Goal: Task Accomplishment & Management: Use online tool/utility

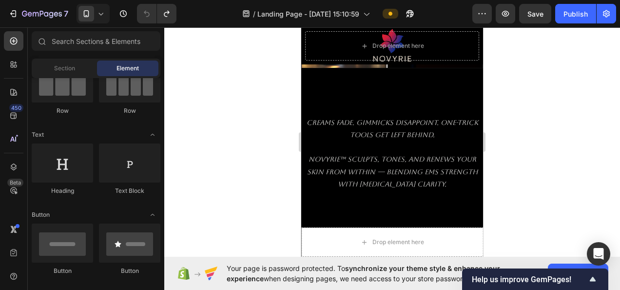
scroll to position [755, 0]
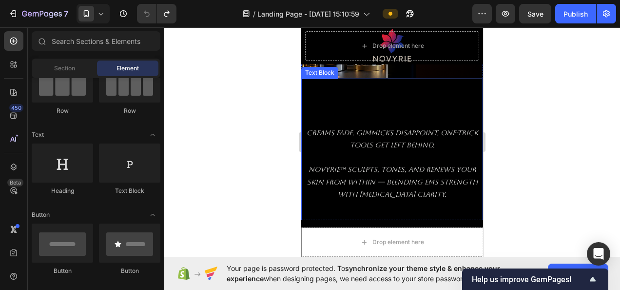
click at [537, 157] on div at bounding box center [392, 158] width 456 height 262
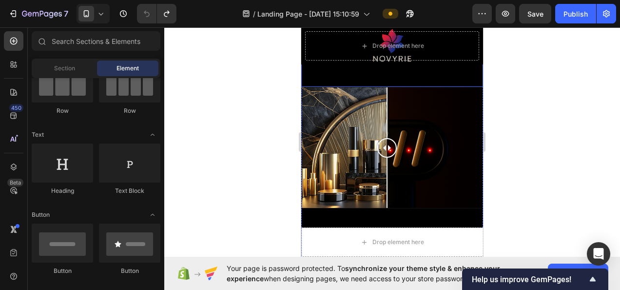
scroll to position [390, 0]
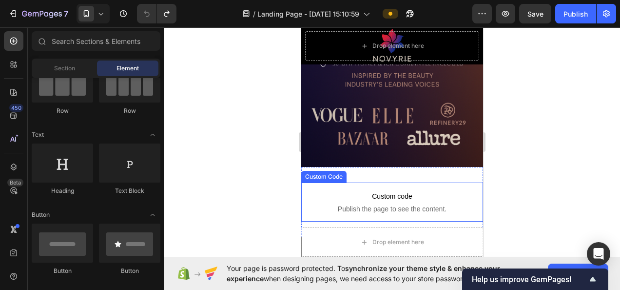
click at [450, 185] on p "Custom code Publish the page to see the content." at bounding box center [392, 201] width 182 height 39
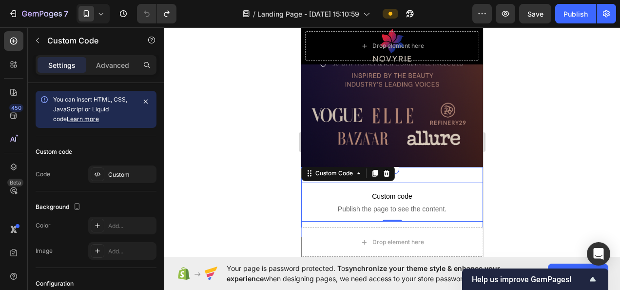
click at [454, 172] on div "Custom code Publish the page to see the content. Custom Code 0 Section 4" at bounding box center [392, 202] width 182 height 70
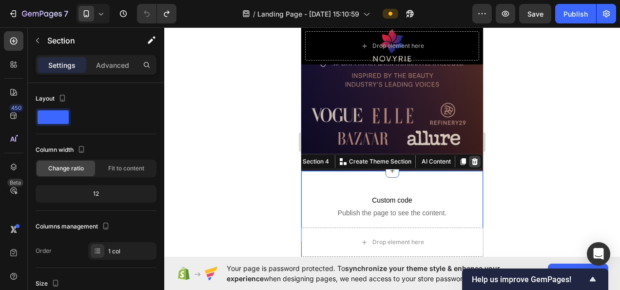
click at [472, 158] on icon at bounding box center [475, 161] width 6 height 7
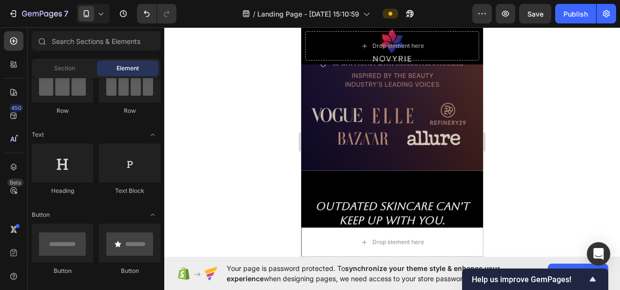
click at [525, 153] on div at bounding box center [392, 158] width 456 height 262
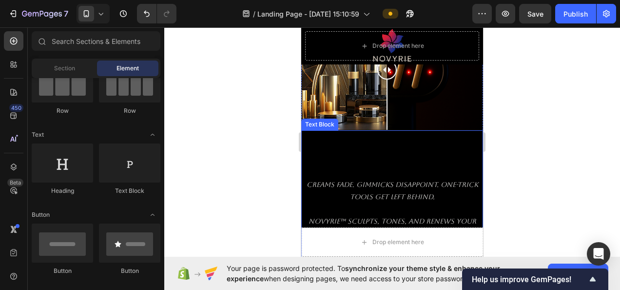
scroll to position [585, 0]
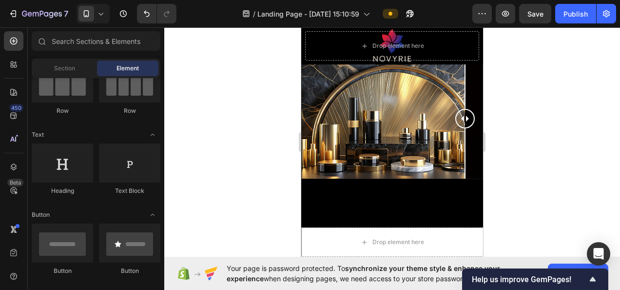
drag, startPoint x: 379, startPoint y: 117, endPoint x: 921, endPoint y: 150, distance: 542.5
click at [619, 0] on html "7 / Landing Page - Aug 21, 15:10:59 Preview Save Publish 450 Beta Sections(18) …" at bounding box center [310, 0] width 620 height 0
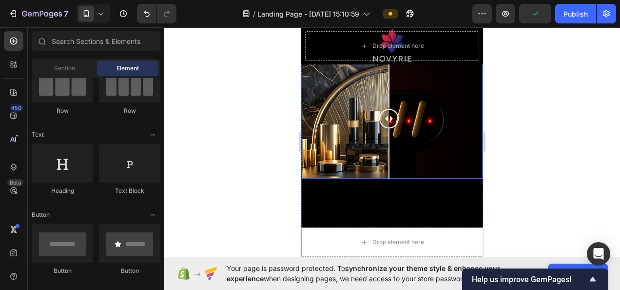
drag, startPoint x: 459, startPoint y: 119, endPoint x: 379, endPoint y: 125, distance: 80.1
click at [379, 125] on div at bounding box center [388, 118] width 19 height 120
click at [530, 97] on div at bounding box center [392, 158] width 456 height 262
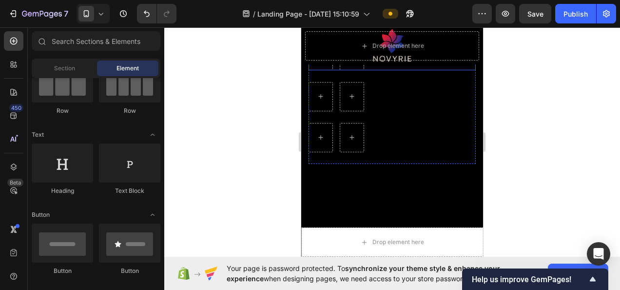
scroll to position [1024, 0]
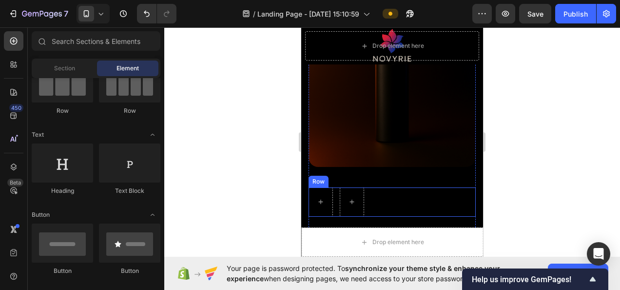
click at [372, 187] on div "Row" at bounding box center [392, 201] width 167 height 29
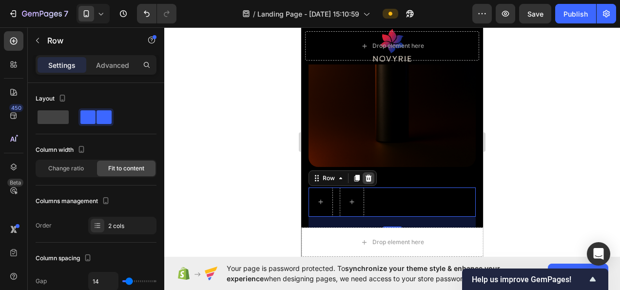
click at [371, 174] on icon at bounding box center [369, 178] width 8 height 8
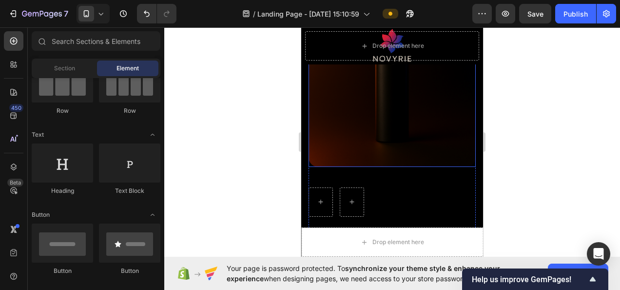
scroll to position [983, 0]
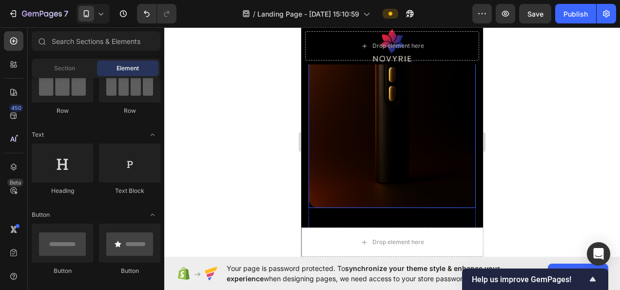
click at [398, 215] on div "Image" at bounding box center [392, 92] width 167 height 271
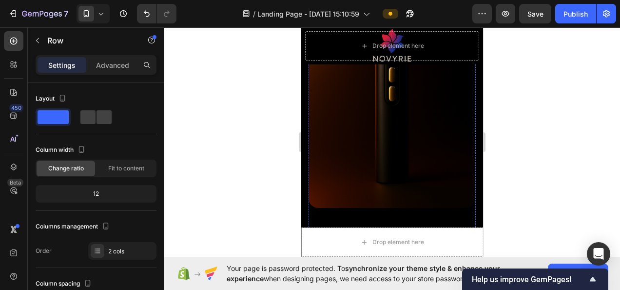
scroll to position [1080, 0]
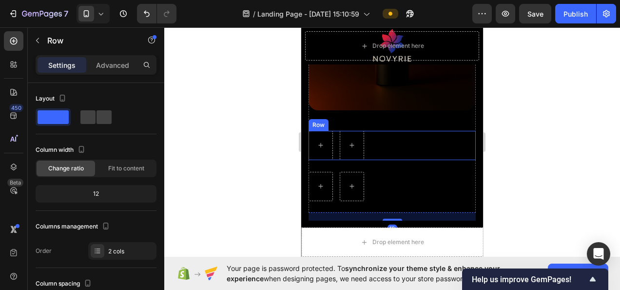
drag, startPoint x: 367, startPoint y: 132, endPoint x: 366, endPoint y: 138, distance: 6.5
click at [367, 132] on div "Row" at bounding box center [392, 145] width 167 height 29
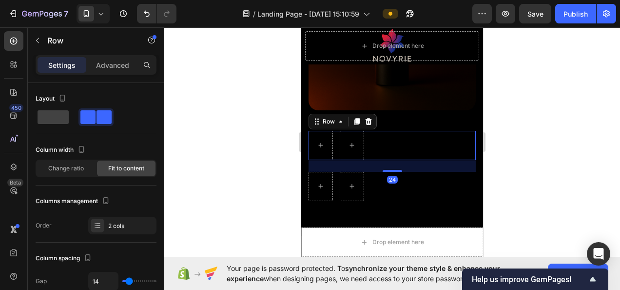
click at [369, 114] on div "Row" at bounding box center [343, 122] width 68 height 16
click at [367, 116] on div at bounding box center [369, 122] width 12 height 12
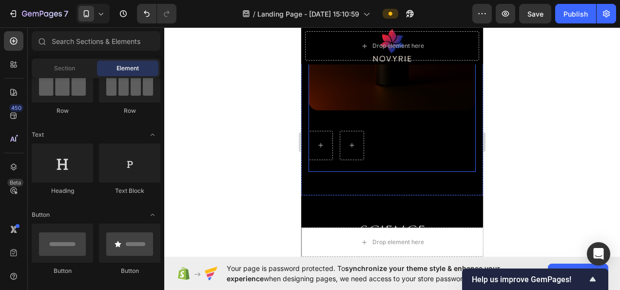
click at [378, 153] on div "Row" at bounding box center [392, 151] width 167 height 41
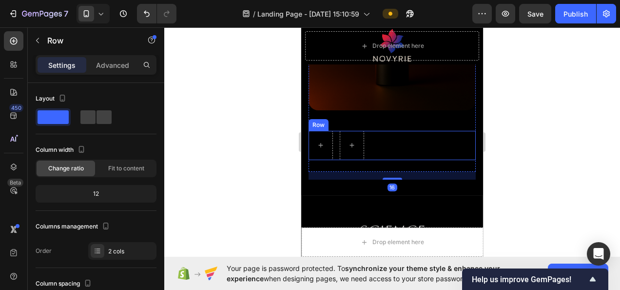
click at [376, 132] on div "Row" at bounding box center [392, 145] width 167 height 29
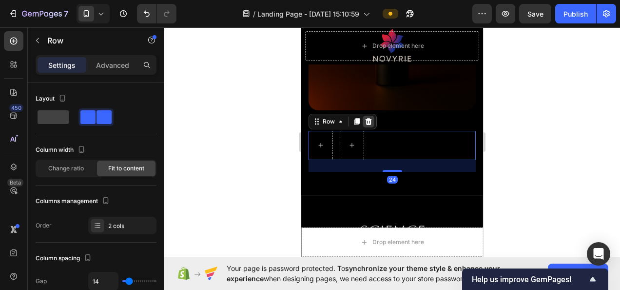
click at [367, 117] on icon at bounding box center [369, 120] width 6 height 7
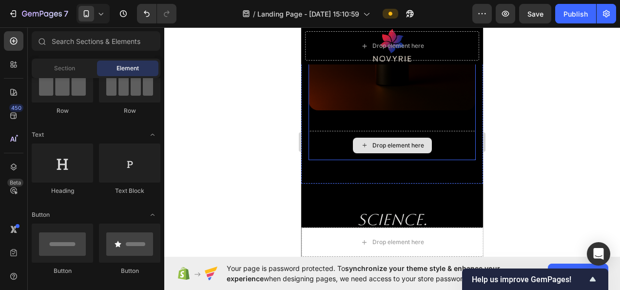
click at [377, 137] on div "Drop element here" at bounding box center [392, 145] width 79 height 16
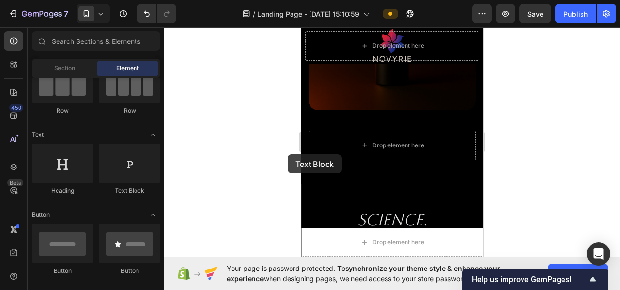
drag, startPoint x: 493, startPoint y: 181, endPoint x: 390, endPoint y: 131, distance: 114.4
click at [392, 145] on div "Drop element here" at bounding box center [392, 145] width 167 height 29
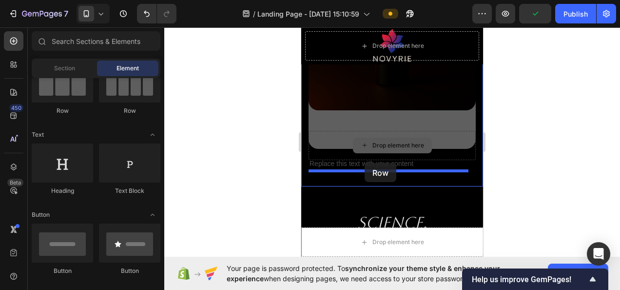
drag, startPoint x: 390, startPoint y: 131, endPoint x: 365, endPoint y: 163, distance: 40.6
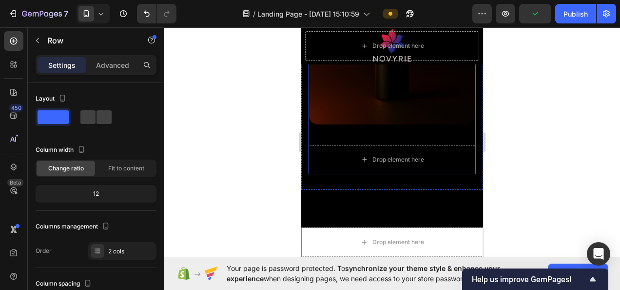
scroll to position [783, 0]
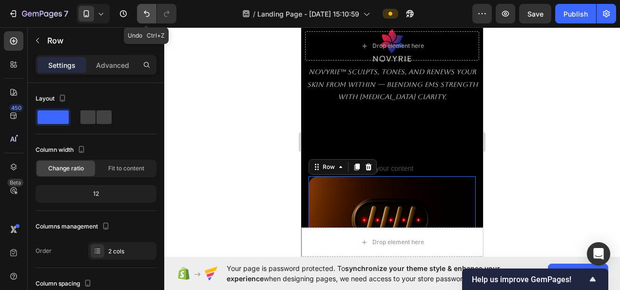
click at [145, 6] on button "Undo/Redo" at bounding box center [146, 13] width 19 height 19
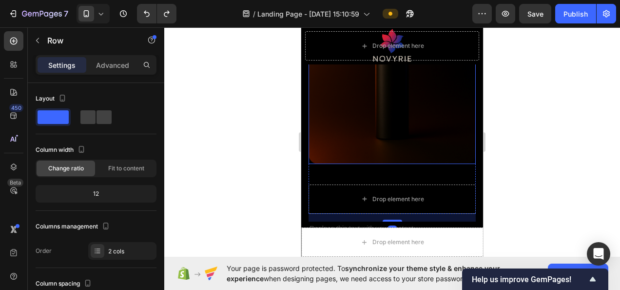
scroll to position [1075, 0]
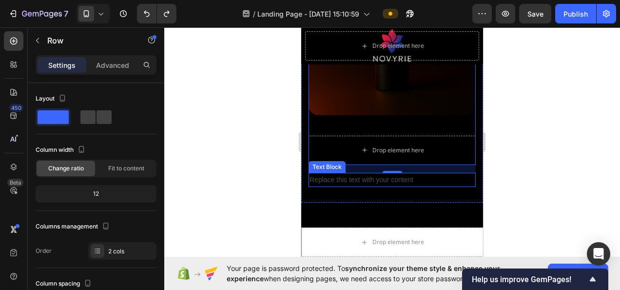
click at [386, 173] on div "Replace this text with your content" at bounding box center [392, 180] width 167 height 14
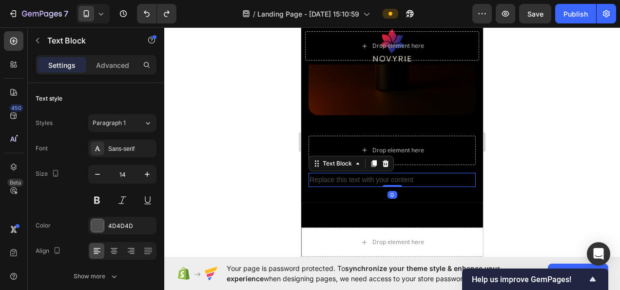
click at [382, 159] on icon at bounding box center [386, 163] width 8 height 8
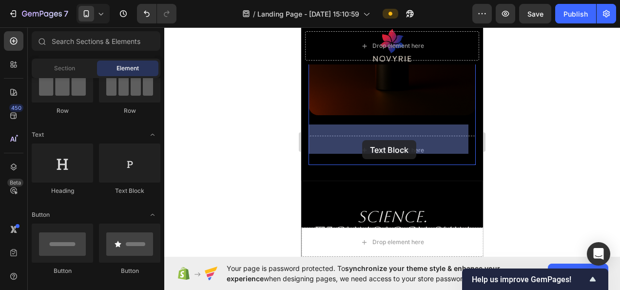
drag, startPoint x: 421, startPoint y: 194, endPoint x: 362, endPoint y: 140, distance: 79.7
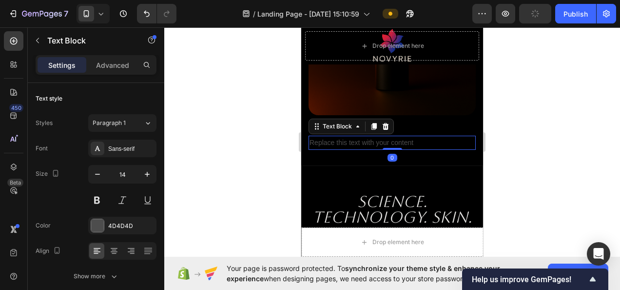
click at [404, 135] on div "Replace this text with your content" at bounding box center [392, 142] width 167 height 14
click at [404, 136] on p "Replace this text with your content" at bounding box center [391, 142] width 165 height 12
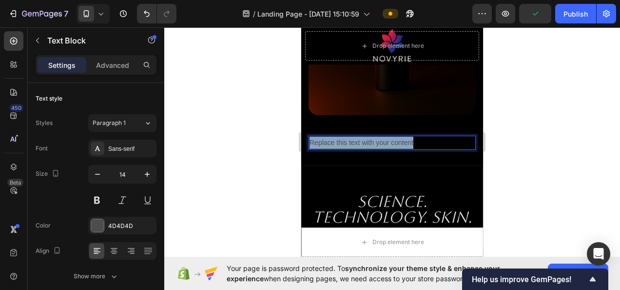
click at [404, 136] on p "Replace this text with your content" at bounding box center [391, 142] width 165 height 12
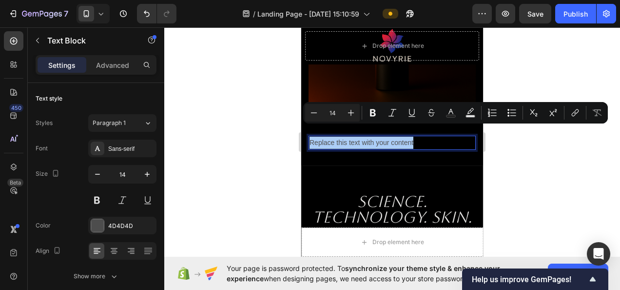
click at [522, 139] on div at bounding box center [392, 158] width 456 height 262
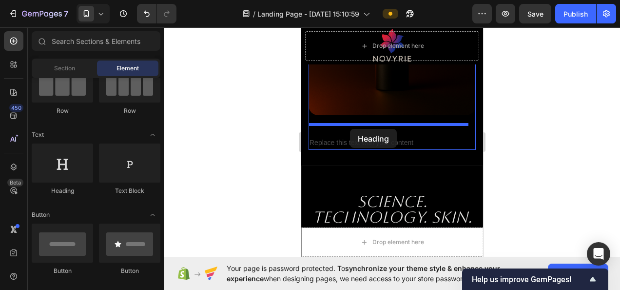
drag, startPoint x: 354, startPoint y: 194, endPoint x: 350, endPoint y: 129, distance: 65.5
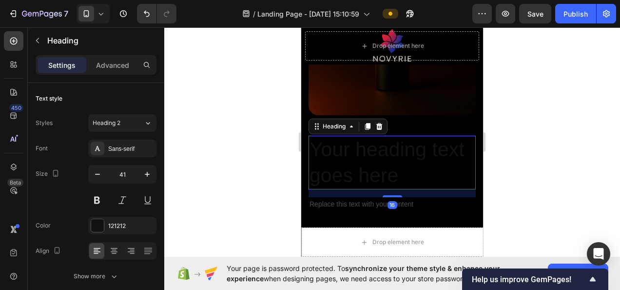
click at [380, 160] on h2 "Your heading text goes here" at bounding box center [392, 162] width 167 height 54
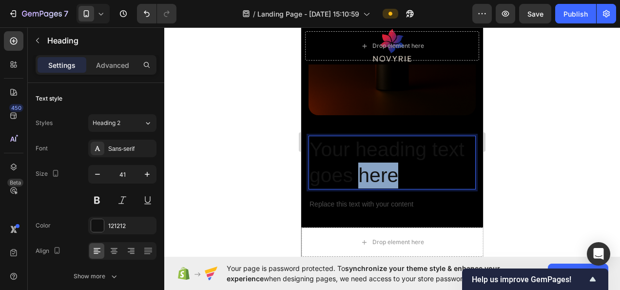
click at [380, 160] on p "Your heading text goes here" at bounding box center [391, 162] width 165 height 52
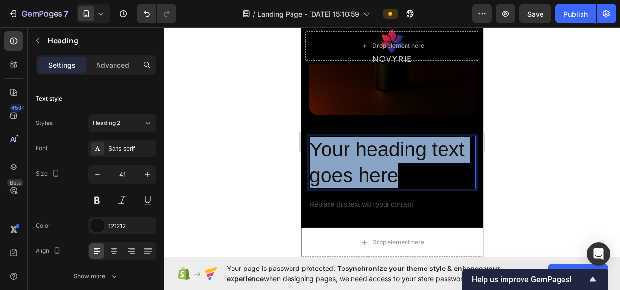
click at [380, 160] on p "Your heading text goes here" at bounding box center [391, 162] width 165 height 52
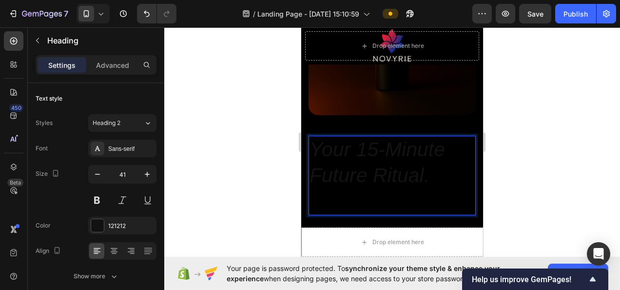
click at [359, 155] on icon "Your 15-Minute Future Ritual." at bounding box center [376, 162] width 135 height 48
click at [358, 155] on icon "Your 15-Minute Future Ritual." at bounding box center [376, 162] width 135 height 48
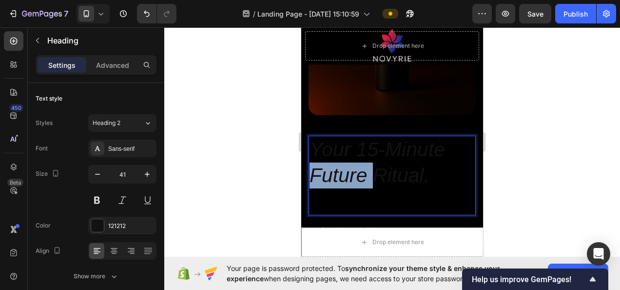
click at [358, 155] on icon "Your 15-Minute Future Ritual." at bounding box center [376, 162] width 135 height 48
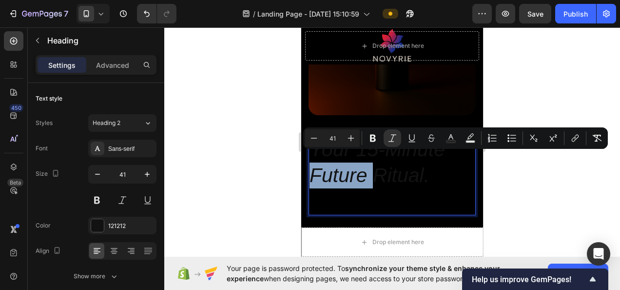
click at [357, 173] on icon "Your 15-Minute Future Ritual." at bounding box center [376, 162] width 135 height 48
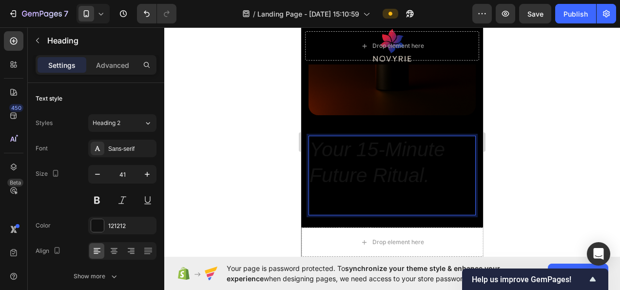
click at [358, 188] on p "Rich Text Editor. Editing area: main" at bounding box center [391, 201] width 165 height 26
click at [369, 160] on icon "Your 15-Minute Future Ritual." at bounding box center [376, 162] width 135 height 48
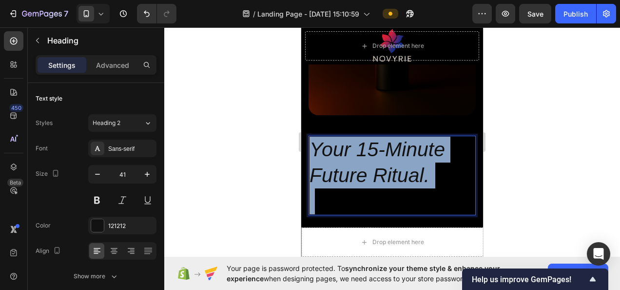
click at [369, 160] on icon "Your 15-Minute Future Ritual." at bounding box center [376, 162] width 135 height 48
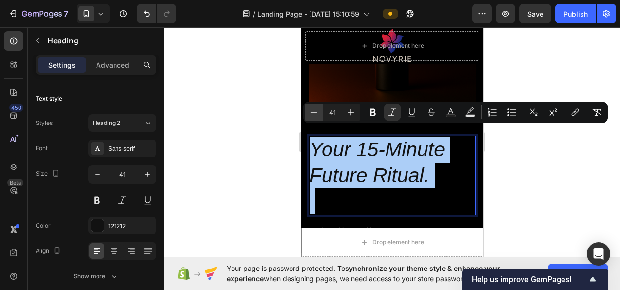
click at [315, 111] on icon "Editor contextual toolbar" at bounding box center [314, 112] width 10 height 10
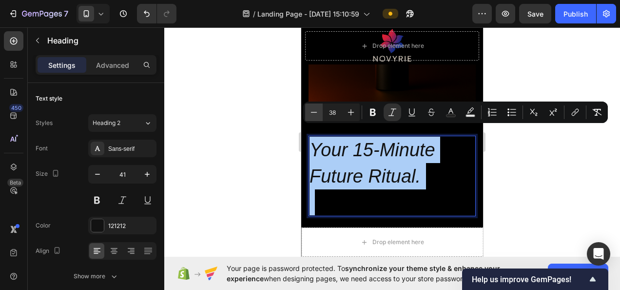
click at [315, 111] on icon "Editor contextual toolbar" at bounding box center [314, 112] width 10 height 10
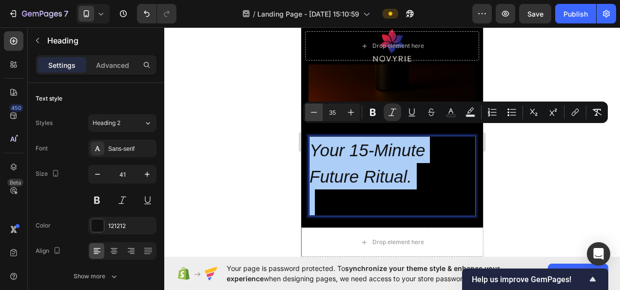
click at [315, 111] on icon "Editor contextual toolbar" at bounding box center [314, 112] width 10 height 10
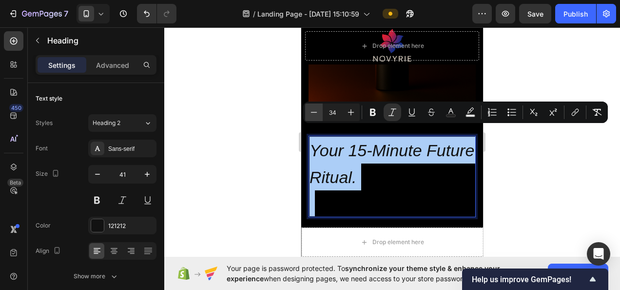
click at [315, 111] on icon "Editor contextual toolbar" at bounding box center [314, 112] width 10 height 10
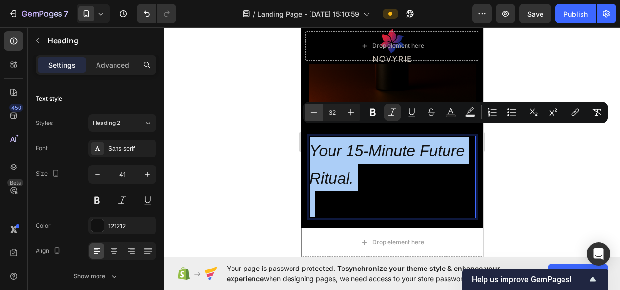
click at [315, 111] on icon "Editor contextual toolbar" at bounding box center [314, 112] width 10 height 10
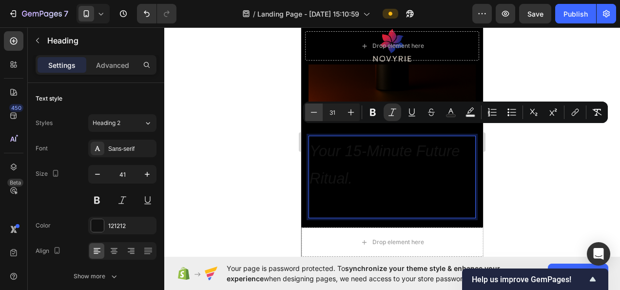
click at [315, 111] on icon "Editor contextual toolbar" at bounding box center [314, 112] width 10 height 10
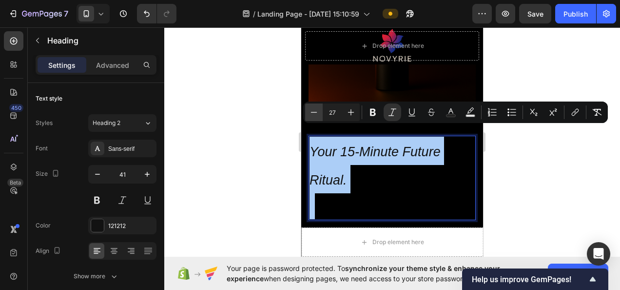
click at [315, 111] on icon "Editor contextual toolbar" at bounding box center [314, 112] width 10 height 10
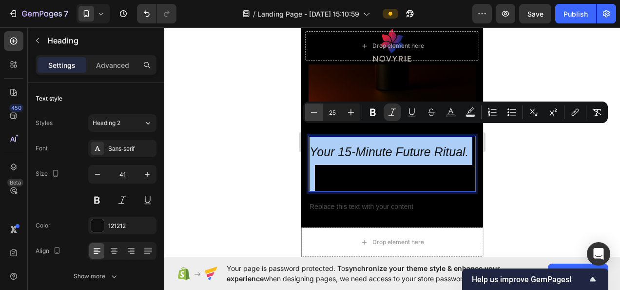
click at [315, 111] on icon "Editor contextual toolbar" at bounding box center [314, 112] width 10 height 10
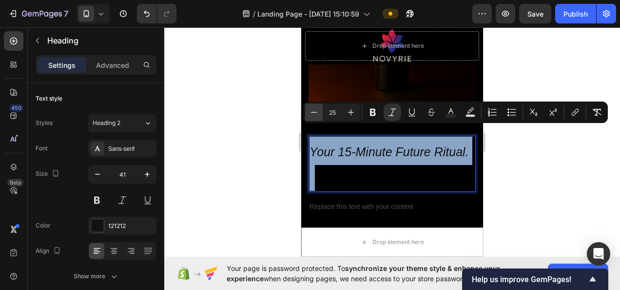
type input "24"
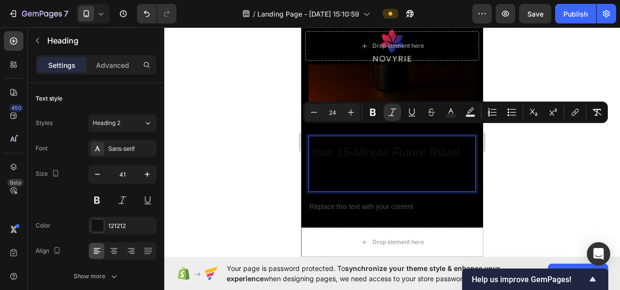
click at [367, 165] on p "Rich Text Editor. Editing area: main" at bounding box center [391, 178] width 165 height 26
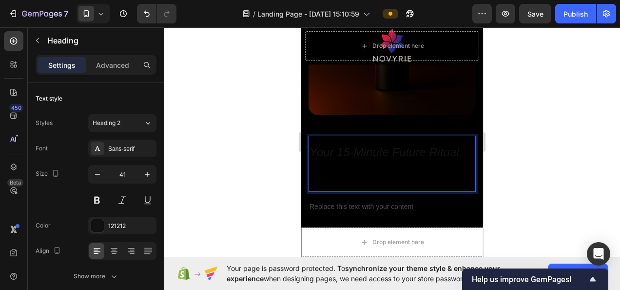
click at [356, 177] on p "Rich Text Editor. Editing area: main" at bounding box center [391, 178] width 165 height 26
click at [336, 171] on p "Rich Text Editor. Editing area: main" at bounding box center [391, 178] width 165 height 26
click at [318, 167] on p "Rich Text Editor. Editing area: main" at bounding box center [391, 178] width 165 height 26
click at [395, 170] on p "Rich Text Editor. Editing area: main" at bounding box center [391, 178] width 165 height 26
click at [350, 145] on icon "Your 15-Minute Future Ritual." at bounding box center [385, 151] width 153 height 13
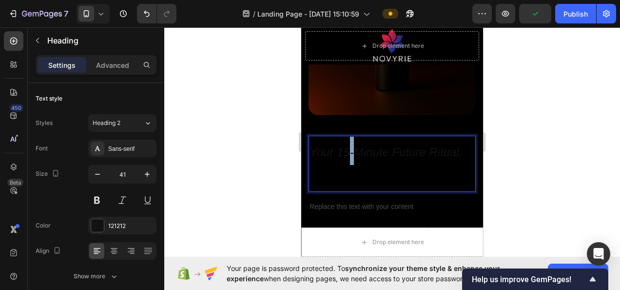
click at [350, 145] on icon "Your 15-Minute Future Ritual." at bounding box center [385, 151] width 153 height 13
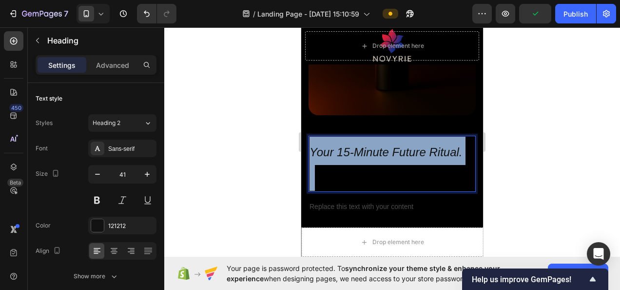
click at [350, 145] on icon "Your 15-Minute Future Ritual." at bounding box center [385, 151] width 153 height 13
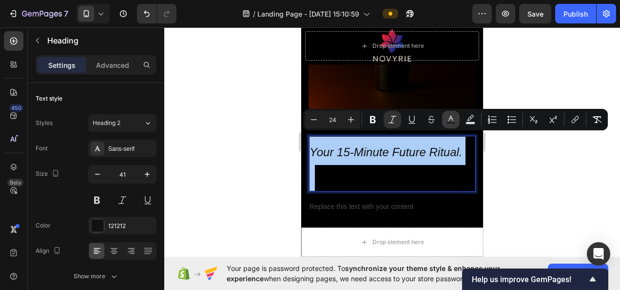
click at [452, 121] on icon "Editor contextual toolbar" at bounding box center [451, 120] width 10 height 10
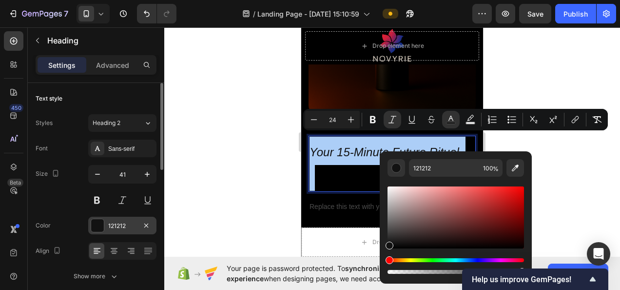
click at [119, 227] on div "121212" at bounding box center [122, 225] width 28 height 9
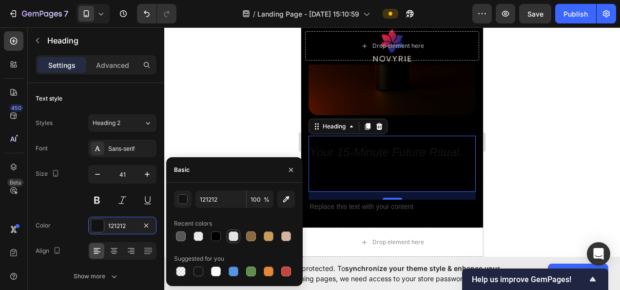
click at [232, 234] on div at bounding box center [234, 236] width 10 height 10
type input "E5E4E2"
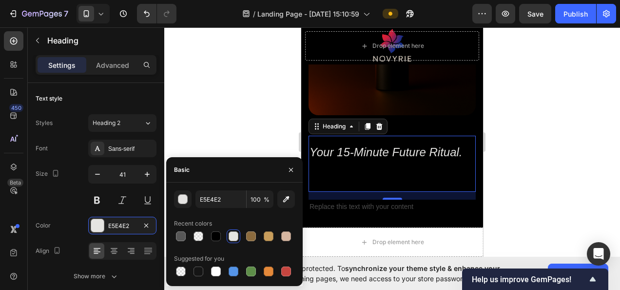
click at [428, 174] on h2 "Your 15-Minute Future Ritual." at bounding box center [392, 163] width 167 height 57
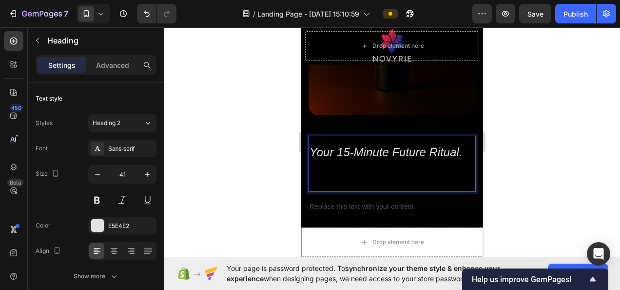
click at [372, 170] on p "Your 15-Minute Future Ritual." at bounding box center [391, 163] width 165 height 55
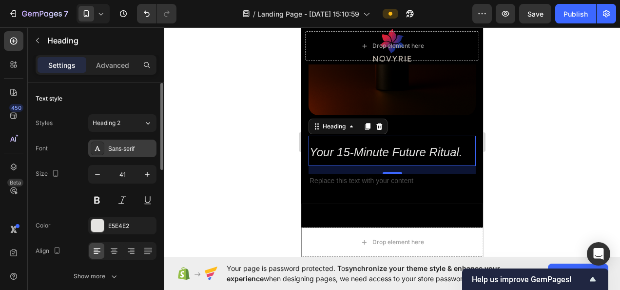
click at [127, 144] on div "Sans-serif" at bounding box center [131, 148] width 46 height 9
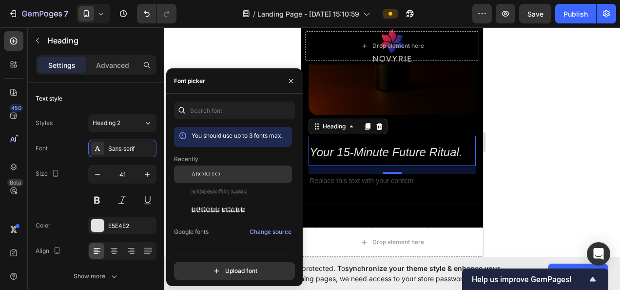
click at [204, 174] on span "Aboreto" at bounding box center [206, 174] width 29 height 9
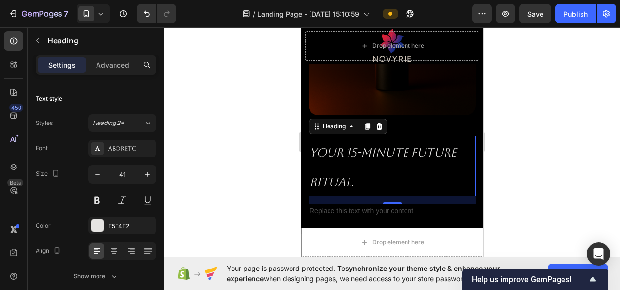
click at [369, 157] on p "Your 15-Minute Future Ritual." at bounding box center [391, 165] width 165 height 59
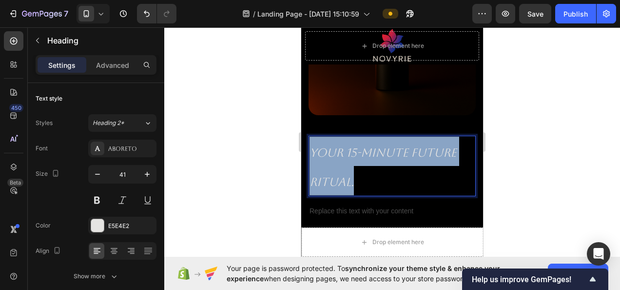
click at [369, 157] on p "Your 15-Minute Future Ritual." at bounding box center [391, 165] width 165 height 59
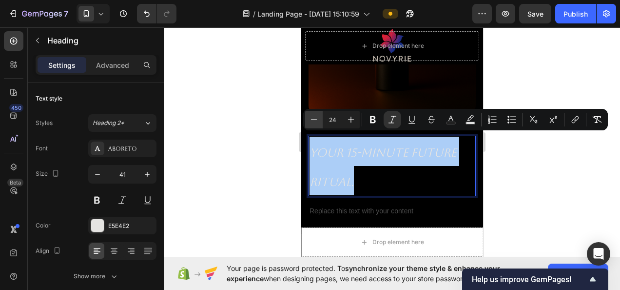
click at [317, 118] on icon "Editor contextual toolbar" at bounding box center [314, 120] width 10 height 10
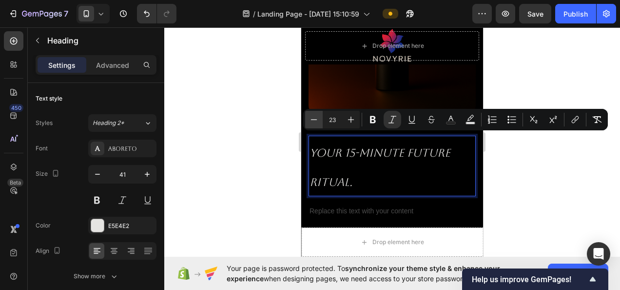
click at [316, 119] on icon "Editor contextual toolbar" at bounding box center [314, 119] width 6 height 0
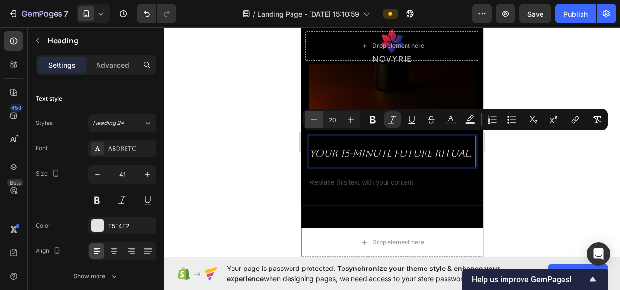
click at [316, 119] on icon "Editor contextual toolbar" at bounding box center [314, 119] width 6 height 0
type input "19"
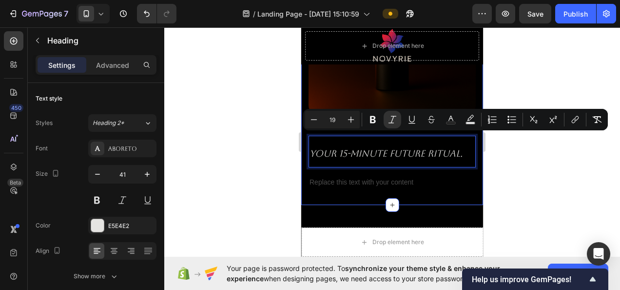
click at [527, 149] on div at bounding box center [392, 158] width 456 height 262
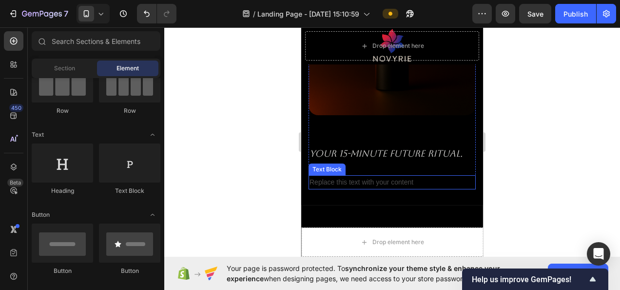
click at [401, 176] on p "Replace this text with your content" at bounding box center [391, 182] width 165 height 12
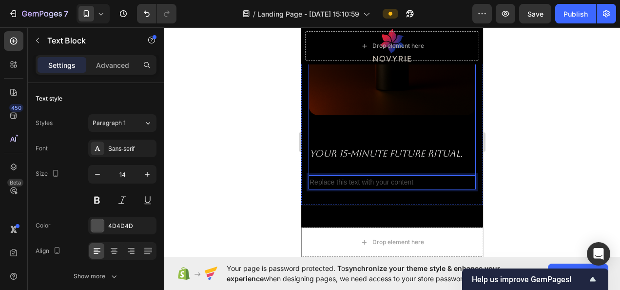
click at [363, 163] on div "⁠⁠⁠⁠⁠⁠⁠ Your 15-Minute Future Ritual. Heading Replace this text with your conte…" at bounding box center [392, 162] width 167 height 54
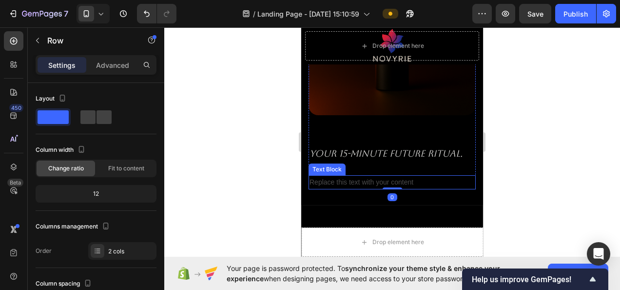
click at [360, 176] on p "Replace this text with your content" at bounding box center [391, 182] width 165 height 12
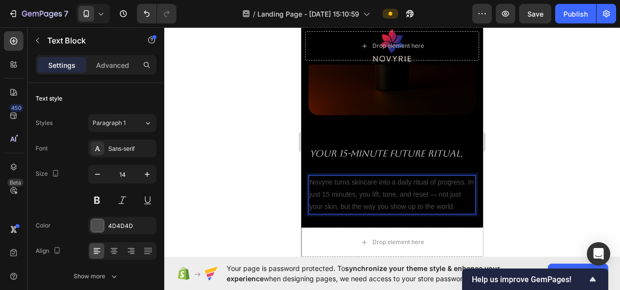
click at [375, 193] on p "Novyrie turns skincare into a daily ritual of progress. In just 15 minutes, you…" at bounding box center [391, 194] width 165 height 37
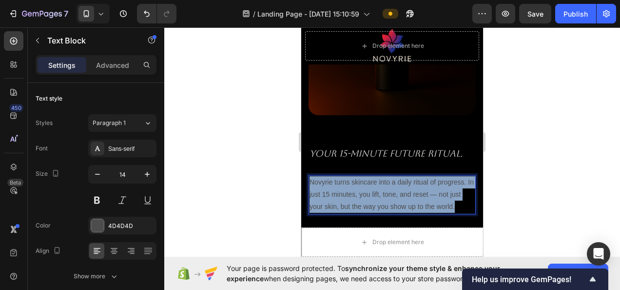
click at [375, 193] on p "Novyrie turns skincare into a daily ritual of progress. In just 15 minutes, you…" at bounding box center [391, 194] width 165 height 37
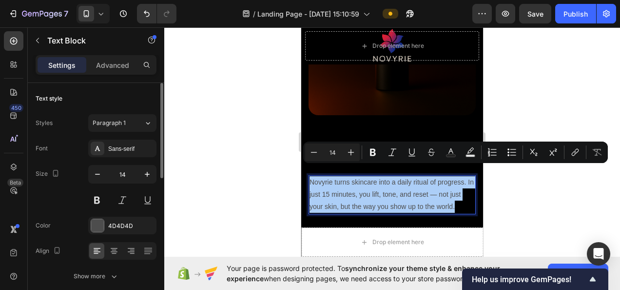
click at [117, 138] on div "Styles Paragraph 1 Font Sans-serif Size 14 Color 4D4D4D Align Show more" at bounding box center [96, 199] width 121 height 171
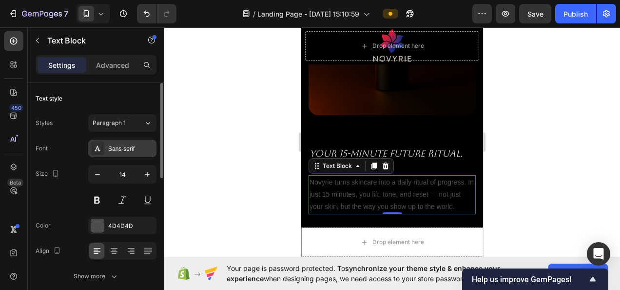
click at [118, 146] on div "Sans-serif" at bounding box center [131, 148] width 46 height 9
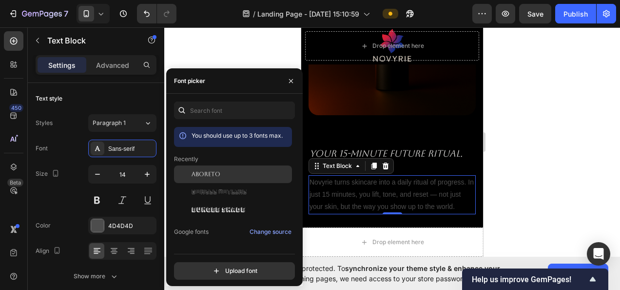
click at [193, 171] on span "Aboreto" at bounding box center [206, 174] width 29 height 9
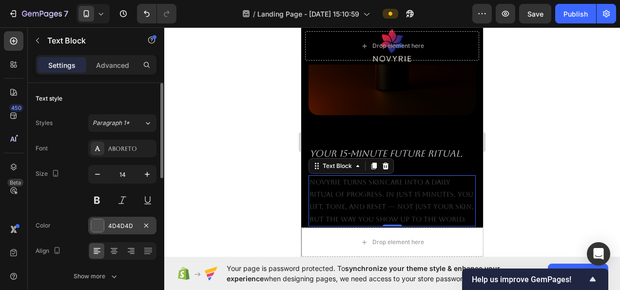
click at [114, 219] on div "4D4D4D" at bounding box center [122, 225] width 68 height 18
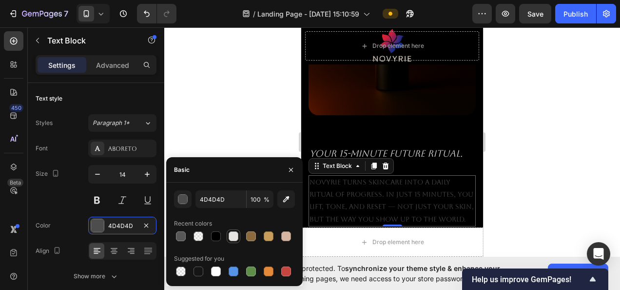
click at [234, 238] on div at bounding box center [234, 236] width 10 height 10
type input "E5E4E2"
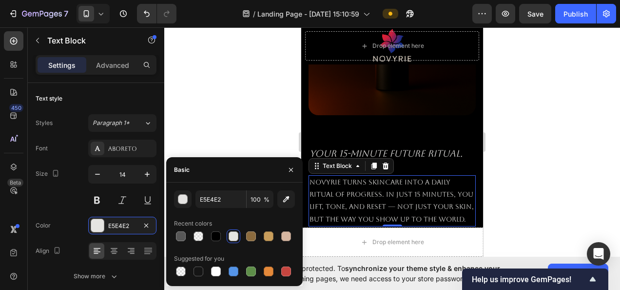
click at [558, 182] on div at bounding box center [392, 158] width 456 height 262
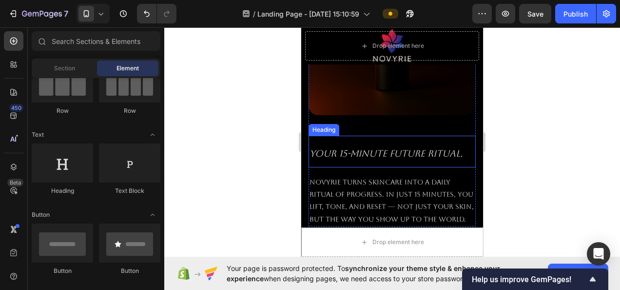
click at [442, 148] on icon "Your 15-Minute Future Ritual." at bounding box center [385, 153] width 153 height 11
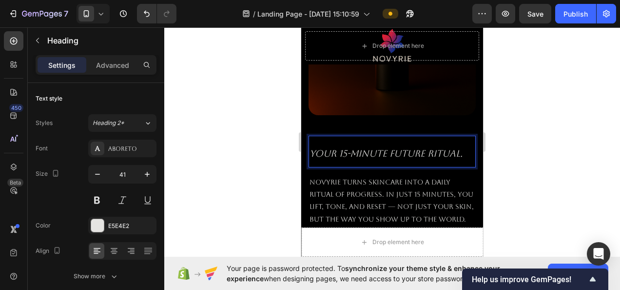
click at [441, 148] on icon "Your 15-Minute Future Ritual." at bounding box center [385, 153] width 153 height 11
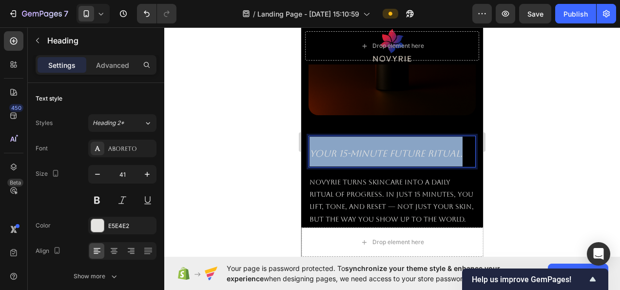
click at [441, 148] on icon "Your 15-Minute Future Ritual." at bounding box center [385, 153] width 153 height 11
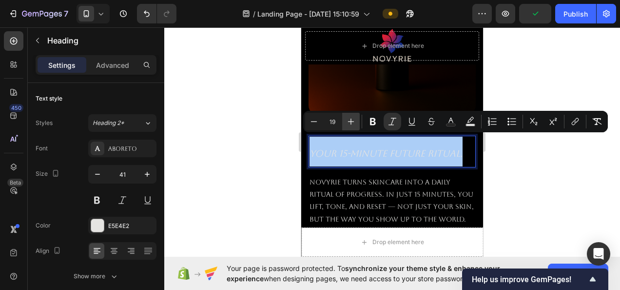
click at [354, 118] on icon "Editor contextual toolbar" at bounding box center [351, 121] width 10 height 10
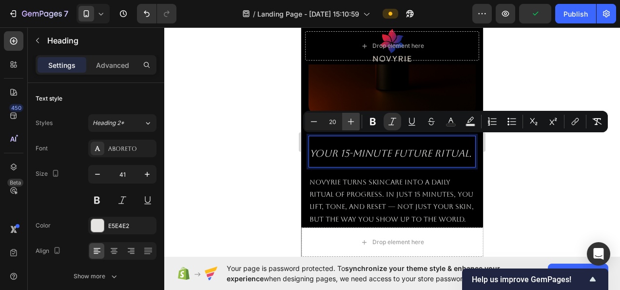
click at [354, 118] on icon "Editor contextual toolbar" at bounding box center [351, 121] width 10 height 10
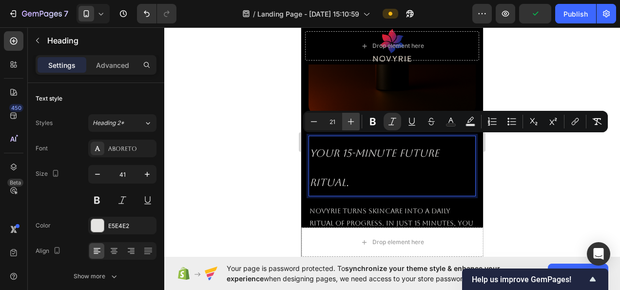
click at [354, 118] on icon "Editor contextual toolbar" at bounding box center [351, 121] width 10 height 10
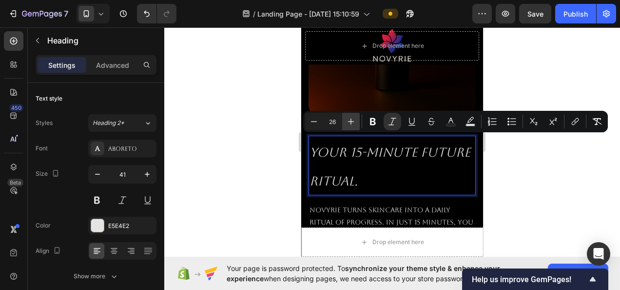
click at [358, 124] on button "Plus" at bounding box center [351, 122] width 18 height 18
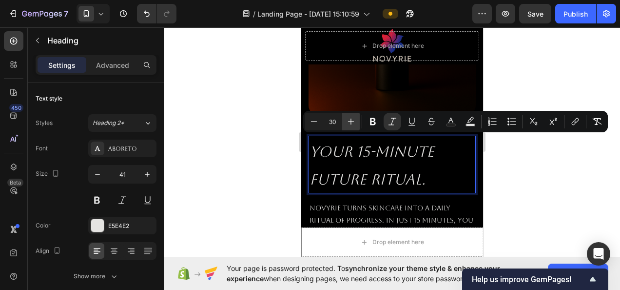
click at [358, 124] on button "Plus" at bounding box center [351, 122] width 18 height 18
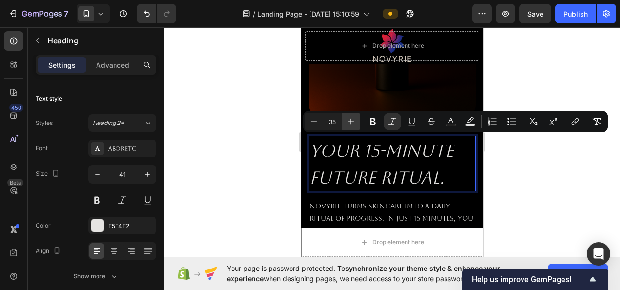
click at [358, 124] on button "Plus" at bounding box center [351, 122] width 18 height 18
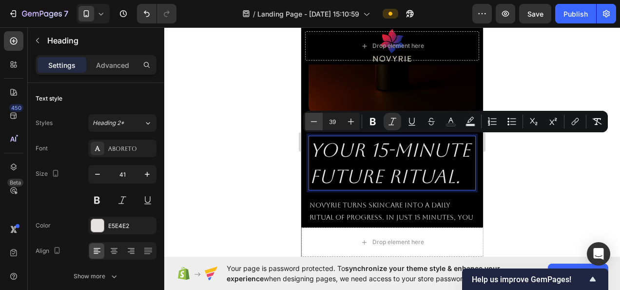
click at [316, 126] on icon "Editor contextual toolbar" at bounding box center [314, 121] width 10 height 10
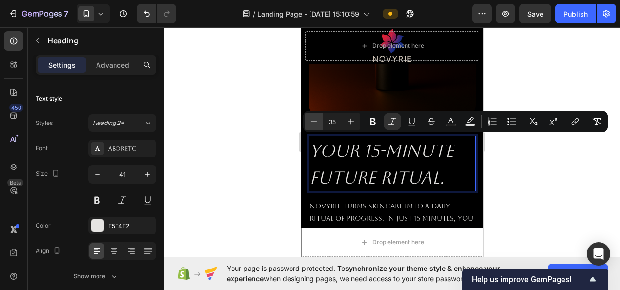
click at [316, 126] on icon "Editor contextual toolbar" at bounding box center [314, 121] width 10 height 10
type input "31"
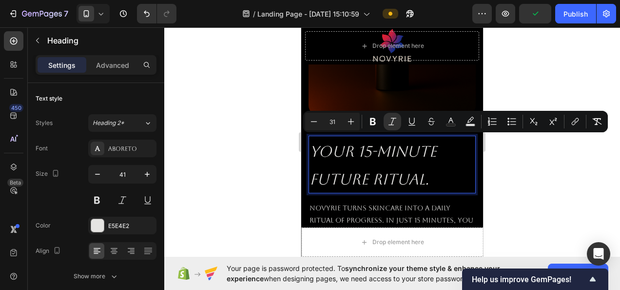
click at [569, 166] on div at bounding box center [392, 158] width 456 height 262
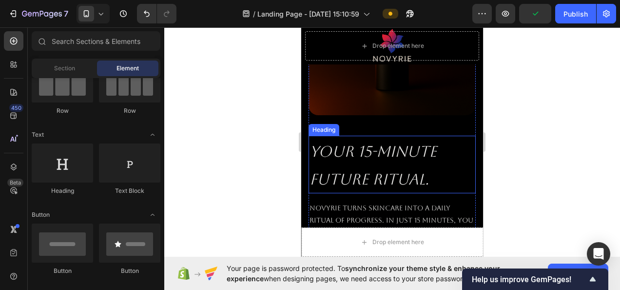
click at [420, 149] on p "⁠⁠⁠⁠⁠⁠⁠ Your 15-Minute Future Ritual." at bounding box center [391, 164] width 165 height 56
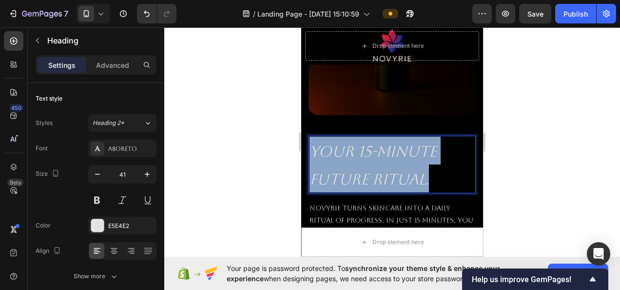
click at [420, 149] on p "Your 15-Minute Future Ritual." at bounding box center [391, 164] width 165 height 56
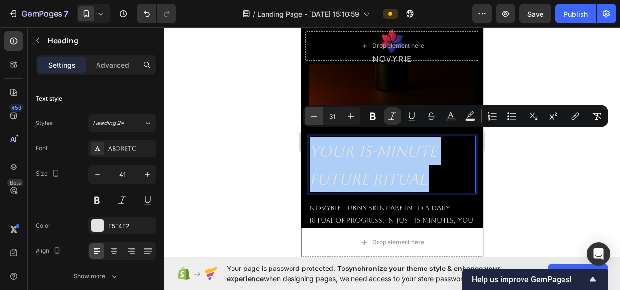
click at [321, 117] on button "Minus" at bounding box center [314, 116] width 18 height 18
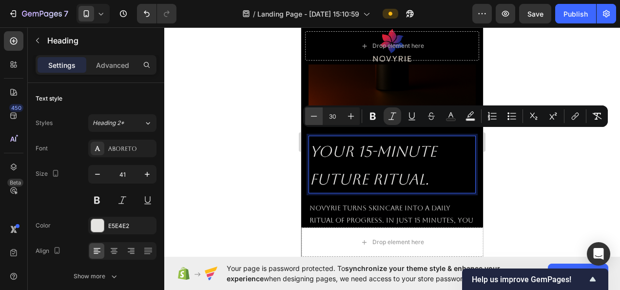
click at [321, 117] on button "Minus" at bounding box center [314, 116] width 18 height 18
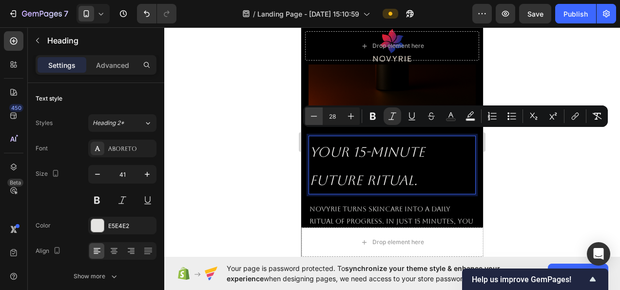
click at [321, 117] on button "Minus" at bounding box center [314, 116] width 18 height 18
type input "25"
click at [545, 170] on div at bounding box center [392, 158] width 456 height 262
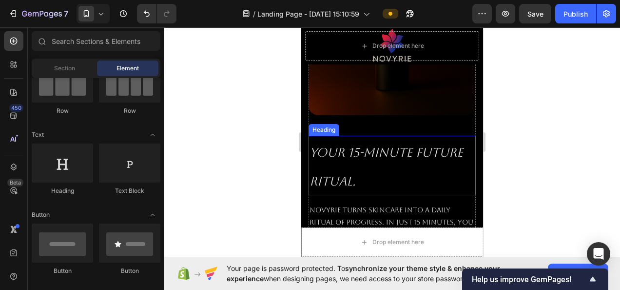
click at [352, 145] on icon "Your 15-Minute Future Ritual." at bounding box center [386, 166] width 154 height 43
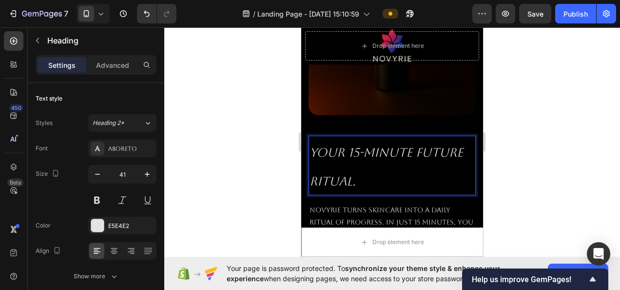
click at [349, 145] on icon "Your 15-Minute Future Ritual." at bounding box center [386, 166] width 154 height 43
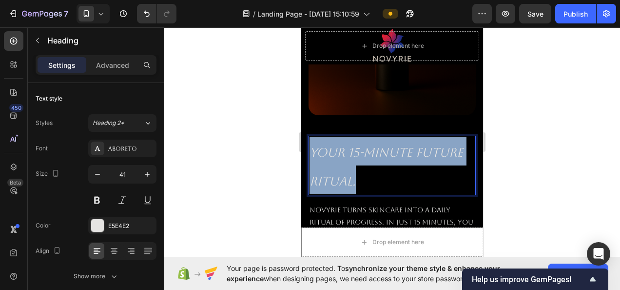
click at [349, 145] on icon "Your 15-Minute Future Ritual." at bounding box center [386, 166] width 154 height 43
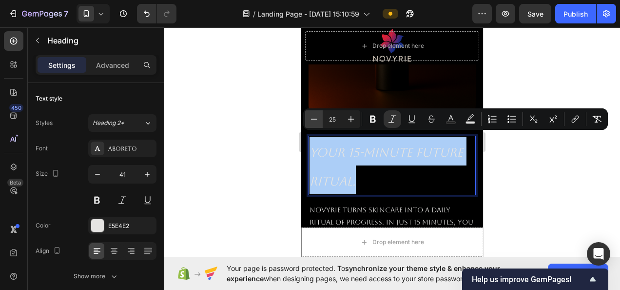
click at [313, 121] on icon "Editor contextual toolbar" at bounding box center [314, 119] width 10 height 10
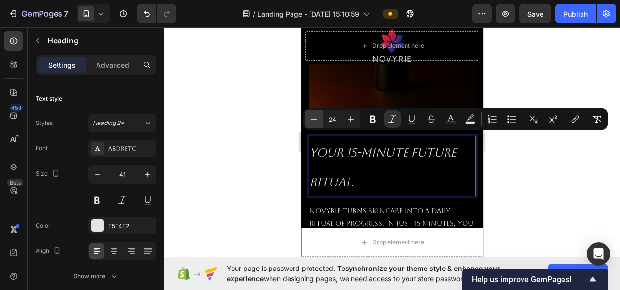
click at [313, 121] on icon "Editor contextual toolbar" at bounding box center [314, 119] width 10 height 10
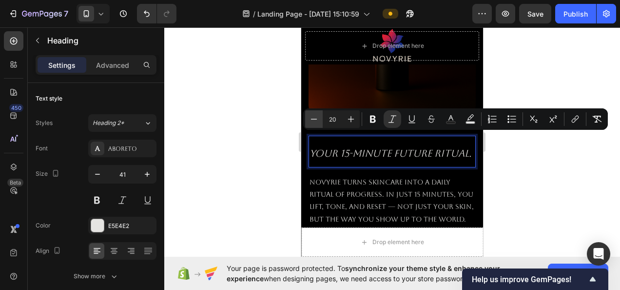
click at [313, 121] on icon "Editor contextual toolbar" at bounding box center [314, 119] width 10 height 10
type input "19"
click at [514, 168] on div at bounding box center [392, 158] width 456 height 262
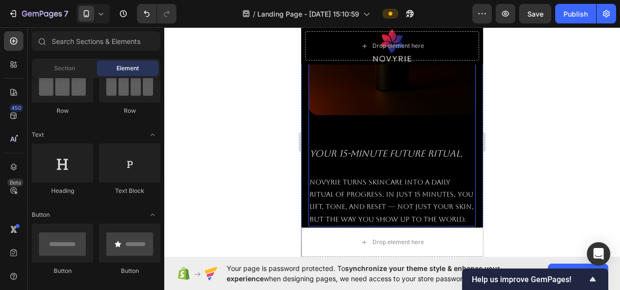
click at [383, 152] on p "⁠⁠⁠⁠⁠⁠⁠ Your 15-Minute Future Ritual." at bounding box center [391, 151] width 165 height 30
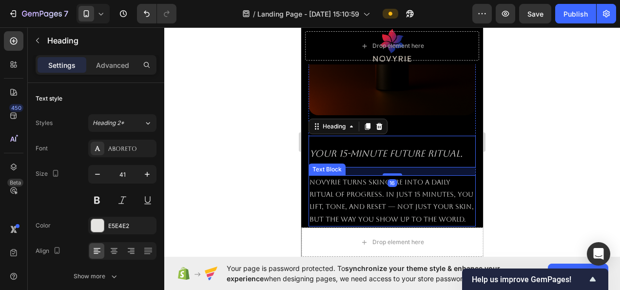
click at [364, 176] on p "Novyrie turns skincare into a daily ritual of progress. In just 15 minutes, you…" at bounding box center [391, 200] width 165 height 49
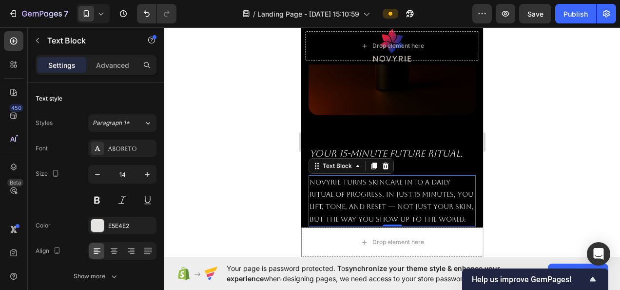
click at [570, 158] on div at bounding box center [392, 158] width 456 height 262
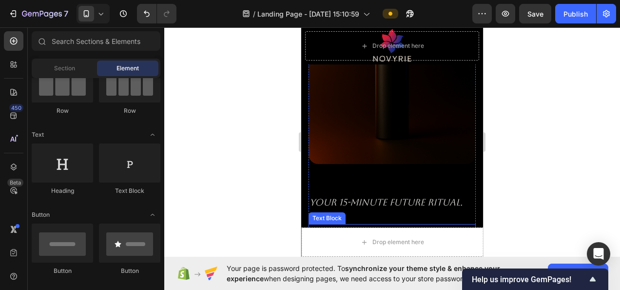
scroll to position [1173, 0]
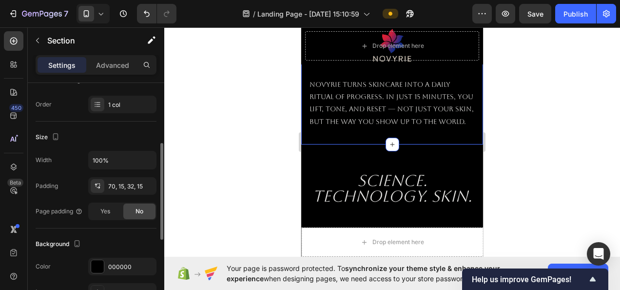
scroll to position [195, 0]
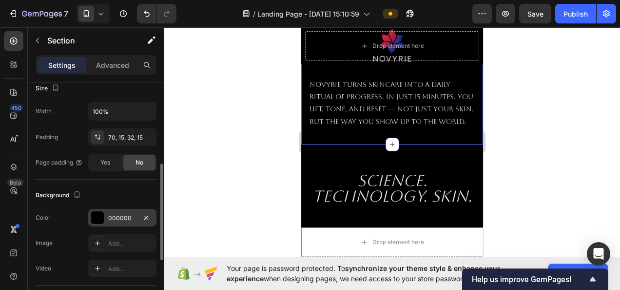
click at [121, 213] on div "000000" at bounding box center [122, 217] width 28 height 9
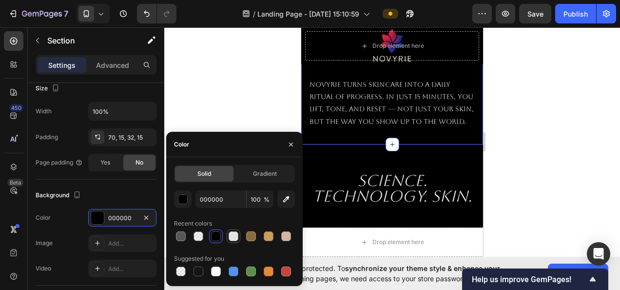
click at [234, 239] on div at bounding box center [234, 236] width 10 height 10
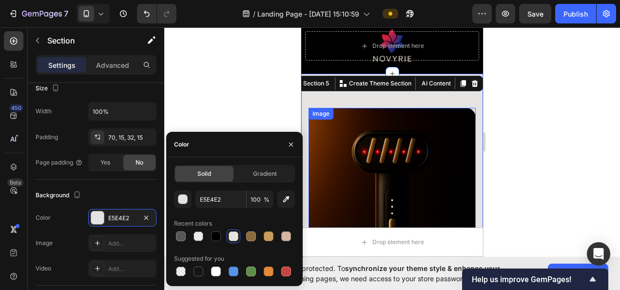
scroll to position [783, 0]
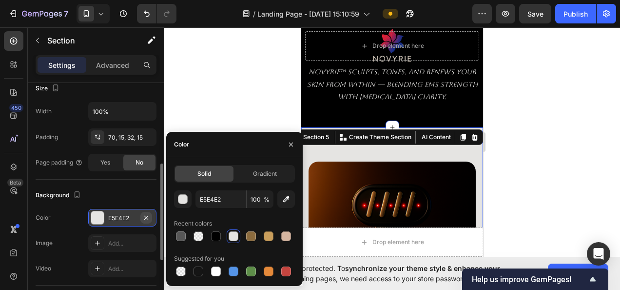
click at [147, 213] on icon "button" at bounding box center [146, 217] width 8 height 8
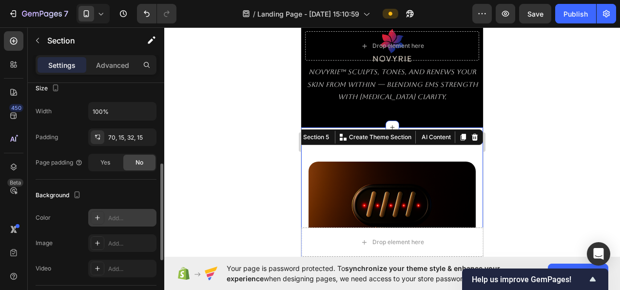
click at [123, 213] on div "Add..." at bounding box center [131, 217] width 46 height 9
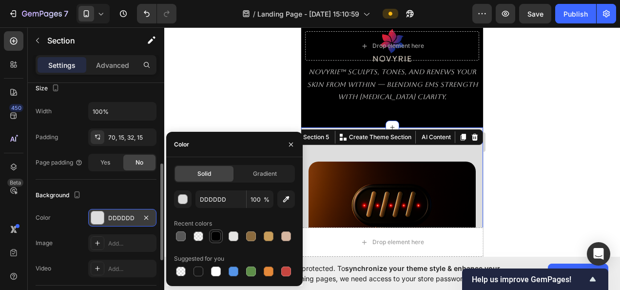
click at [213, 234] on div at bounding box center [216, 236] width 10 height 10
type input "000000"
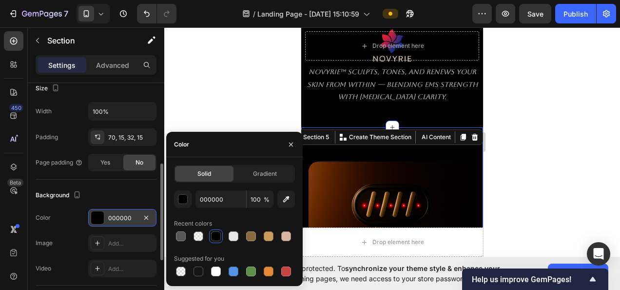
click at [557, 149] on div at bounding box center [392, 158] width 456 height 262
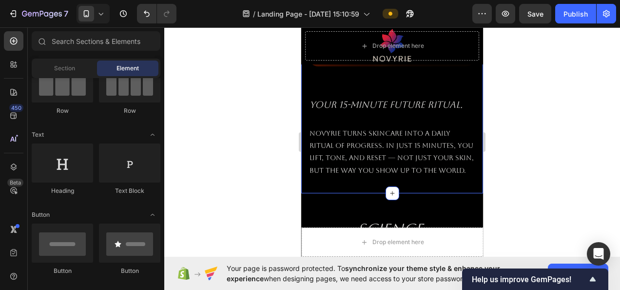
scroll to position [1173, 0]
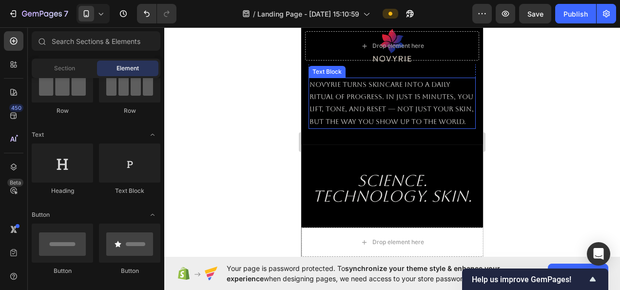
click at [349, 125] on p "Novyrie turns skincare into a daily ritual of progress. In just 15 minutes, you…" at bounding box center [391, 102] width 165 height 49
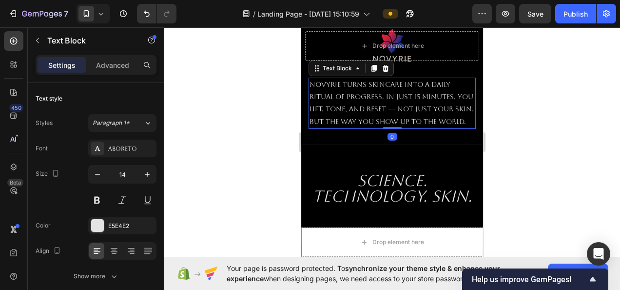
click at [354, 121] on p "Novyrie turns skincare into a daily ritual of progress. In just 15 minutes, you…" at bounding box center [391, 102] width 165 height 49
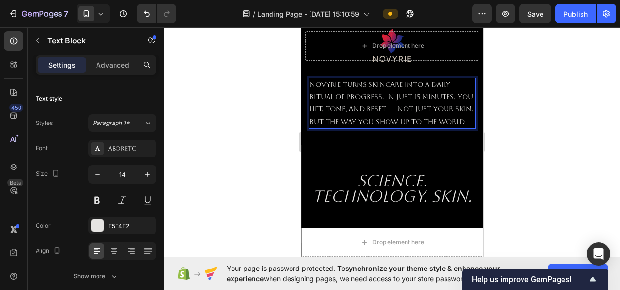
click at [355, 121] on p "Novyrie turns skincare into a daily ritual of progress. In just 15 minutes, you…" at bounding box center [391, 102] width 165 height 49
click at [364, 122] on p "Novyrie turns skincare into a daily ritual of progress. In just 15 minutes, you…" at bounding box center [391, 102] width 165 height 49
click at [335, 86] on p "Novyrie turns skincare into a daily ritual of progress. In just 15 minutes, you…" at bounding box center [391, 102] width 165 height 49
click at [411, 111] on p "Novyrie turns skincare into a daily ritual of progress. In just 15 minutes, you…" at bounding box center [391, 102] width 165 height 49
click at [404, 118] on p "Novyrie turns skincare into a daily ritual of progress. In just 15 minutes, you…" at bounding box center [391, 102] width 165 height 49
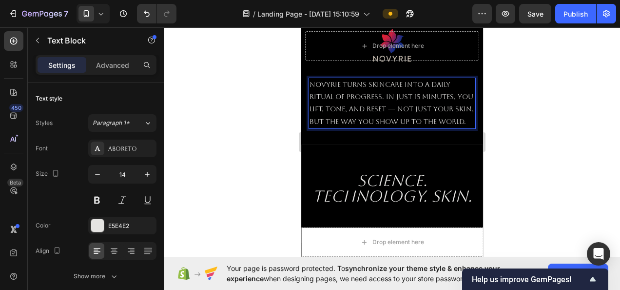
click at [343, 78] on p "Novyrie turns skincare into a daily ritual of progress. In just 15 minutes, you…" at bounding box center [391, 102] width 165 height 49
click at [529, 104] on div at bounding box center [392, 158] width 456 height 262
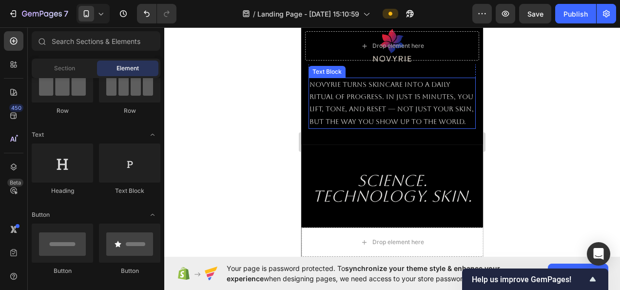
click at [421, 154] on div "Science. Technology. Skin." at bounding box center [392, 193] width 182 height 98
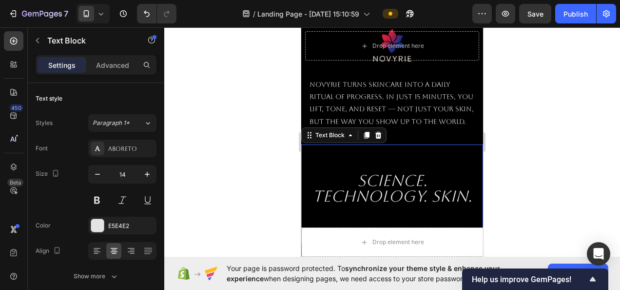
click at [290, 125] on div at bounding box center [392, 158] width 456 height 262
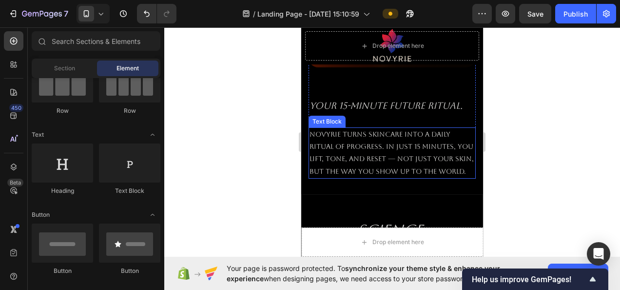
scroll to position [1124, 0]
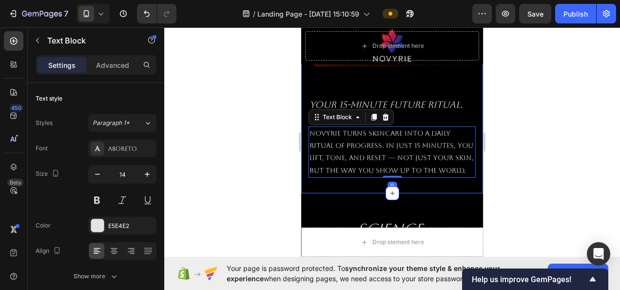
click at [279, 165] on div at bounding box center [392, 158] width 456 height 262
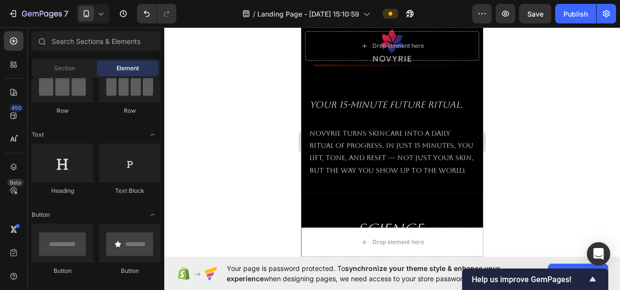
click at [529, 135] on div at bounding box center [392, 158] width 456 height 262
click at [540, 139] on div at bounding box center [392, 158] width 456 height 262
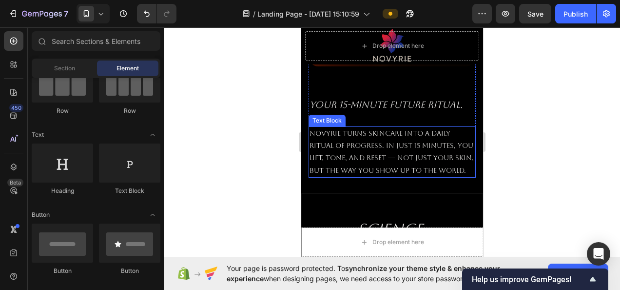
click at [414, 139] on p "Novyrie turns skincare into a daily ritual of progress. In just 15 minutes, you…" at bounding box center [391, 151] width 165 height 49
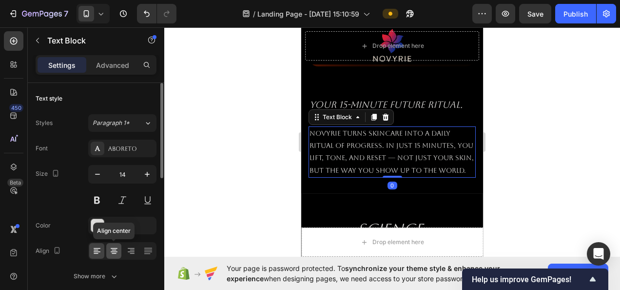
click at [114, 250] on icon at bounding box center [114, 251] width 10 height 10
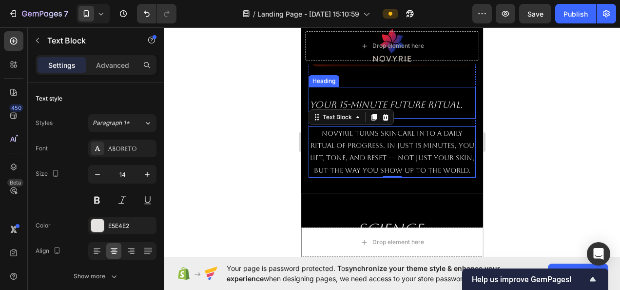
click at [413, 99] on icon "Your 15-Minute Future Ritual." at bounding box center [385, 104] width 153 height 11
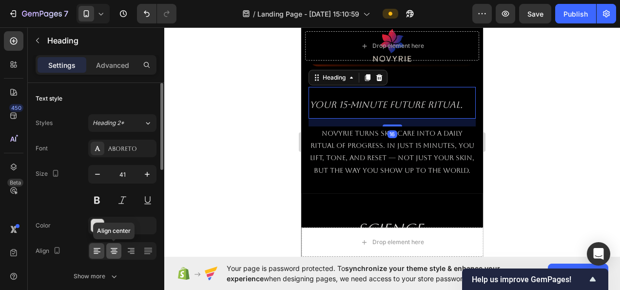
click at [112, 246] on icon at bounding box center [114, 251] width 10 height 10
click at [131, 251] on icon at bounding box center [131, 251] width 10 height 10
click at [117, 251] on icon at bounding box center [114, 251] width 10 height 10
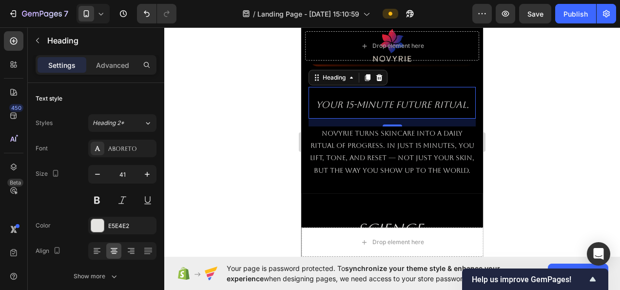
click at [565, 112] on div at bounding box center [392, 158] width 456 height 262
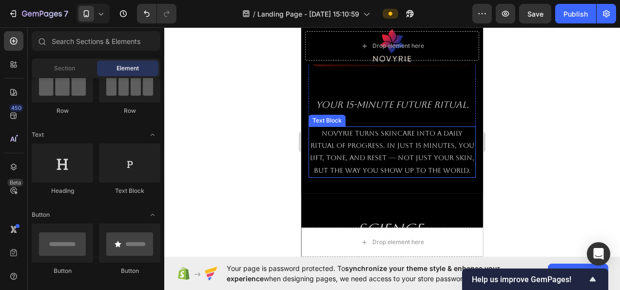
click at [457, 135] on p "Novyrie turns skincare into a daily ritual of progress. In just 15 minutes, you…" at bounding box center [391, 151] width 165 height 49
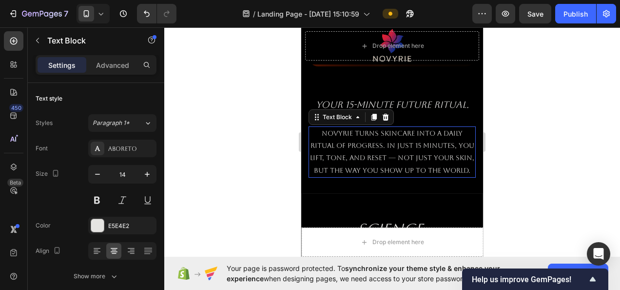
click at [457, 135] on p "Novyrie turns skincare into a daily ritual of progress. In just 15 minutes, you…" at bounding box center [391, 151] width 165 height 49
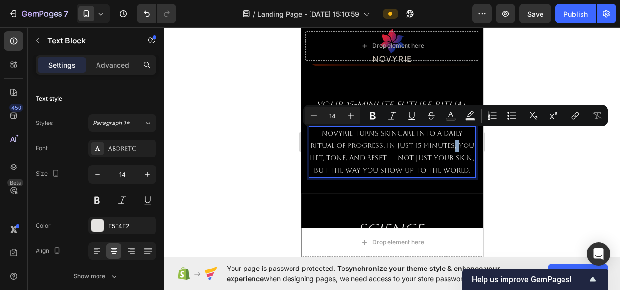
click at [459, 134] on p "Novyrie turns skincare into a daily ritual of progress. In just 15 minutes, you…" at bounding box center [391, 151] width 165 height 49
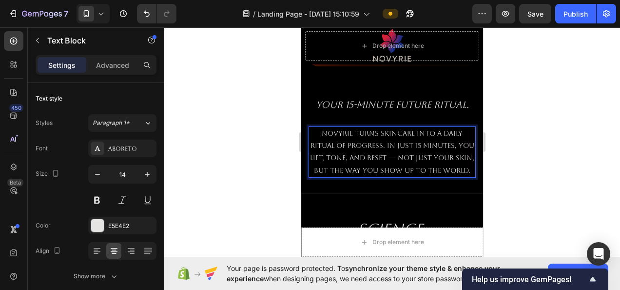
click at [463, 135] on p "Novyrie turns skincare into a daily ritual of progress. In just 15 minutes, you…" at bounding box center [391, 151] width 165 height 49
click at [545, 128] on div at bounding box center [392, 158] width 456 height 262
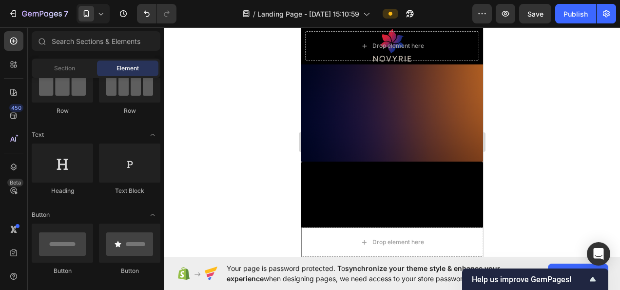
scroll to position [2781, 0]
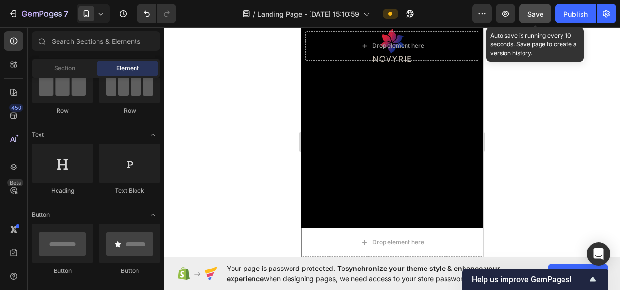
click at [532, 13] on span "Save" at bounding box center [535, 14] width 16 height 8
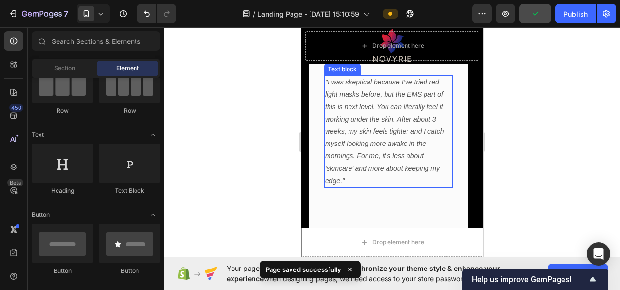
scroll to position [3025, 0]
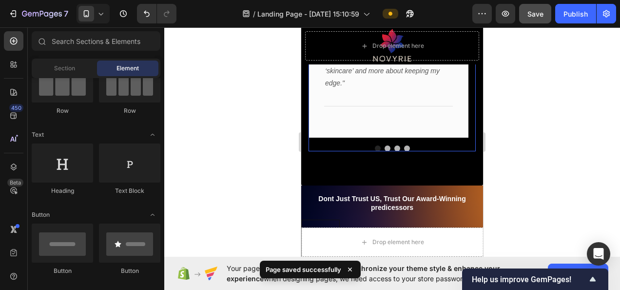
click at [386, 147] on button "Dot" at bounding box center [388, 148] width 6 height 6
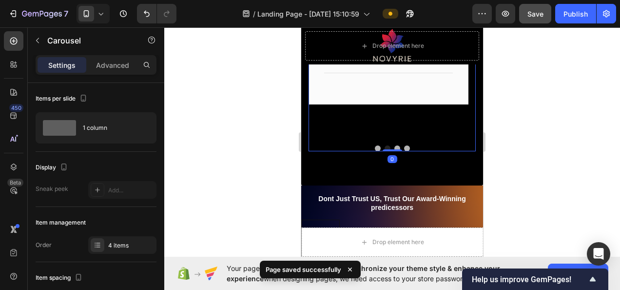
click at [394, 147] on button "Dot" at bounding box center [397, 148] width 6 height 6
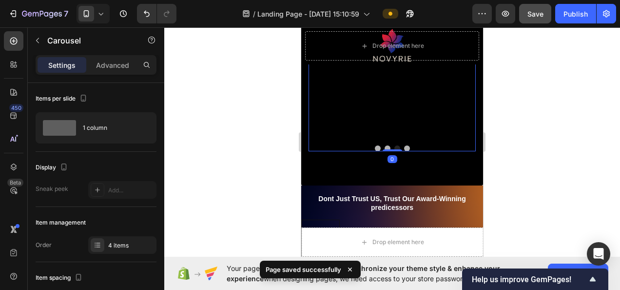
click at [404, 147] on button "Dot" at bounding box center [407, 148] width 6 height 6
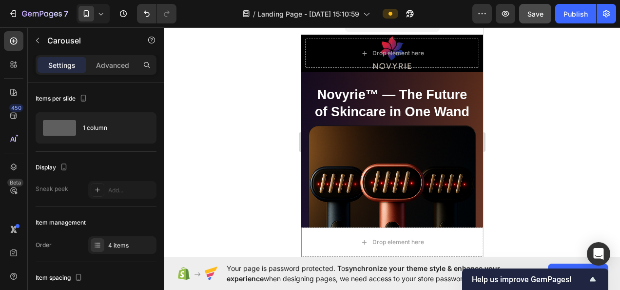
scroll to position [0, 0]
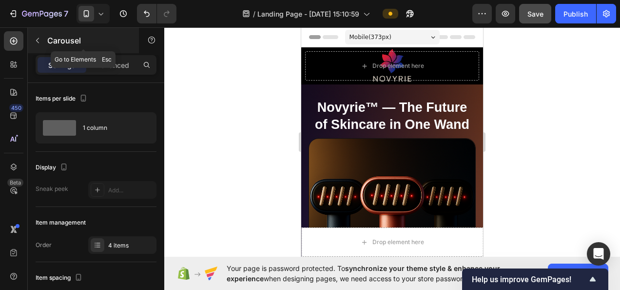
click at [35, 42] on icon "button" at bounding box center [38, 41] width 8 height 8
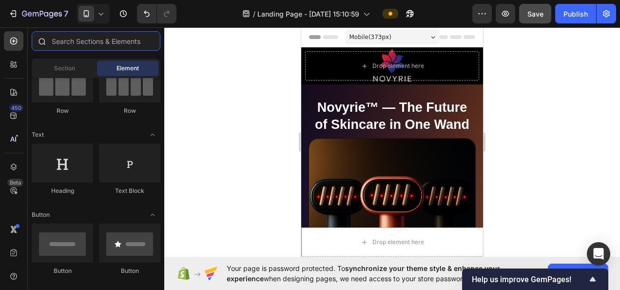
click at [105, 49] on input "text" at bounding box center [96, 40] width 129 height 19
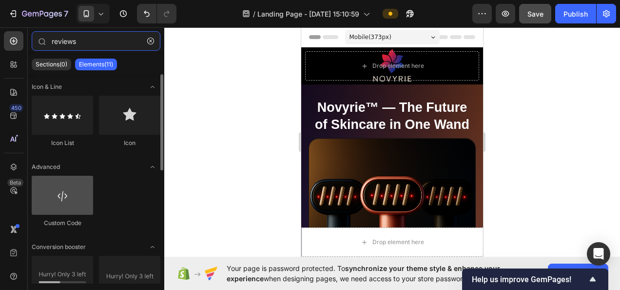
scroll to position [97, 0]
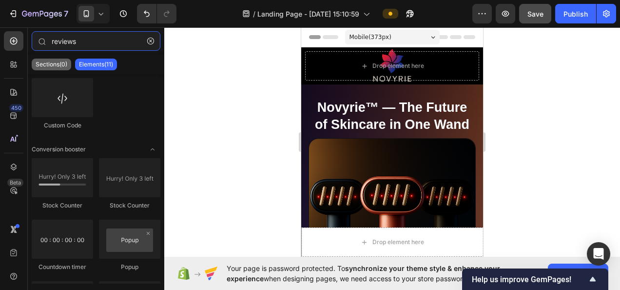
type input "reviews"
click at [53, 65] on p "Sections(0)" at bounding box center [52, 64] width 32 height 8
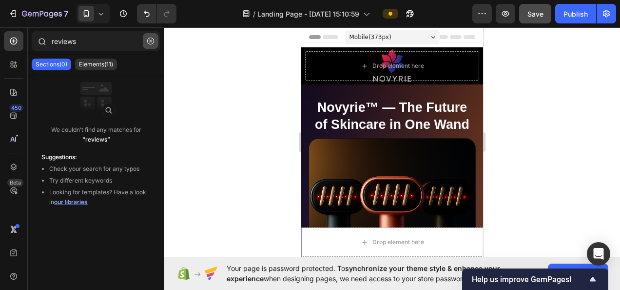
click at [144, 41] on button "button" at bounding box center [151, 41] width 16 height 16
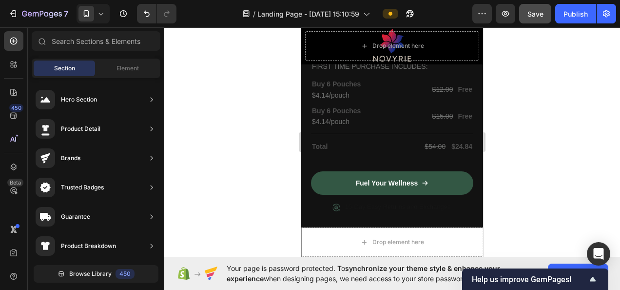
scroll to position [4484, 0]
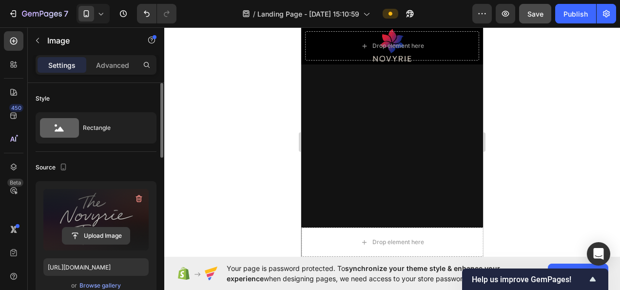
click at [86, 232] on input "file" at bounding box center [95, 235] width 67 height 17
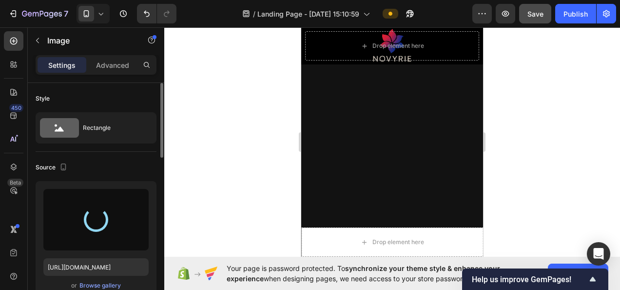
type input "https://cdn.shopify.com/s/files/1/0718/5530/8937/files/gempages_580951010671854…"
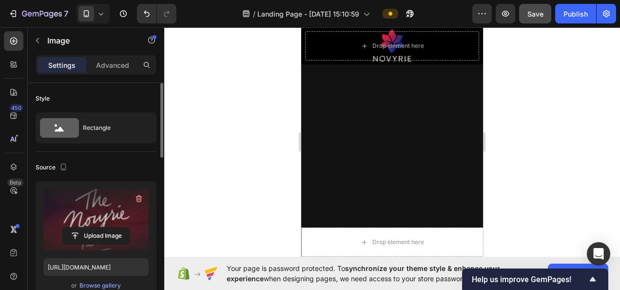
click at [516, 126] on div at bounding box center [392, 158] width 456 height 262
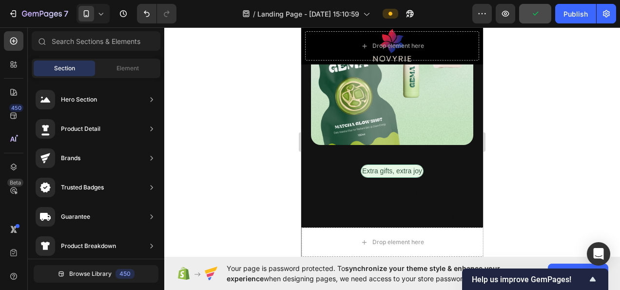
scroll to position [4728, 0]
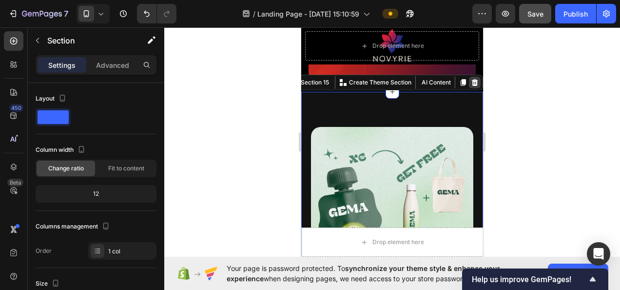
click at [472, 84] on icon at bounding box center [475, 82] width 6 height 7
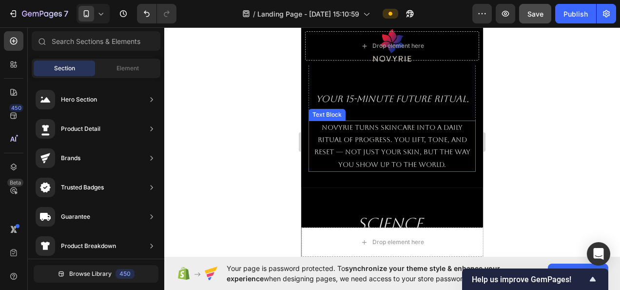
scroll to position [1227, 0]
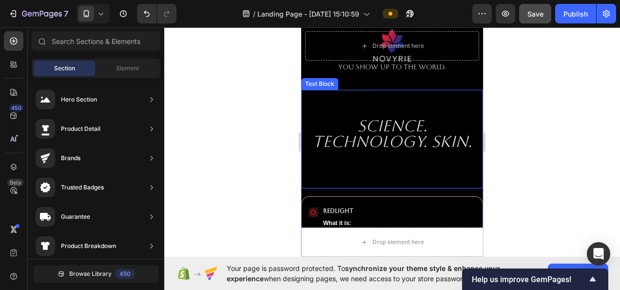
click at [331, 103] on div "Science. Technology. Skin." at bounding box center [392, 139] width 182 height 98
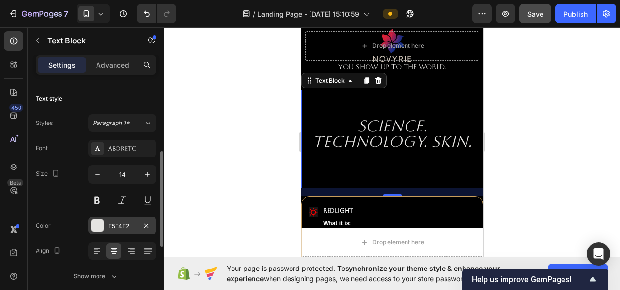
scroll to position [146, 0]
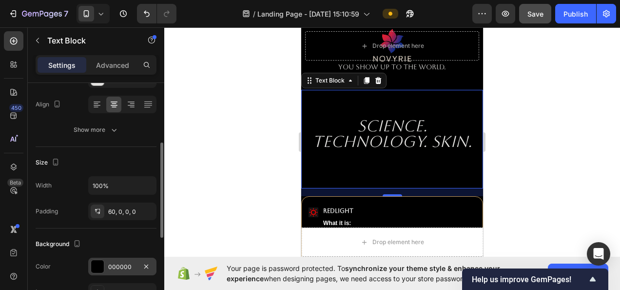
click at [120, 264] on div "000000" at bounding box center [122, 266] width 28 height 9
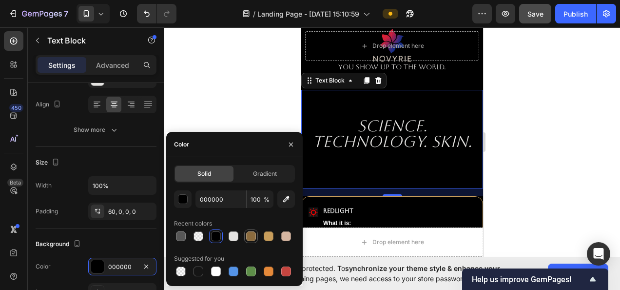
click at [244, 233] on div at bounding box center [251, 236] width 14 height 14
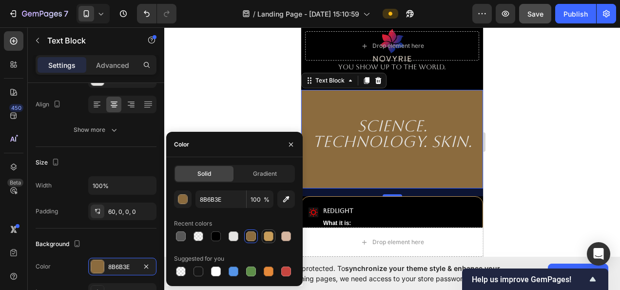
click at [270, 234] on div at bounding box center [269, 236] width 10 height 10
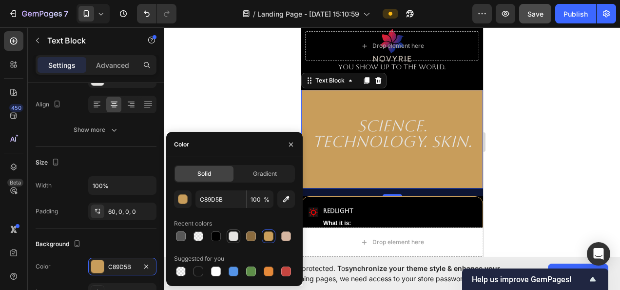
click at [236, 234] on div at bounding box center [234, 236] width 10 height 10
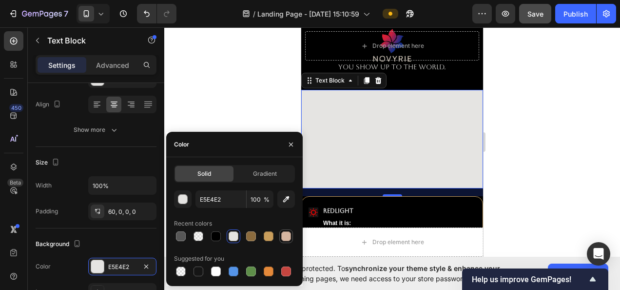
click at [287, 237] on div at bounding box center [286, 236] width 10 height 10
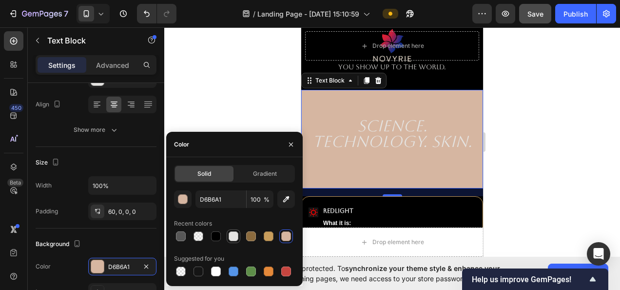
click at [230, 237] on div at bounding box center [234, 236] width 10 height 10
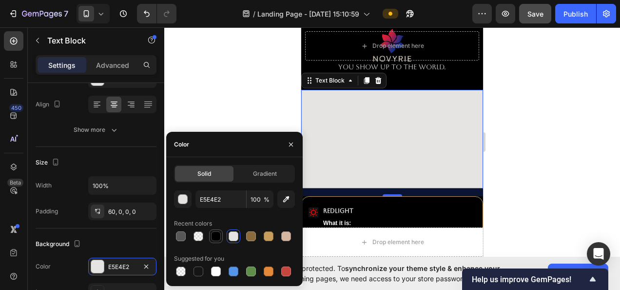
click at [213, 233] on div at bounding box center [216, 236] width 10 height 10
type input "000000"
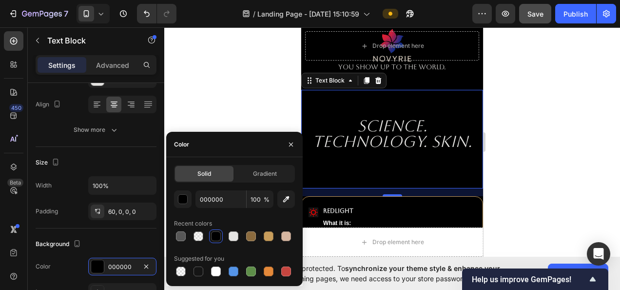
click at [254, 96] on div at bounding box center [392, 158] width 456 height 262
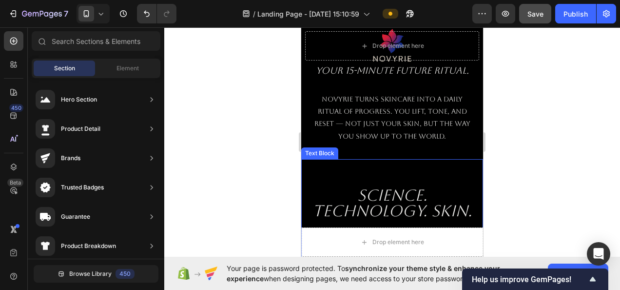
scroll to position [1130, 0]
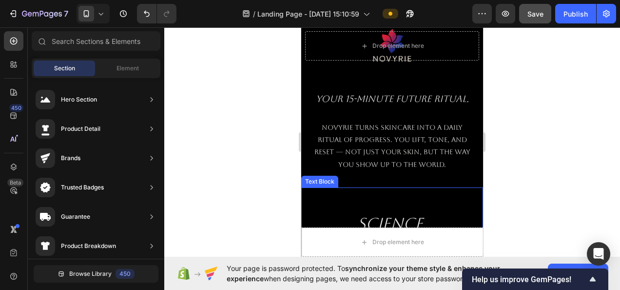
click at [366, 187] on div "Science. Technology. Skin." at bounding box center [392, 236] width 182 height 98
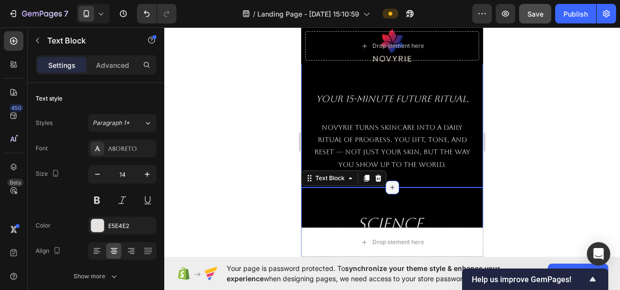
click at [388, 183] on icon at bounding box center [392, 187] width 8 height 8
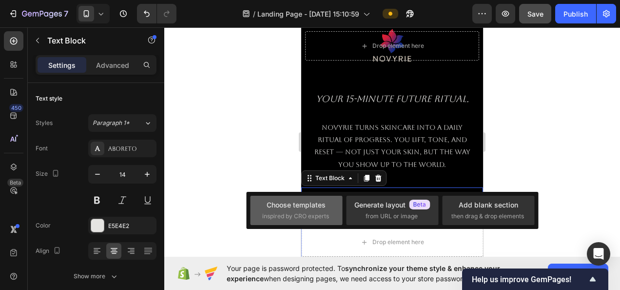
click at [317, 205] on div "Choose templates" at bounding box center [296, 204] width 59 height 10
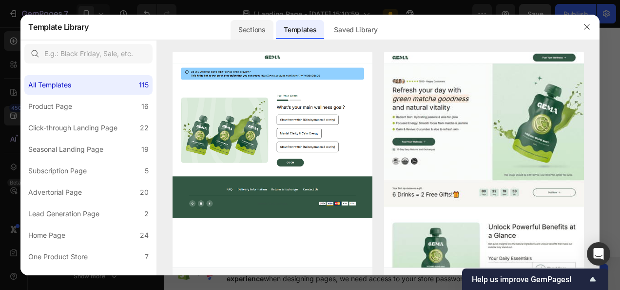
click at [251, 24] on div "Sections" at bounding box center [252, 29] width 42 height 19
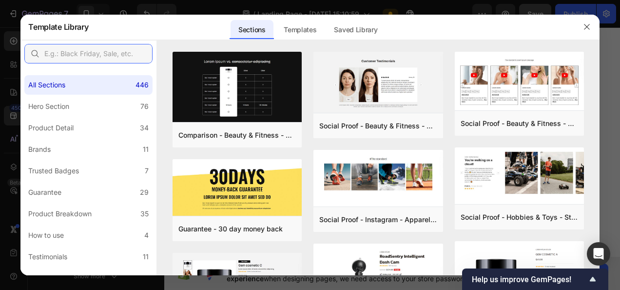
click at [100, 59] on input "text" at bounding box center [88, 53] width 128 height 19
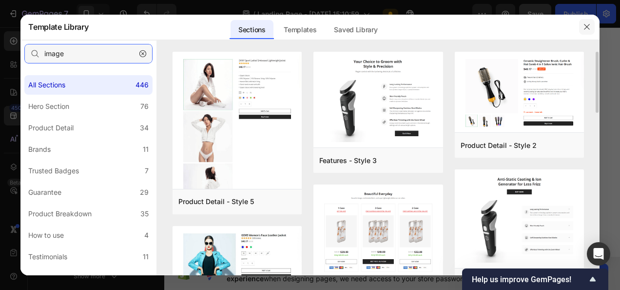
type input "image"
click at [583, 27] on icon "button" at bounding box center [587, 27] width 8 height 8
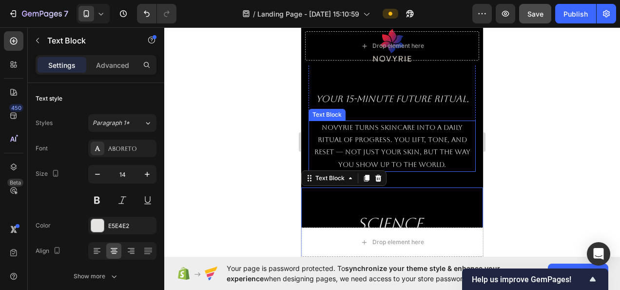
click at [458, 160] on div "Novyrie turns skincare into a daily ritual of progress. you lift, tone, and res…" at bounding box center [392, 145] width 167 height 51
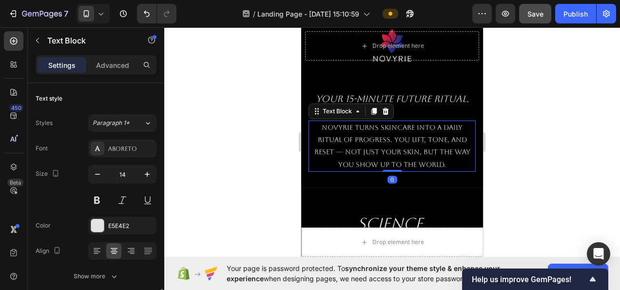
scroll to position [146, 0]
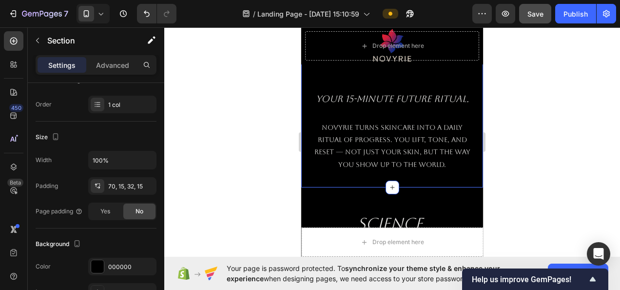
scroll to position [0, 0]
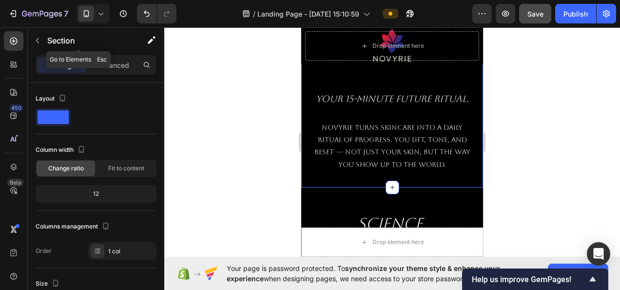
drag, startPoint x: 48, startPoint y: 43, endPoint x: 36, endPoint y: 43, distance: 11.7
click at [47, 43] on p "Section" at bounding box center [87, 41] width 80 height 12
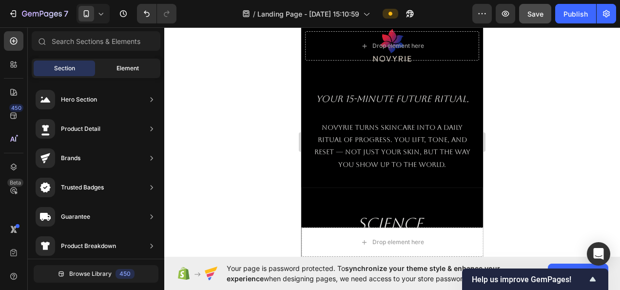
click at [115, 67] on div "Element" at bounding box center [127, 68] width 61 height 16
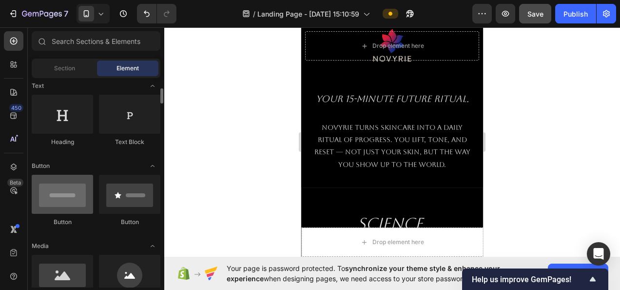
scroll to position [195, 0]
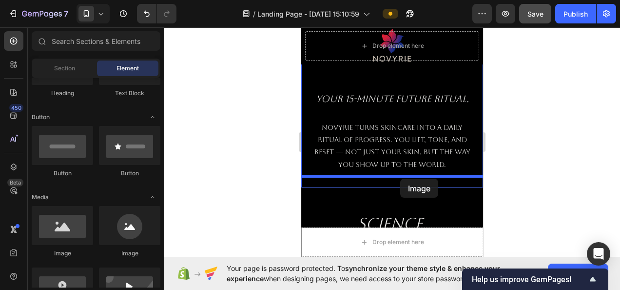
drag, startPoint x: 377, startPoint y: 249, endPoint x: 400, endPoint y: 179, distance: 72.8
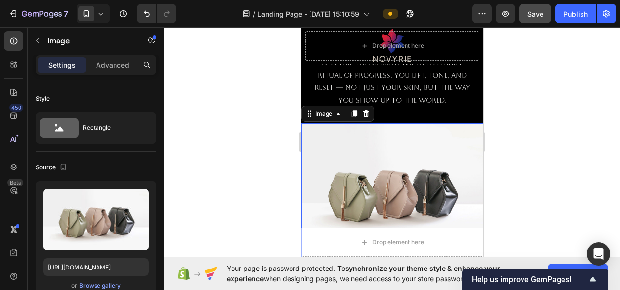
scroll to position [1227, 0]
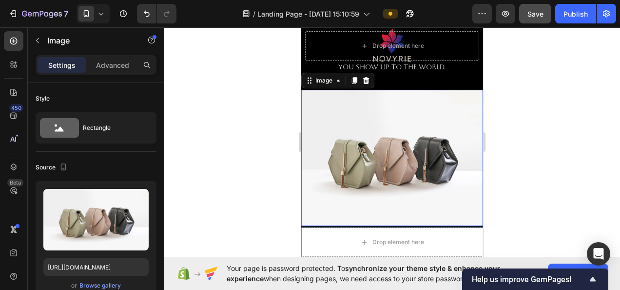
click at [376, 140] on img at bounding box center [392, 158] width 182 height 136
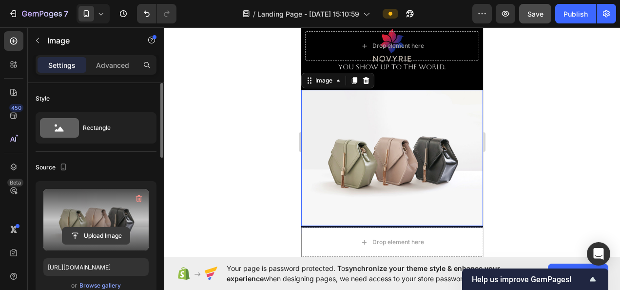
click at [101, 234] on input "file" at bounding box center [95, 235] width 67 height 17
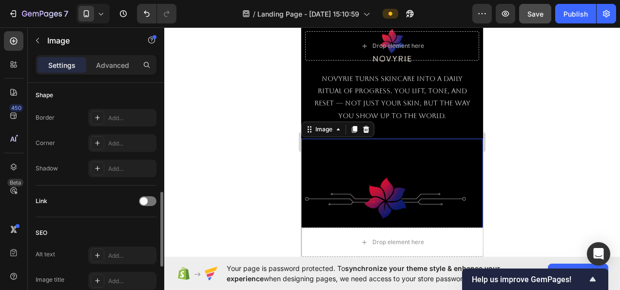
scroll to position [500, 0]
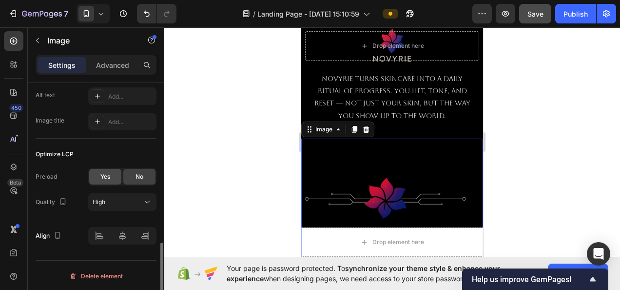
click at [115, 174] on div "Yes" at bounding box center [105, 177] width 32 height 16
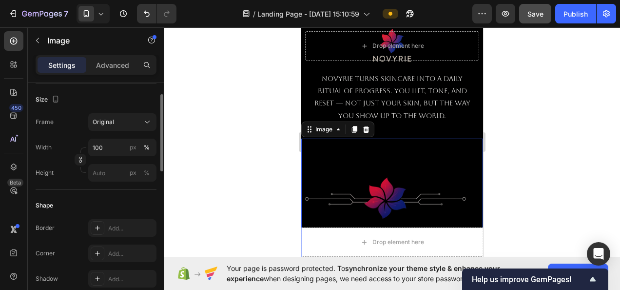
scroll to position [0, 0]
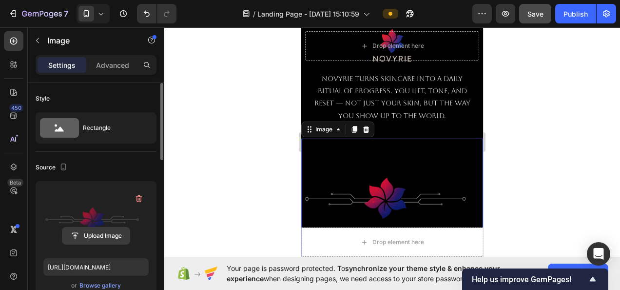
click at [102, 231] on input "file" at bounding box center [95, 235] width 67 height 17
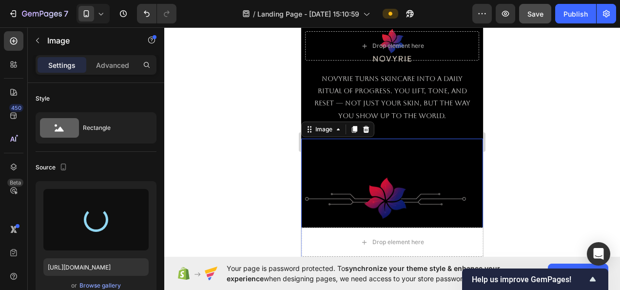
type input "https://cdn.shopify.com/s/files/1/0718/5530/8937/files/gempages_580951010671854…"
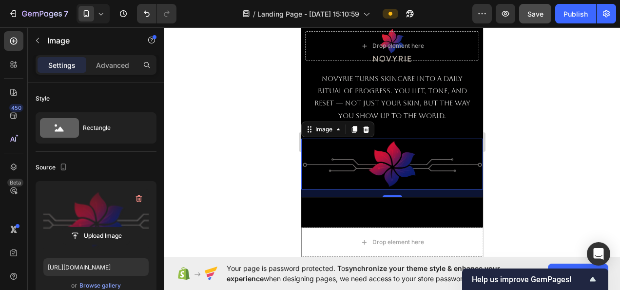
click at [522, 134] on div at bounding box center [392, 158] width 456 height 262
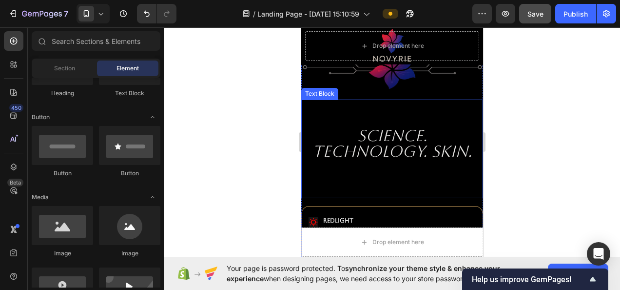
scroll to position [1179, 0]
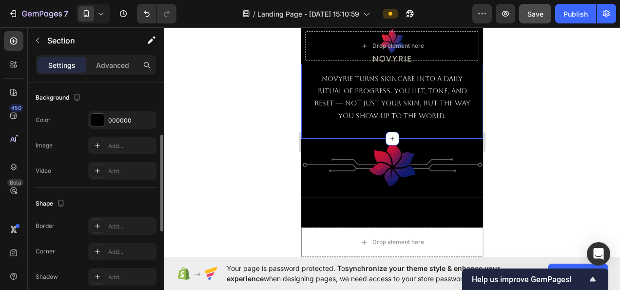
scroll to position [195, 0]
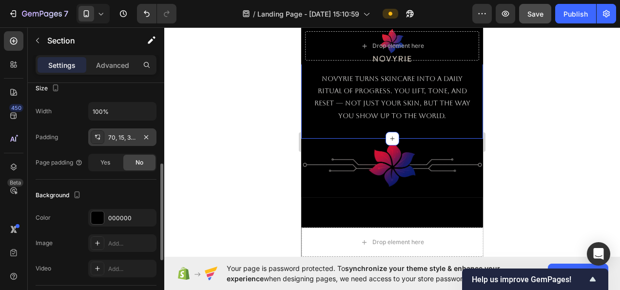
click at [125, 135] on div "70, 15, 32, 15" at bounding box center [122, 137] width 28 height 9
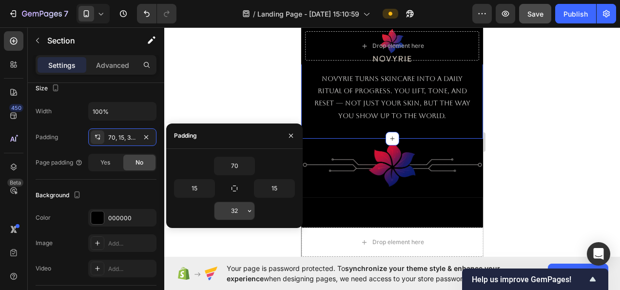
click at [241, 214] on input "32" at bounding box center [234, 211] width 40 height 18
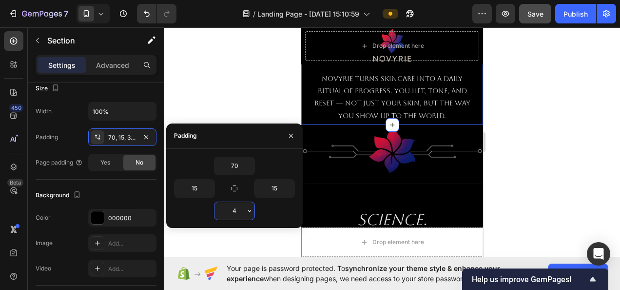
type input "48"
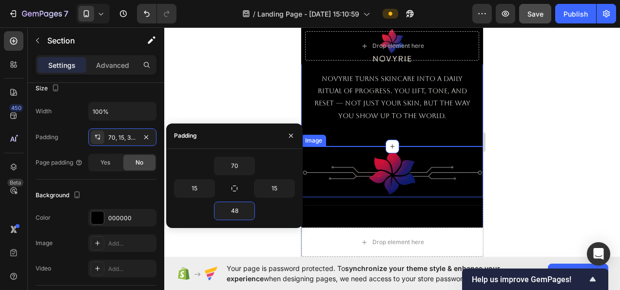
click at [515, 129] on div at bounding box center [392, 158] width 456 height 262
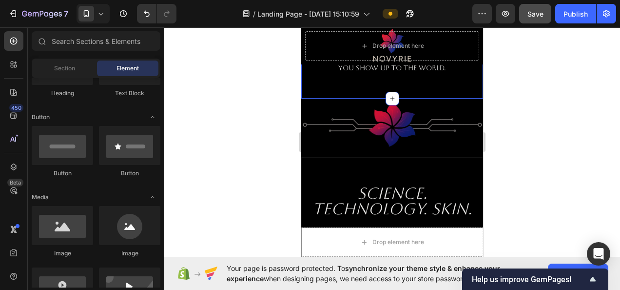
scroll to position [1227, 0]
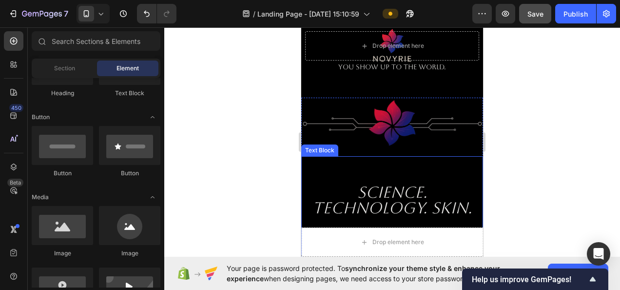
click at [428, 156] on div "Science. Technology. Skin." at bounding box center [392, 205] width 182 height 98
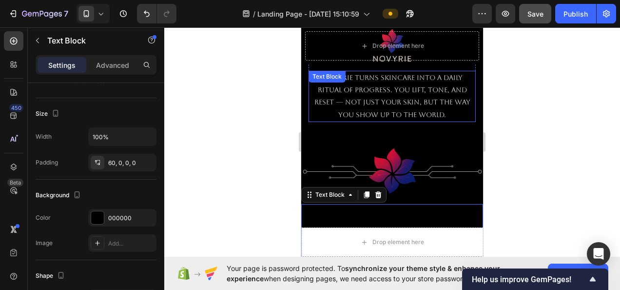
scroll to position [1179, 0]
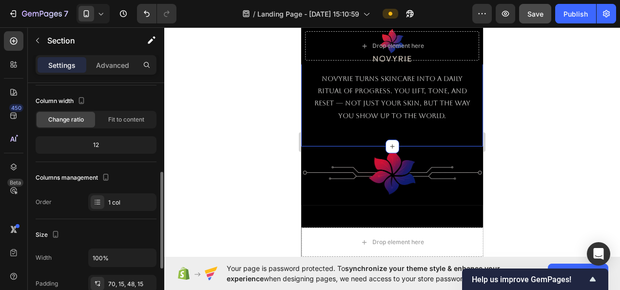
scroll to position [97, 0]
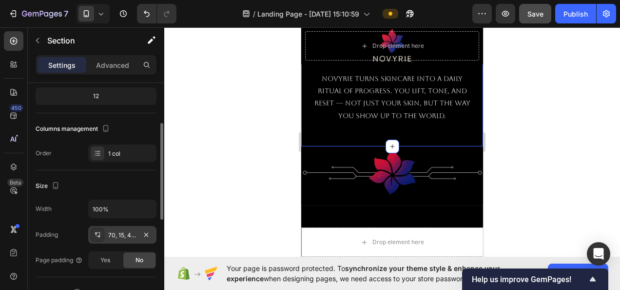
click at [123, 233] on div "70, 15, 48, 15" at bounding box center [122, 235] width 28 height 9
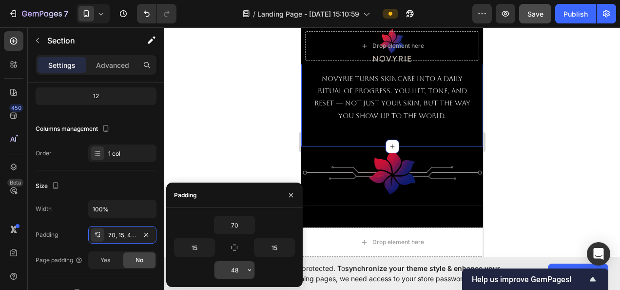
click at [242, 268] on input "48" at bounding box center [234, 270] width 40 height 18
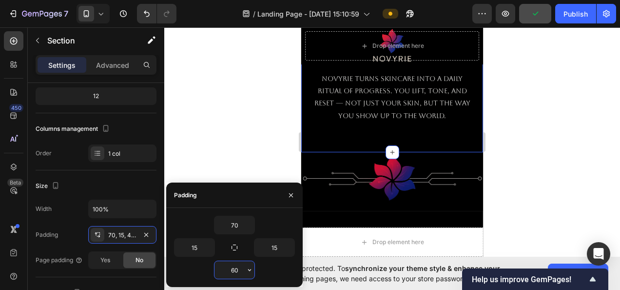
type input "60"
click at [578, 140] on div at bounding box center [392, 158] width 456 height 262
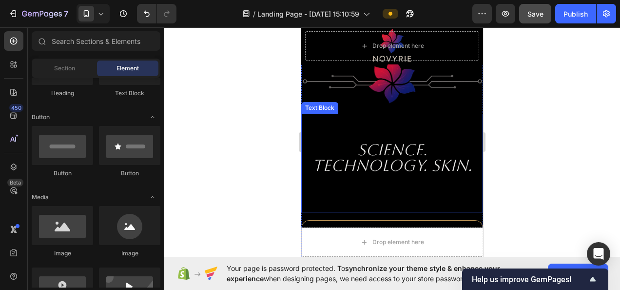
scroll to position [1276, 0]
click at [415, 187] on p at bounding box center [392, 193] width 181 height 12
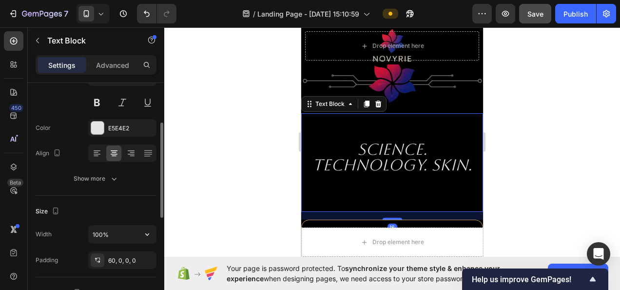
scroll to position [146, 0]
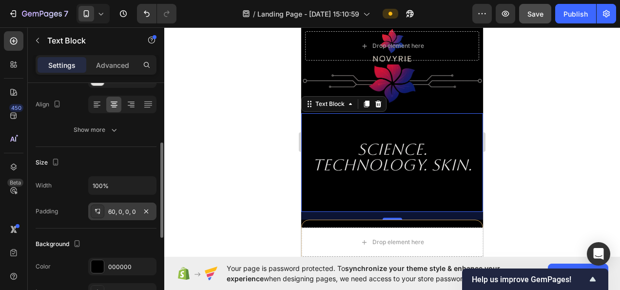
click at [128, 213] on div "60, 0, 0, 0" at bounding box center [122, 211] width 28 height 9
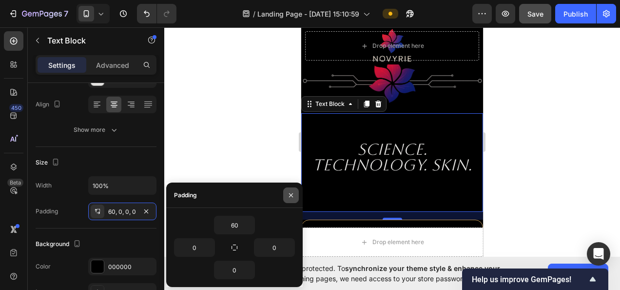
click at [292, 193] on icon "button" at bounding box center [291, 195] width 8 height 8
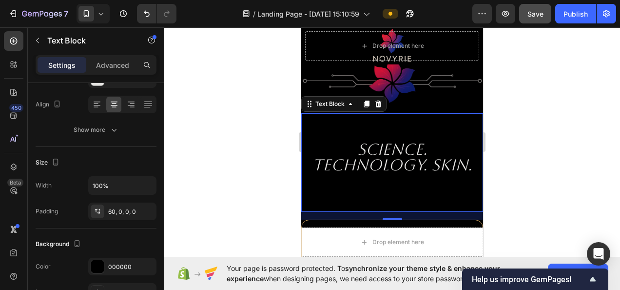
click at [561, 132] on div at bounding box center [392, 158] width 456 height 262
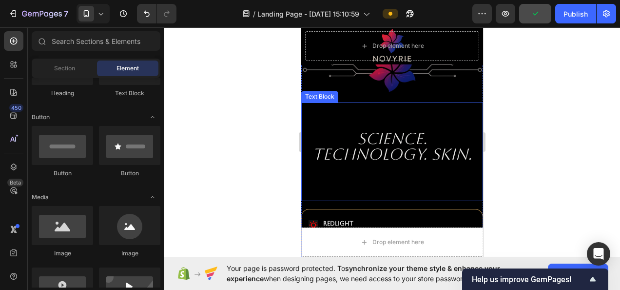
scroll to position [1325, 0]
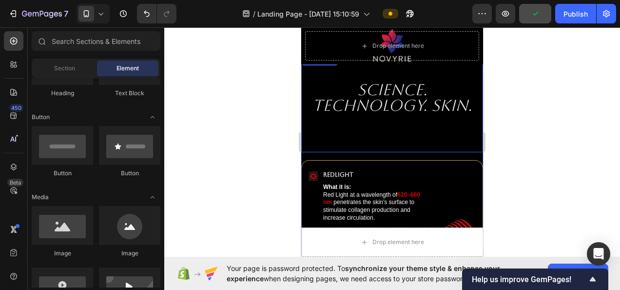
click at [390, 130] on p at bounding box center [392, 133] width 181 height 12
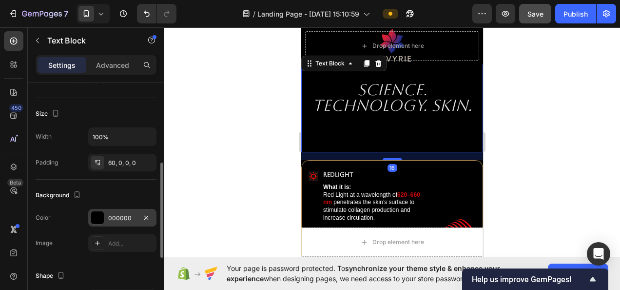
scroll to position [244, 0]
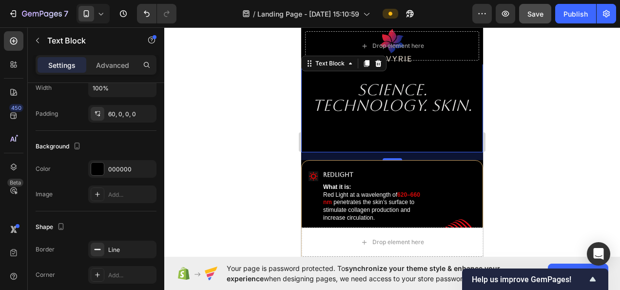
click at [529, 132] on div at bounding box center [392, 158] width 456 height 262
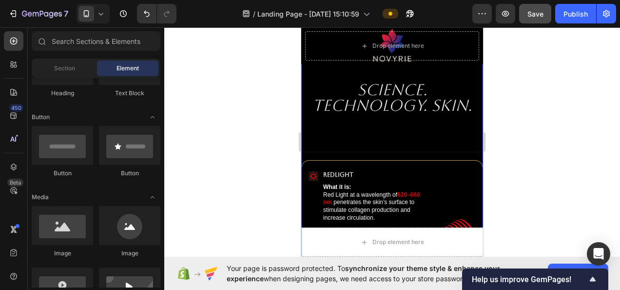
click at [410, 149] on div "Image Science. Technology. Skin. Text Block Icon RedLight Text Block What it is…" at bounding box center [392, 240] width 182 height 491
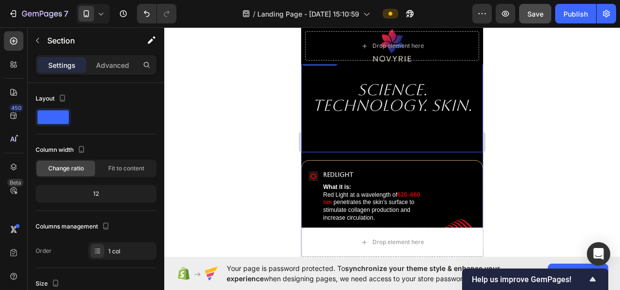
click at [397, 145] on p at bounding box center [392, 145] width 181 height 12
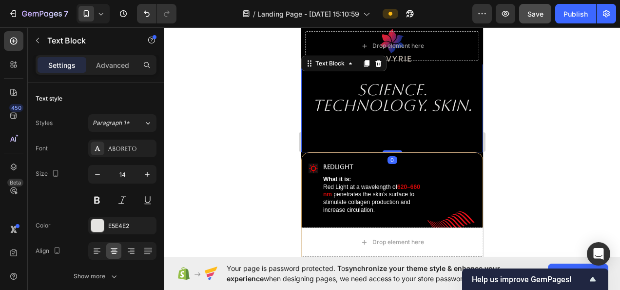
drag, startPoint x: 387, startPoint y: 155, endPoint x: 387, endPoint y: 141, distance: 13.6
click at [387, 141] on div "Science. Technology. Skin. Text Block 0" at bounding box center [392, 103] width 182 height 98
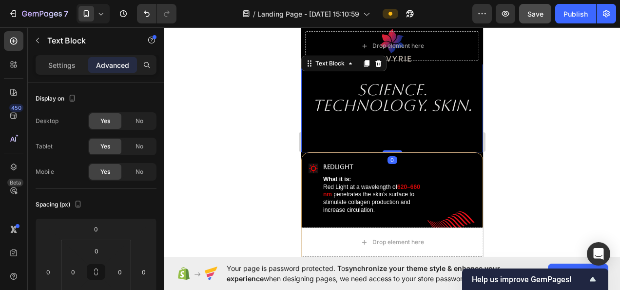
click at [392, 144] on p at bounding box center [392, 145] width 181 height 12
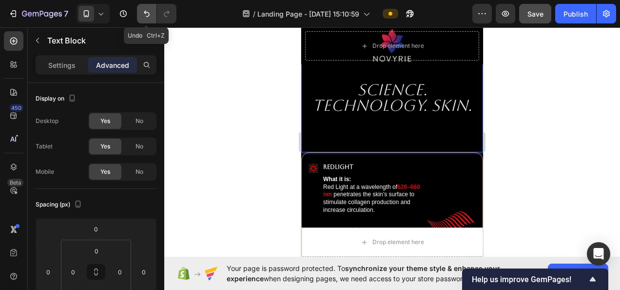
click at [145, 9] on icon "Undo/Redo" at bounding box center [147, 14] width 10 height 10
click at [145, 10] on icon "Undo/Redo" at bounding box center [147, 14] width 10 height 10
click at [145, 12] on icon "Undo/Redo" at bounding box center [147, 14] width 10 height 10
click at [146, 17] on icon "Undo/Redo" at bounding box center [147, 14] width 10 height 10
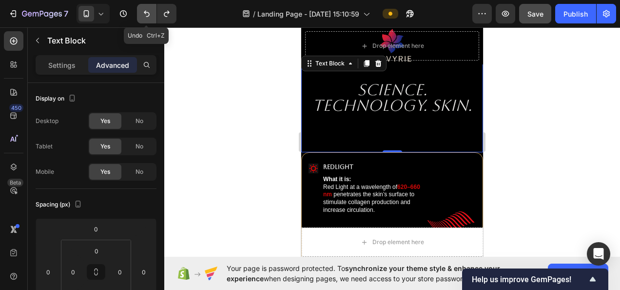
type input "16"
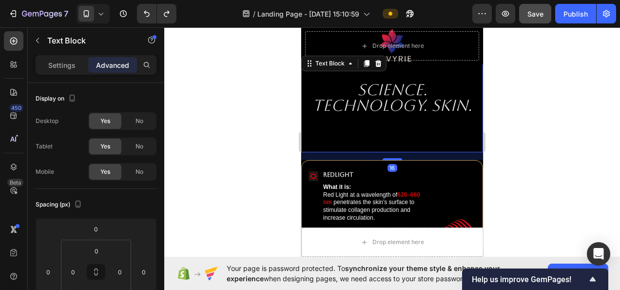
click at [279, 150] on div at bounding box center [392, 158] width 456 height 262
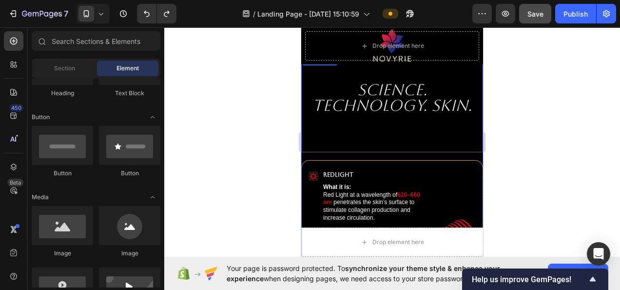
click at [386, 109] on icon "Science. Technology. Skin." at bounding box center [391, 97] width 159 height 34
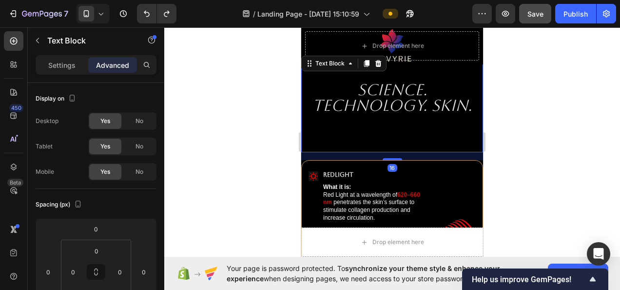
scroll to position [1227, 0]
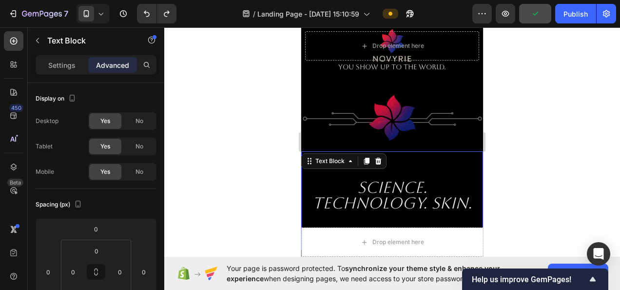
click at [411, 157] on div "Science. Technology. Skin." at bounding box center [392, 200] width 182 height 98
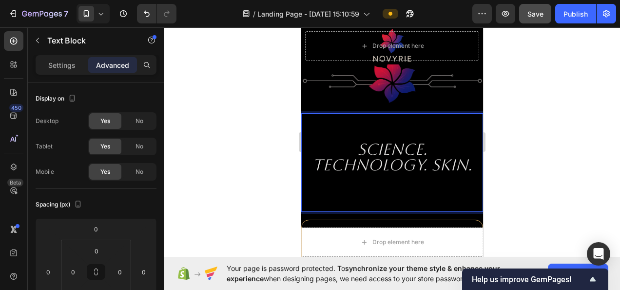
click at [389, 199] on p "Rich Text Editor. Editing area: main" at bounding box center [392, 205] width 181 height 12
click at [466, 151] on icon "Science. Technology. Skin." at bounding box center [391, 157] width 159 height 34
click at [380, 199] on p "Rich Text Editor. Editing area: main" at bounding box center [392, 205] width 181 height 12
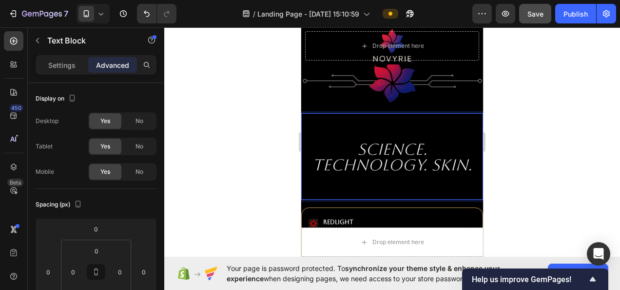
click at [388, 187] on p "Rich Text Editor. Editing area: main" at bounding box center [392, 193] width 181 height 12
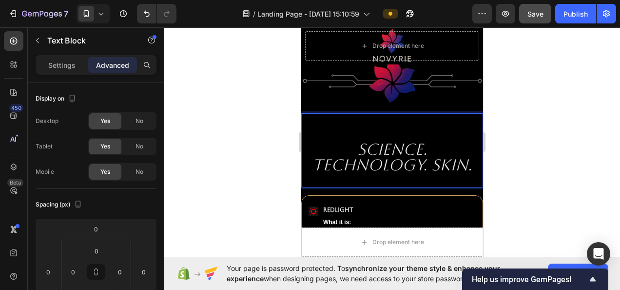
drag, startPoint x: 572, startPoint y: 137, endPoint x: 570, endPoint y: 146, distance: 9.0
click at [572, 137] on div at bounding box center [392, 158] width 456 height 262
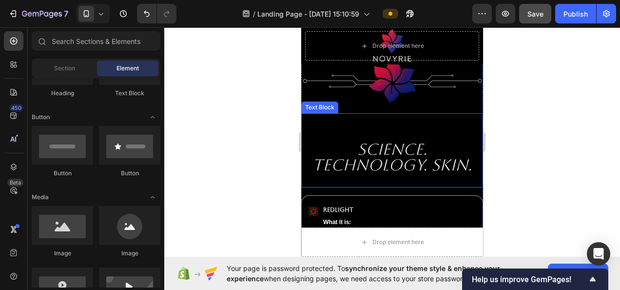
click at [397, 174] on p "Rich Text Editor. Editing area: main" at bounding box center [392, 180] width 181 height 12
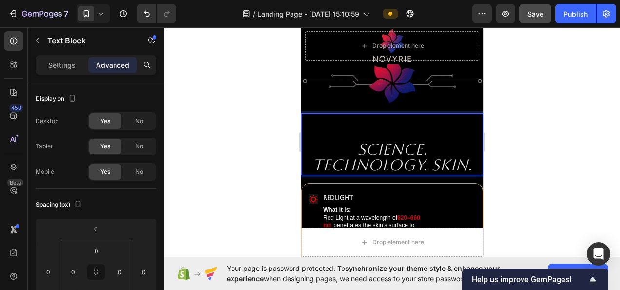
click at [605, 155] on div at bounding box center [392, 158] width 456 height 262
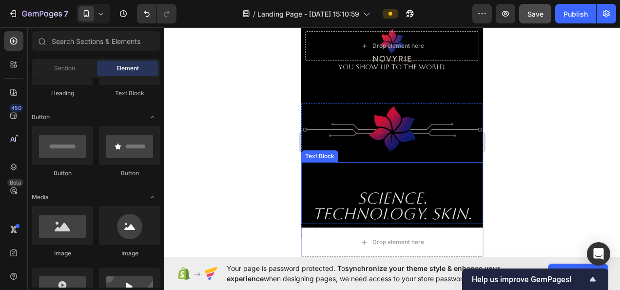
scroll to position [1179, 0]
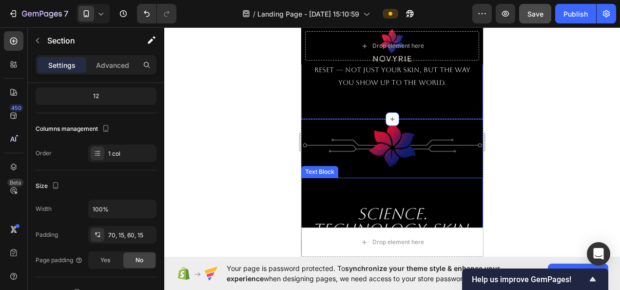
scroll to position [1227, 0]
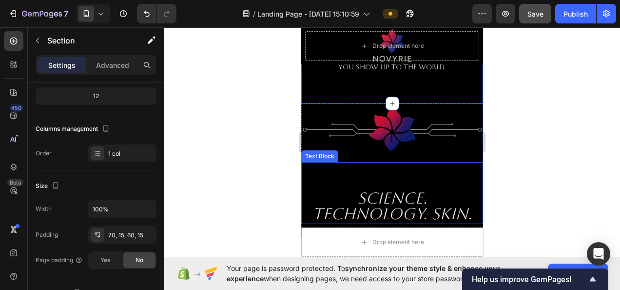
click at [370, 162] on div "Science. Technology. Skin." at bounding box center [392, 192] width 182 height 61
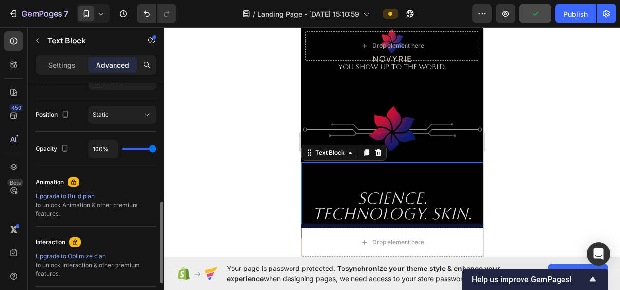
scroll to position [439, 0]
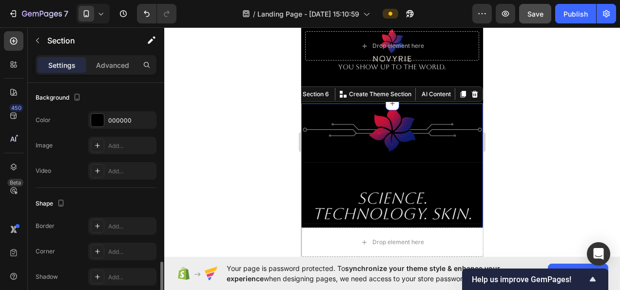
scroll to position [333, 0]
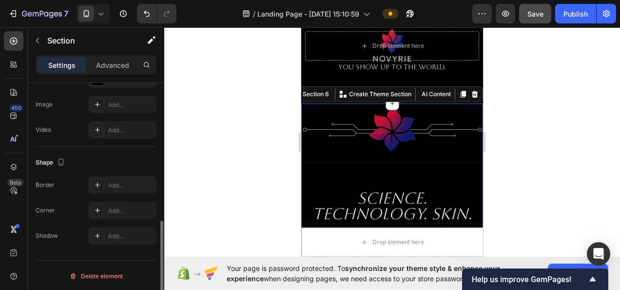
click at [521, 133] on div at bounding box center [392, 158] width 456 height 262
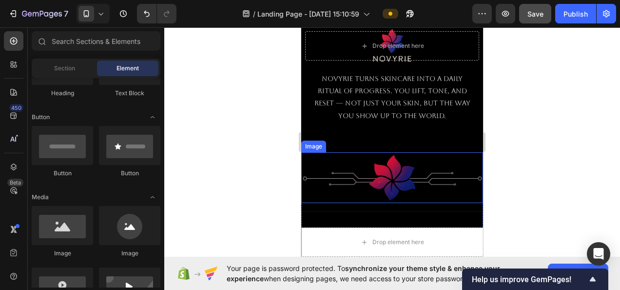
scroll to position [1227, 0]
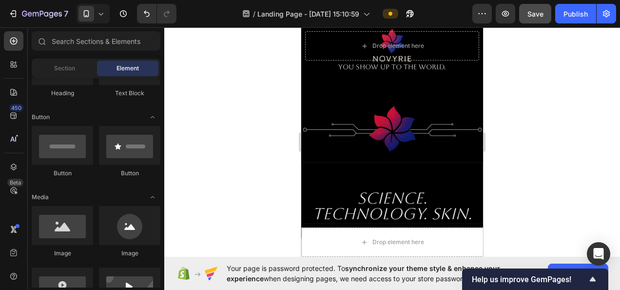
click at [531, 147] on div at bounding box center [392, 158] width 456 height 262
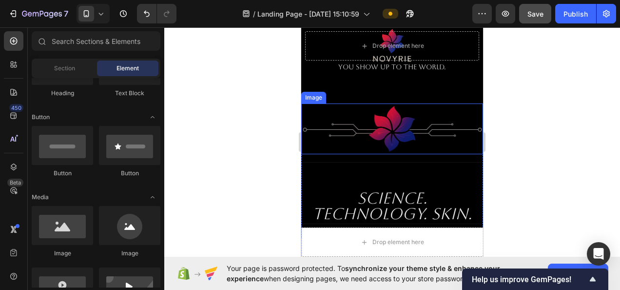
scroll to position [1179, 0]
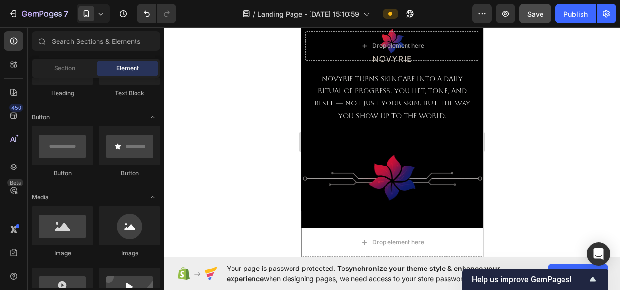
click at [538, 11] on span "Save" at bounding box center [535, 14] width 16 height 8
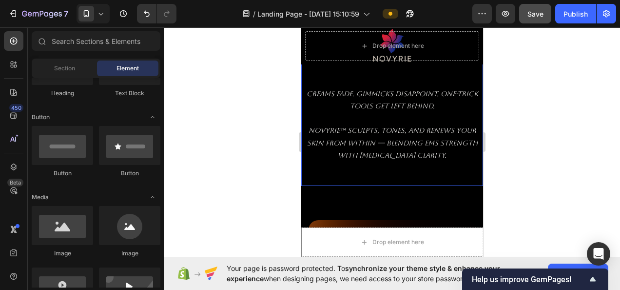
scroll to position [740, 0]
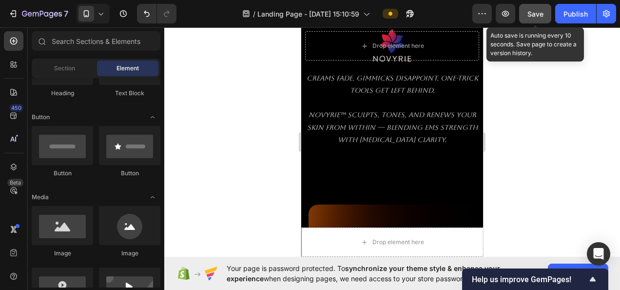
click at [546, 8] on button "Save" at bounding box center [535, 13] width 32 height 19
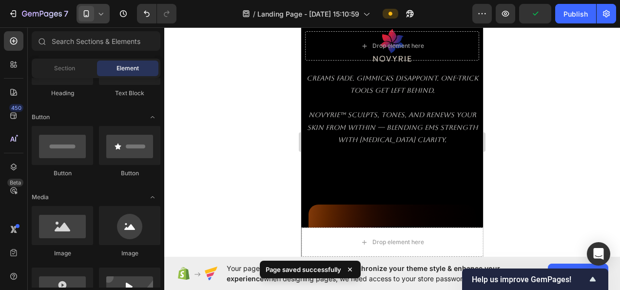
click at [93, 20] on span at bounding box center [86, 14] width 16 height 16
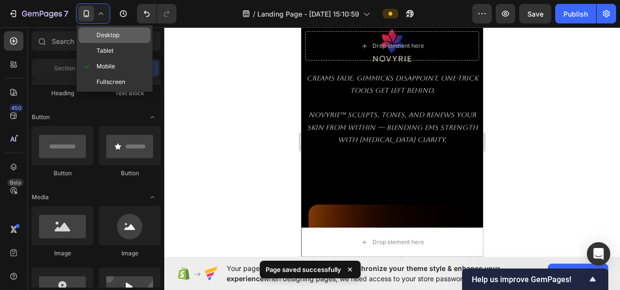
click at [113, 34] on span "Desktop" at bounding box center [108, 35] width 23 height 10
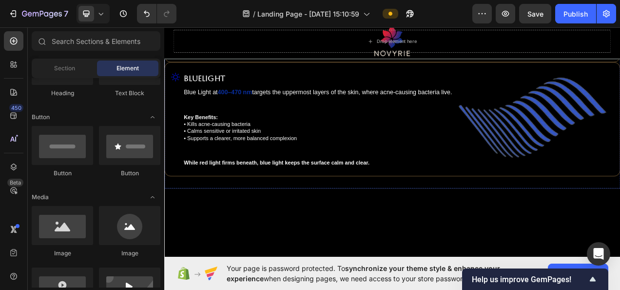
scroll to position [1755, 0]
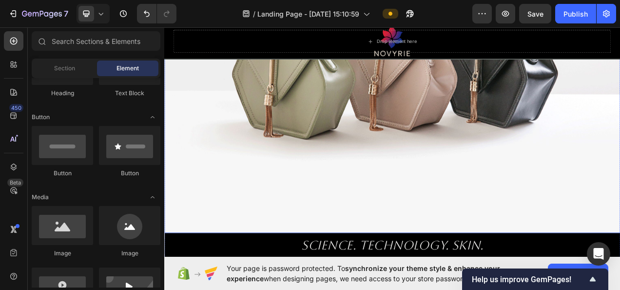
click at [400, 134] on img at bounding box center [456, 72] width 585 height 439
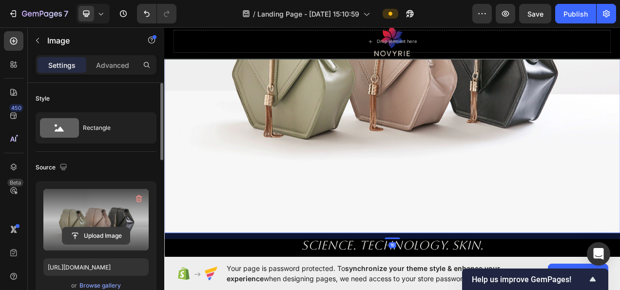
click at [85, 232] on input "file" at bounding box center [95, 235] width 67 height 17
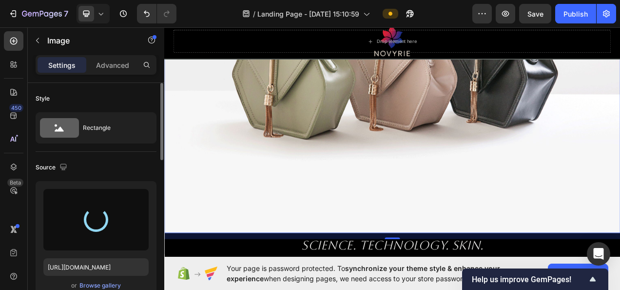
type input "https://cdn.shopify.com/s/files/1/0718/5530/8937/files/gempages_580951010671854…"
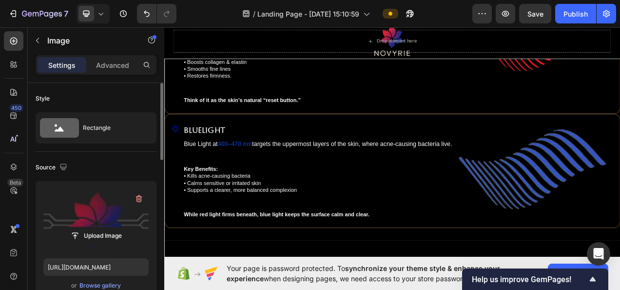
scroll to position [1560, 0]
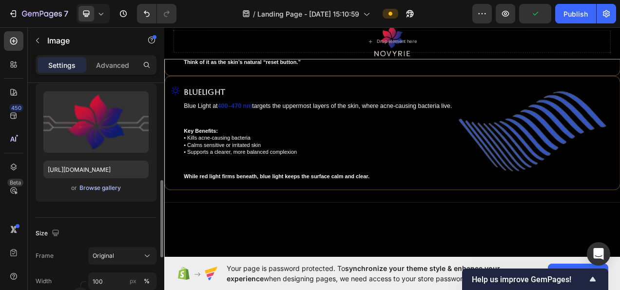
scroll to position [146, 0]
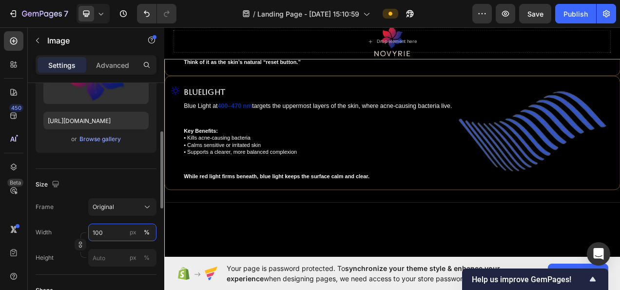
click at [114, 229] on input "100" at bounding box center [122, 232] width 68 height 18
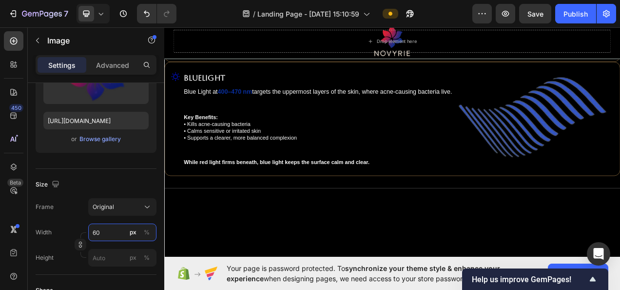
scroll to position [1413, 0]
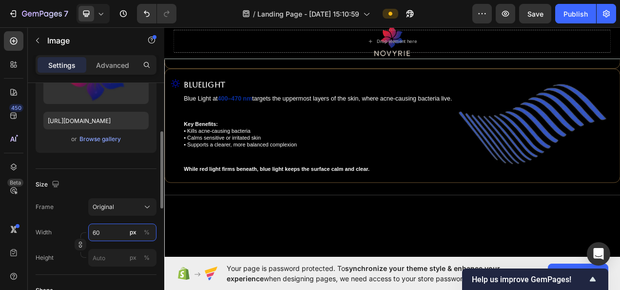
click at [109, 233] on input "60" at bounding box center [122, 232] width 68 height 18
type input "6"
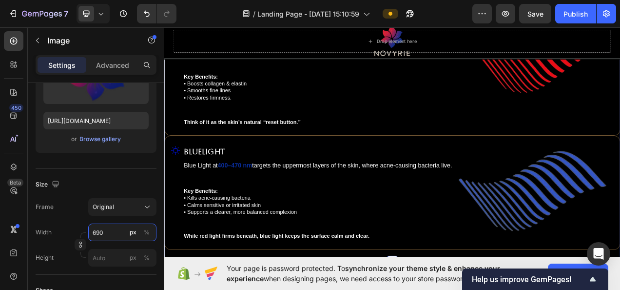
type input "690"
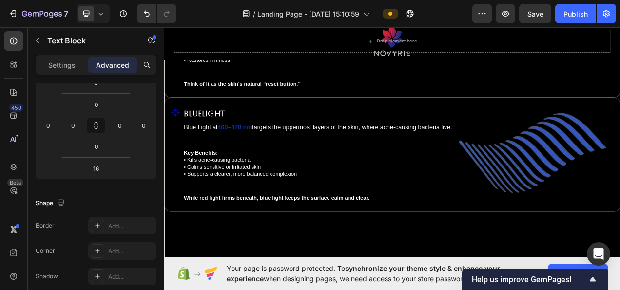
scroll to position [0, 0]
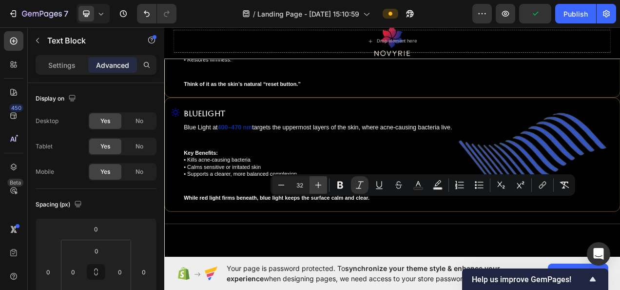
click at [323, 186] on icon "Editor contextual toolbar" at bounding box center [318, 185] width 10 height 10
click at [322, 186] on icon "Editor contextual toolbar" at bounding box center [318, 185] width 10 height 10
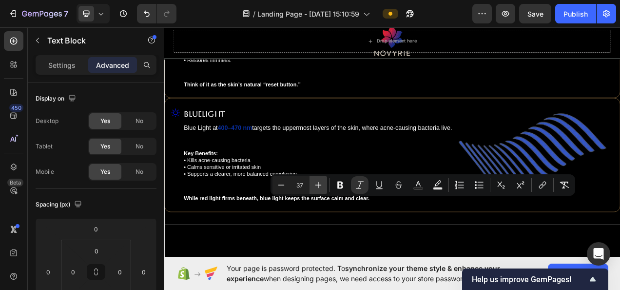
click at [322, 186] on icon "Editor contextual toolbar" at bounding box center [318, 185] width 10 height 10
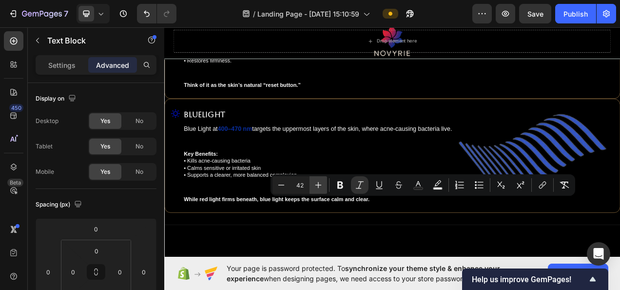
click at [322, 186] on icon "Editor contextual toolbar" at bounding box center [318, 185] width 10 height 10
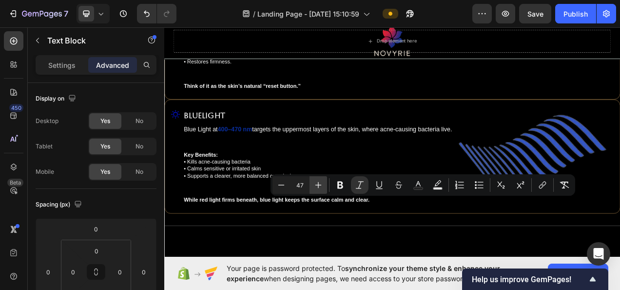
click at [322, 186] on icon "Editor contextual toolbar" at bounding box center [318, 185] width 10 height 10
type input "49"
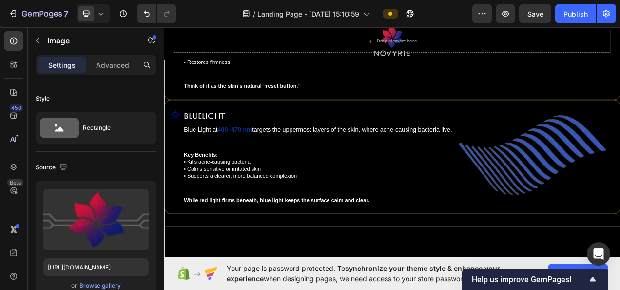
click at [294, 268] on div "Image 16 Science. Technology. Skin. Text Block Icon RedLight Text Block What it…" at bounding box center [456, 45] width 585 height 446
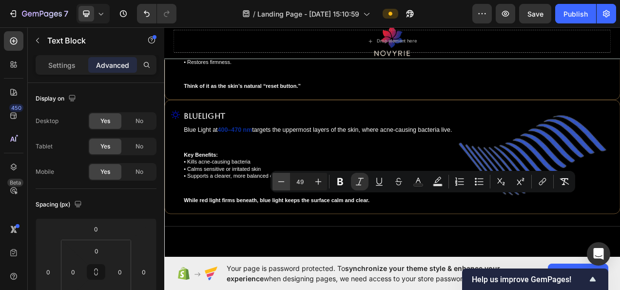
click at [281, 183] on icon "Editor contextual toolbar" at bounding box center [281, 181] width 10 height 10
click at [283, 185] on icon "Editor contextual toolbar" at bounding box center [281, 181] width 10 height 10
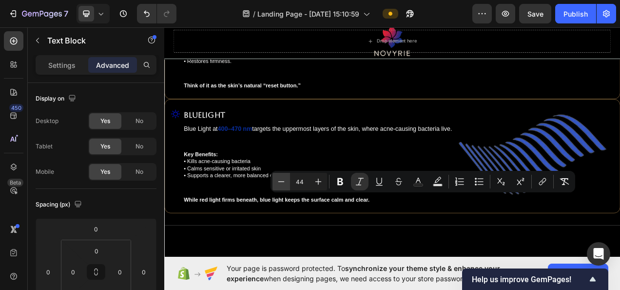
click at [283, 185] on icon "Editor contextual toolbar" at bounding box center [281, 181] width 10 height 10
type input "41"
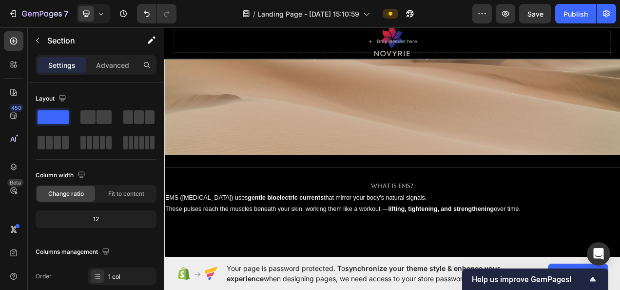
scroll to position [2291, 0]
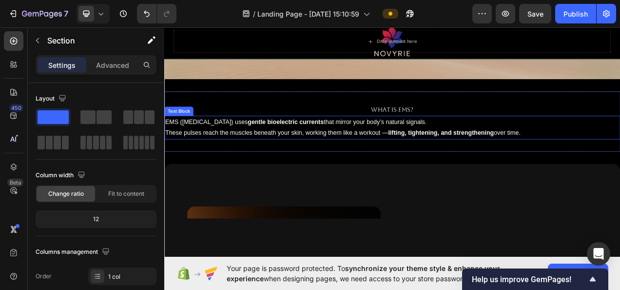
click at [616, 157] on p "EMS (Electrical Muscle Stimulation) uses gentle bioelectric currents that mirro…" at bounding box center [456, 156] width 583 height 28
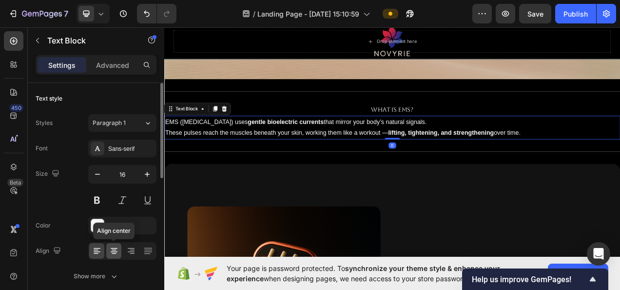
click at [115, 250] on icon at bounding box center [114, 250] width 5 height 1
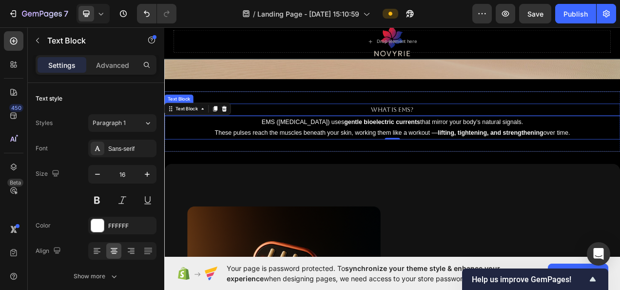
click at [420, 131] on p "What is EMS?" at bounding box center [456, 134] width 583 height 14
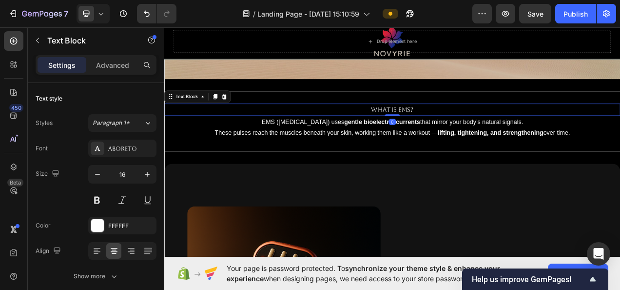
click at [420, 131] on p "What is EMS?" at bounding box center [456, 134] width 583 height 14
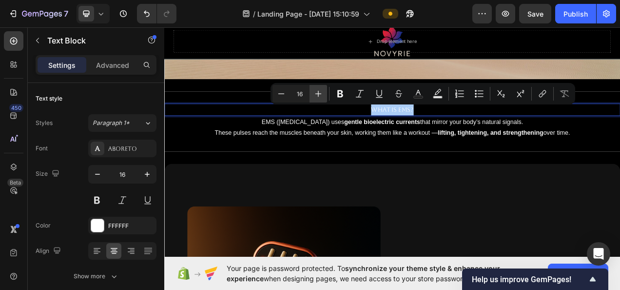
click at [319, 93] on icon "Editor contextual toolbar" at bounding box center [318, 94] width 10 height 10
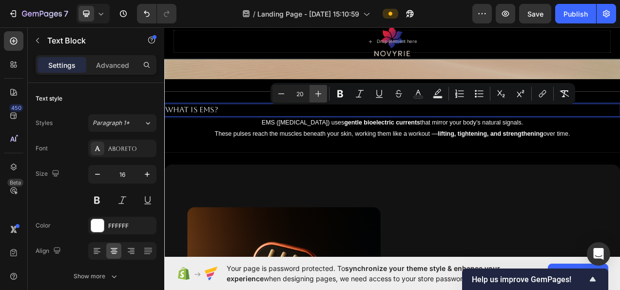
click at [319, 93] on icon "Editor contextual toolbar" at bounding box center [318, 94] width 10 height 10
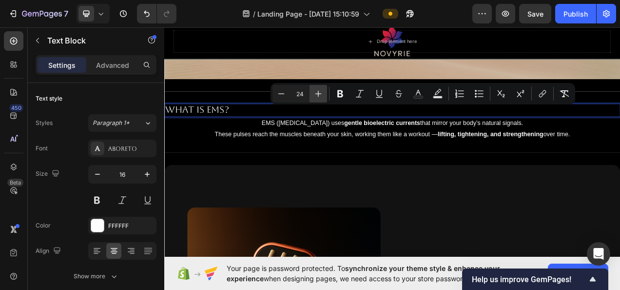
type input "25"
click at [120, 251] on div at bounding box center [113, 251] width 15 height 16
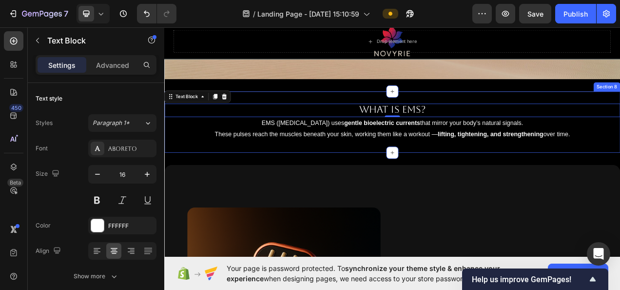
click at [412, 182] on div "What is EMS? Text Block 0 EMS (Electrical Muscle Stimulation) uses gentle bioel…" at bounding box center [456, 149] width 585 height 78
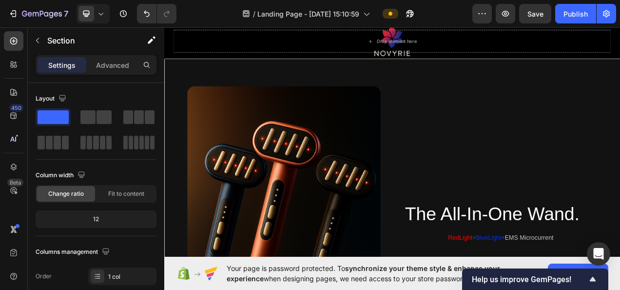
scroll to position [2437, 0]
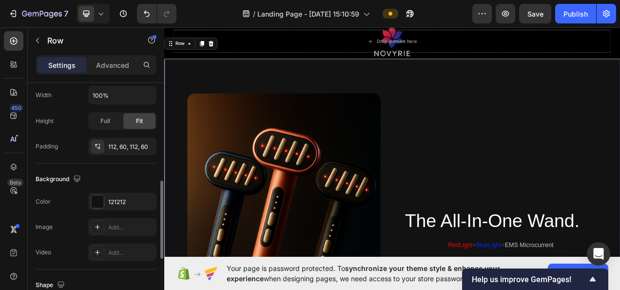
scroll to position [341, 0]
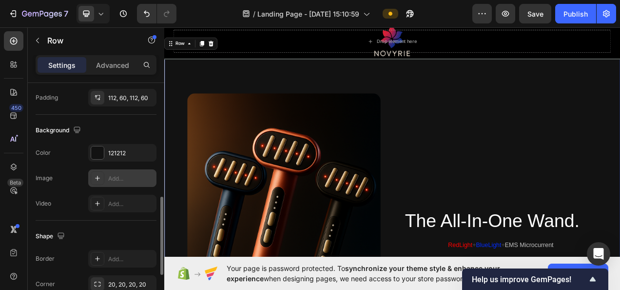
click at [112, 175] on div "Add..." at bounding box center [131, 178] width 46 height 9
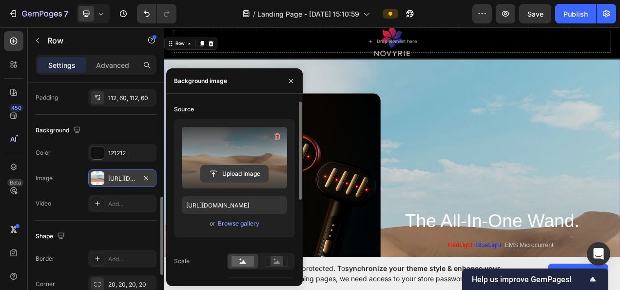
click at [208, 172] on input "file" at bounding box center [234, 173] width 67 height 17
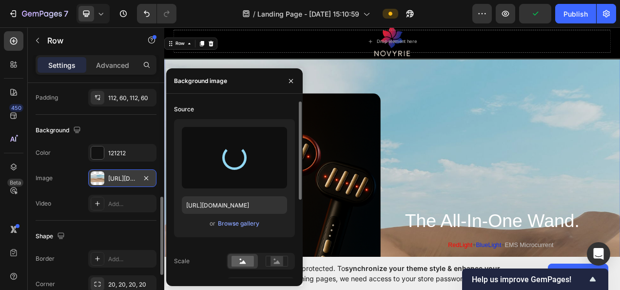
type input "https://cdn.shopify.com/s/files/1/0718/5530/8937/files/gempages_580951010671854…"
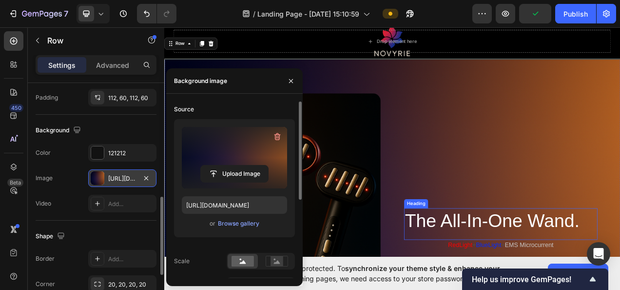
click at [472, 260] on h2 "The All-In-One Wand." at bounding box center [596, 276] width 248 height 32
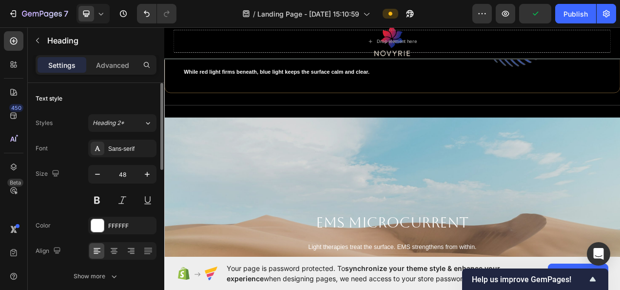
scroll to position [1950, 0]
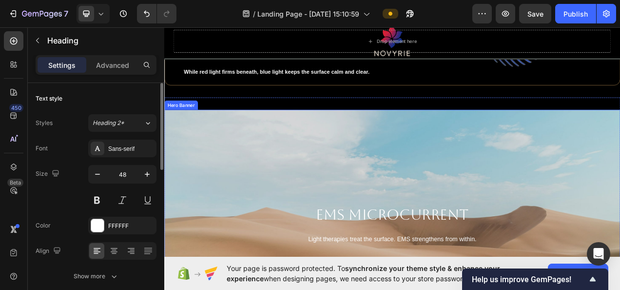
click at [401, 216] on div "Background Image" at bounding box center [456, 280] width 585 height 292
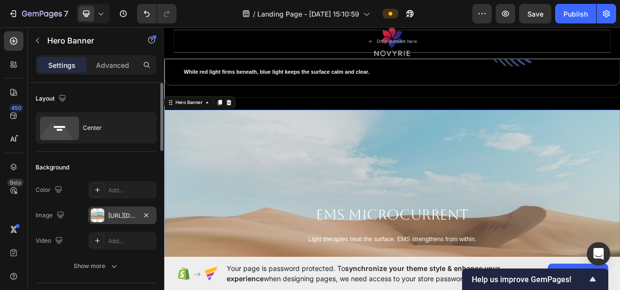
click at [124, 213] on div "https://cdn.shopify.com/s/files/1/2005/9307/files/background_settings.jpg" at bounding box center [122, 215] width 28 height 9
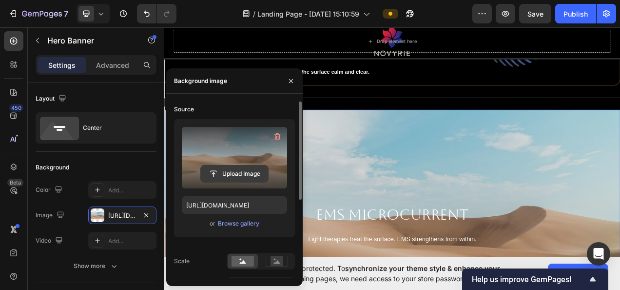
click at [238, 167] on input "file" at bounding box center [234, 173] width 67 height 17
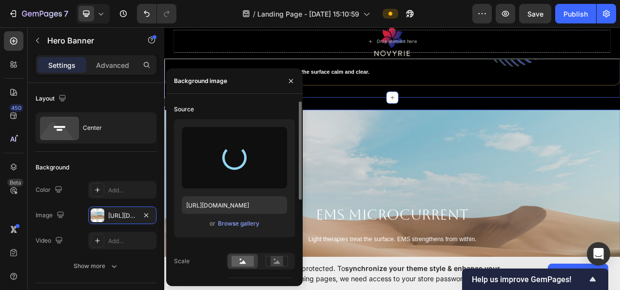
type input "https://cdn.shopify.com/s/files/1/0718/5530/8937/files/gempages_580951010671854…"
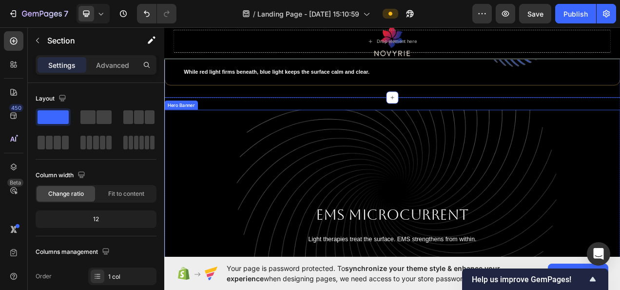
click at [503, 190] on div "Background Image" at bounding box center [456, 280] width 585 height 292
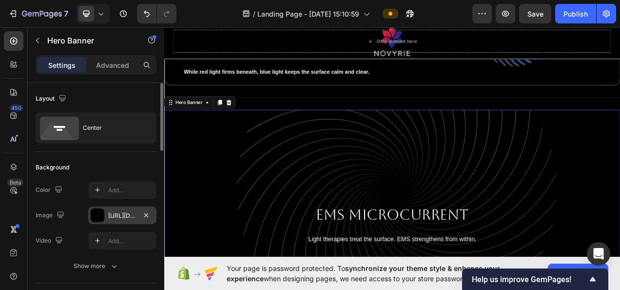
scroll to position [49, 0]
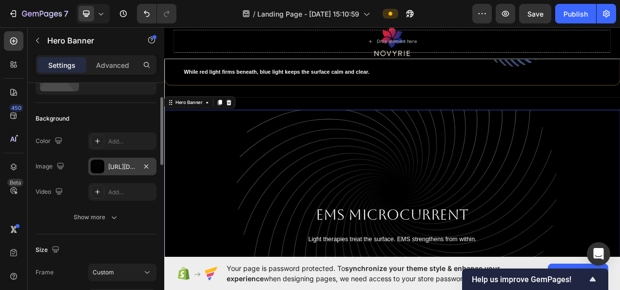
click at [125, 163] on div "https://cdn.shopify.com/s/files/1/0718/5530/8937/files/gempages_580951010671854…" at bounding box center [122, 166] width 28 height 9
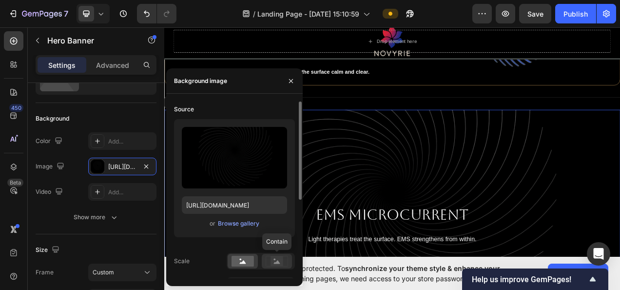
click at [285, 261] on icon at bounding box center [277, 260] width 22 height 11
click at [619, 227] on div "Background Image" at bounding box center [456, 280] width 585 height 292
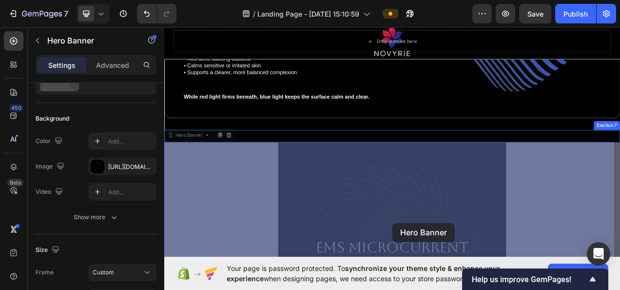
scroll to position [2046, 0]
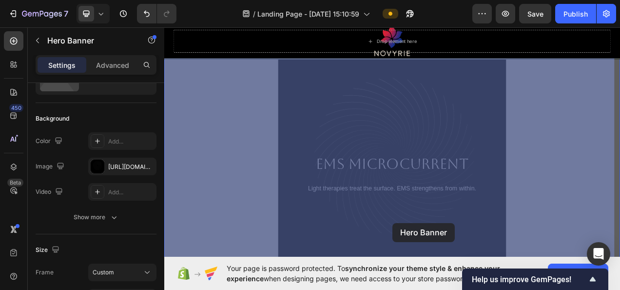
drag, startPoint x: 457, startPoint y: 287, endPoint x: 457, endPoint y: 279, distance: 7.8
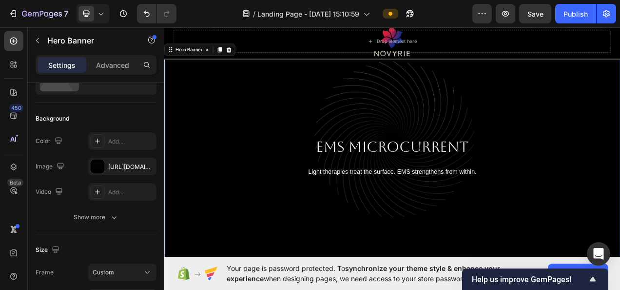
scroll to position [2095, 0]
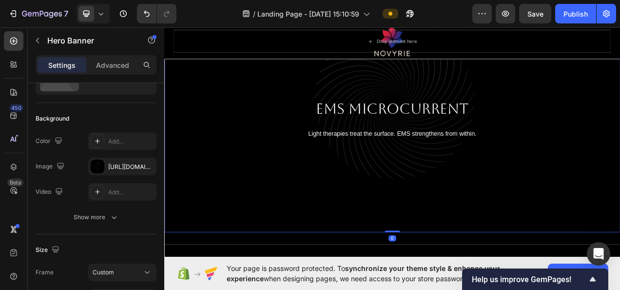
drag, startPoint x: 453, startPoint y: 288, endPoint x: 456, endPoint y: 268, distance: 20.1
click at [456, 267] on div "EMS Microcurrent Heading Light therapies treat the surface. EMS strengthens fro…" at bounding box center [456, 144] width 585 height 292
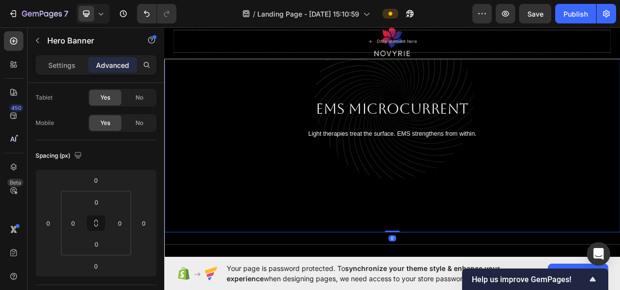
click at [298, 205] on div "Background Image" at bounding box center [456, 144] width 585 height 292
click at [101, 17] on icon at bounding box center [101, 14] width 10 height 10
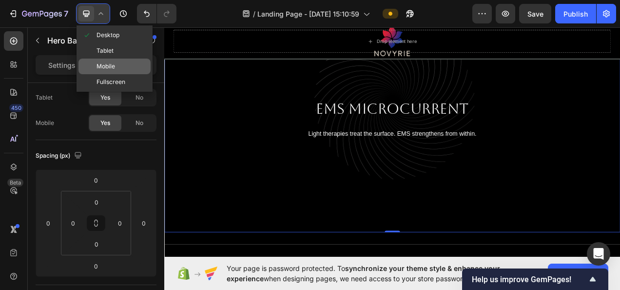
click at [114, 63] on span "Mobile" at bounding box center [106, 66] width 19 height 10
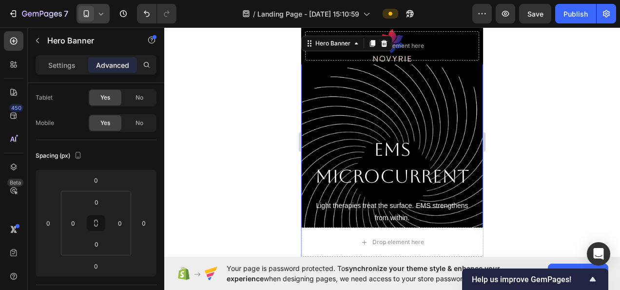
scroll to position [2027, 0]
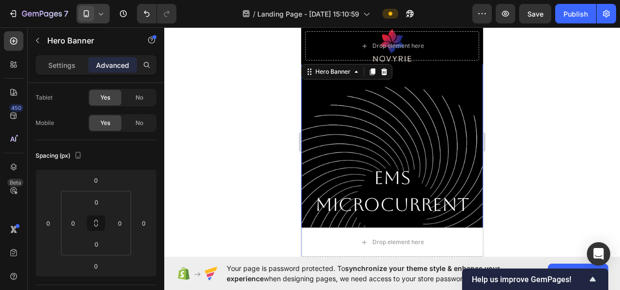
click at [420, 132] on div "Background Image" at bounding box center [392, 208] width 182 height 292
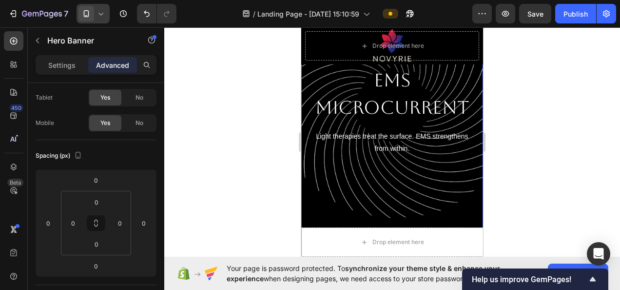
scroll to position [1978, 0]
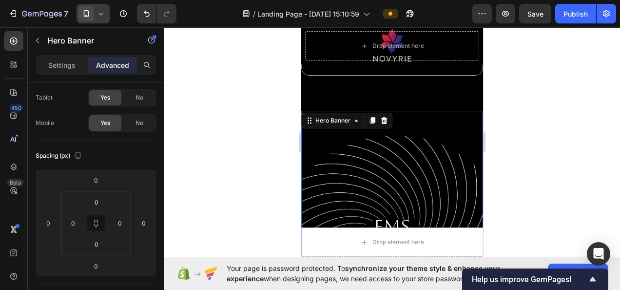
click at [448, 134] on div "Background Image" at bounding box center [392, 257] width 182 height 292
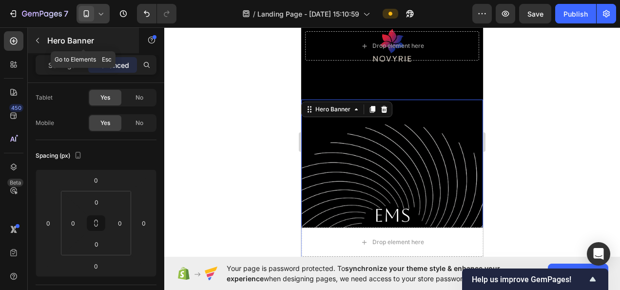
click at [38, 42] on icon "button" at bounding box center [37, 40] width 3 height 5
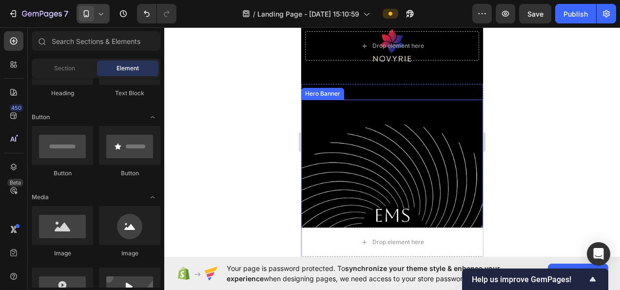
click at [343, 147] on div "Background Image" at bounding box center [392, 245] width 182 height 292
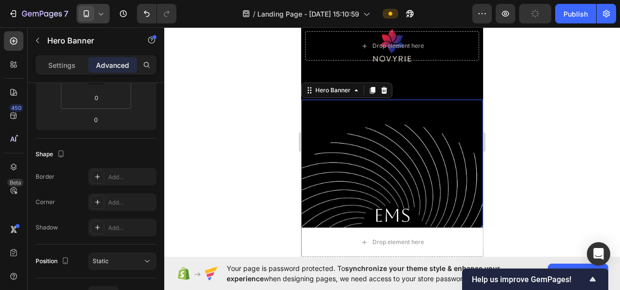
scroll to position [0, 0]
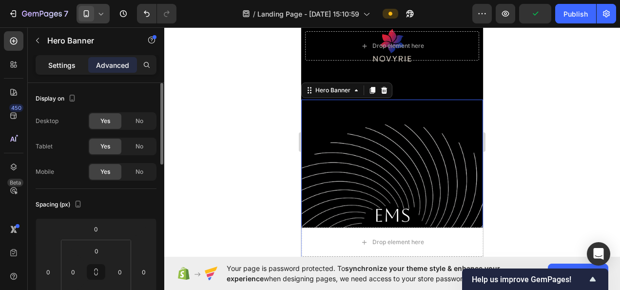
click at [72, 70] on div "Settings" at bounding box center [62, 65] width 49 height 16
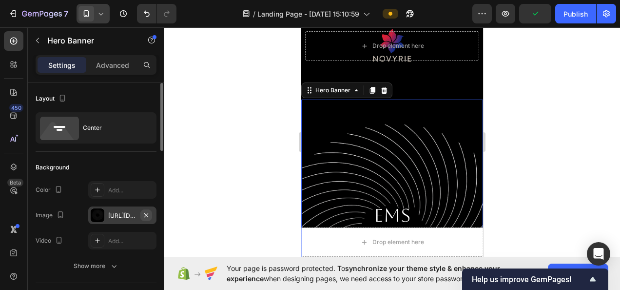
click at [143, 214] on icon "button" at bounding box center [146, 215] width 8 height 8
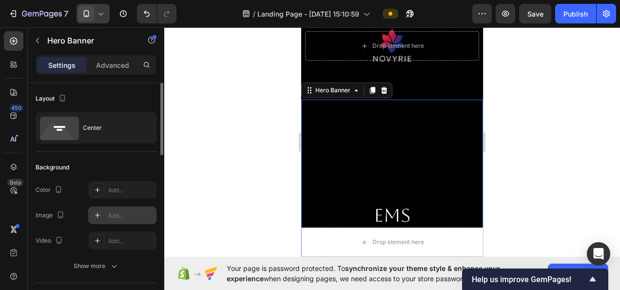
click at [126, 213] on div "Add..." at bounding box center [131, 215] width 46 height 9
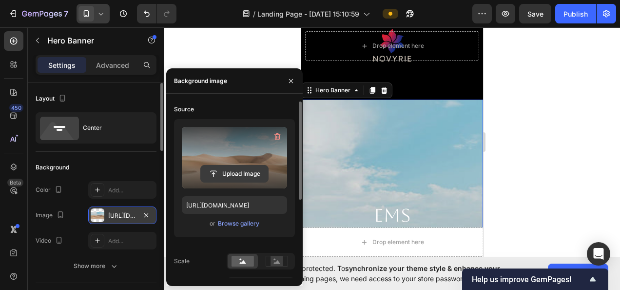
click at [242, 167] on input "file" at bounding box center [234, 173] width 67 height 17
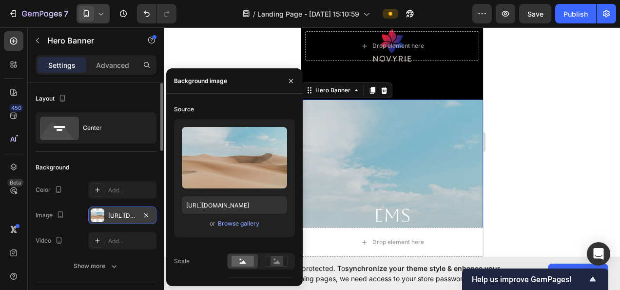
type input "https://cdn.shopify.com/s/files/1/0718/5530/8937/files/gempages_580951010671854…"
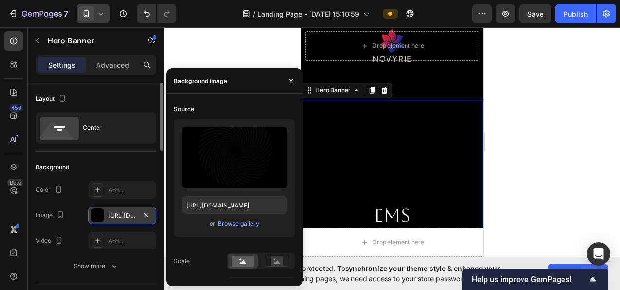
click at [540, 136] on div at bounding box center [392, 158] width 456 height 262
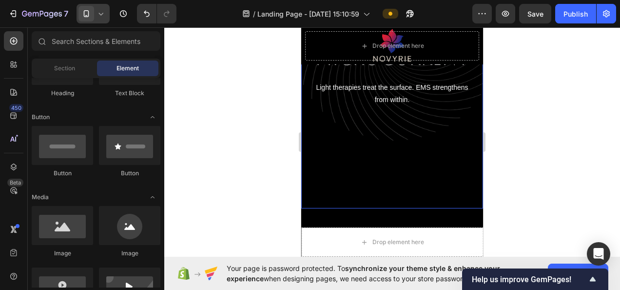
scroll to position [2173, 0]
click at [545, 136] on div at bounding box center [392, 158] width 456 height 262
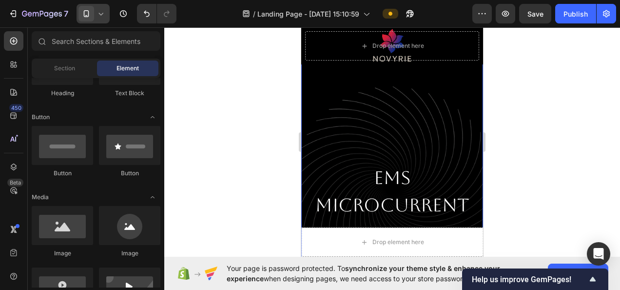
scroll to position [2124, 0]
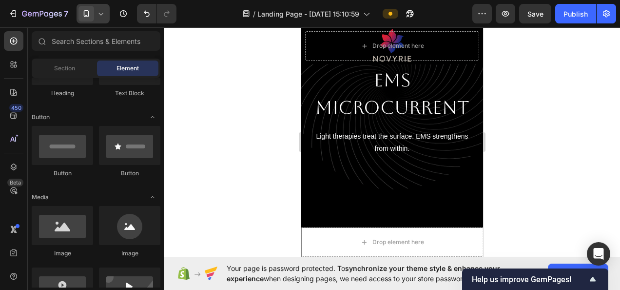
click at [92, 11] on span at bounding box center [86, 14] width 16 height 16
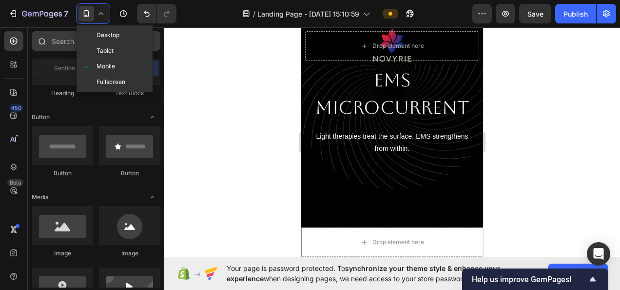
click at [111, 39] on span "Desktop" at bounding box center [108, 35] width 23 height 10
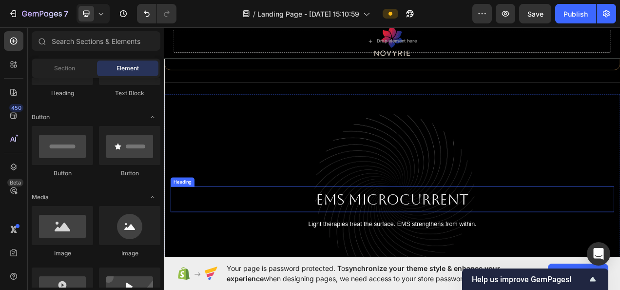
scroll to position [1978, 0]
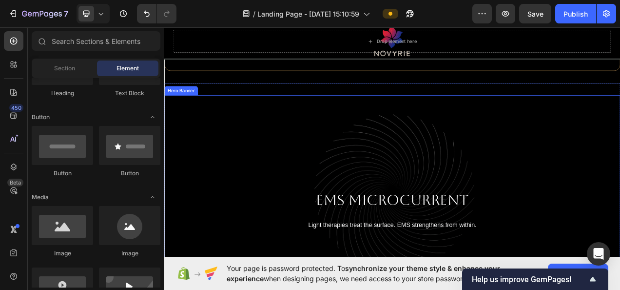
click at [489, 170] on div "Background Image" at bounding box center [456, 261] width 585 height 292
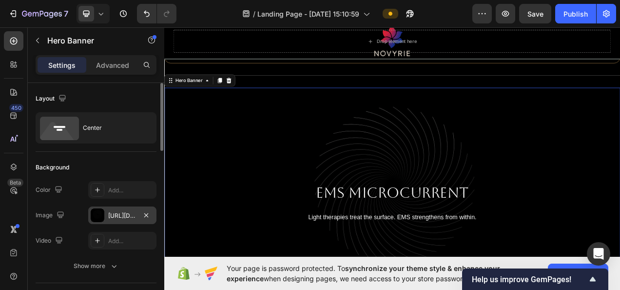
click at [115, 213] on div "https://cdn.shopify.com/s/files/1/0718/5530/8937/files/gempages_580951010671854…" at bounding box center [122, 215] width 28 height 9
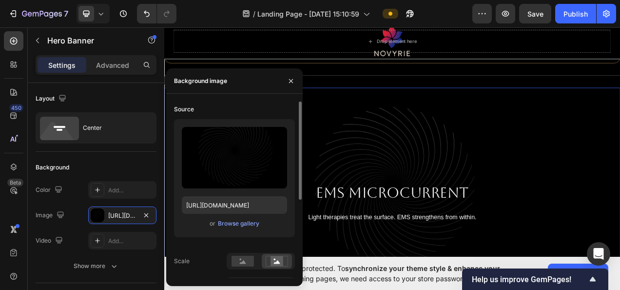
click at [242, 250] on div "Source Upload Image https://cdn.shopify.com/s/files/1/0718/5530/8937/files/gemp…" at bounding box center [234, 238] width 121 height 275
click at [243, 256] on rect at bounding box center [243, 260] width 22 height 11
click at [244, 259] on rect at bounding box center [243, 260] width 22 height 11
click at [290, 86] on button "button" at bounding box center [291, 81] width 16 height 16
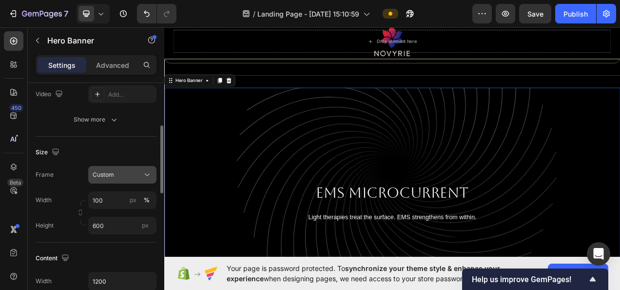
scroll to position [195, 0]
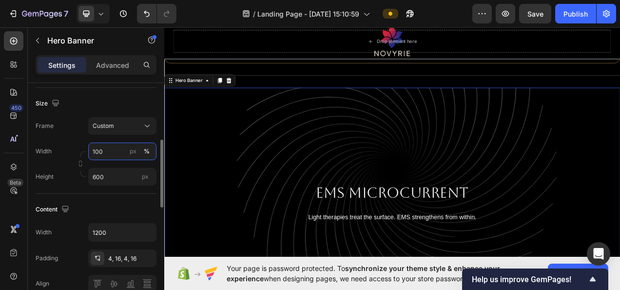
click at [116, 142] on input "100" at bounding box center [122, 151] width 68 height 18
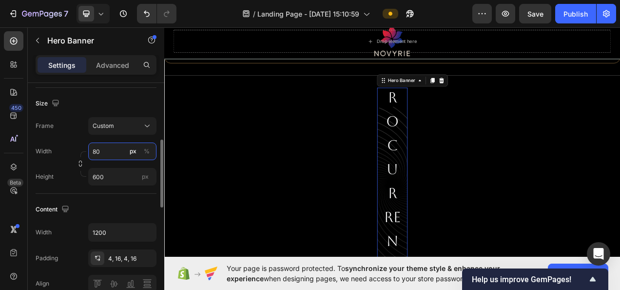
type input "8"
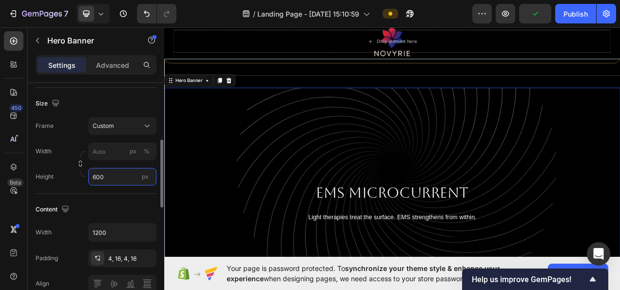
click at [97, 181] on input "600" at bounding box center [122, 177] width 68 height 18
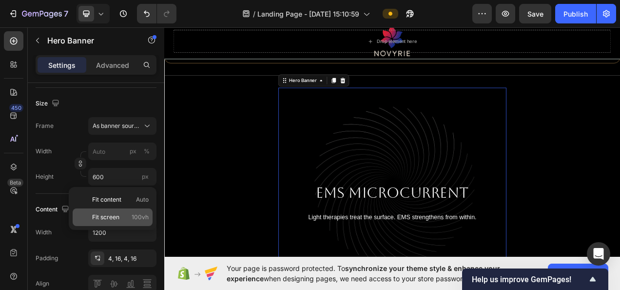
click at [127, 218] on p "Fit screen 100vh" at bounding box center [120, 217] width 57 height 9
type input "100"
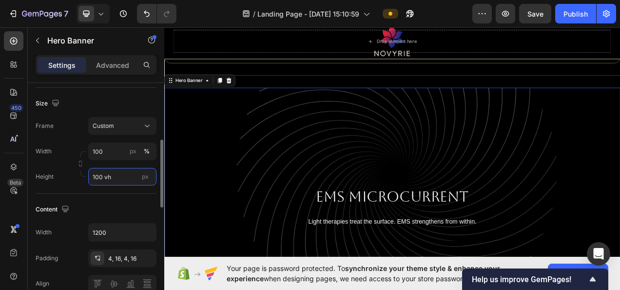
click at [126, 177] on input "100 vh" at bounding box center [122, 177] width 68 height 18
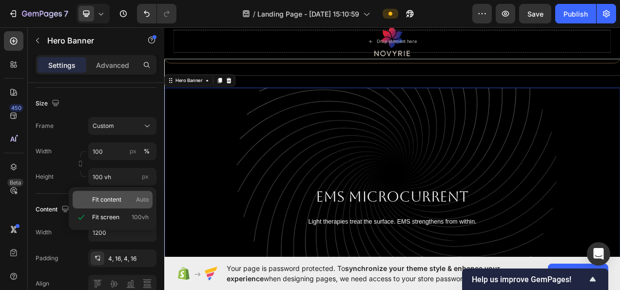
click at [127, 196] on p "Fit content Auto" at bounding box center [120, 199] width 57 height 9
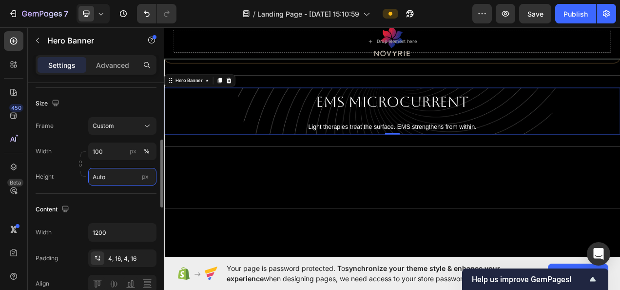
click at [117, 179] on input "Auto" at bounding box center [122, 177] width 68 height 18
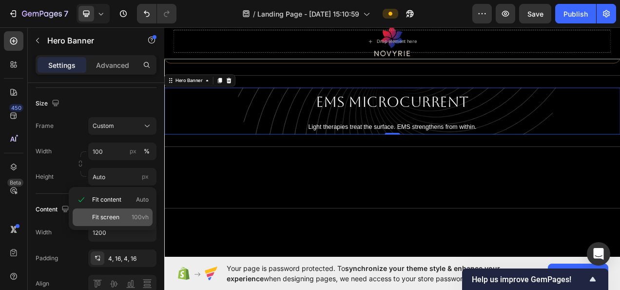
click at [118, 210] on div "Fit screen 100vh" at bounding box center [113, 217] width 80 height 18
type input "100 vh"
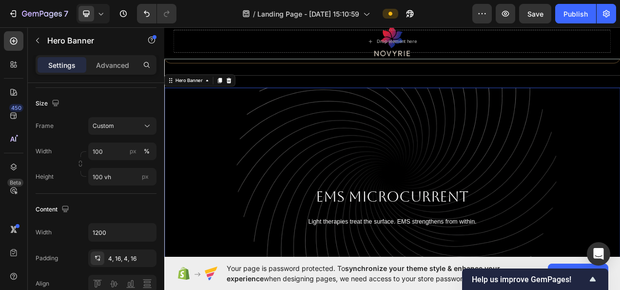
click at [450, 226] on div "Background Image" at bounding box center [456, 256] width 585 height 303
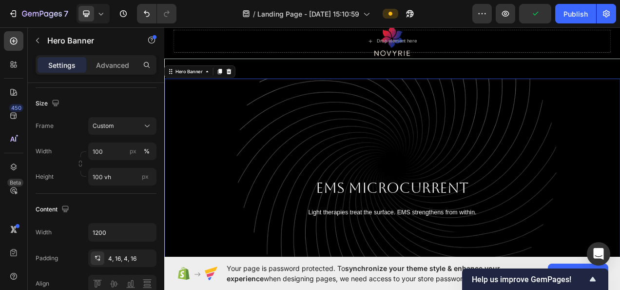
scroll to position [1978, 0]
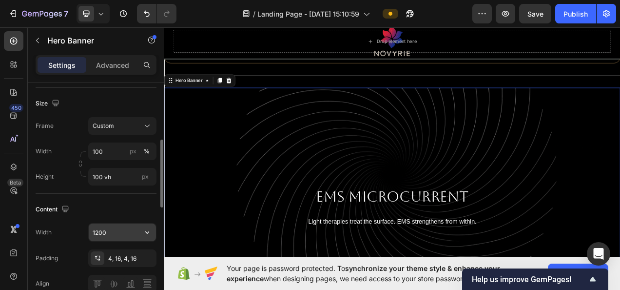
click at [129, 232] on input "1200" at bounding box center [122, 232] width 67 height 18
click at [139, 232] on button "button" at bounding box center [147, 232] width 18 height 18
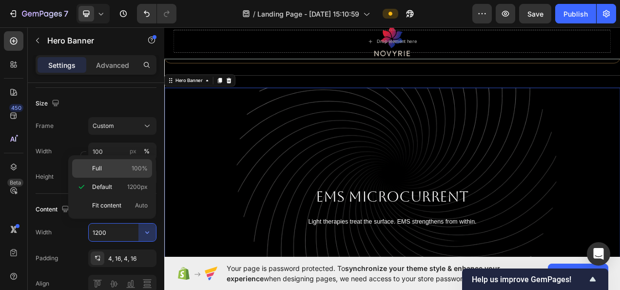
click at [113, 174] on div "Full 100%" at bounding box center [112, 168] width 80 height 19
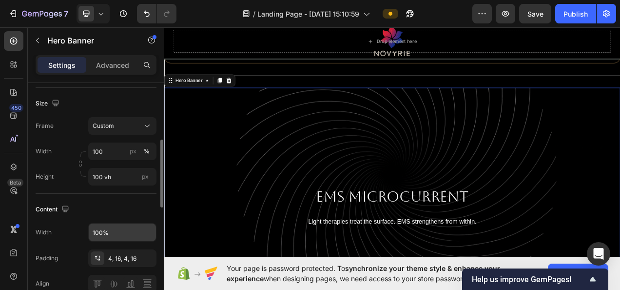
click at [127, 230] on input "100%" at bounding box center [122, 232] width 67 height 18
click at [144, 229] on icon "button" at bounding box center [147, 232] width 10 height 10
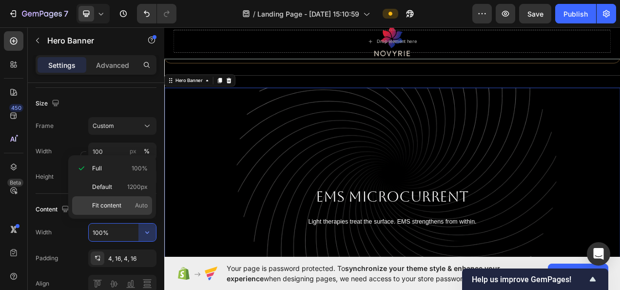
click at [135, 208] on p "Fit content Auto" at bounding box center [120, 205] width 56 height 9
type input "Auto"
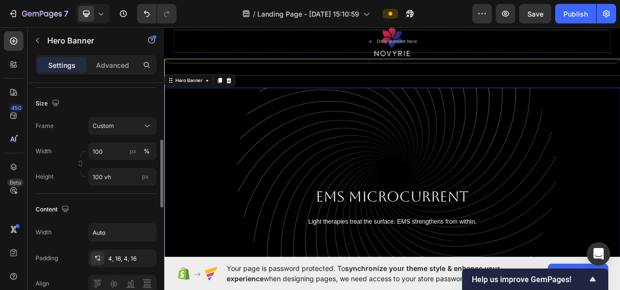
click at [144, 209] on div "Content" at bounding box center [96, 209] width 121 height 16
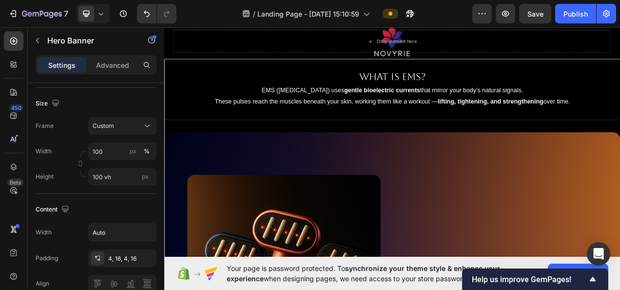
scroll to position [2368, 0]
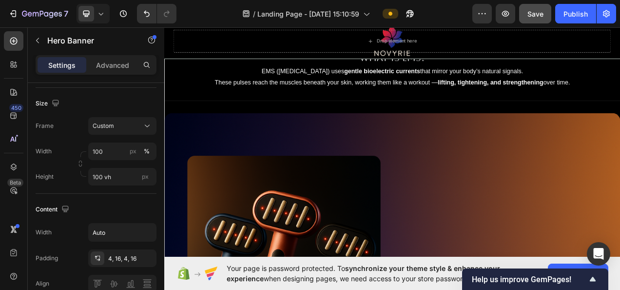
click at [544, 19] on button "Save" at bounding box center [535, 13] width 32 height 19
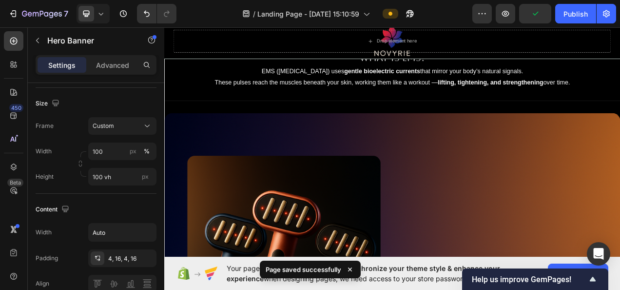
click at [112, 19] on div "7" at bounding box center [92, 13] width 184 height 19
click at [109, 16] on div at bounding box center [93, 13] width 33 height 19
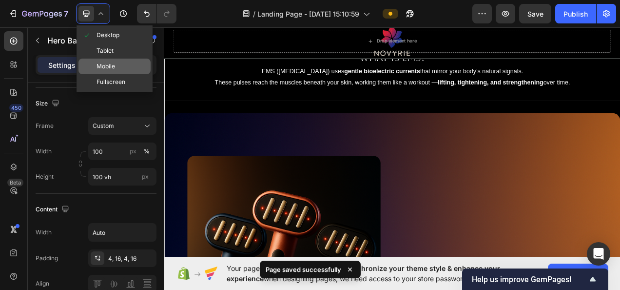
click at [113, 65] on span "Mobile" at bounding box center [106, 66] width 19 height 10
type input "600"
type input "100%"
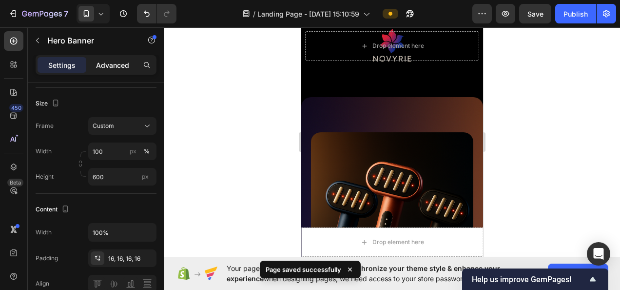
scroll to position [2380, 0]
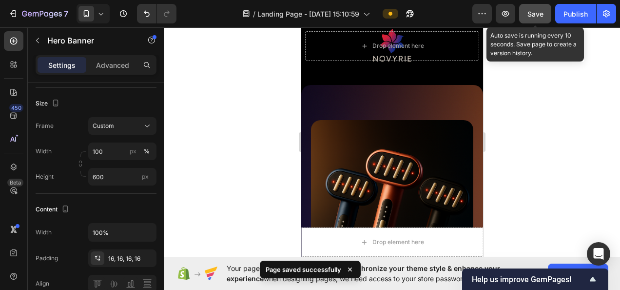
click at [527, 12] on button "Save" at bounding box center [535, 13] width 32 height 19
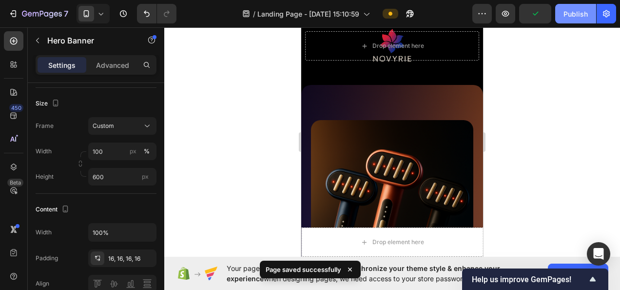
click at [583, 17] on div "Publish" at bounding box center [575, 14] width 24 height 10
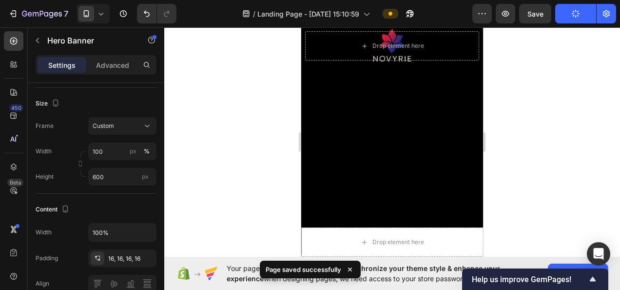
scroll to position [3501, 0]
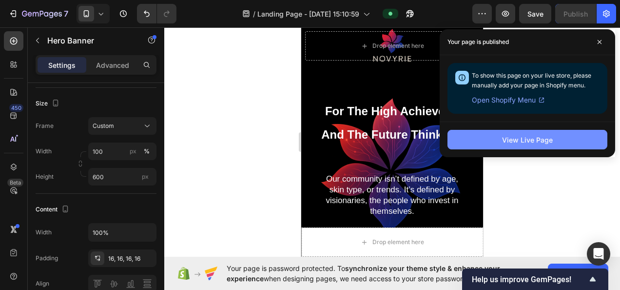
click at [505, 140] on div "View Live Page" at bounding box center [527, 140] width 51 height 10
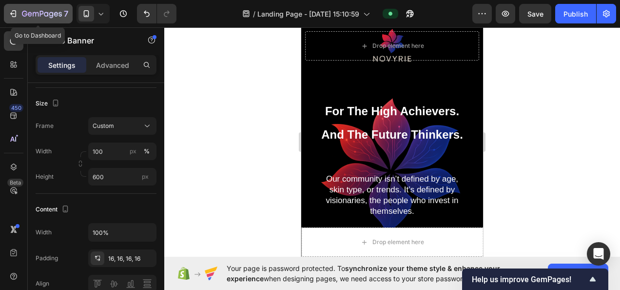
click at [16, 11] on icon "button" at bounding box center [13, 14] width 10 height 10
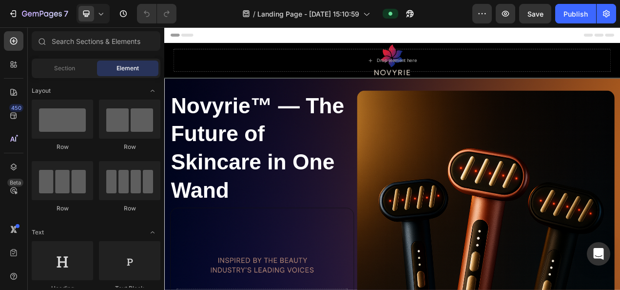
click at [193, 35] on span "Header" at bounding box center [193, 37] width 21 height 10
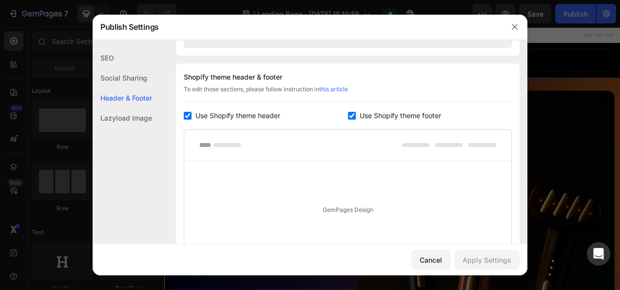
scroll to position [456, 0]
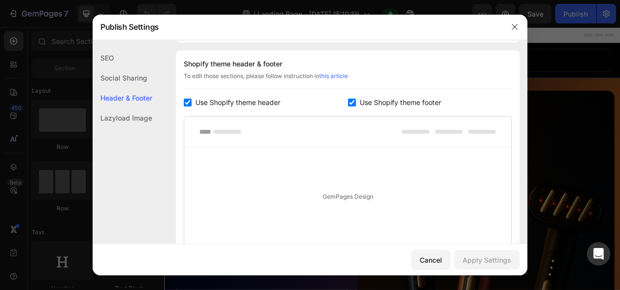
click at [348, 97] on div "Use Shopify theme footer" at bounding box center [430, 103] width 164 height 12
checkbox input "false"
click at [186, 103] on input "checkbox" at bounding box center [188, 102] width 8 height 8
checkbox input "false"
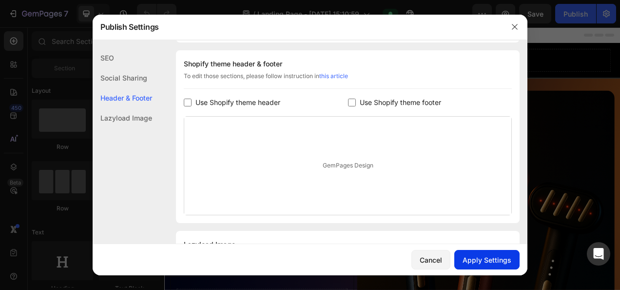
click at [478, 254] on div "Apply Settings" at bounding box center [487, 259] width 49 height 10
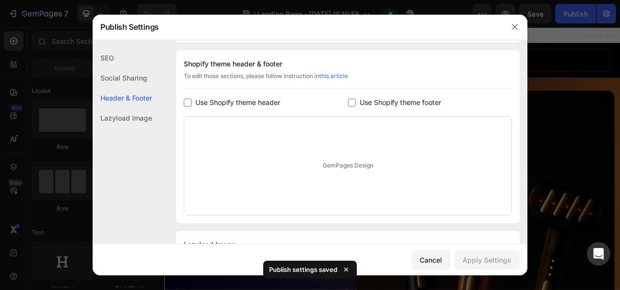
click at [518, 27] on icon "button" at bounding box center [515, 27] width 8 height 8
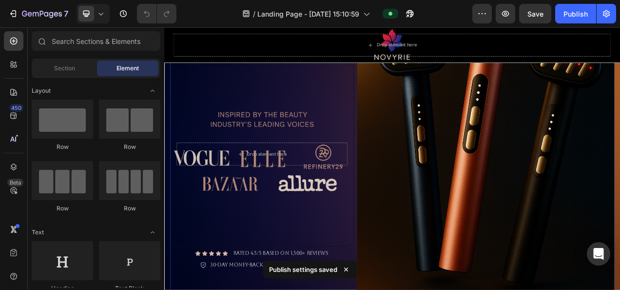
scroll to position [0, 0]
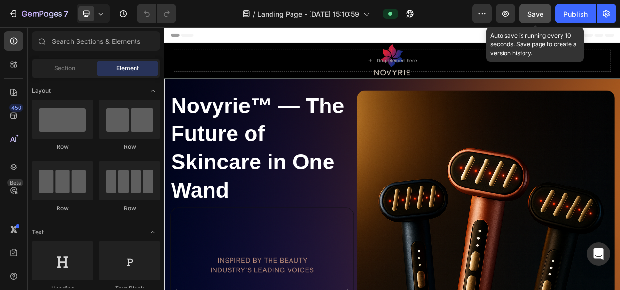
click at [531, 8] on button "Save" at bounding box center [535, 13] width 32 height 19
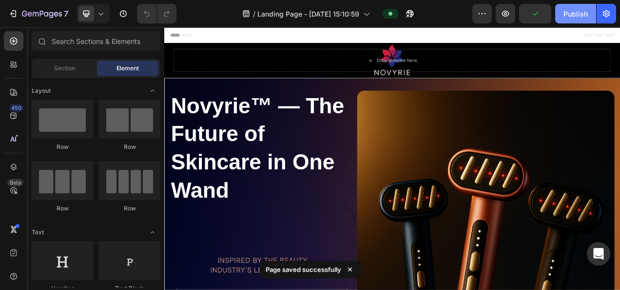
click at [570, 11] on div "Publish" at bounding box center [575, 14] width 24 height 10
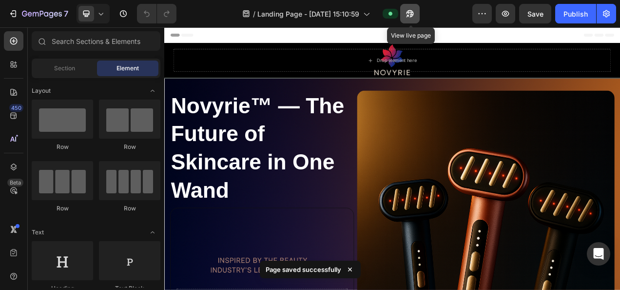
click at [412, 10] on icon "button" at bounding box center [410, 14] width 10 height 10
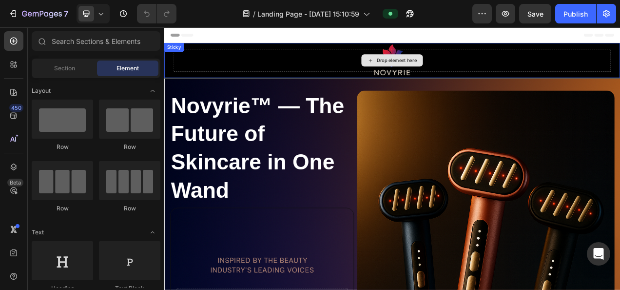
click at [576, 67] on div "Drop element here" at bounding box center [456, 69] width 561 height 29
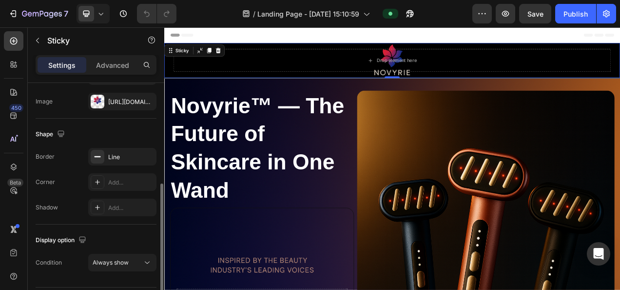
scroll to position [222, 0]
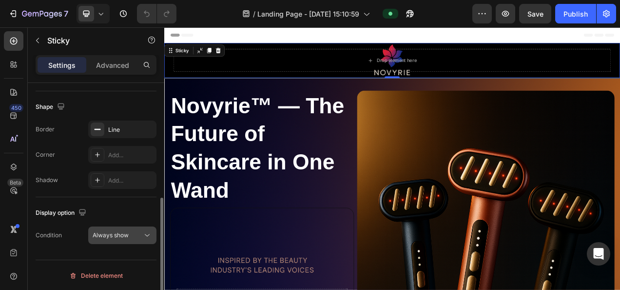
click at [123, 228] on button "Always show" at bounding box center [122, 235] width 68 height 18
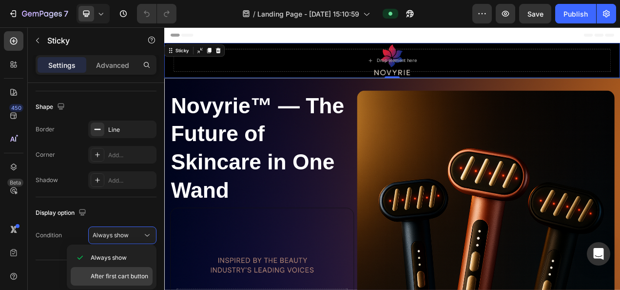
click at [103, 271] on span "After first cart button" at bounding box center [120, 275] width 58 height 9
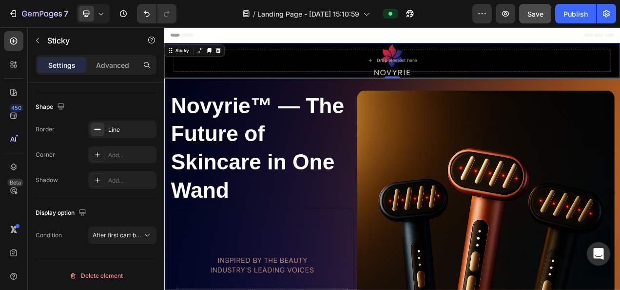
click at [542, 5] on button "Save" at bounding box center [535, 13] width 32 height 19
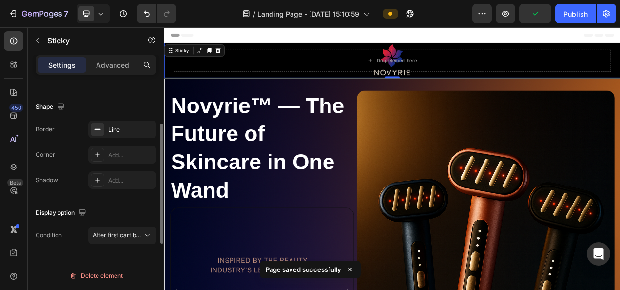
scroll to position [76, 0]
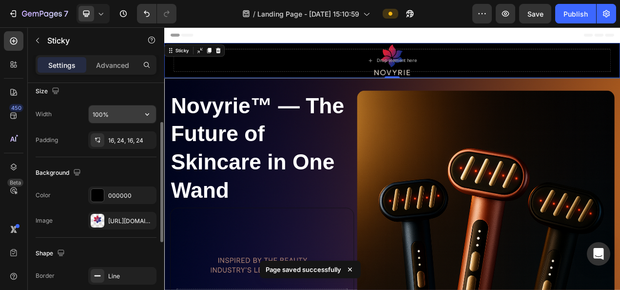
click at [121, 118] on input "100%" at bounding box center [122, 114] width 67 height 18
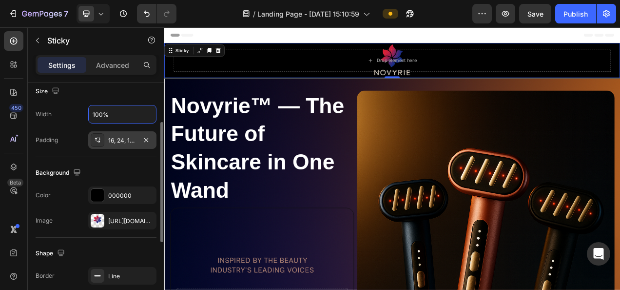
click at [123, 138] on div "16, 24, 16, 24" at bounding box center [122, 140] width 28 height 9
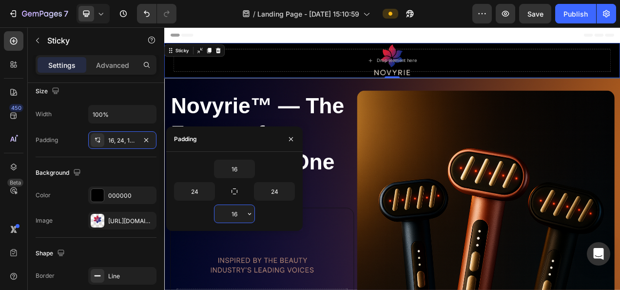
click at [236, 211] on input "16" at bounding box center [234, 214] width 40 height 18
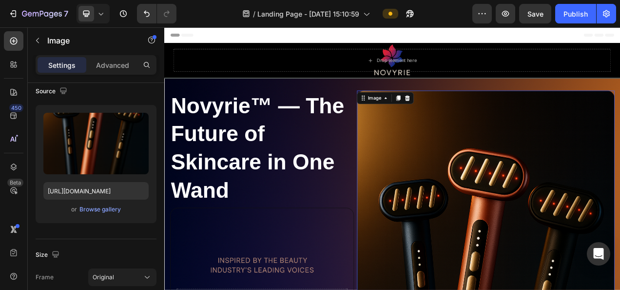
scroll to position [0, 0]
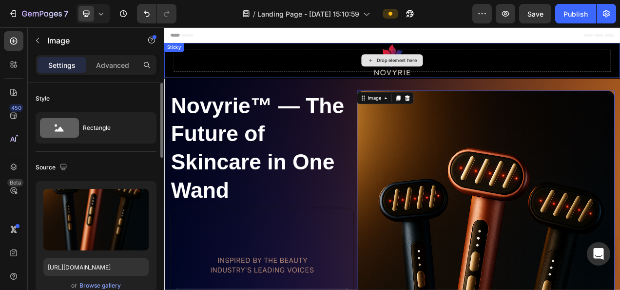
click at [368, 75] on div "Drop element here" at bounding box center [456, 69] width 561 height 29
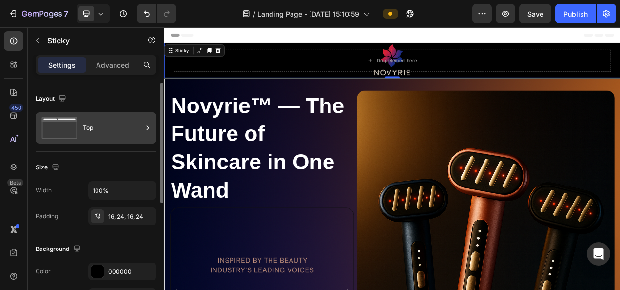
click at [114, 133] on div "Top" at bounding box center [112, 127] width 59 height 22
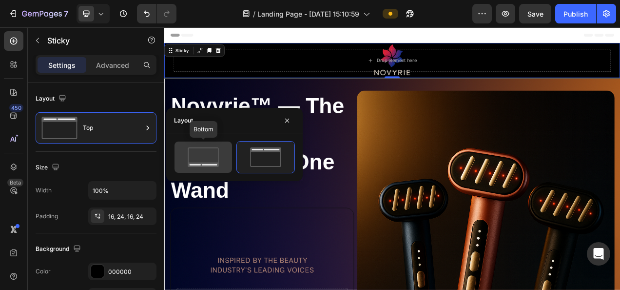
click at [194, 157] on icon at bounding box center [203, 156] width 46 height 19
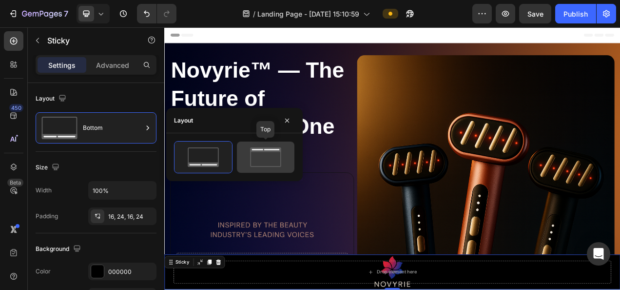
click at [253, 157] on icon at bounding box center [266, 156] width 46 height 19
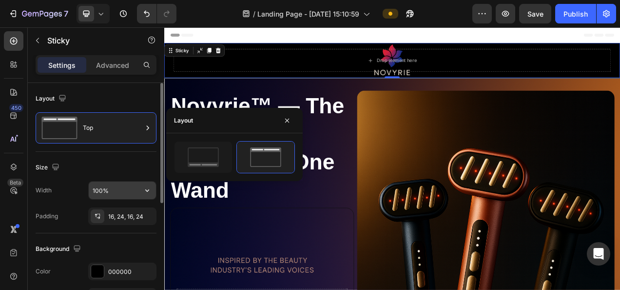
click at [124, 186] on input "100%" at bounding box center [122, 190] width 67 height 18
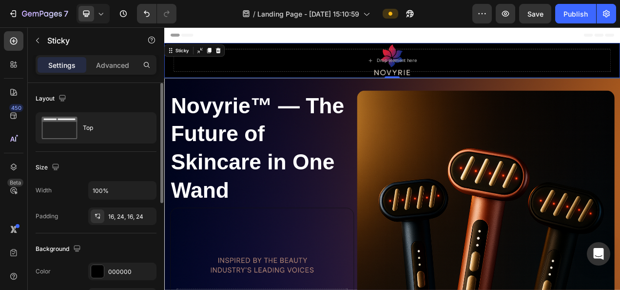
click at [83, 176] on div "Size Width 100% Padding 16, 24, 16, 24" at bounding box center [96, 192] width 121 height 81
click at [122, 216] on div "16, 24, 16, 24" at bounding box center [122, 216] width 28 height 9
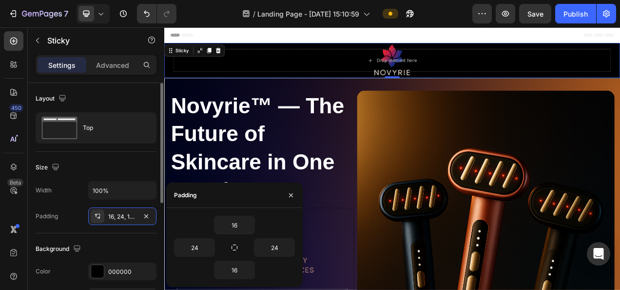
click at [89, 242] on div "Background" at bounding box center [96, 249] width 121 height 16
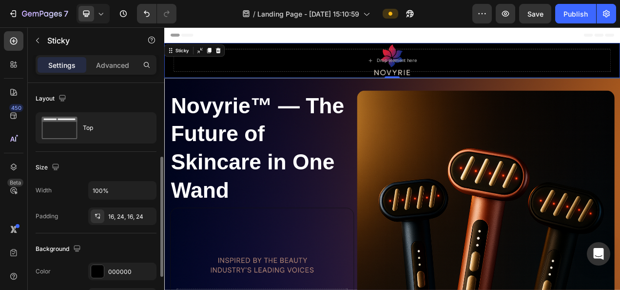
scroll to position [97, 0]
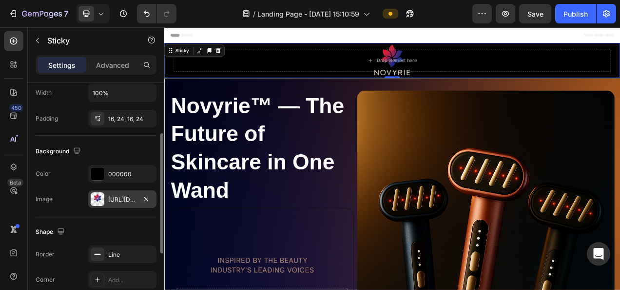
drag, startPoint x: 66, startPoint y: 207, endPoint x: 111, endPoint y: 194, distance: 46.6
click at [65, 208] on div "Background The changes might be hidden by the image and the video. Color 000000…" at bounding box center [96, 175] width 121 height 80
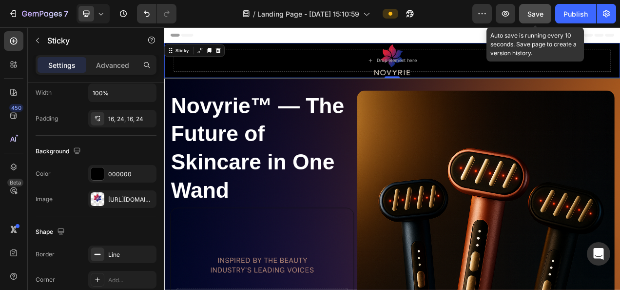
click at [544, 17] on button "Save" at bounding box center [535, 13] width 32 height 19
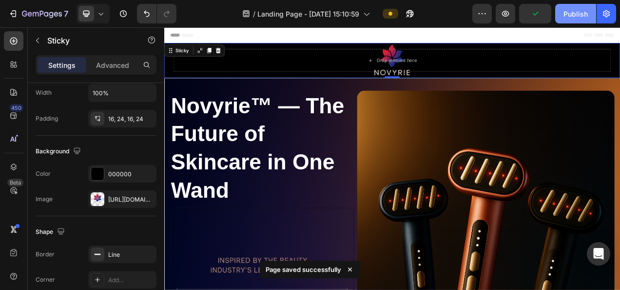
click at [568, 15] on div "Publish" at bounding box center [575, 14] width 24 height 10
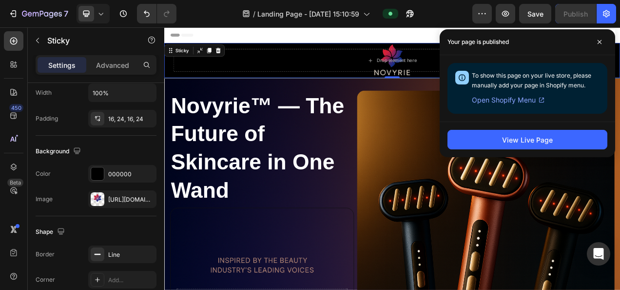
click at [526, 100] on span "Open Shopify Menu" at bounding box center [504, 100] width 64 height 12
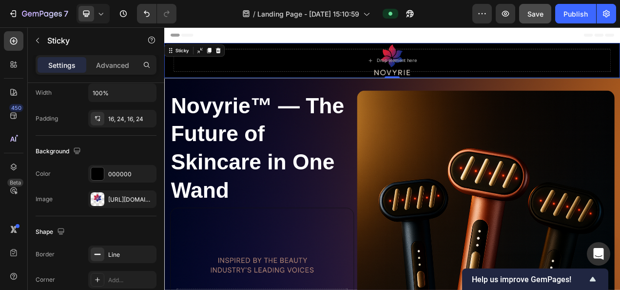
click at [528, 7] on button "Save" at bounding box center [535, 13] width 32 height 19
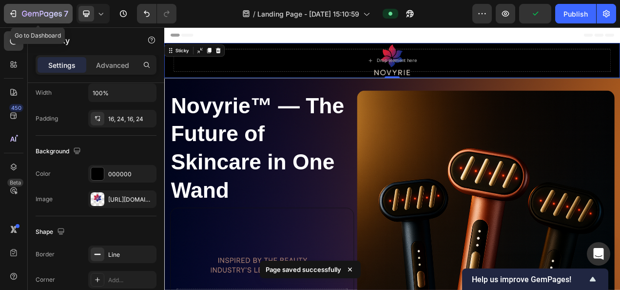
click at [12, 10] on icon "button" at bounding box center [13, 14] width 10 height 10
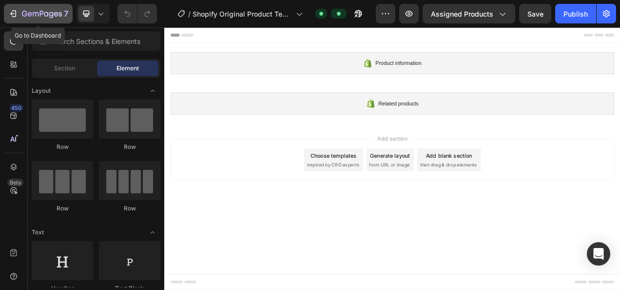
click at [14, 21] on button "7" at bounding box center [38, 13] width 69 height 19
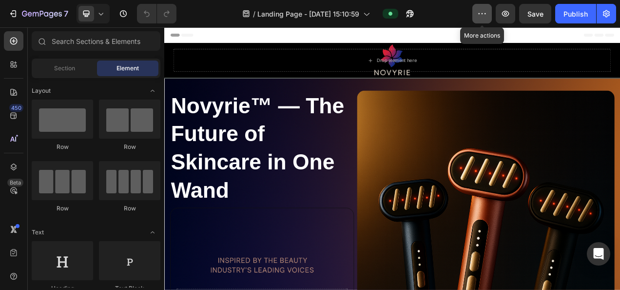
click at [490, 9] on button "button" at bounding box center [481, 13] width 19 height 19
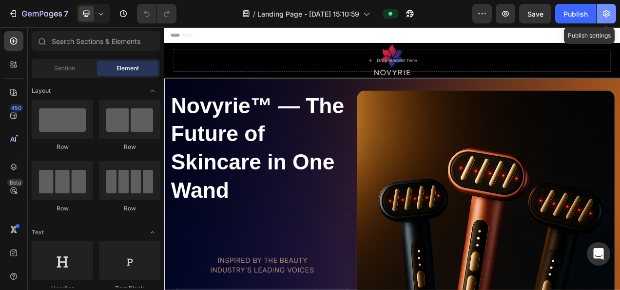
click at [613, 11] on button "button" at bounding box center [606, 13] width 19 height 19
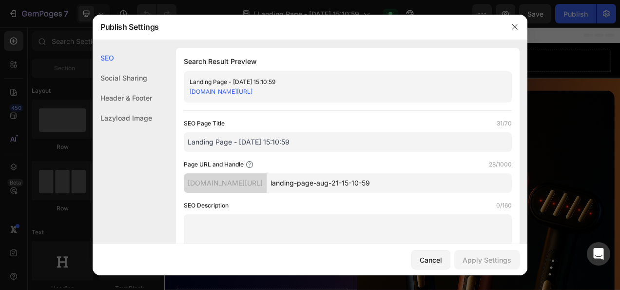
click at [252, 91] on link "e197zc-13.myshopify.com/pages/landing-page-aug-21-15-10-59" at bounding box center [221, 91] width 63 height 7
drag, startPoint x: 198, startPoint y: 95, endPoint x: 168, endPoint y: 132, distance: 47.8
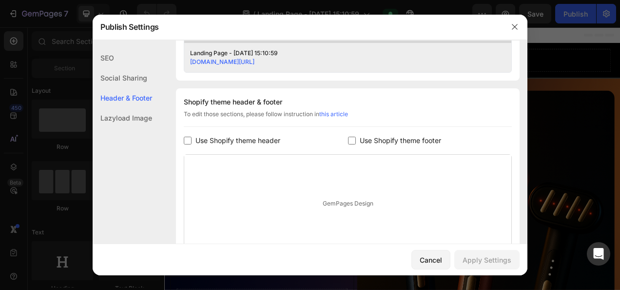
scroll to position [439, 0]
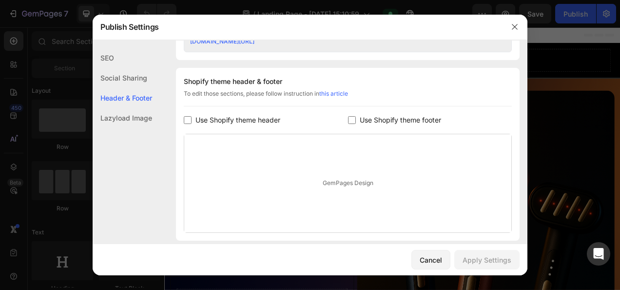
click at [339, 184] on div "GemPages Design" at bounding box center [347, 183] width 327 height 98
click at [344, 181] on div "GemPages Design" at bounding box center [347, 183] width 327 height 98
drag, startPoint x: 344, startPoint y: 181, endPoint x: 295, endPoint y: 148, distance: 59.3
click at [295, 148] on div "GemPages Design" at bounding box center [347, 183] width 327 height 98
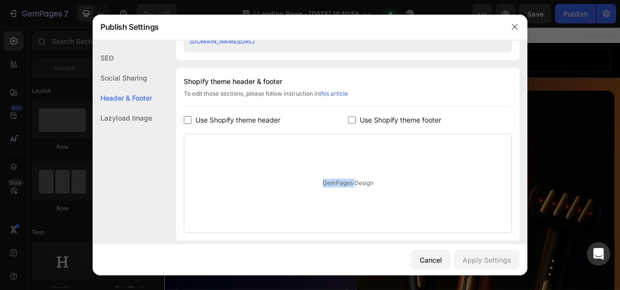
click at [283, 116] on div "Use Shopify theme header" at bounding box center [266, 120] width 164 height 12
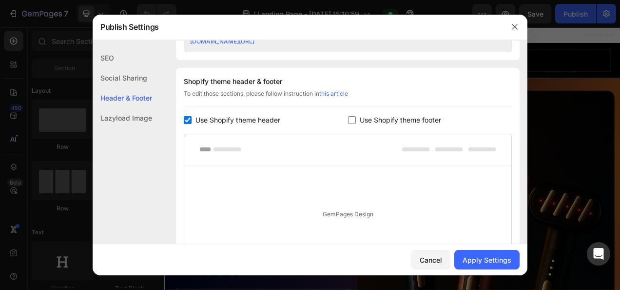
click at [190, 120] on input "checkbox" at bounding box center [188, 120] width 8 height 8
checkbox input "false"
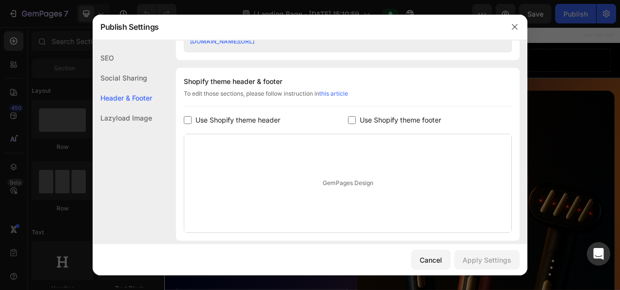
click at [348, 121] on input "checkbox" at bounding box center [352, 120] width 8 height 8
click at [356, 119] on label "Use Shopify theme footer" at bounding box center [398, 120] width 85 height 12
checkbox input "false"
click at [234, 123] on span "Use Shopify theme header" at bounding box center [237, 120] width 85 height 12
checkbox input "true"
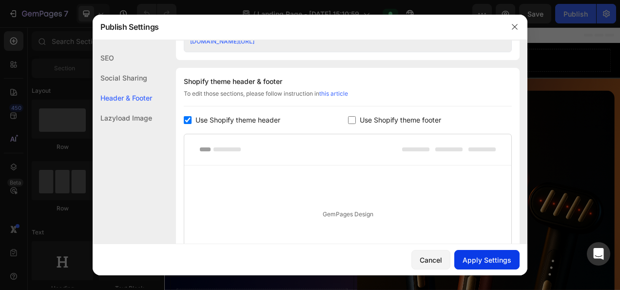
click at [475, 258] on div "Apply Settings" at bounding box center [487, 259] width 49 height 10
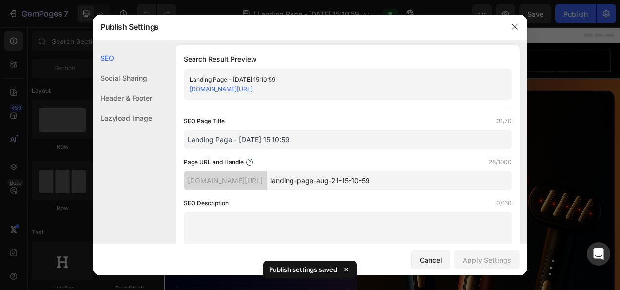
scroll to position [0, 0]
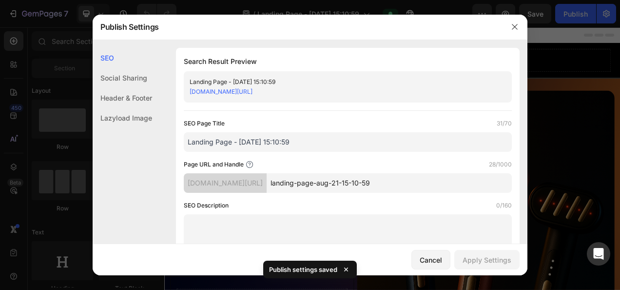
click at [252, 94] on link "[DOMAIN_NAME][URL]" at bounding box center [221, 91] width 63 height 7
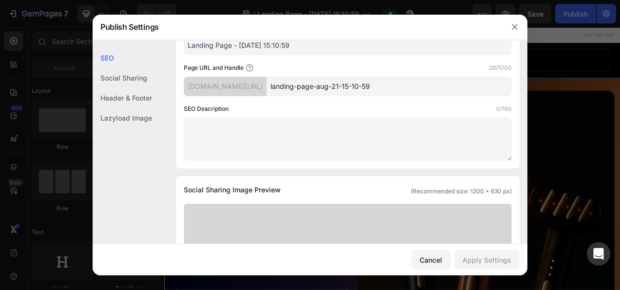
scroll to position [97, 0]
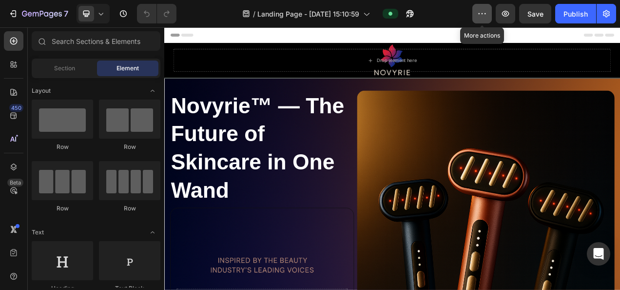
click at [487, 11] on icon "button" at bounding box center [482, 14] width 10 height 10
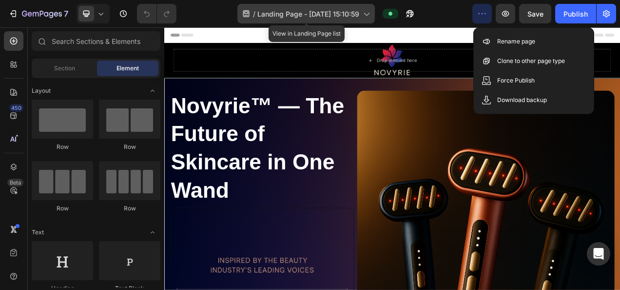
click at [366, 14] on icon at bounding box center [366, 14] width 10 height 10
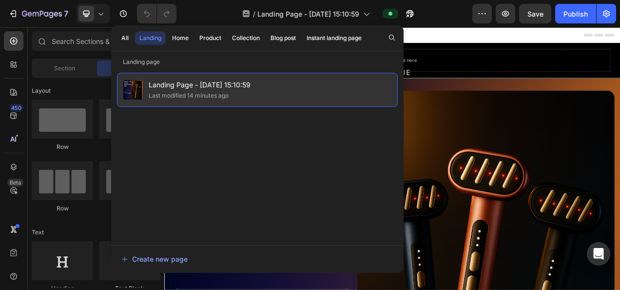
click at [256, 87] on div "Landing Page - [DATE] 15:10:59 Last modified 14 minutes ago" at bounding box center [257, 90] width 281 height 34
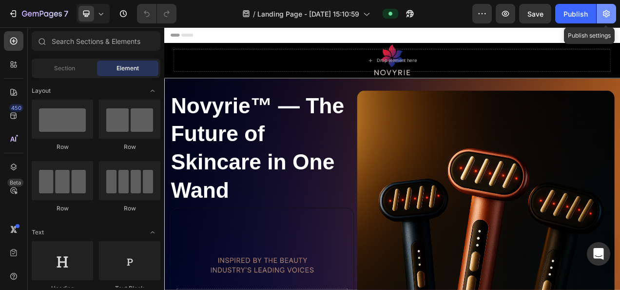
click at [608, 12] on icon "button" at bounding box center [606, 14] width 10 height 10
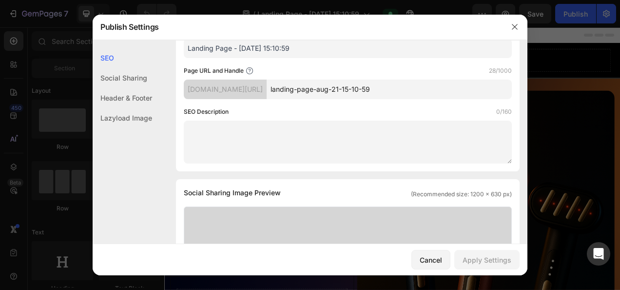
scroll to position [97, 0]
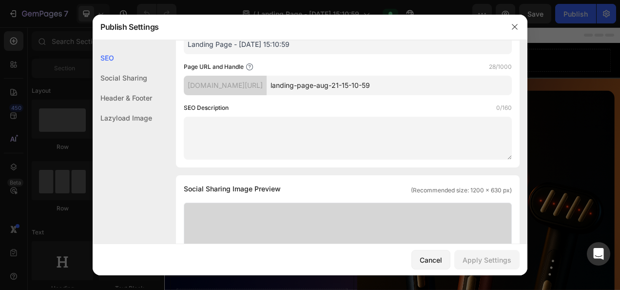
click at [118, 74] on div "Social Sharing" at bounding box center [122, 78] width 59 height 20
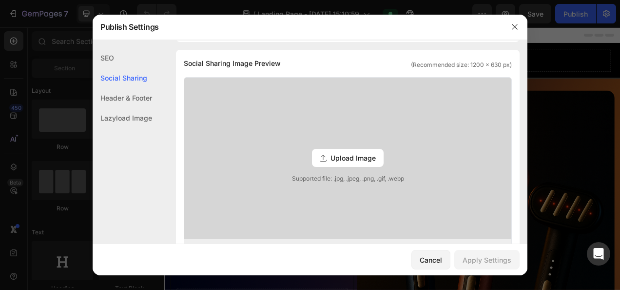
click at [134, 101] on div "Header & Footer" at bounding box center [122, 98] width 59 height 20
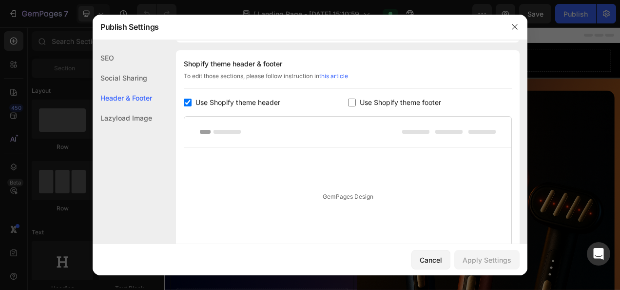
click at [134, 116] on div "Lazyload Image" at bounding box center [122, 118] width 59 height 20
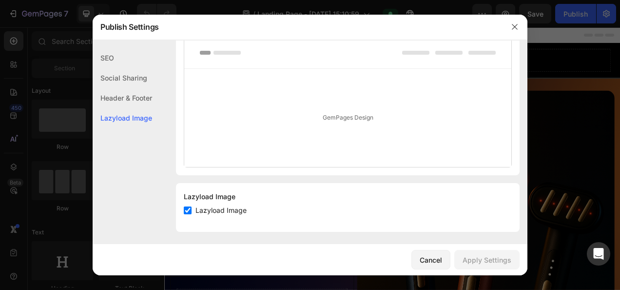
scroll to position [537, 0]
click at [134, 97] on div "Header & Footer" at bounding box center [122, 98] width 59 height 20
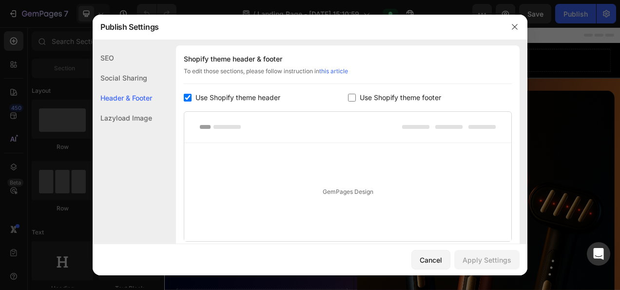
scroll to position [456, 0]
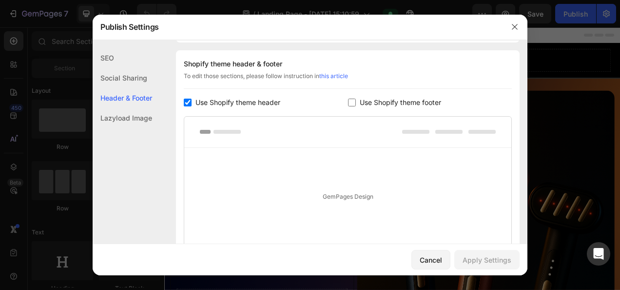
click at [193, 105] on label "Use Shopify theme header" at bounding box center [236, 103] width 89 height 12
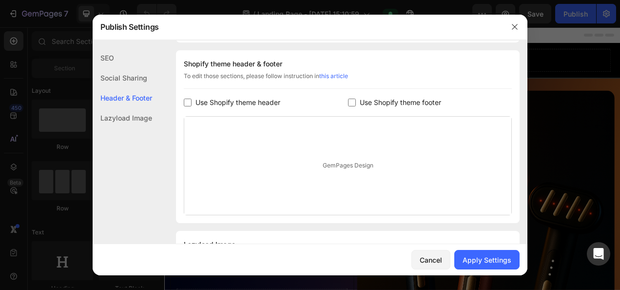
checkbox input "false"
click at [485, 260] on div "Apply Settings" at bounding box center [487, 259] width 49 height 10
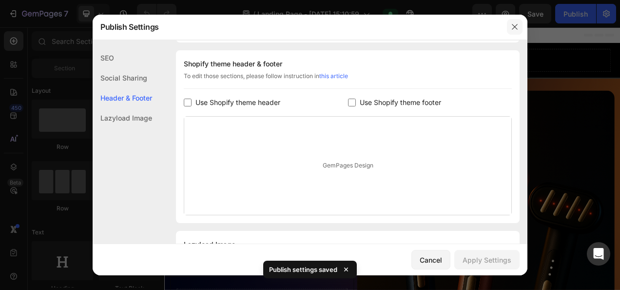
click at [516, 31] on button "button" at bounding box center [515, 27] width 16 height 16
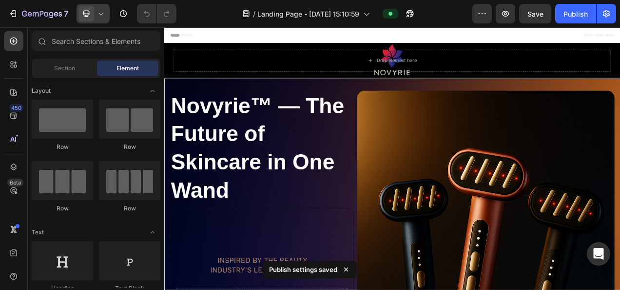
click at [102, 17] on icon at bounding box center [101, 14] width 10 height 10
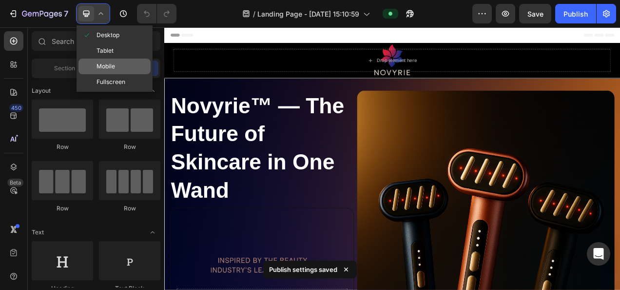
click at [104, 67] on span "Mobile" at bounding box center [106, 66] width 19 height 10
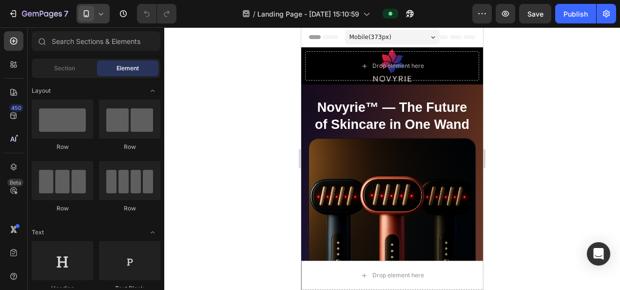
click at [313, 37] on icon at bounding box center [312, 37] width 3 height 3
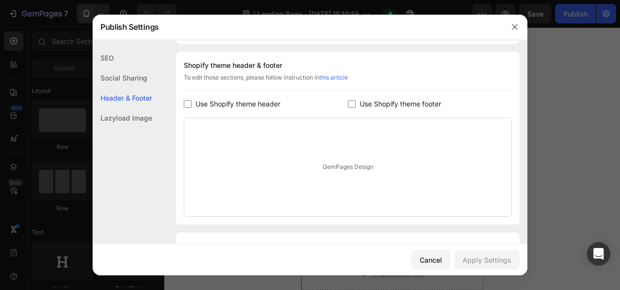
scroll to position [456, 0]
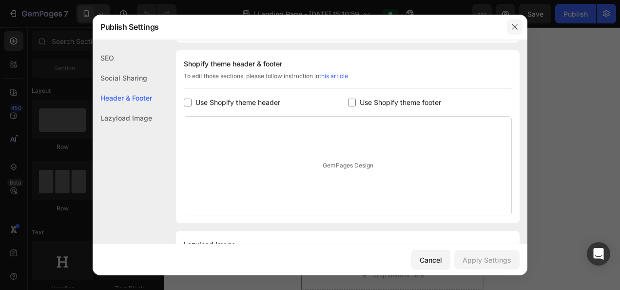
click at [516, 20] on button "button" at bounding box center [515, 27] width 16 height 16
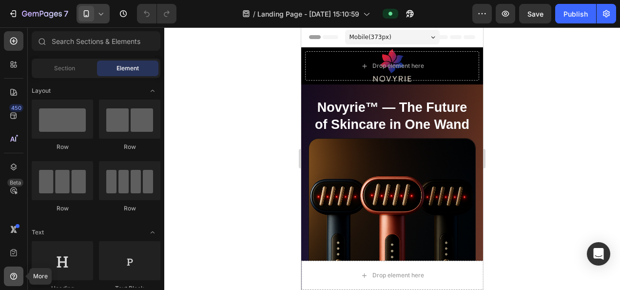
click at [13, 284] on div at bounding box center [13, 275] width 19 height 19
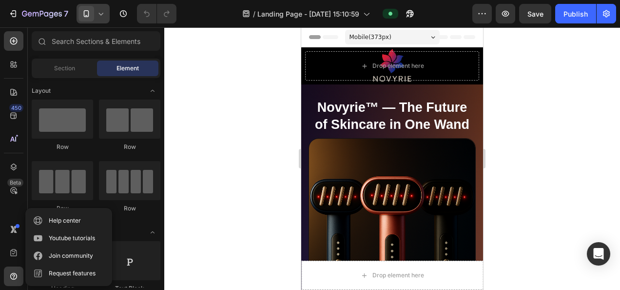
click at [231, 139] on div at bounding box center [392, 158] width 456 height 262
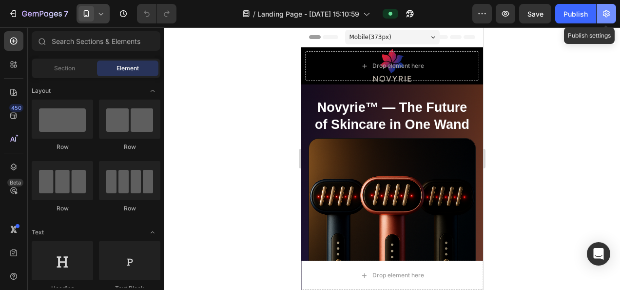
click at [608, 8] on button "button" at bounding box center [606, 13] width 19 height 19
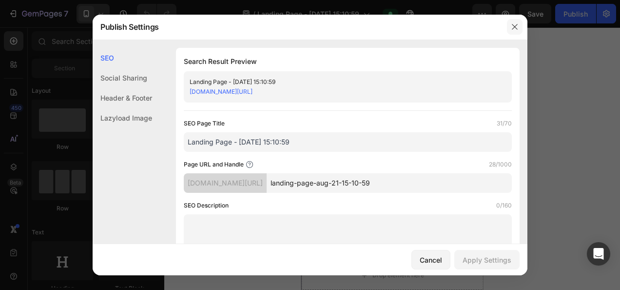
click at [508, 23] on button "button" at bounding box center [515, 27] width 16 height 16
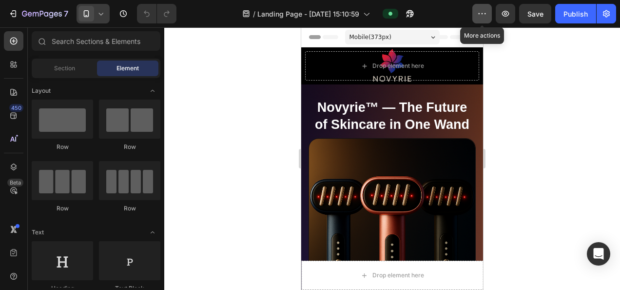
click at [485, 12] on icon "button" at bounding box center [482, 14] width 10 height 10
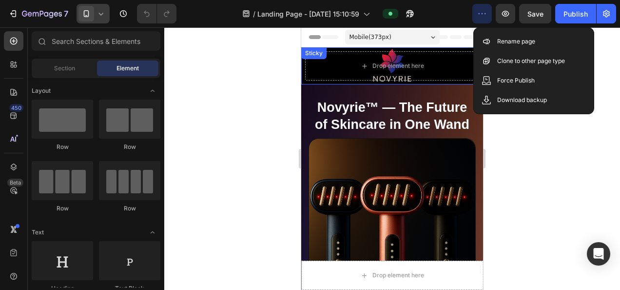
click at [274, 67] on div at bounding box center [392, 158] width 456 height 262
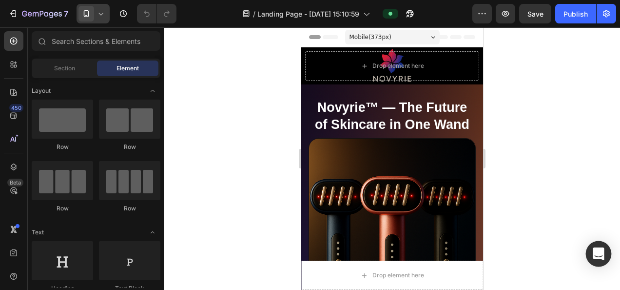
click at [601, 259] on icon "Open Intercom Messenger" at bounding box center [598, 253] width 13 height 13
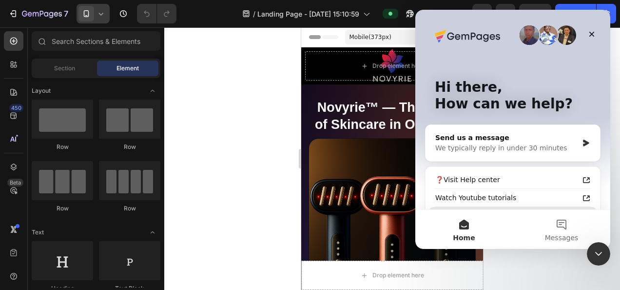
scroll to position [0, 0]
click at [564, 228] on button "Messages" at bounding box center [561, 229] width 97 height 39
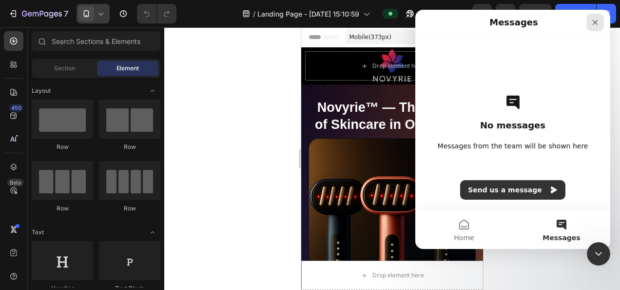
click at [599, 19] on div "Close" at bounding box center [595, 23] width 18 height 18
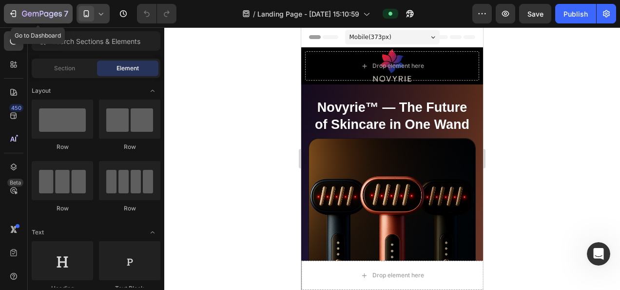
click at [34, 12] on icon "button" at bounding box center [42, 14] width 40 height 8
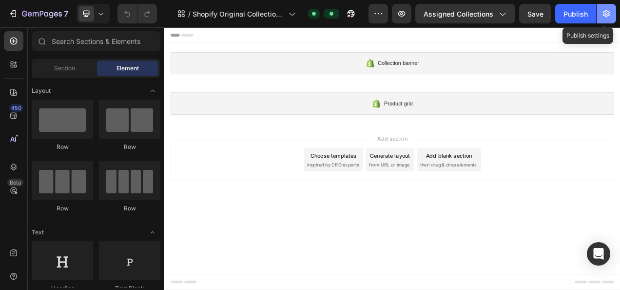
click at [611, 12] on button "button" at bounding box center [606, 13] width 19 height 19
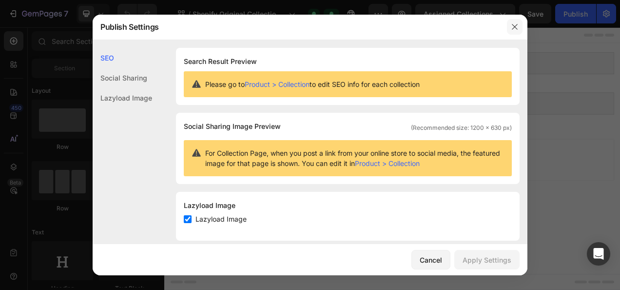
click at [518, 22] on button "button" at bounding box center [515, 27] width 16 height 16
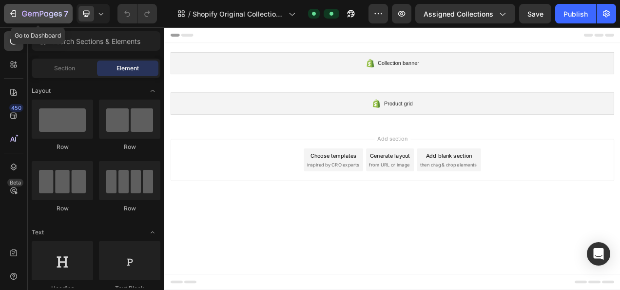
click at [29, 11] on icon "button" at bounding box center [42, 14] width 40 height 8
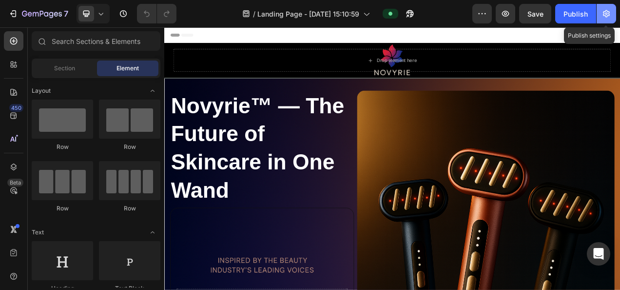
click at [599, 7] on button "button" at bounding box center [606, 13] width 19 height 19
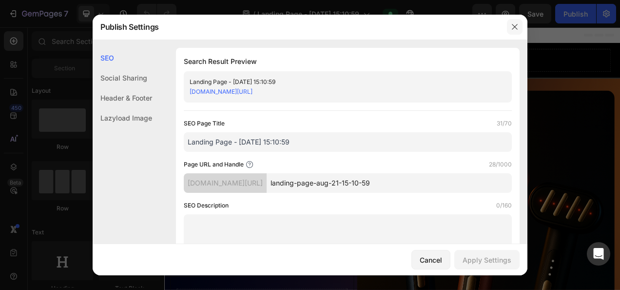
click at [516, 23] on icon "button" at bounding box center [515, 27] width 8 height 8
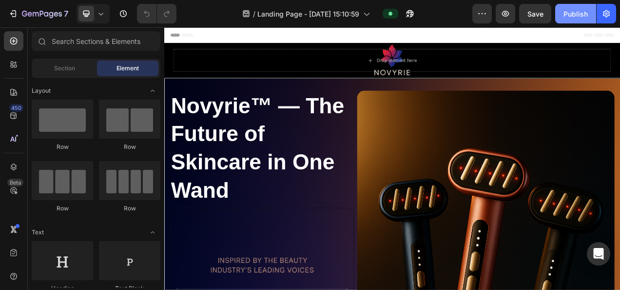
click at [573, 19] on button "Publish" at bounding box center [575, 13] width 41 height 19
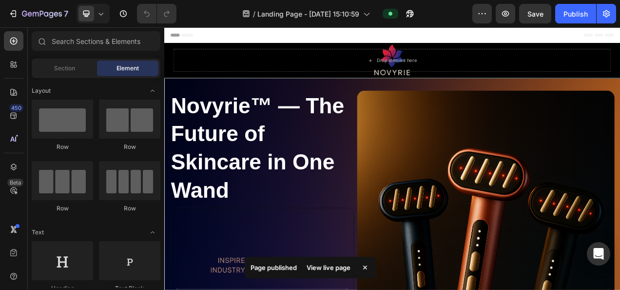
click at [322, 268] on div "View live page" at bounding box center [329, 267] width 56 height 14
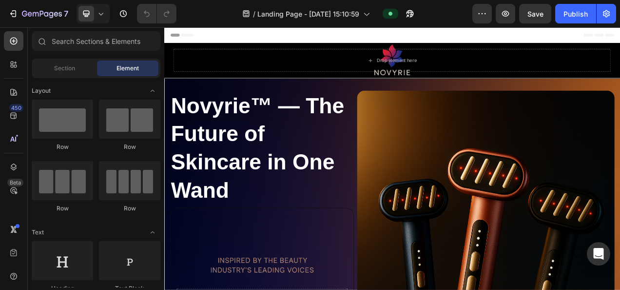
click at [3, 2] on div "7 / Landing Page - Aug 21, 15:10:59 Preview Save Publish" at bounding box center [310, 14] width 620 height 28
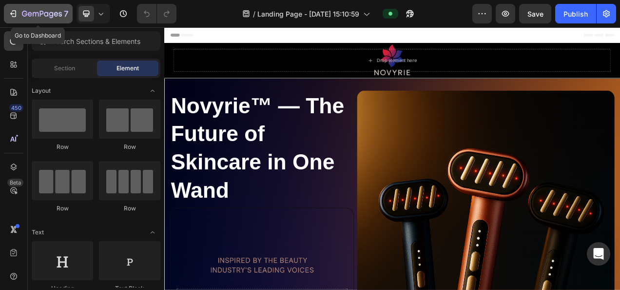
click at [15, 7] on button "7" at bounding box center [38, 13] width 69 height 19
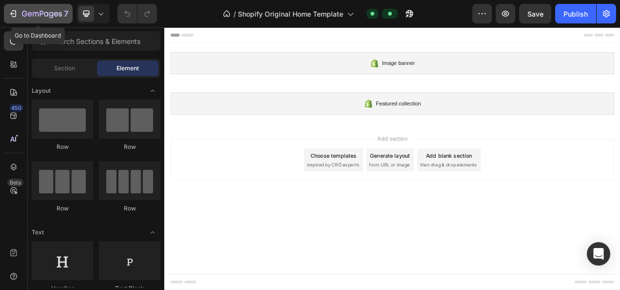
click at [14, 16] on icon "button" at bounding box center [13, 14] width 10 height 10
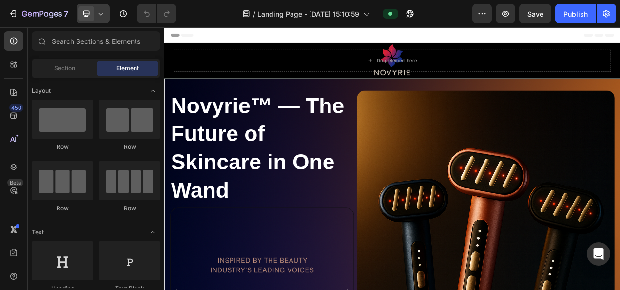
click at [100, 14] on icon at bounding box center [101, 14] width 4 height 2
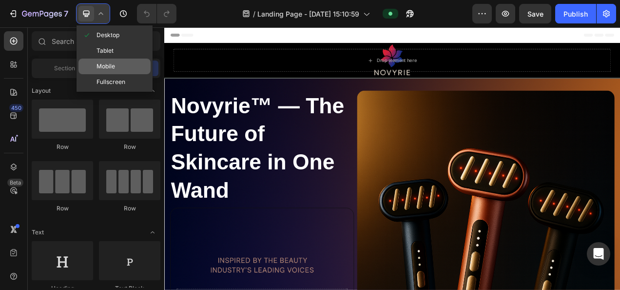
click at [108, 60] on div "Mobile" at bounding box center [114, 66] width 72 height 16
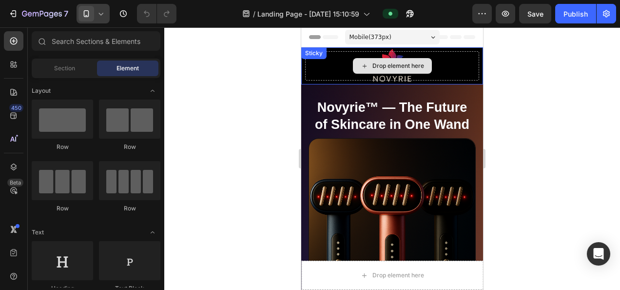
click at [319, 66] on div "Drop element here" at bounding box center [392, 65] width 174 height 29
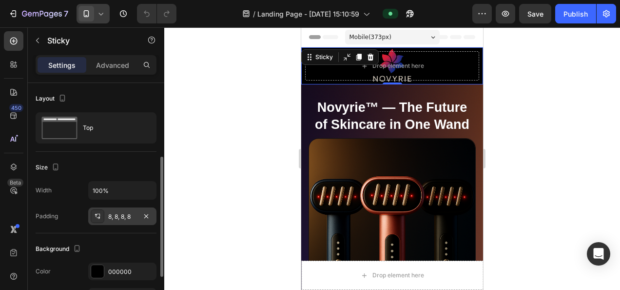
scroll to position [97, 0]
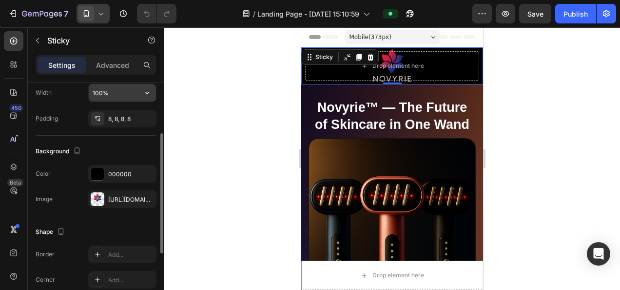
click at [122, 95] on input "100%" at bounding box center [122, 93] width 67 height 18
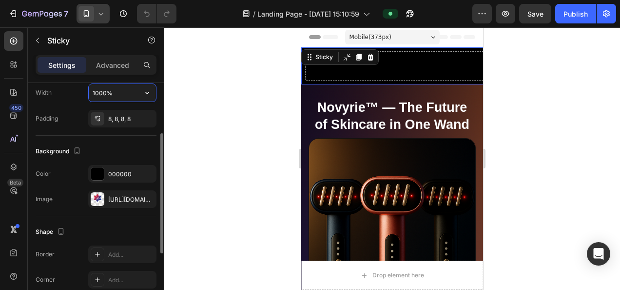
type input "100%"
click at [115, 144] on div "Background" at bounding box center [96, 151] width 121 height 16
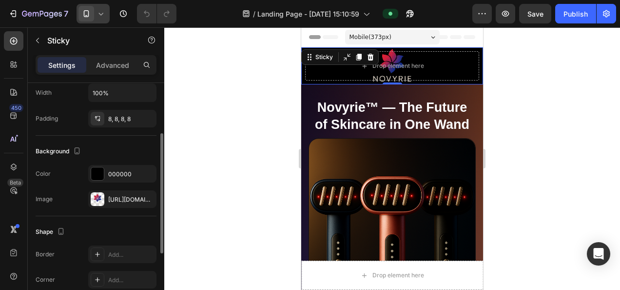
scroll to position [0, 0]
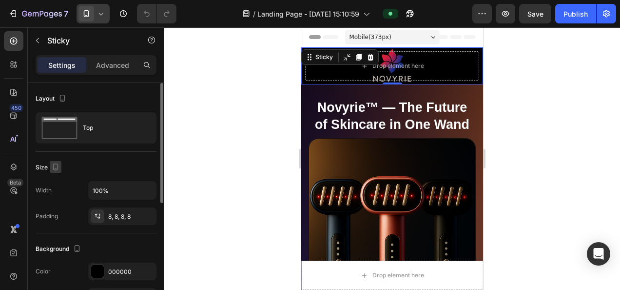
click at [55, 163] on icon "button" at bounding box center [55, 166] width 5 height 7
click at [55, 213] on icon "button" at bounding box center [58, 218] width 10 height 10
click at [131, 216] on div "8, 8, 8, 8" at bounding box center [122, 216] width 28 height 9
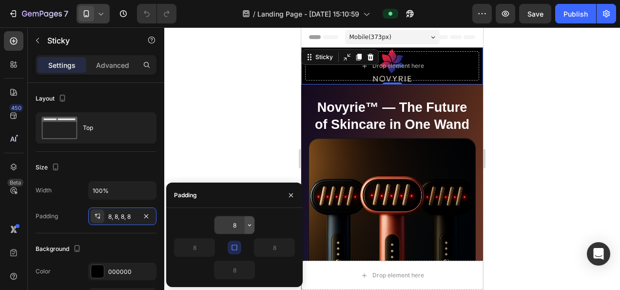
click at [249, 223] on icon "button" at bounding box center [250, 225] width 8 height 8
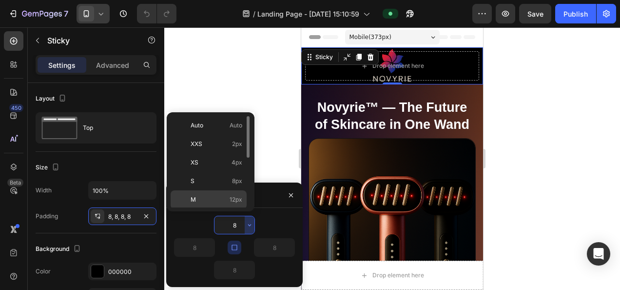
click at [226, 201] on p "M 12px" at bounding box center [217, 199] width 52 height 9
type input "12"
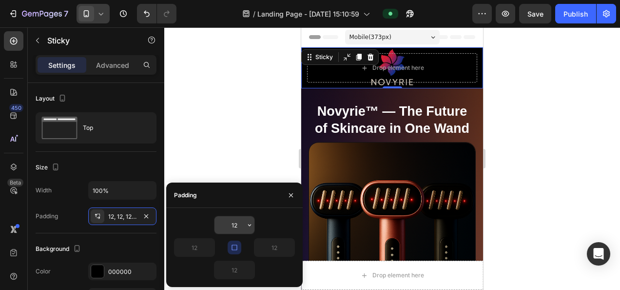
click at [240, 227] on input "12" at bounding box center [234, 225] width 40 height 18
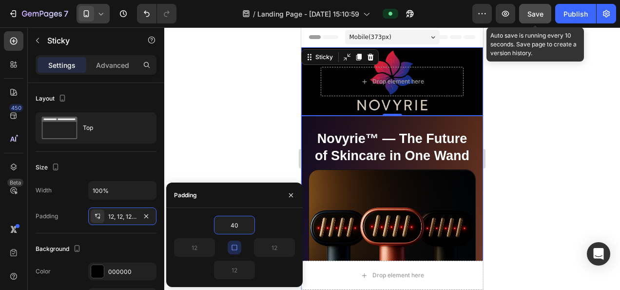
click at [525, 11] on button "Save" at bounding box center [535, 13] width 32 height 19
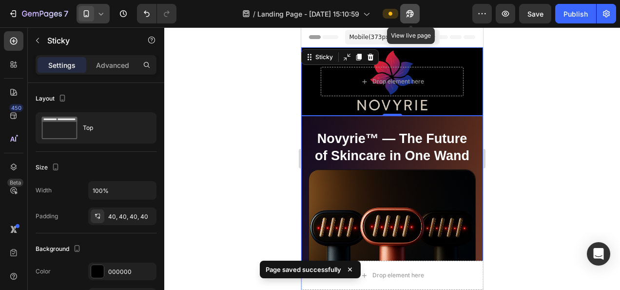
click at [407, 18] on icon "button" at bounding box center [410, 14] width 10 height 10
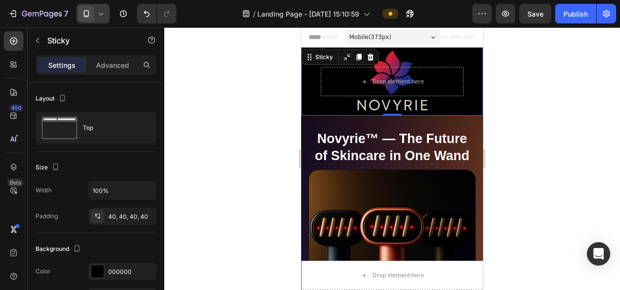
click at [106, 19] on div at bounding box center [93, 13] width 33 height 19
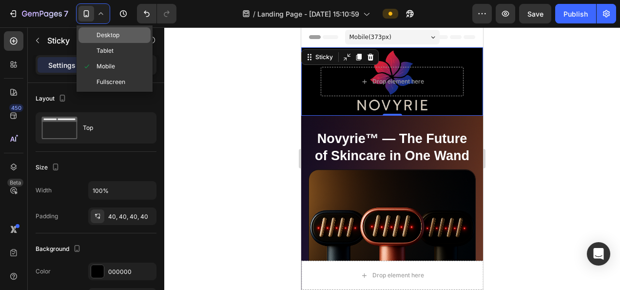
click at [119, 33] on span "Desktop" at bounding box center [108, 35] width 23 height 10
type input "16"
type input "24"
type input "16"
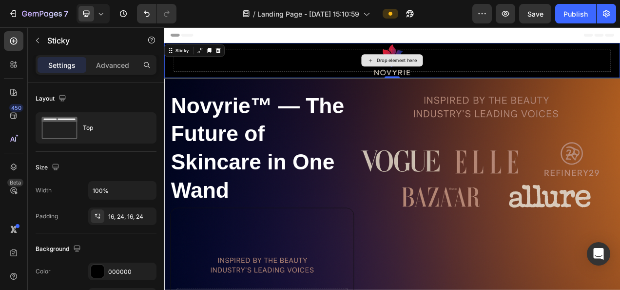
click at [408, 70] on div "Drop element here" at bounding box center [456, 69] width 561 height 29
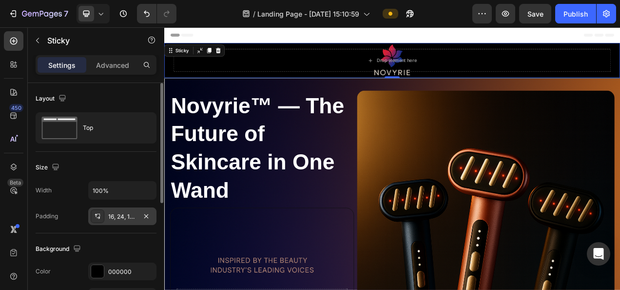
click at [131, 219] on div "16, 24, 16, 24" at bounding box center [122, 216] width 28 height 9
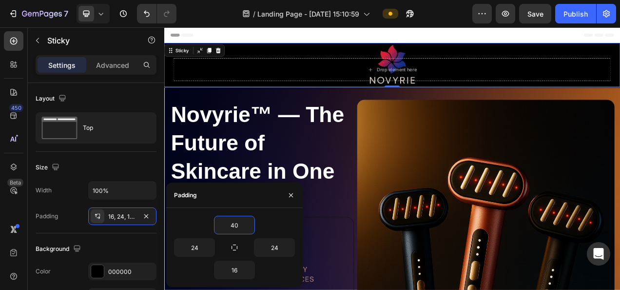
type input "40"
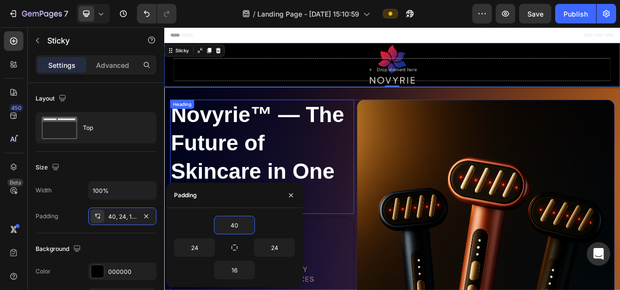
click at [365, 175] on h2 "Novyrie™ — The Future of Skincare in One Wand" at bounding box center [290, 193] width 236 height 146
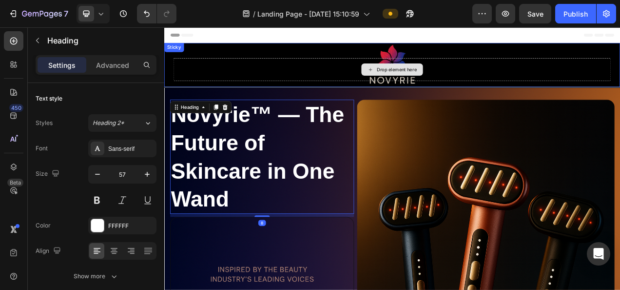
click at [517, 64] on div "Drop element here Sticky" at bounding box center [456, 75] width 585 height 57
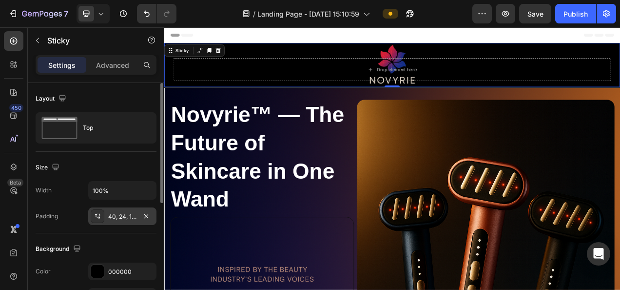
click at [129, 216] on div "40, 24, 16, 24" at bounding box center [122, 216] width 28 height 9
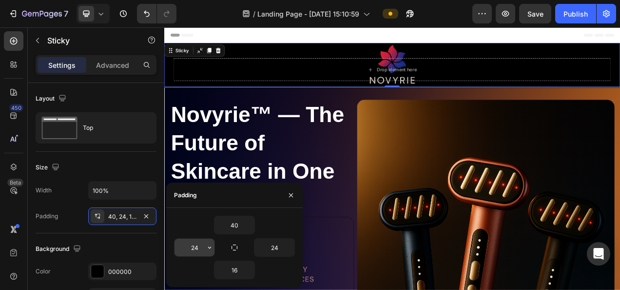
click at [207, 243] on button "button" at bounding box center [210, 247] width 10 height 18
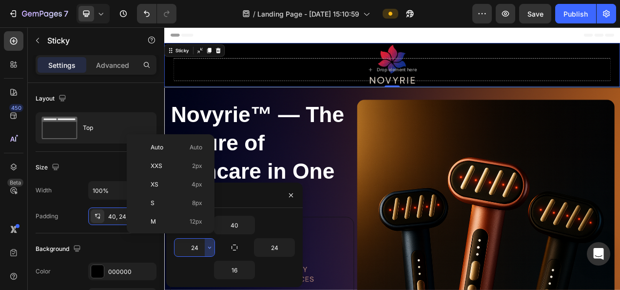
click at [194, 243] on input "24" at bounding box center [194, 247] width 40 height 18
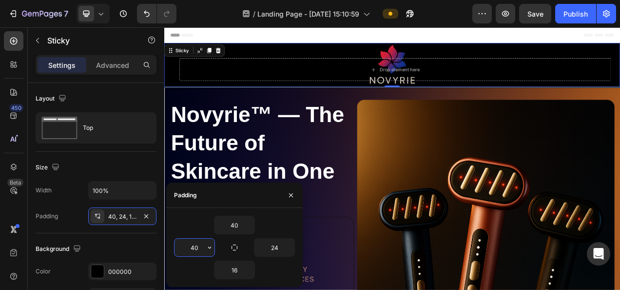
type input "40"
click at [275, 244] on input "24" at bounding box center [274, 247] width 40 height 18
type input "40"
click at [240, 268] on input "16" at bounding box center [234, 270] width 40 height 18
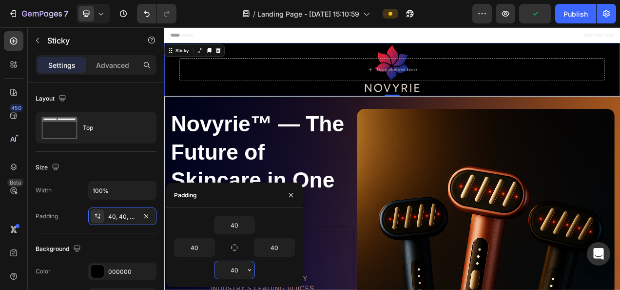
type input "40"
click at [580, 8] on button "Publish" at bounding box center [575, 13] width 41 height 19
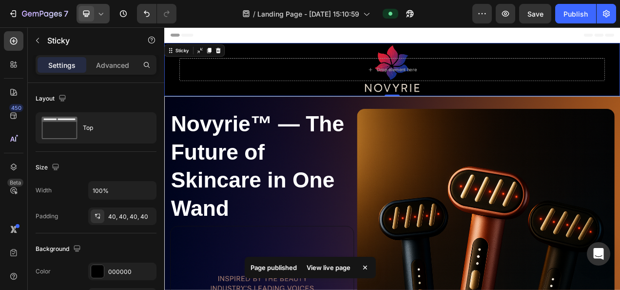
click at [95, 19] on div at bounding box center [93, 13] width 33 height 19
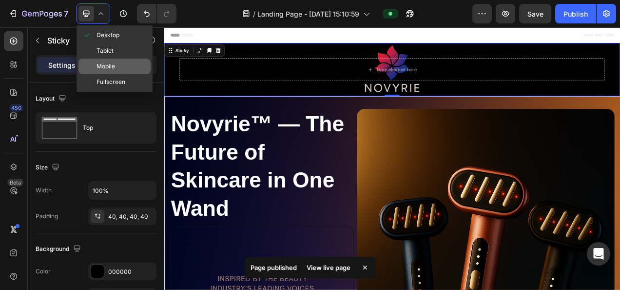
click at [101, 60] on div "Mobile" at bounding box center [114, 66] width 72 height 16
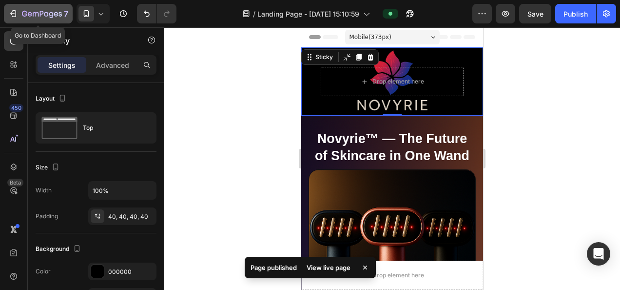
click at [26, 16] on icon "button" at bounding box center [42, 14] width 40 height 8
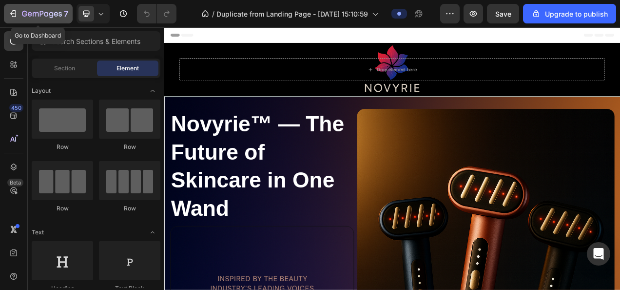
click at [19, 19] on div "7" at bounding box center [38, 14] width 60 height 12
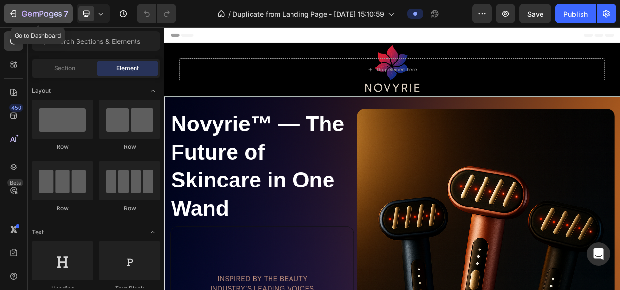
click at [11, 12] on icon "button" at bounding box center [13, 14] width 10 height 10
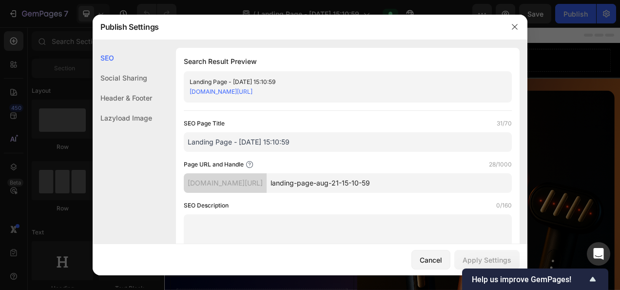
scroll to position [97, 0]
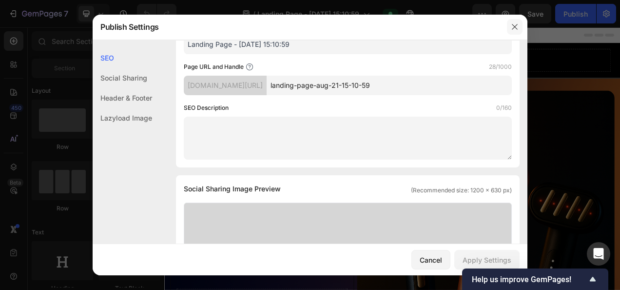
click at [515, 27] on icon "button" at bounding box center [515, 27] width 8 height 8
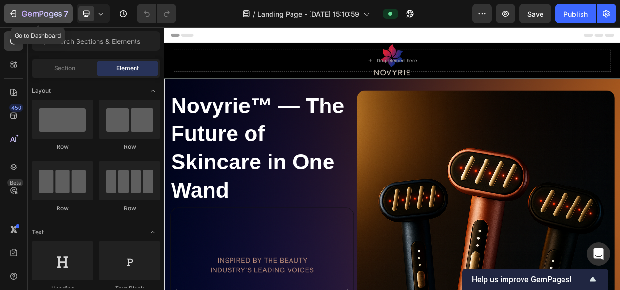
click at [16, 7] on button "7" at bounding box center [38, 13] width 69 height 19
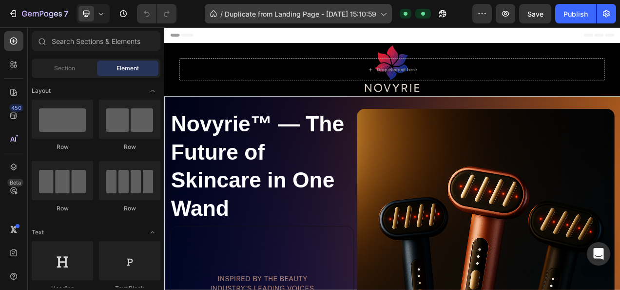
click at [309, 14] on span "Duplicate from Landing Page - [DATE] 15:10:59" at bounding box center [301, 14] width 152 height 10
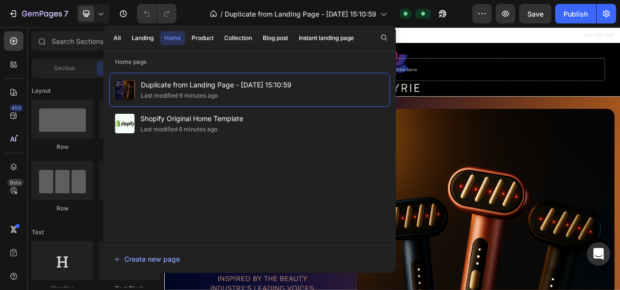
drag, startPoint x: 373, startPoint y: 116, endPoint x: 471, endPoint y: 53, distance: 117.1
click at [523, 54] on div "Drop element here Sticky" at bounding box center [456, 81] width 585 height 69
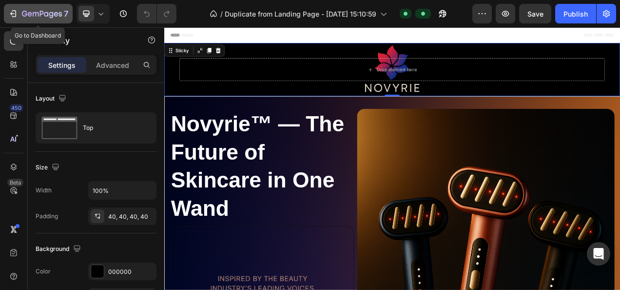
click at [41, 18] on icon "button" at bounding box center [42, 14] width 40 height 8
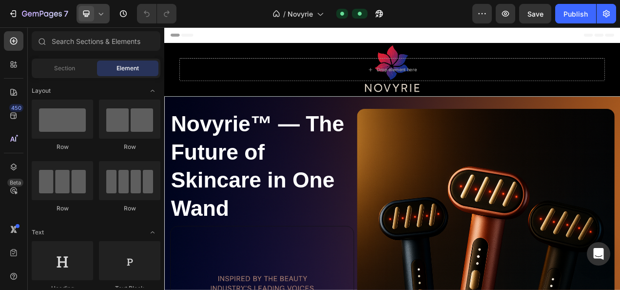
click at [105, 14] on icon at bounding box center [101, 14] width 10 height 10
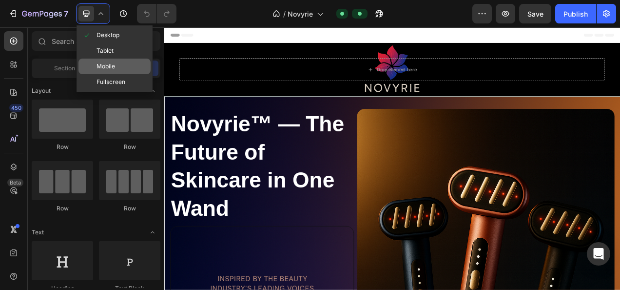
click at [112, 67] on span "Mobile" at bounding box center [106, 66] width 19 height 10
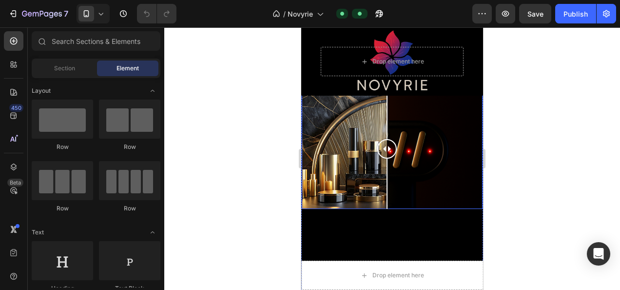
scroll to position [585, 0]
click at [360, 154] on div at bounding box center [392, 149] width 181 height 120
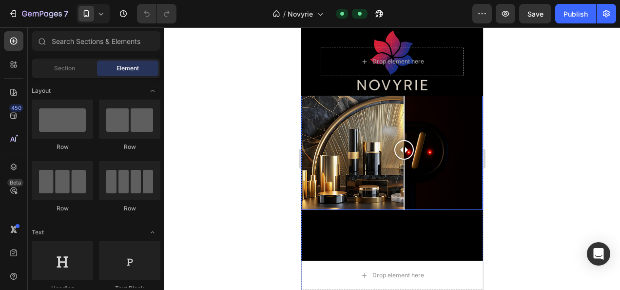
click at [404, 148] on div at bounding box center [392, 149] width 181 height 120
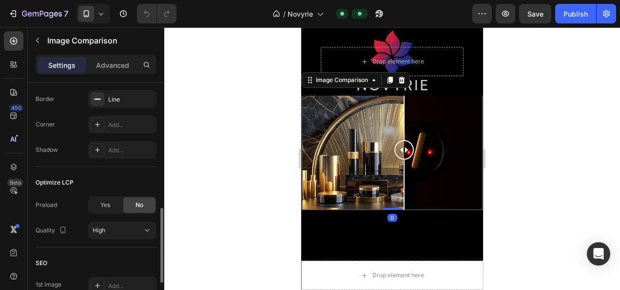
scroll to position [487, 0]
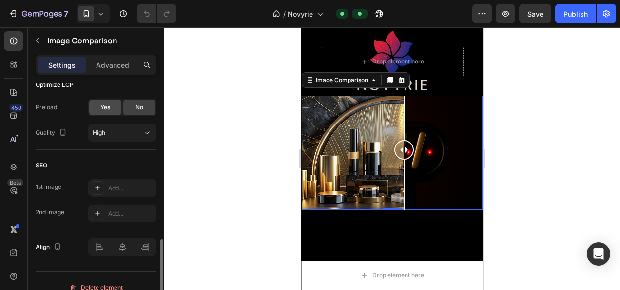
click at [107, 109] on span "Yes" at bounding box center [105, 107] width 10 height 9
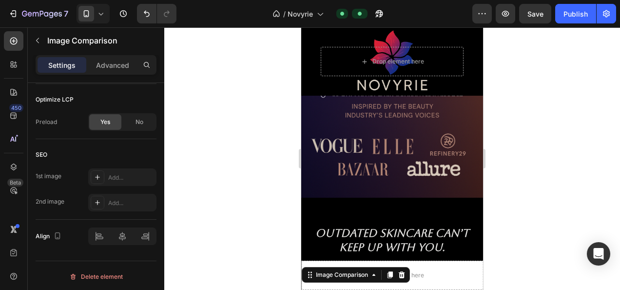
scroll to position [390, 0]
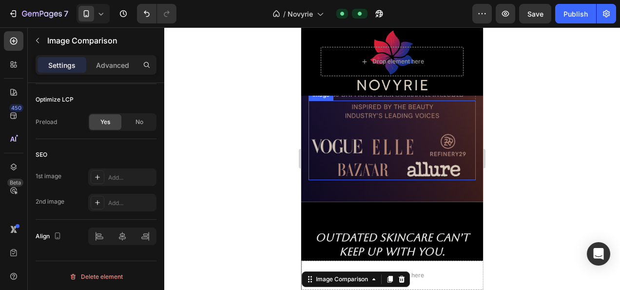
click at [406, 137] on img at bounding box center [392, 139] width 167 height 79
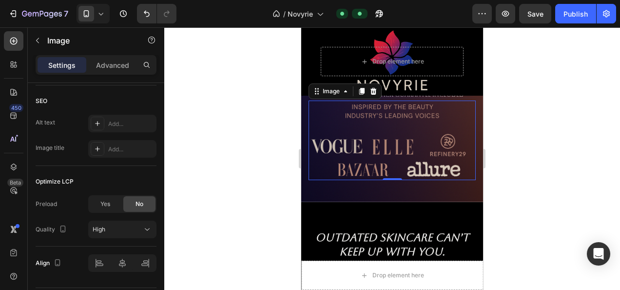
scroll to position [0, 0]
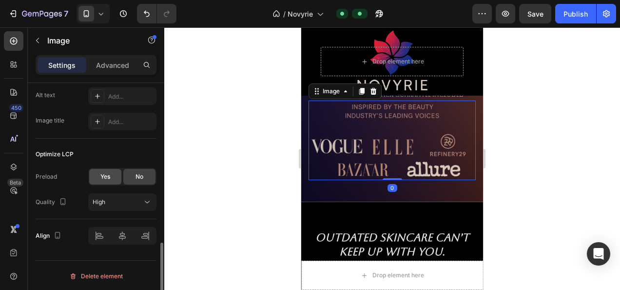
click at [112, 175] on div "Yes" at bounding box center [105, 177] width 32 height 16
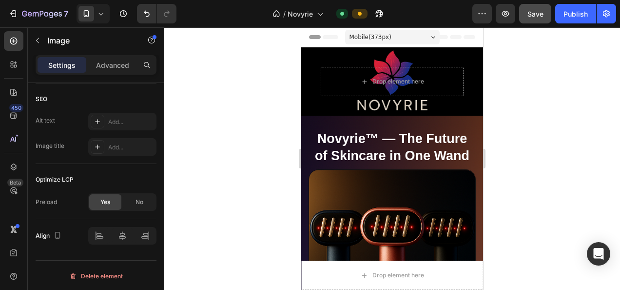
click at [530, 16] on span "Save" at bounding box center [535, 14] width 16 height 8
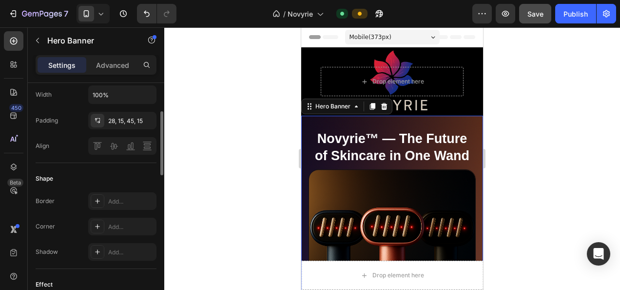
scroll to position [284, 0]
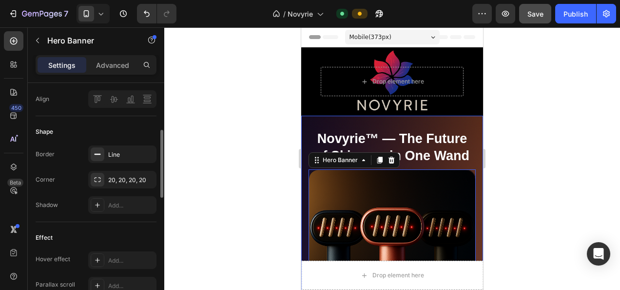
scroll to position [330, 0]
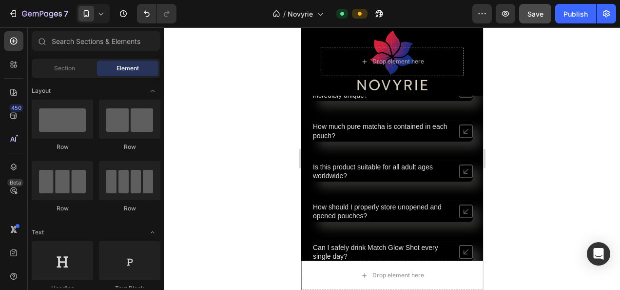
scroll to position [3453, 0]
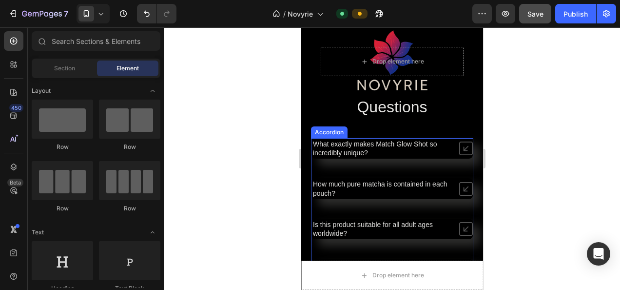
click at [397, 148] on p "What exactly makes Match Glow Shot so incredibly unique?" at bounding box center [381, 148] width 137 height 18
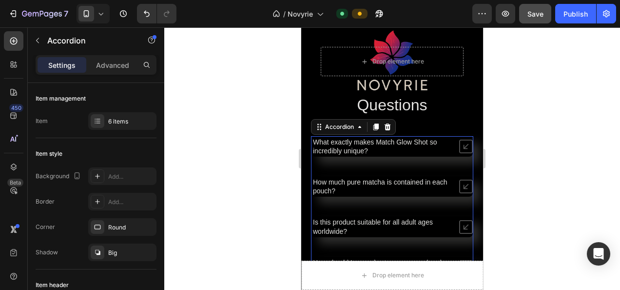
click at [366, 142] on span "What exactly makes Match Glow Shot so incredibly unique?" at bounding box center [375, 146] width 124 height 17
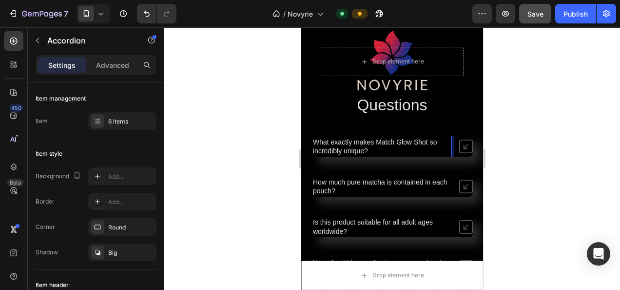
click at [367, 148] on span "What exactly makes Match Glow Shot so incredibly unique?" at bounding box center [375, 146] width 124 height 17
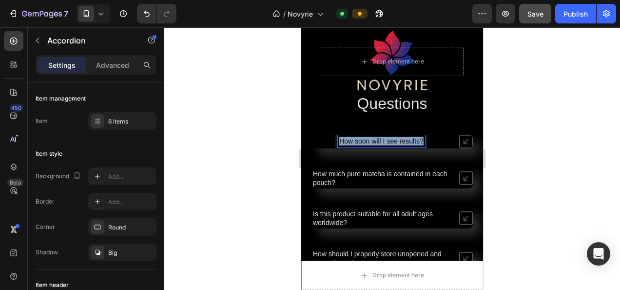
click at [383, 139] on p "How soon will I see results?" at bounding box center [381, 140] width 84 height 9
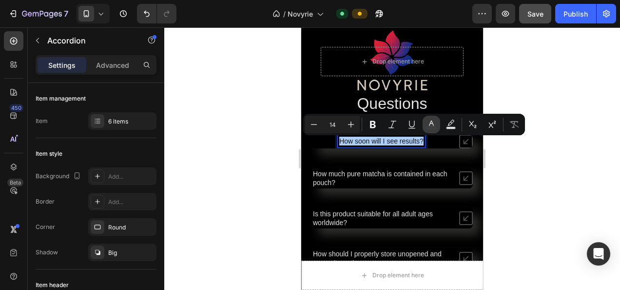
click at [430, 123] on icon "Editor contextual toolbar" at bounding box center [431, 122] width 5 height 5
type input "121212"
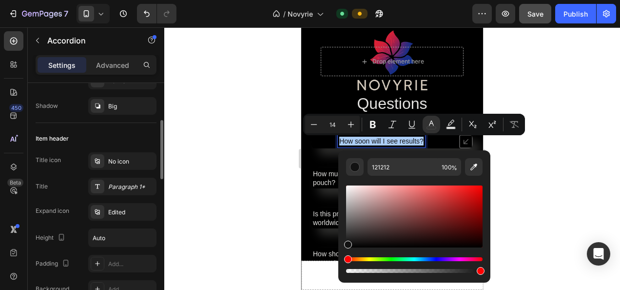
scroll to position [0, 0]
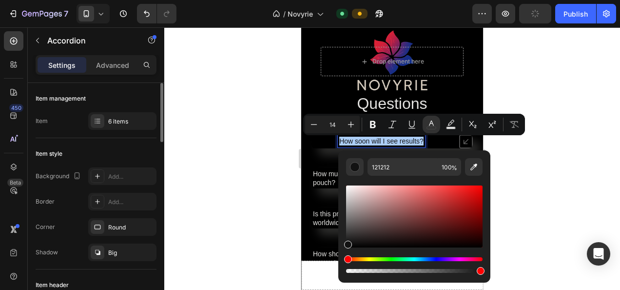
click at [235, 150] on div at bounding box center [392, 158] width 456 height 262
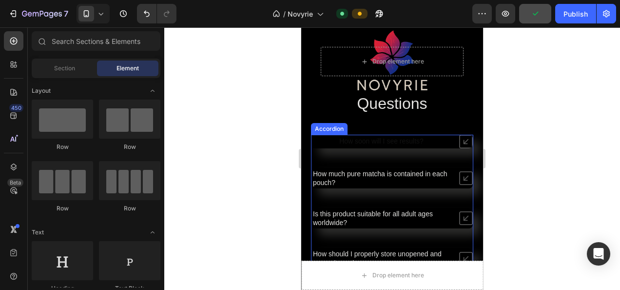
click at [362, 143] on p "How soon will I see results?" at bounding box center [381, 140] width 84 height 9
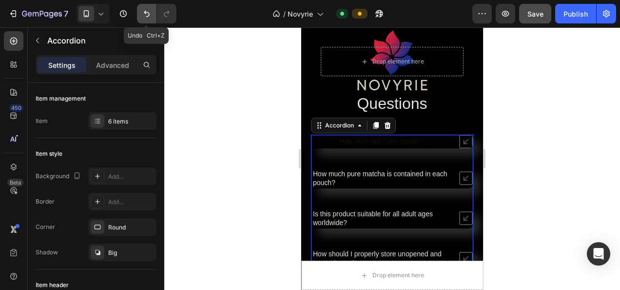
click at [143, 9] on icon "Undo/Redo" at bounding box center [147, 14] width 10 height 10
click at [143, 11] on icon "Undo/Redo" at bounding box center [147, 14] width 10 height 10
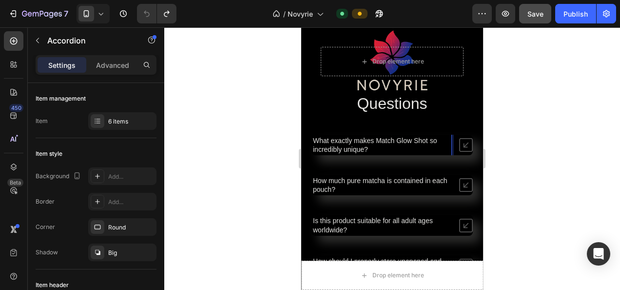
click at [374, 146] on p "What exactly makes Match Glow Shot so incredibly unique?" at bounding box center [381, 145] width 137 height 18
click at [375, 150] on p "What exactly makes Match Glow Shot so incredibly unique?" at bounding box center [381, 145] width 137 height 18
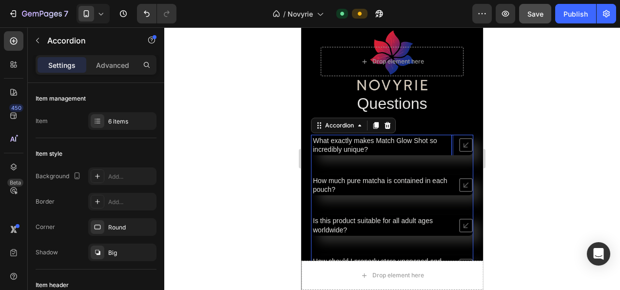
click at [377, 152] on p "What exactly makes Match Glow Shot so incredibly unique?" at bounding box center [381, 145] width 137 height 18
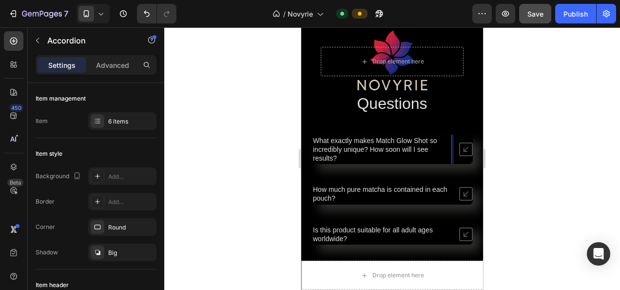
click at [371, 152] on span "What exactly makes Match Glow Shot so incredibly unique? How soon will I see re…" at bounding box center [375, 148] width 124 height 25
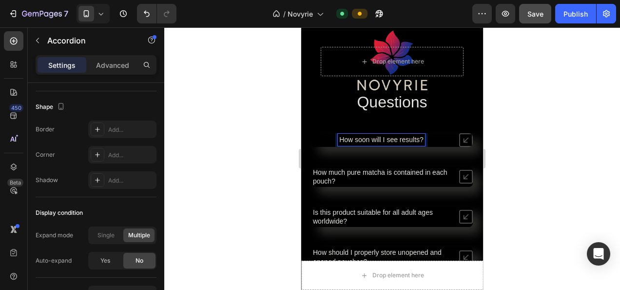
scroll to position [691, 0]
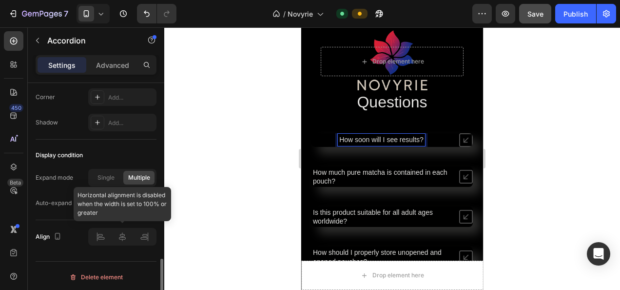
click at [105, 230] on div at bounding box center [122, 237] width 68 height 18
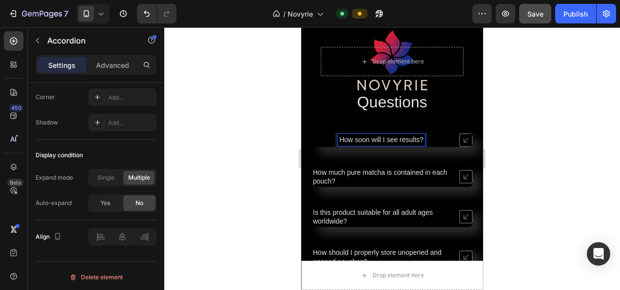
click at [402, 138] on span "How soon will I see results?" at bounding box center [381, 139] width 84 height 8
click at [436, 140] on div "How soon will I see results?" at bounding box center [381, 140] width 140 height 12
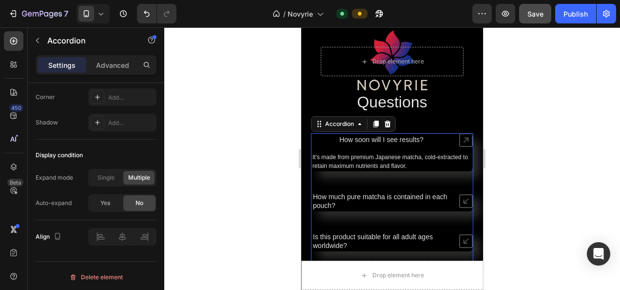
click at [397, 140] on span "How soon will I see results?" at bounding box center [381, 139] width 84 height 8
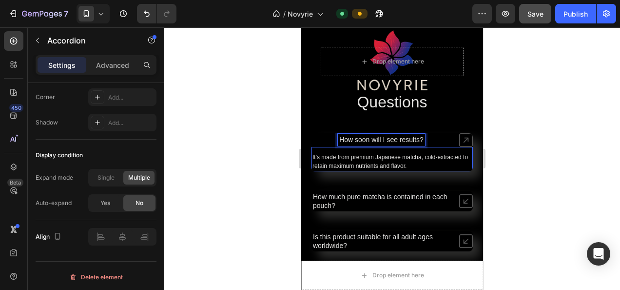
click at [378, 167] on p "It's made from premium Japanese matcha, cold-extracted to retain maximum nutrie…" at bounding box center [391, 162] width 159 height 18
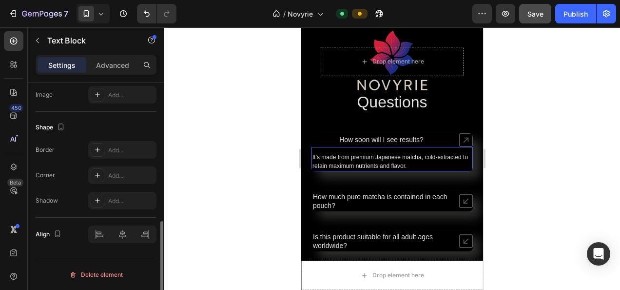
scroll to position [0, 0]
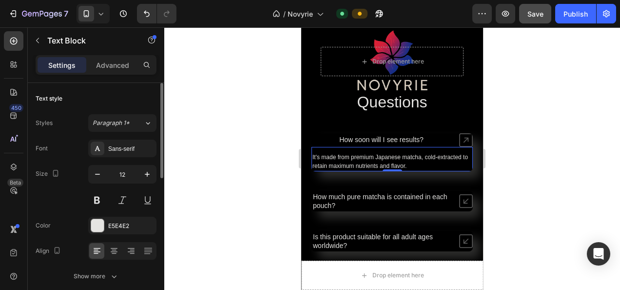
click at [416, 169] on p "It's made from premium Japanese matcha, cold-extracted to retain maximum nutrie…" at bounding box center [391, 162] width 159 height 18
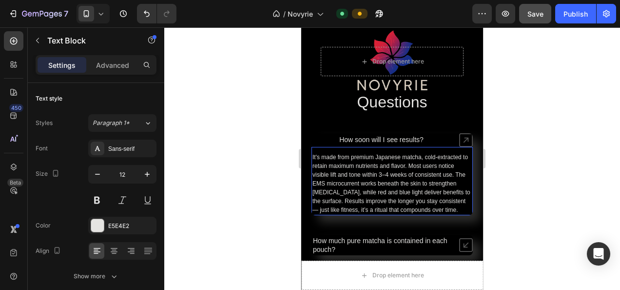
click at [414, 167] on p "It's made from premium Japanese matcha, cold-extracted to retain maximum nutrie…" at bounding box center [391, 183] width 159 height 61
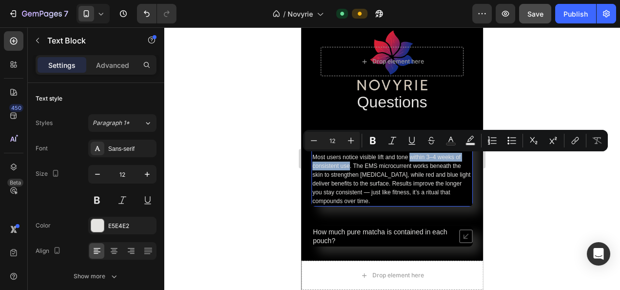
drag, startPoint x: 410, startPoint y: 158, endPoint x: 350, endPoint y: 168, distance: 61.2
click at [350, 168] on p "Most users notice visible lift and tone within 3–4 weeks of consistent use. The…" at bounding box center [391, 179] width 159 height 53
click at [373, 140] on icon "Editor contextual toolbar" at bounding box center [373, 140] width 6 height 7
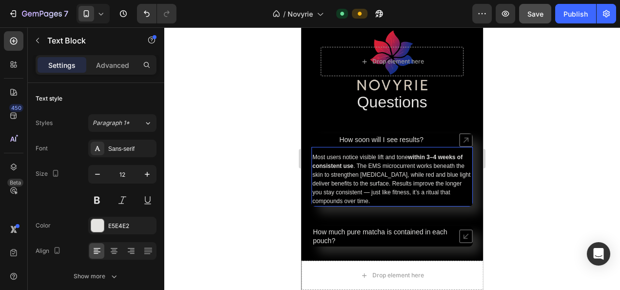
click at [410, 173] on p "Most users notice visible lift and tone within 3–4 weeks of consistent use . Th…" at bounding box center [391, 179] width 159 height 53
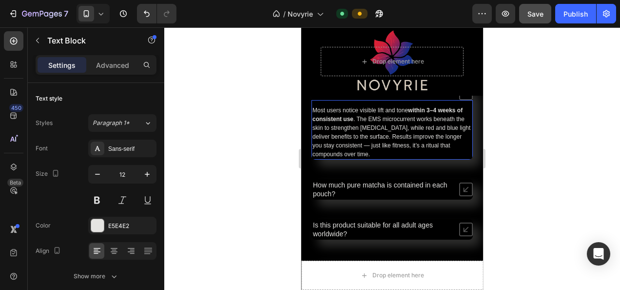
scroll to position [3504, 0]
click at [459, 185] on icon at bounding box center [466, 189] width 14 height 14
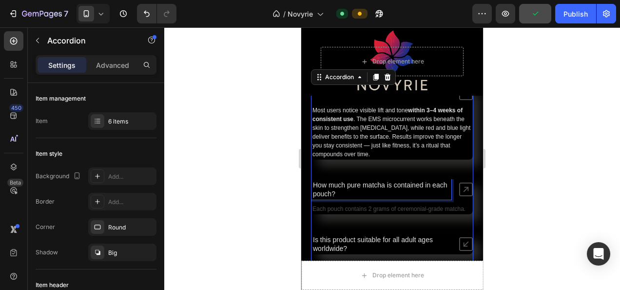
click at [373, 195] on p "How much pure matcha is contained in each pouch?" at bounding box center [381, 189] width 137 height 18
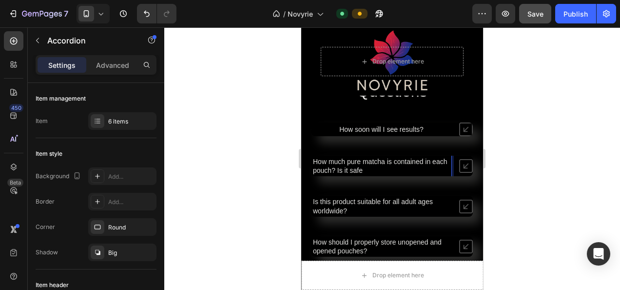
scroll to position [3445, 0]
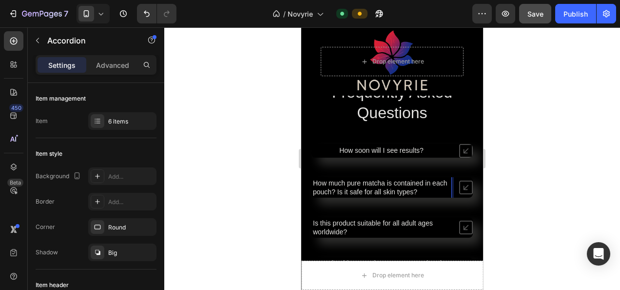
click at [356, 194] on span "How much pure matcha is contained in each pouch? Is it safe for all skin types?" at bounding box center [380, 187] width 134 height 17
click at [355, 193] on span "How much pure matcha is contained in each pouch? Is it safe for all skin types?" at bounding box center [380, 187] width 134 height 17
click at [354, 193] on span "How much pure matcha is contained in each pouch? Is it safe for all skin types?" at bounding box center [380, 187] width 134 height 17
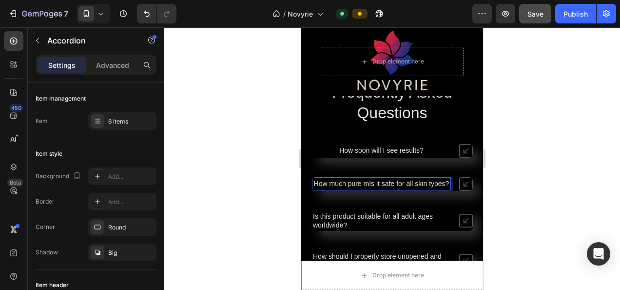
scroll to position [3446, 0]
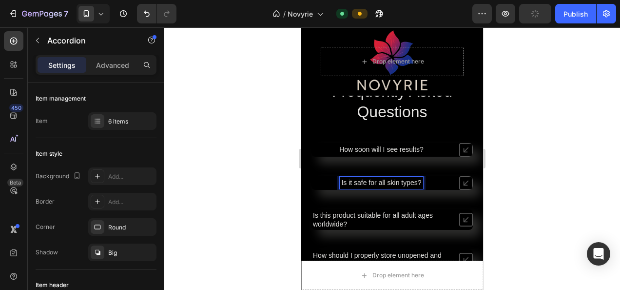
click at [373, 220] on p "Is this product suitable for all adult ages worldwide?" at bounding box center [381, 220] width 137 height 18
click at [459, 187] on icon at bounding box center [466, 183] width 14 height 14
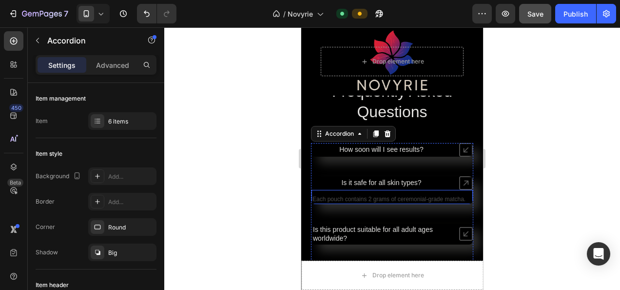
click at [410, 199] on p "Each pouch contains 2 grams of ceremonial-grade matcha." at bounding box center [391, 199] width 159 height 8
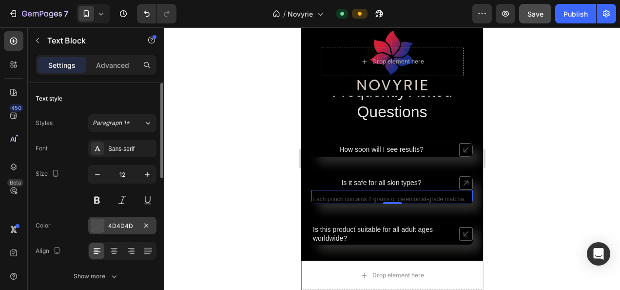
click at [127, 223] on div "4D4D4D" at bounding box center [122, 225] width 28 height 9
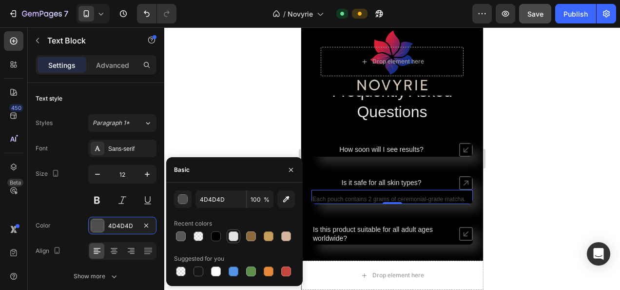
click at [231, 234] on div at bounding box center [234, 236] width 10 height 10
type input "E5E4E2"
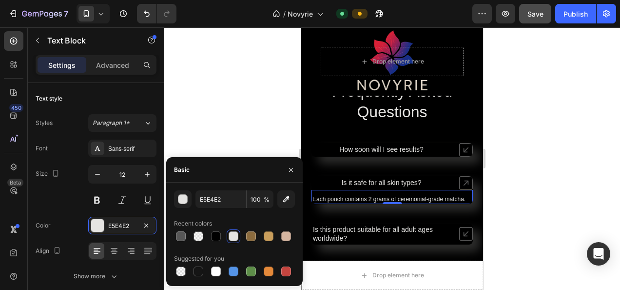
click at [342, 203] on p "Each pouch contains 2 grams of ceremonial-grade matcha." at bounding box center [391, 199] width 159 height 8
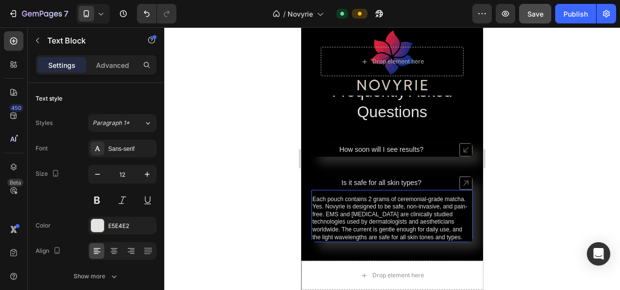
click at [335, 208] on p "Each pouch contains 2 grams of ceremonial-grade matcha. Yes. Novyrie is designe…" at bounding box center [391, 218] width 159 height 46
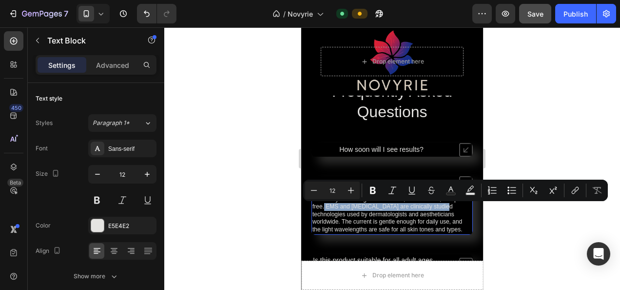
drag, startPoint x: 337, startPoint y: 208, endPoint x: 456, endPoint y: 211, distance: 119.0
click at [456, 211] on p "Yes. Novyrie is designed to be safe, non-invasive, and pain-free. EMS and light…" at bounding box center [391, 214] width 159 height 38
click at [374, 186] on icon "Editor contextual toolbar" at bounding box center [373, 190] width 10 height 10
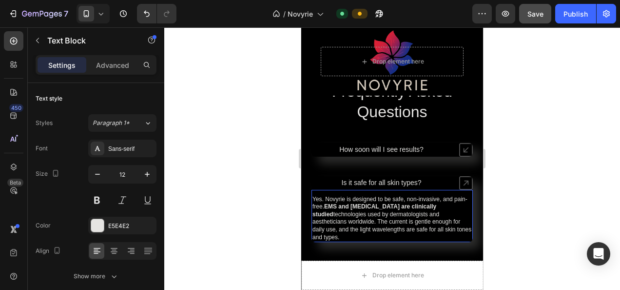
drag, startPoint x: 325, startPoint y: 199, endPoint x: 317, endPoint y: 199, distance: 8.3
click at [319, 199] on p "Yes. Novyrie is designed to be safe, non-invasive, and pain-free. EMS and light…" at bounding box center [391, 218] width 159 height 46
click at [323, 199] on p "Yes. Novyrie is designed to be safe, non-invasive, and pain-free. EMS and light…" at bounding box center [391, 218] width 159 height 46
drag, startPoint x: 323, startPoint y: 199, endPoint x: 315, endPoint y: 201, distance: 8.0
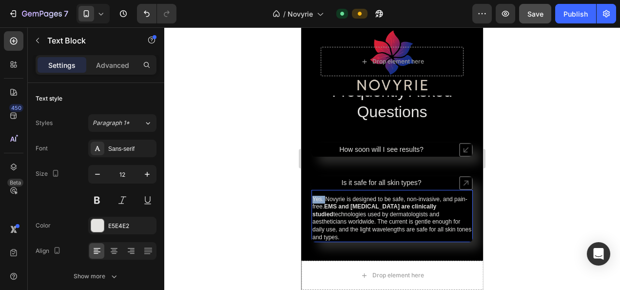
click at [315, 201] on p "Yes. Novyrie is designed to be safe, non-invasive, and pain-free. EMS and light…" at bounding box center [391, 218] width 159 height 46
click at [319, 201] on p "Yes. Novyrie is designed to be safe, non-invasive, and pain-free. EMS and light…" at bounding box center [391, 218] width 159 height 46
click at [336, 210] on p "Yes. Novyrie is designed to be safe, non-invasive, and pain-free. EMS and light…" at bounding box center [391, 218] width 159 height 46
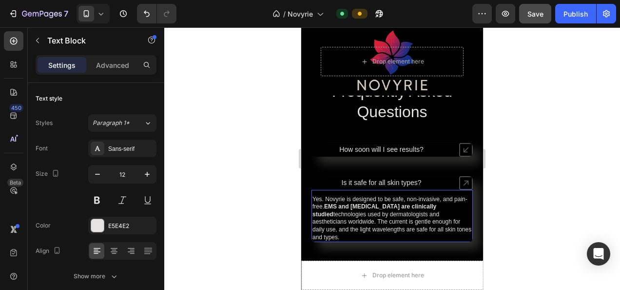
click at [317, 198] on p "Yes. Novyrie is designed to be safe, non-invasive, and pain-free. EMS and light…" at bounding box center [391, 218] width 159 height 46
click at [318, 198] on p "Yes. Novyrie is designed to be safe, non-invasive, and pain-free. EMS and light…" at bounding box center [391, 218] width 159 height 46
click at [318, 199] on p "Yes. Novyrie is designed to be safe, non-invasive, and pain-free. EMS and light…" at bounding box center [391, 218] width 159 height 46
drag, startPoint x: 324, startPoint y: 200, endPoint x: 310, endPoint y: 203, distance: 14.0
click at [310, 203] on div "Frequently Asked Questions Heading How soon will I see results? Is it safe for …" at bounding box center [392, 291] width 182 height 422
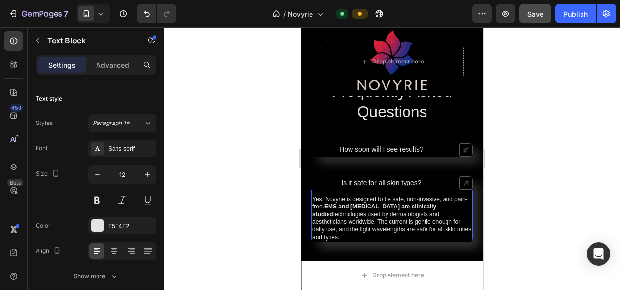
click at [344, 208] on strong "EMS and light therapy are clinically studied" at bounding box center [374, 210] width 124 height 15
drag, startPoint x: 351, startPoint y: 209, endPoint x: 384, endPoint y: 210, distance: 33.2
click at [384, 210] on strong "EMS and light therapy are clinically studied" at bounding box center [374, 210] width 124 height 15
click at [400, 212] on p "Yes. Novyrie is designed to be safe, non-invasive, and pain-free. EMS and light…" at bounding box center [391, 218] width 159 height 46
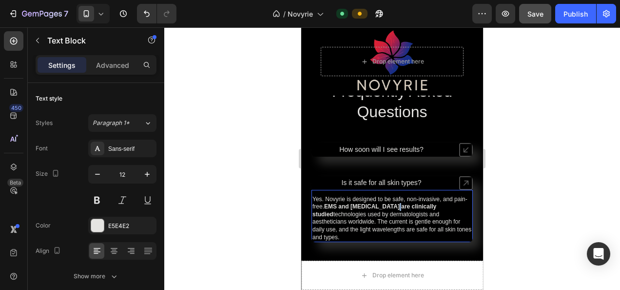
click at [400, 212] on p "Yes. Novyrie is designed to be safe, non-invasive, and pain-free. EMS and light…" at bounding box center [391, 218] width 159 height 46
click at [374, 207] on strong "EMS and light therapy are clinically studied" at bounding box center [374, 210] width 124 height 15
drag, startPoint x: 323, startPoint y: 200, endPoint x: 314, endPoint y: 201, distance: 8.3
click at [317, 201] on p "Yes. Novyrie is designed to be safe, non-invasive, and pain-free. EMS and light…" at bounding box center [391, 218] width 159 height 46
click at [313, 201] on p "Yes. Novyrie is designed to be safe, non-invasive, and pain-free. EMS and light…" at bounding box center [391, 218] width 159 height 46
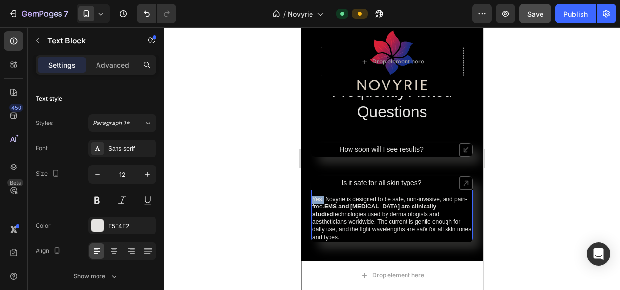
drag, startPoint x: 313, startPoint y: 201, endPoint x: 321, endPoint y: 201, distance: 7.8
click at [321, 201] on p "Yes. Novyrie is designed to be safe, non-invasive, and pain-free. EMS and light…" at bounding box center [391, 218] width 159 height 46
click at [101, 199] on button at bounding box center [97, 200] width 18 height 18
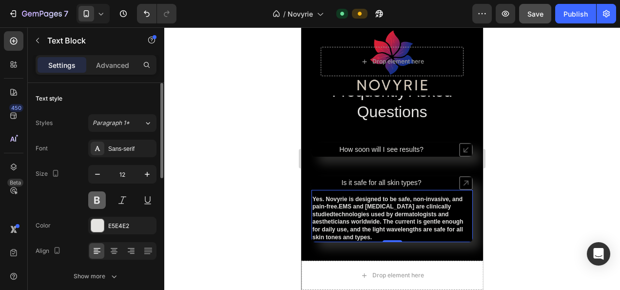
click at [101, 199] on button at bounding box center [97, 200] width 18 height 18
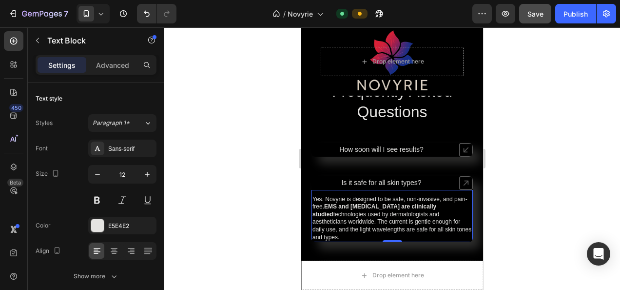
click at [315, 199] on p "Yes. Novyrie is designed to be safe, non-invasive, and pain-free. EMS and light…" at bounding box center [391, 218] width 159 height 46
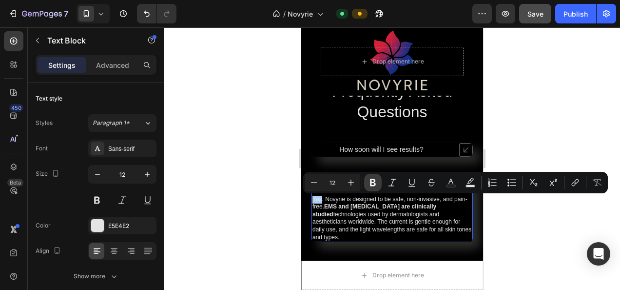
click at [371, 188] on button "Bold" at bounding box center [373, 183] width 18 height 18
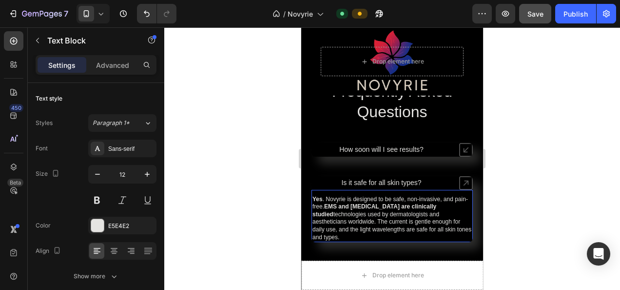
click at [459, 213] on p "Yes . Novyrie is designed to be safe, non-invasive, and pain-free. EMS and ligh…" at bounding box center [391, 218] width 159 height 46
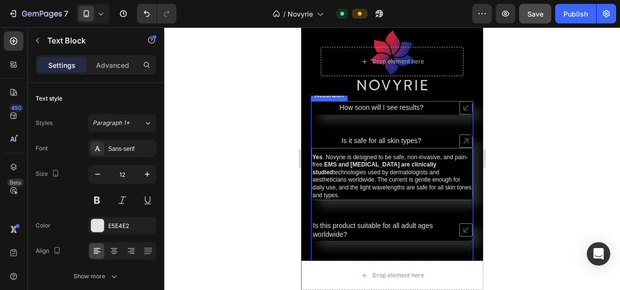
scroll to position [3495, 0]
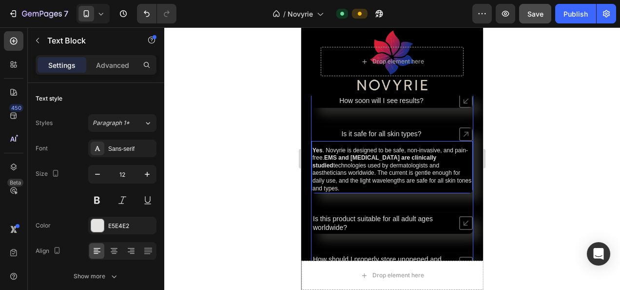
click at [347, 214] on span "Is this product suitable for all adult ages worldwide?" at bounding box center [373, 222] width 120 height 17
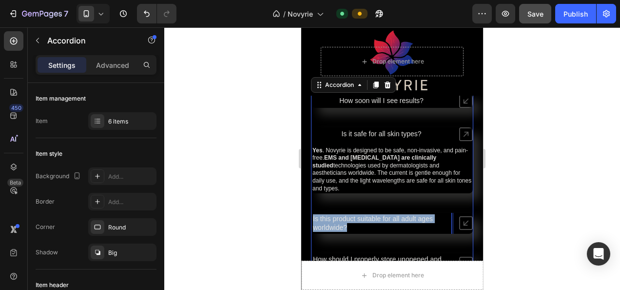
click at [347, 214] on span "Is this product suitable for all adult ages worldwide?" at bounding box center [373, 222] width 120 height 17
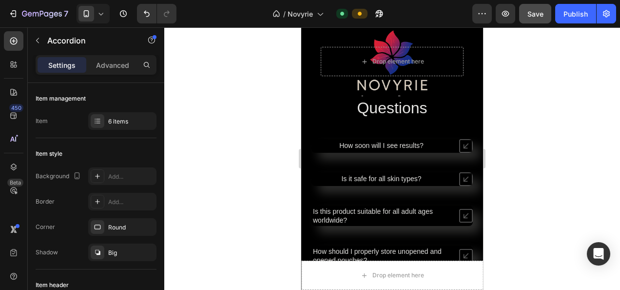
scroll to position [3448, 0]
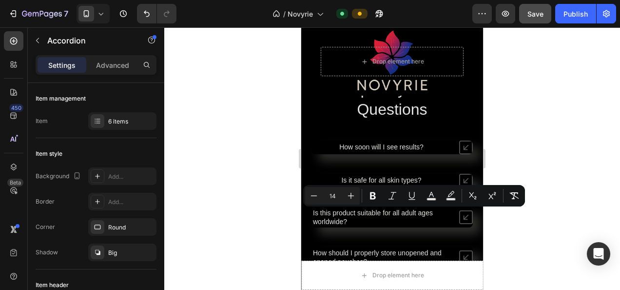
click at [356, 220] on p "Is this product suitable for all adult ages worldwide?" at bounding box center [381, 217] width 137 height 18
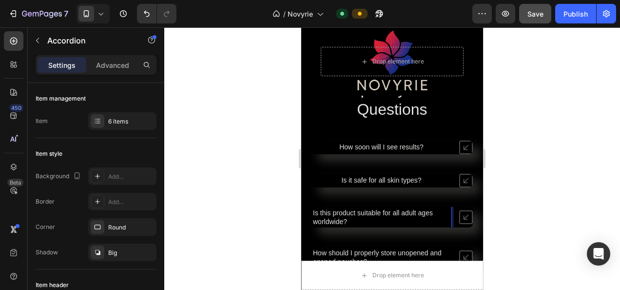
click at [352, 221] on p "Is this product suitable for all adult ages worldwide?" at bounding box center [381, 217] width 137 height 18
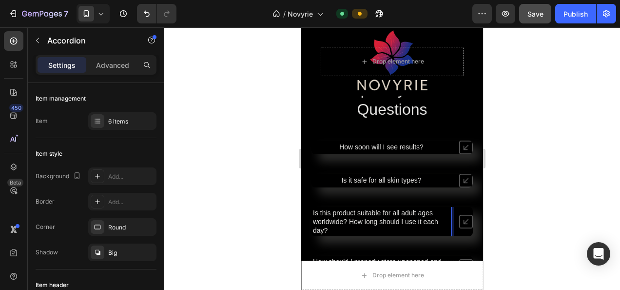
click at [349, 221] on span "Is this product suitable for all adult ages worldwide? How long should I use it…" at bounding box center [375, 221] width 125 height 25
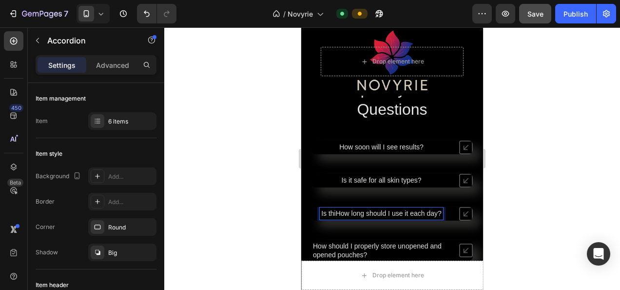
scroll to position [3450, 0]
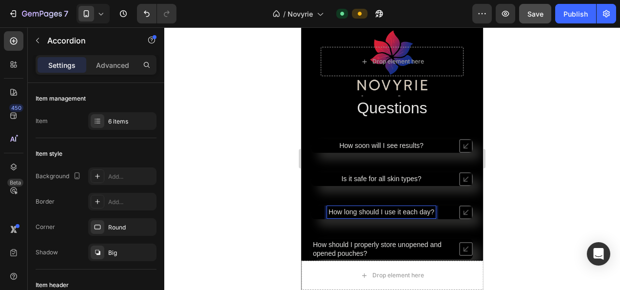
click at [459, 209] on icon at bounding box center [466, 212] width 14 height 14
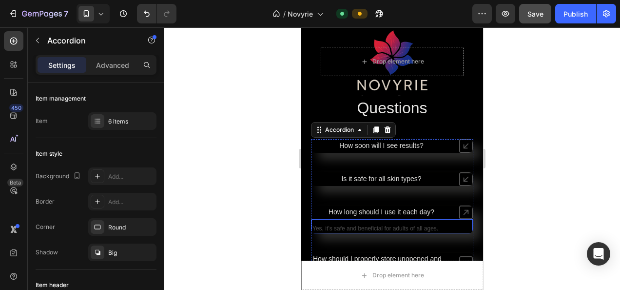
click at [385, 231] on p "Yes, it’s safe and beneficial for adults of all ages." at bounding box center [391, 229] width 159 height 8
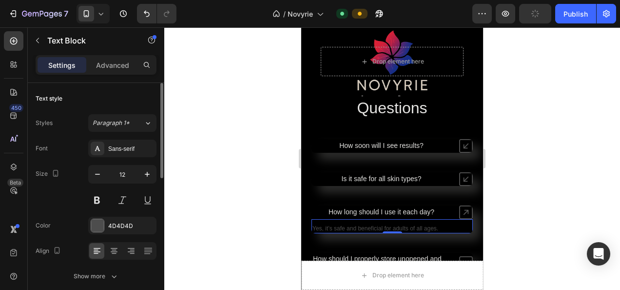
click at [121, 234] on div "Font Sans-serif Size 12 Color 4D4D4D Align Show more" at bounding box center [96, 211] width 121 height 145
click at [118, 231] on div "4D4D4D" at bounding box center [122, 225] width 68 height 18
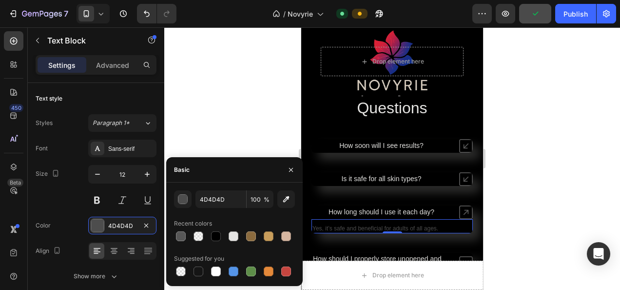
click at [234, 242] on div at bounding box center [234, 236] width 14 height 14
type input "E5E4E2"
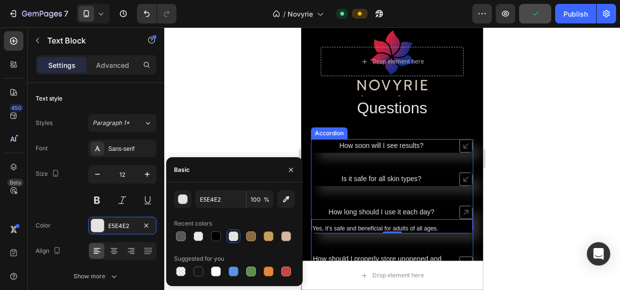
click at [368, 228] on p "Yes, it’s safe and beneficial for adults of all ages." at bounding box center [391, 229] width 159 height 8
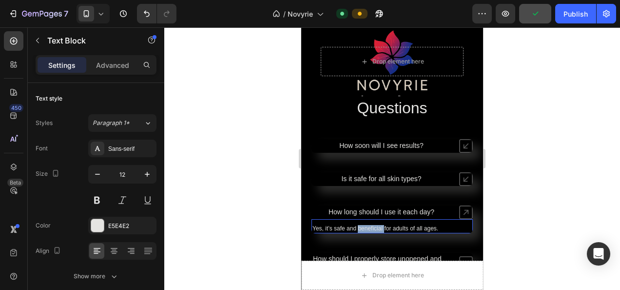
click at [368, 228] on p "Yes, it’s safe and beneficial for adults of all ages." at bounding box center [391, 229] width 159 height 8
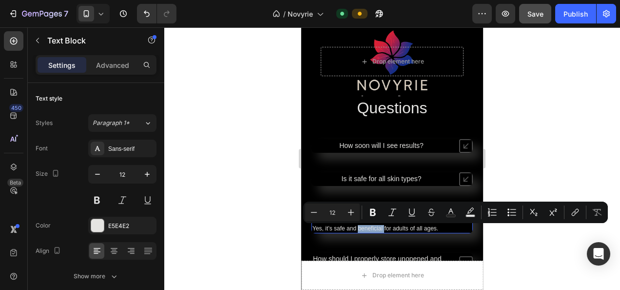
click at [392, 227] on p "Yes, it’s safe and beneficial for adults of all ages." at bounding box center [391, 229] width 159 height 8
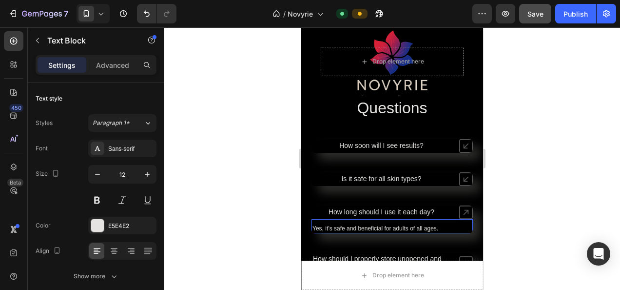
click at [449, 230] on p "Yes, it’s safe and beneficial for adults of all ages." at bounding box center [391, 229] width 159 height 8
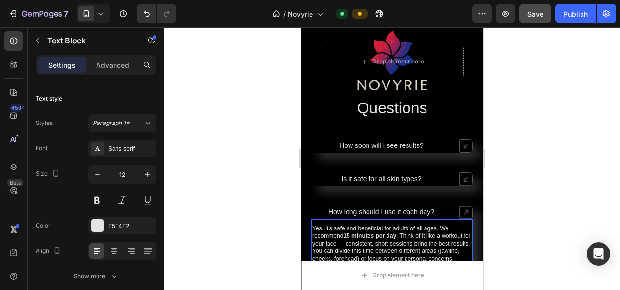
click at [439, 228] on p "Yes, it’s safe and beneficial for adults of all ages. We recommend 15 minutes p…" at bounding box center [391, 244] width 159 height 38
click at [552, 173] on div at bounding box center [392, 158] width 456 height 262
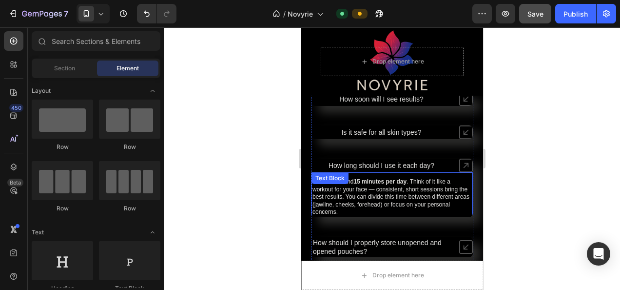
scroll to position [3547, 0]
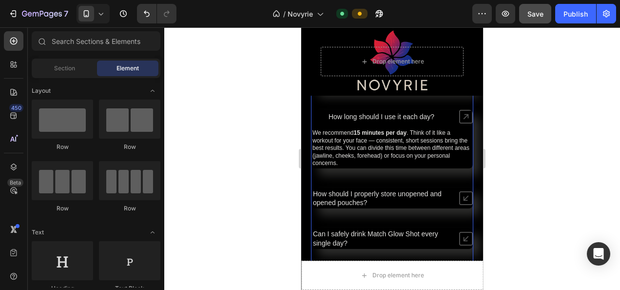
click at [395, 199] on p "How should I properly store unopened and opened pouches?" at bounding box center [381, 198] width 137 height 18
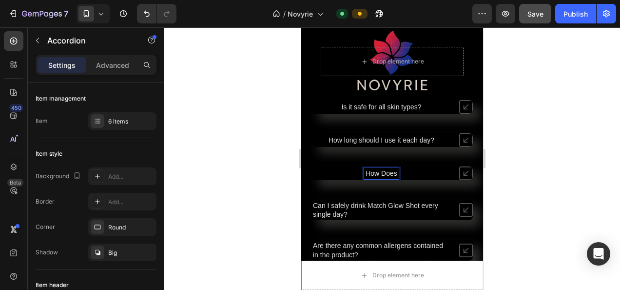
scroll to position [3503, 0]
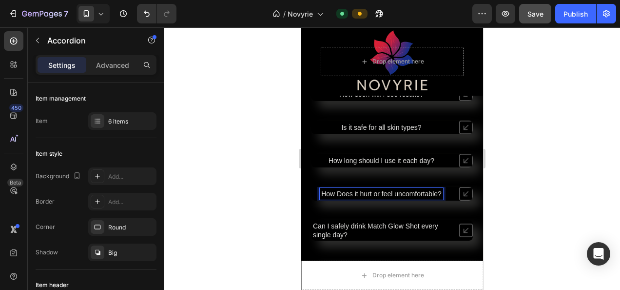
click at [333, 192] on span "How Does it hurt or feel uncomfortable?" at bounding box center [381, 194] width 120 height 8
click at [459, 194] on icon at bounding box center [466, 194] width 14 height 14
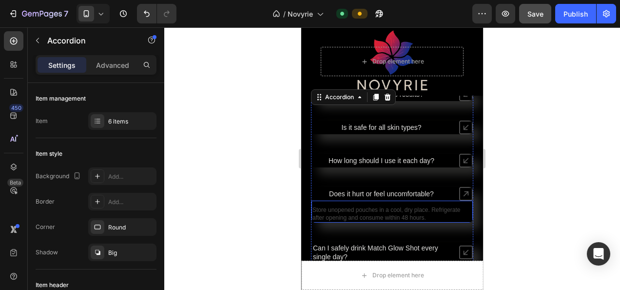
click at [404, 211] on p "Store unopened pouches in a cool, dry place. Refrigerate after opening and cons…" at bounding box center [391, 213] width 159 height 15
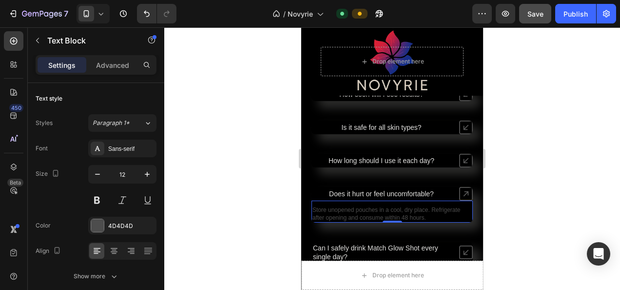
click at [437, 214] on p "Store unopened pouches in a cool, dry place. Refrigerate after opening and cons…" at bounding box center [391, 213] width 159 height 15
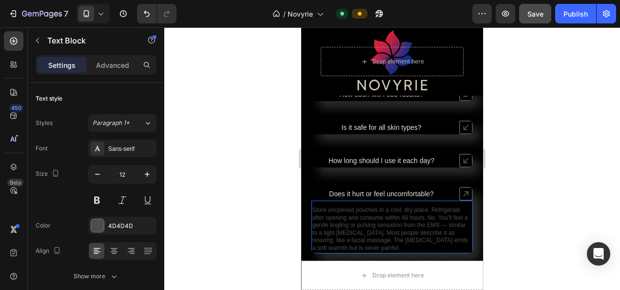
click at [428, 216] on p "Store unopened pouches in a cool, dry place. Refrigerate after opening and cons…" at bounding box center [391, 229] width 159 height 46
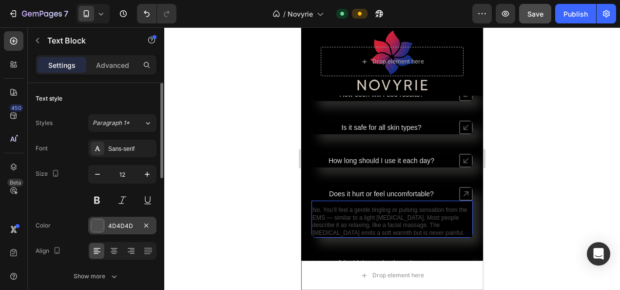
click at [109, 227] on div "4D4D4D" at bounding box center [122, 225] width 28 height 9
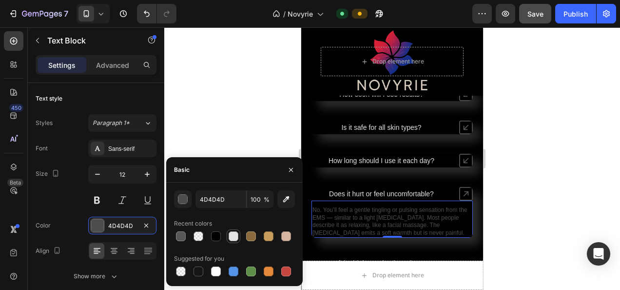
click at [232, 236] on div at bounding box center [234, 236] width 10 height 10
type input "E5E4E2"
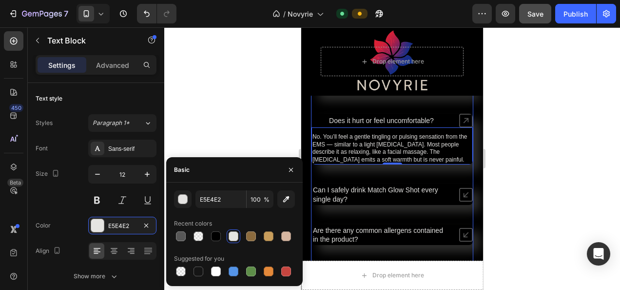
scroll to position [3601, 0]
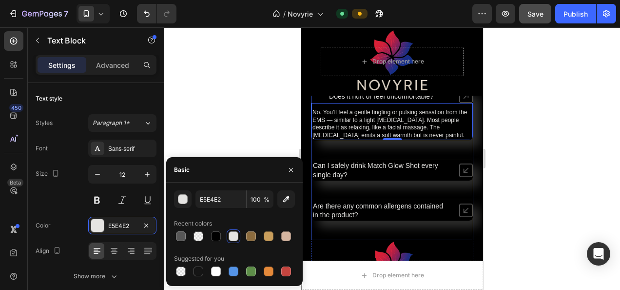
click at [459, 169] on icon at bounding box center [466, 170] width 14 height 14
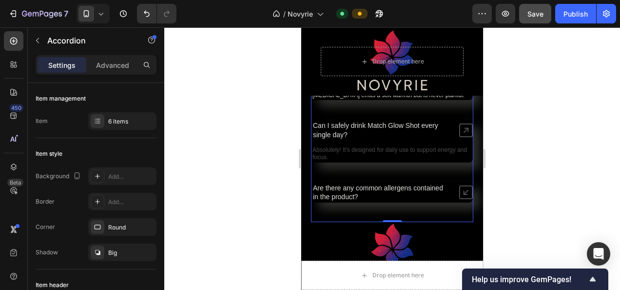
scroll to position [3650, 0]
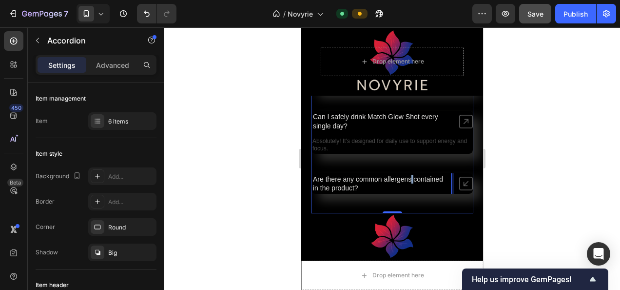
click at [419, 180] on p "Are there any common allergens contained in the product?" at bounding box center [381, 183] width 137 height 18
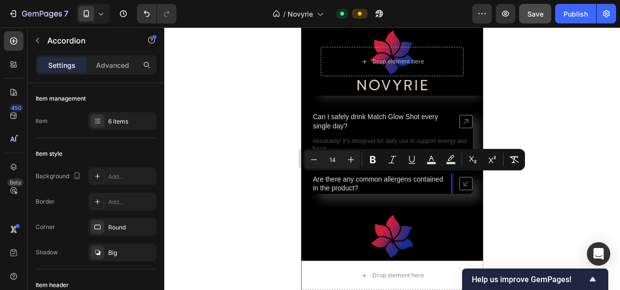
click at [410, 184] on p "Are there any common allergens contained in the product?" at bounding box center [381, 183] width 137 height 18
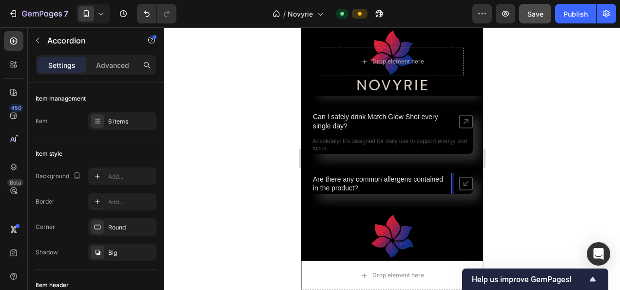
click at [410, 184] on p "Are there any common allergens contained in the product?" at bounding box center [381, 183] width 137 height 18
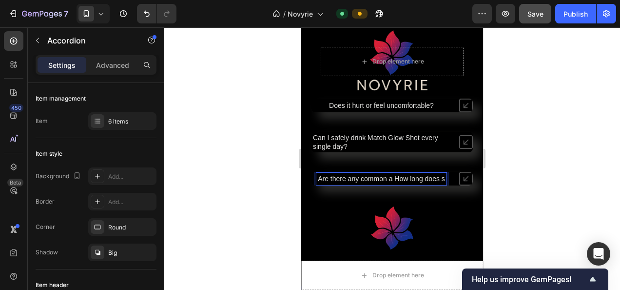
scroll to position [3591, 0]
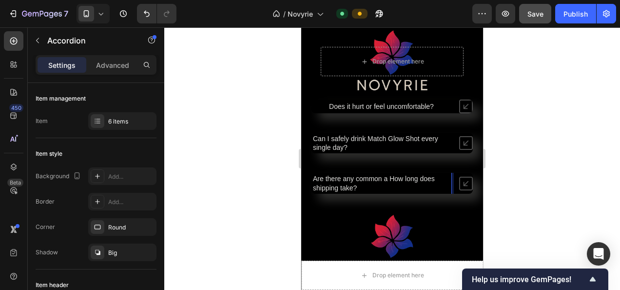
click at [387, 176] on span "Are there any common a How long does shipping take?" at bounding box center [374, 182] width 122 height 17
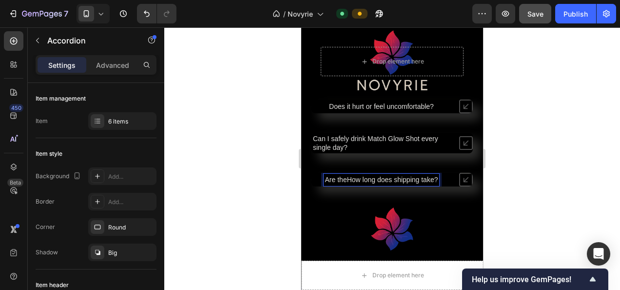
scroll to position [3592, 0]
click at [459, 176] on icon at bounding box center [466, 179] width 14 height 14
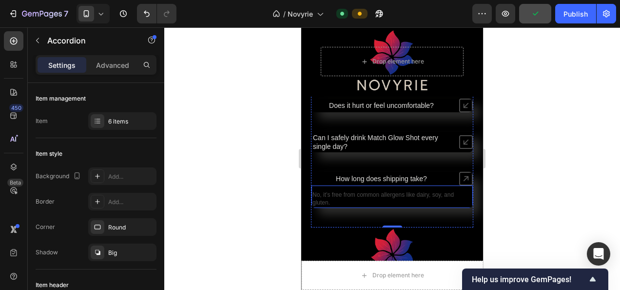
click at [418, 194] on p "No, it’s free from common allergens like dairy, soy, and gluten." at bounding box center [391, 198] width 159 height 15
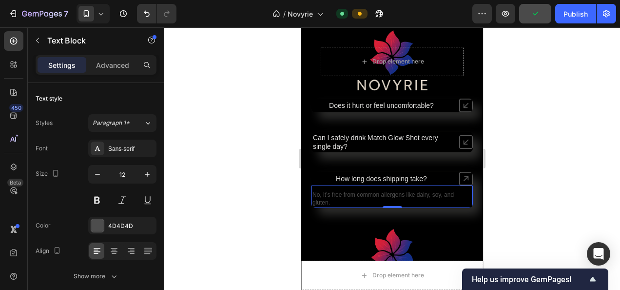
click at [418, 194] on p "No, it’s free from common allergens like dairy, soy, and gluten." at bounding box center [391, 198] width 159 height 15
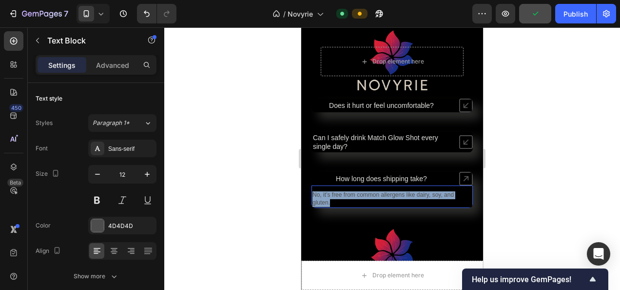
click at [418, 194] on p "No, it’s free from common allergens like dairy, soy, and gluten." at bounding box center [391, 198] width 159 height 15
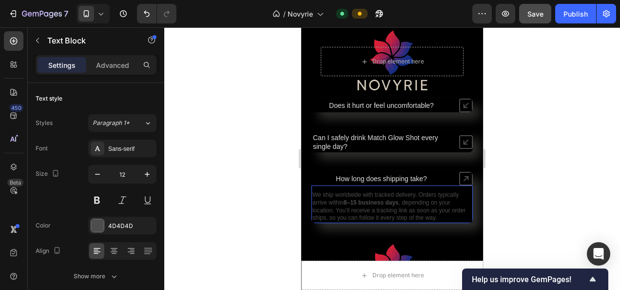
click at [397, 204] on strong "8–15 business days" at bounding box center [371, 202] width 55 height 7
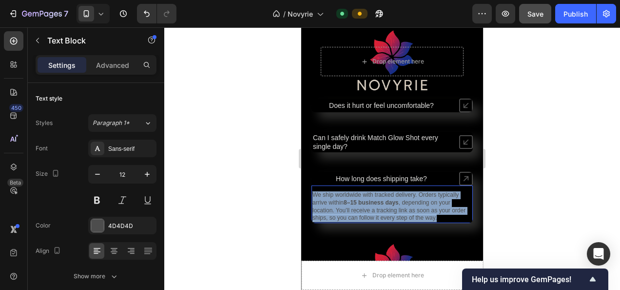
click at [397, 204] on strong "8–15 business days" at bounding box center [371, 202] width 55 height 7
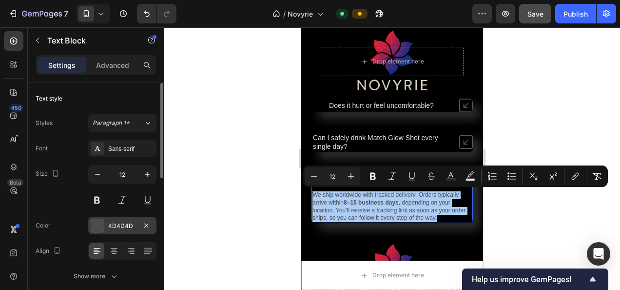
click at [112, 219] on div "4D4D4D" at bounding box center [122, 225] width 68 height 18
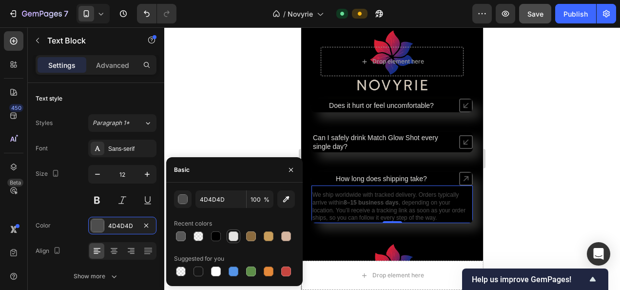
click at [237, 234] on div at bounding box center [234, 236] width 10 height 10
type input "E5E4E2"
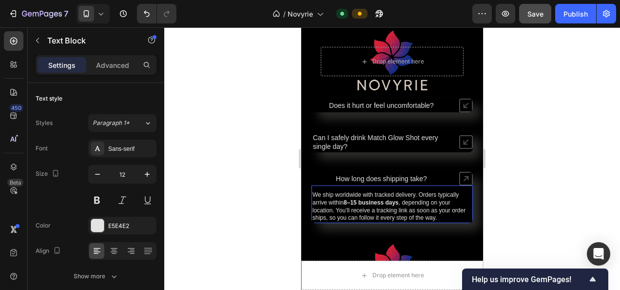
click at [362, 203] on strong "8–15 business days" at bounding box center [371, 202] width 55 height 7
click at [389, 205] on strong "8–15 business days" at bounding box center [371, 202] width 55 height 7
click at [387, 203] on strong "8–15 business days" at bounding box center [371, 202] width 55 height 7
click at [365, 193] on p "We ship worldwide with tracked delivery. Orders typically arrive within 8 days …" at bounding box center [391, 206] width 159 height 30
click at [418, 193] on p "We ship worldwide with tracked delivery. Orders typically arrive within 8 days …" at bounding box center [391, 206] width 159 height 30
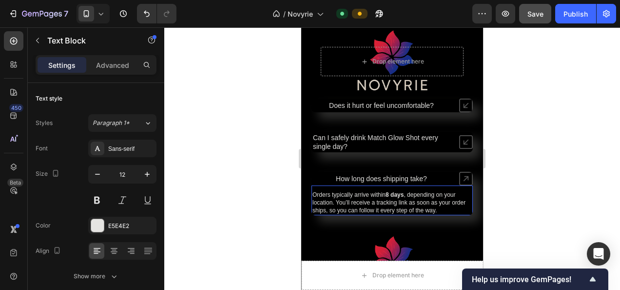
click at [409, 193] on p "Orders typically arrive within 8 days , depending on your location. You’ll rece…" at bounding box center [391, 202] width 159 height 23
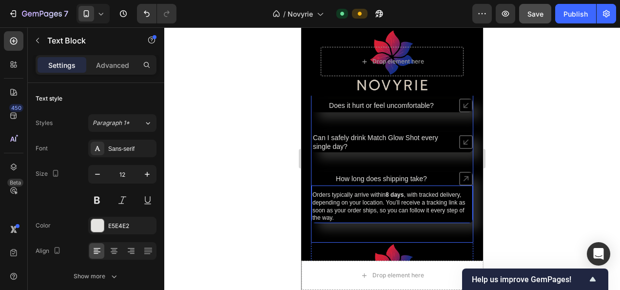
click at [459, 175] on icon at bounding box center [466, 179] width 14 height 14
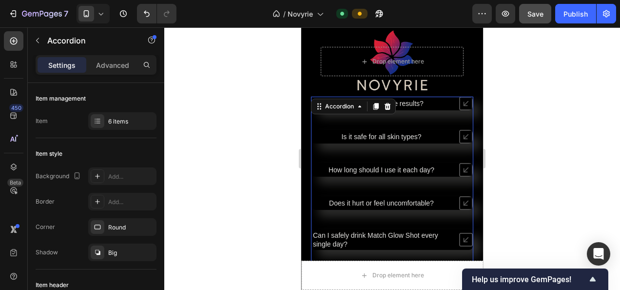
scroll to position [3543, 0]
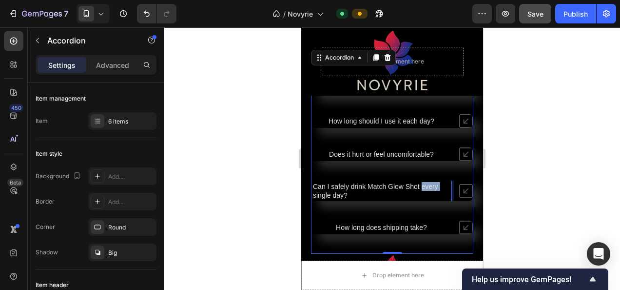
click at [427, 188] on span "Can I safely drink Match Glow Shot every single day?" at bounding box center [375, 190] width 125 height 17
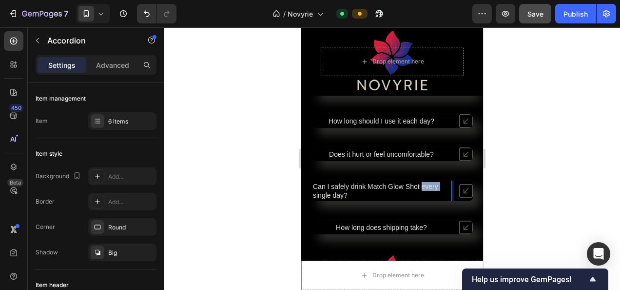
click at [427, 188] on span "Can I safely drink Match Glow Shot every single day?" at bounding box center [375, 190] width 125 height 17
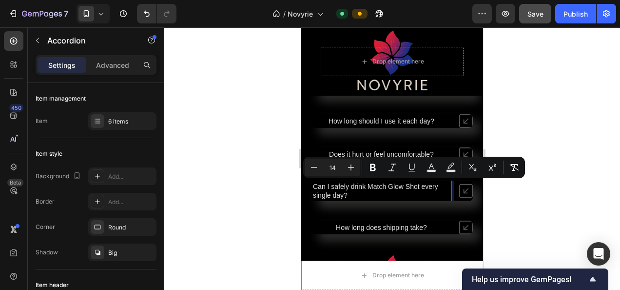
click at [389, 192] on p "Can I safely drink Match Glow Shot every single day?" at bounding box center [381, 191] width 137 height 18
click at [387, 193] on p "Can I safely drink Match Glow Shot every single day?" at bounding box center [381, 191] width 137 height 18
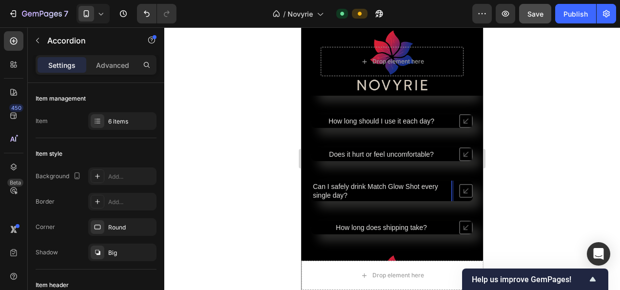
click at [352, 192] on p "Can I safely drink Match Glow Shot every single day?" at bounding box center [381, 191] width 137 height 18
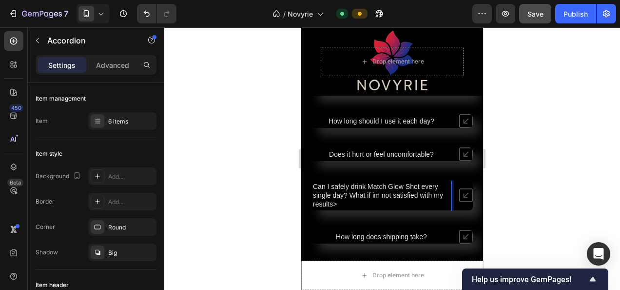
click at [353, 193] on span "Can I safely drink Match Glow Shot every single day? What if im not satisfied w…" at bounding box center [378, 194] width 130 height 25
click at [350, 193] on span "Can I safely drink Match Glow Shot every single day? What if im not satisfied w…" at bounding box center [378, 194] width 130 height 25
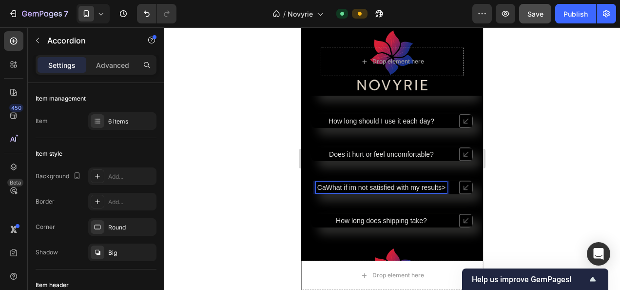
scroll to position [3544, 0]
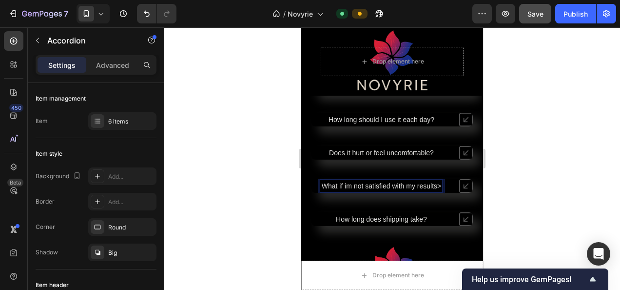
click at [437, 186] on span "What if im not satisfied with my results>" at bounding box center [381, 186] width 119 height 8
click at [437, 185] on span "What if im not satisfied with my results>" at bounding box center [381, 186] width 119 height 8
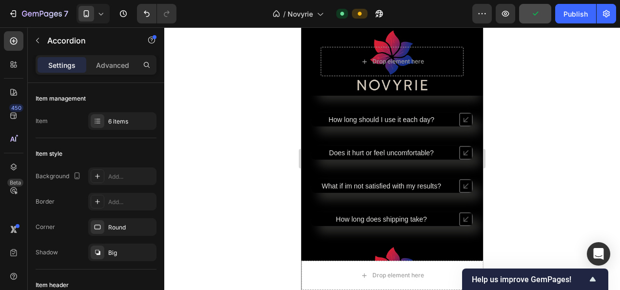
click at [459, 191] on icon at bounding box center [466, 186] width 14 height 14
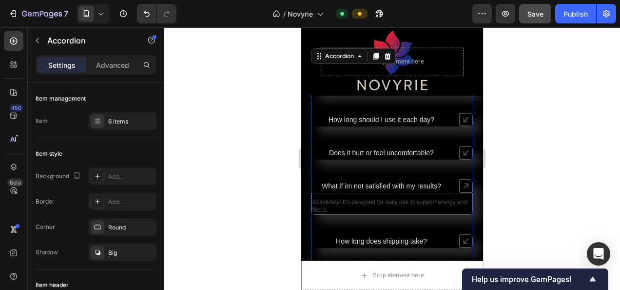
click at [422, 212] on p "Absolutely! It's designed for daily use to support energy and focus." at bounding box center [391, 205] width 159 height 15
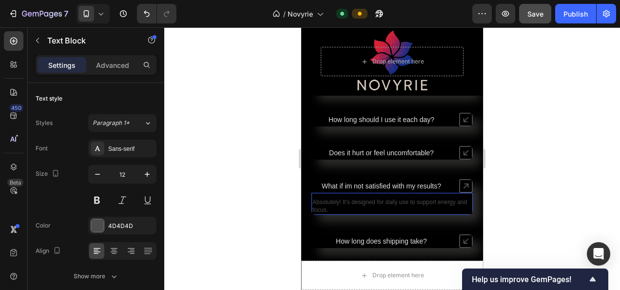
click at [422, 212] on p "Absolutely! It's designed for daily use to support energy and focus." at bounding box center [391, 205] width 159 height 15
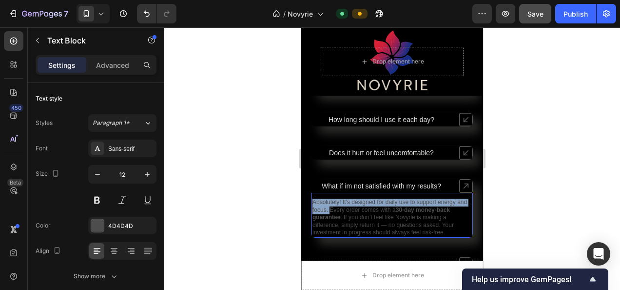
drag, startPoint x: 341, startPoint y: 209, endPoint x: 312, endPoint y: 199, distance: 30.8
click at [312, 199] on div "Absolutely! It's designed for daily use to support energy and focus. Every orde…" at bounding box center [391, 217] width 161 height 40
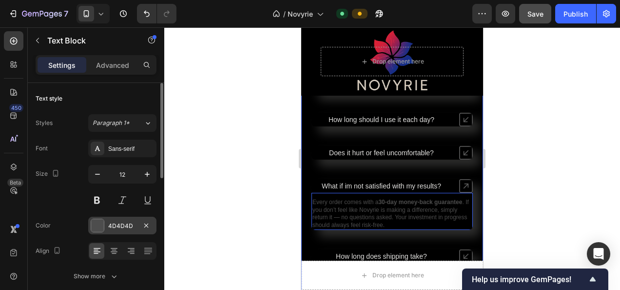
click at [116, 217] on div "4D4D4D" at bounding box center [122, 225] width 68 height 18
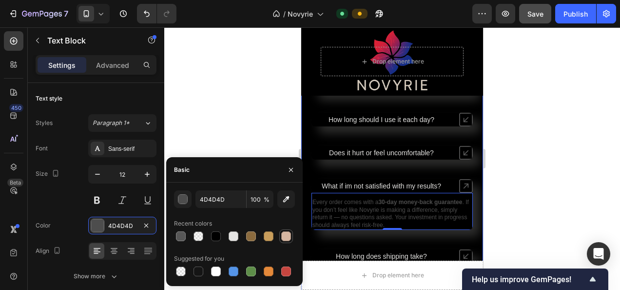
click at [236, 235] on div at bounding box center [234, 236] width 10 height 10
type input "E5E4E2"
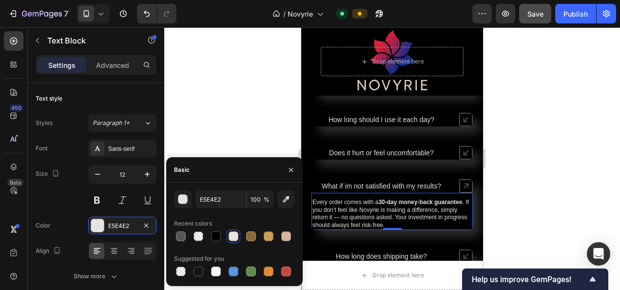
click at [522, 183] on div at bounding box center [392, 158] width 456 height 262
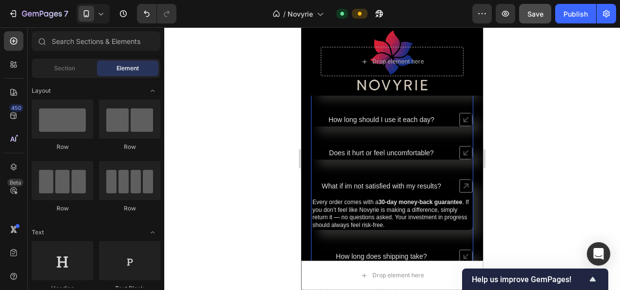
click at [459, 187] on icon at bounding box center [466, 186] width 14 height 14
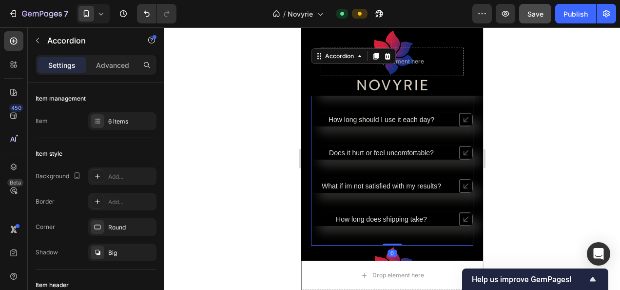
click at [459, 187] on icon at bounding box center [466, 186] width 14 height 14
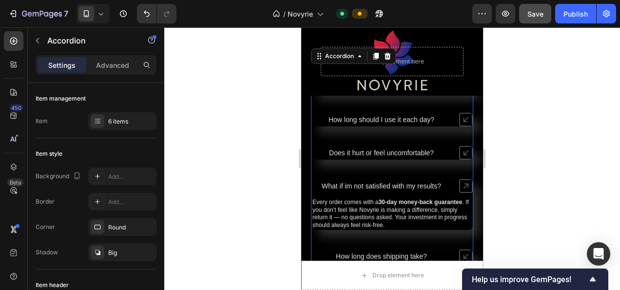
click at [459, 187] on icon at bounding box center [466, 186] width 14 height 14
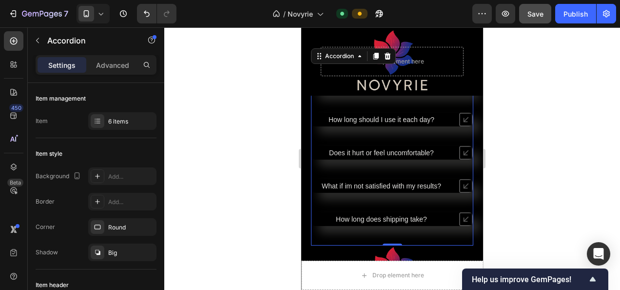
click at [459, 156] on icon at bounding box center [466, 153] width 14 height 14
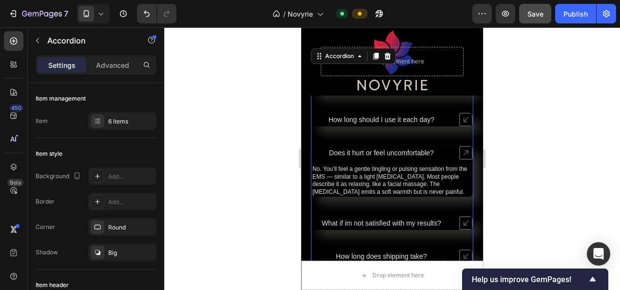
click at [459, 155] on icon at bounding box center [466, 153] width 14 height 14
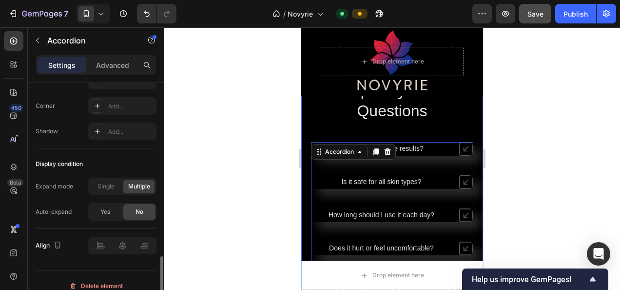
scroll to position [3496, 0]
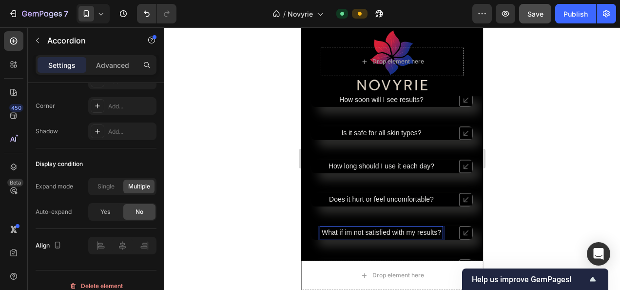
click at [397, 197] on span "Does it hurt or feel uncomfortable?" at bounding box center [381, 199] width 105 height 8
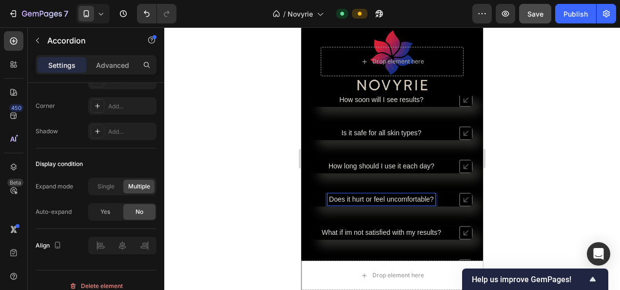
click at [388, 169] on span "How long should I use it each day?" at bounding box center [382, 166] width 106 height 8
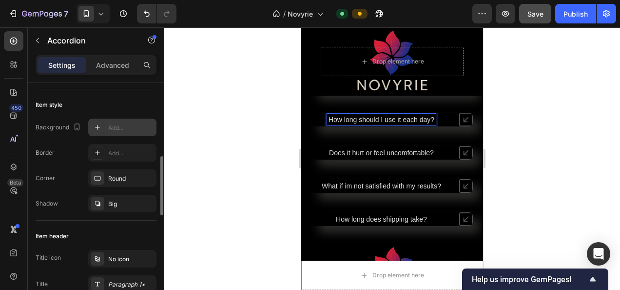
scroll to position [0, 0]
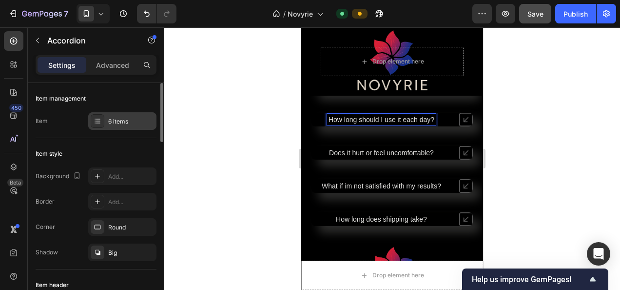
click at [133, 127] on div "6 items" at bounding box center [122, 121] width 68 height 18
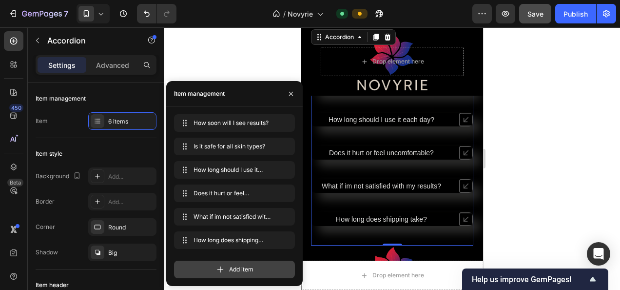
click at [240, 265] on span "Add item" at bounding box center [241, 269] width 24 height 9
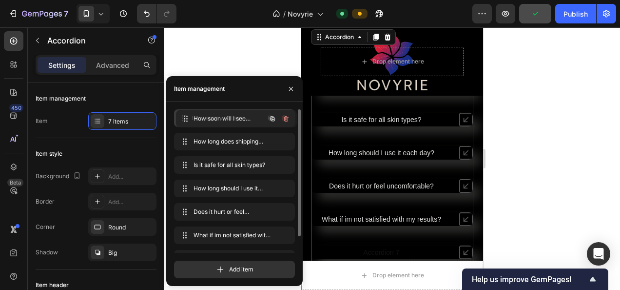
drag, startPoint x: 184, startPoint y: 146, endPoint x: 186, endPoint y: 123, distance: 23.0
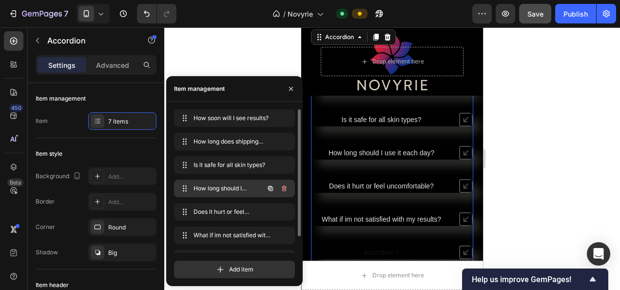
scroll to position [19, 0]
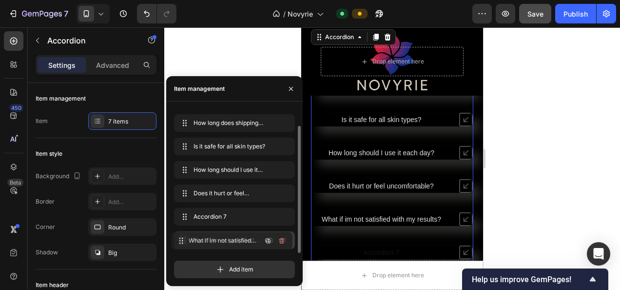
drag, startPoint x: 185, startPoint y: 216, endPoint x: 182, endPoint y: 240, distance: 24.1
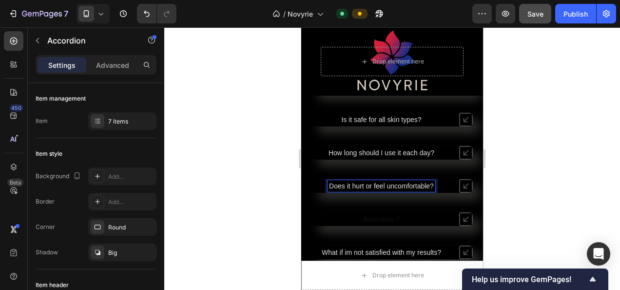
click at [378, 217] on p "Accordion 7" at bounding box center [382, 218] width 36 height 9
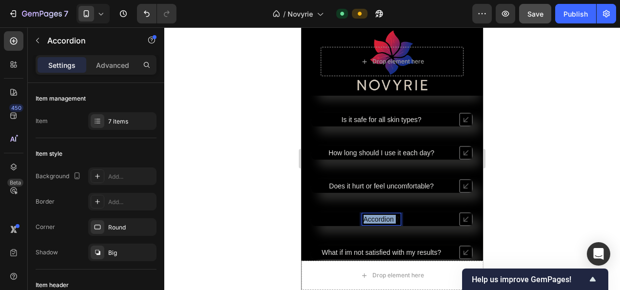
click at [378, 217] on p "Accordion 7" at bounding box center [382, 218] width 36 height 9
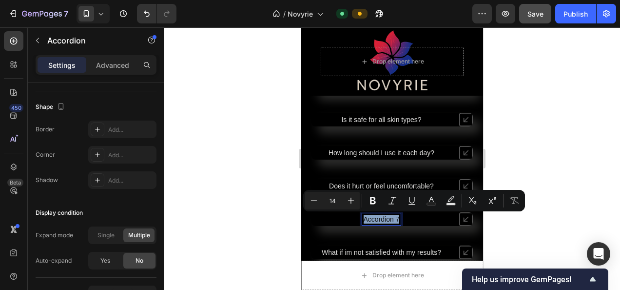
scroll to position [691, 0]
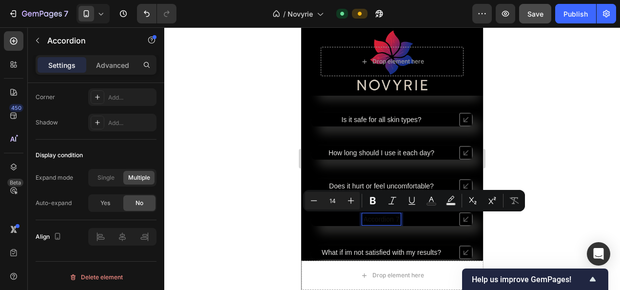
click at [386, 181] on p "Does it hurt or feel uncomfortable?" at bounding box center [381, 185] width 105 height 9
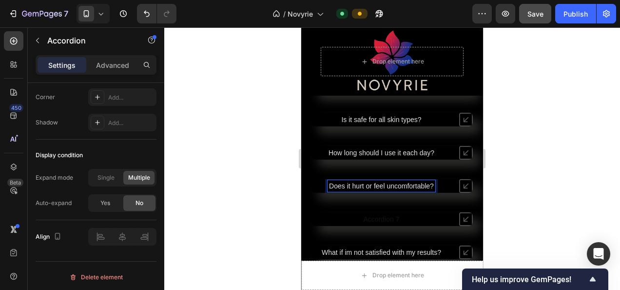
click at [378, 221] on p "Accordion 7" at bounding box center [382, 218] width 36 height 9
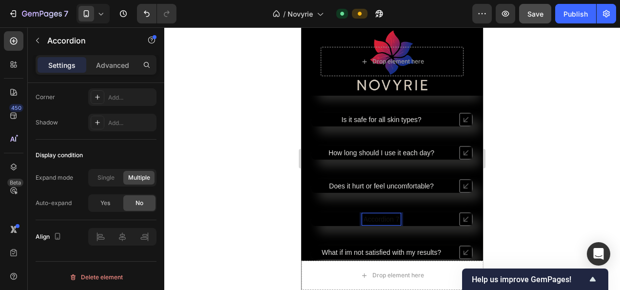
click at [404, 184] on span "Does it hurt or feel uncomfortable?" at bounding box center [381, 186] width 105 height 8
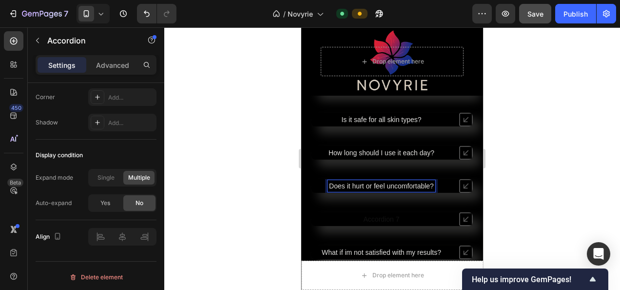
click at [406, 185] on span "Does it hurt or feel uncomfortable?" at bounding box center [381, 186] width 105 height 8
click at [405, 186] on span "Does it hurt or feel uncomfortable?" at bounding box center [381, 186] width 105 height 8
click at [409, 184] on span "Does it hurt or feel uncomfortable?" at bounding box center [381, 186] width 105 height 8
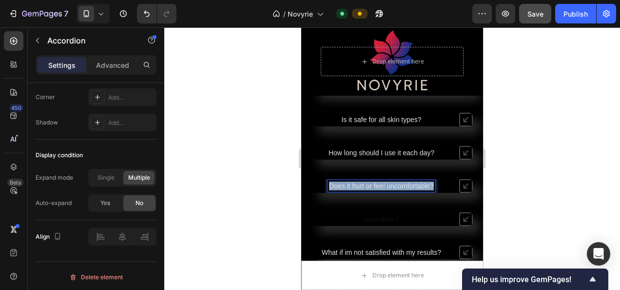
click at [409, 184] on span "Does it hurt or feel uncomfortable?" at bounding box center [381, 186] width 105 height 8
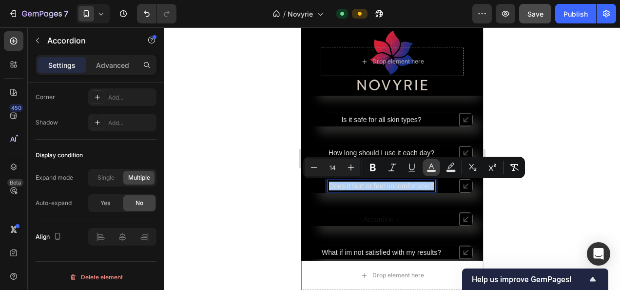
click at [429, 168] on icon "Editor contextual toolbar" at bounding box center [431, 165] width 5 height 5
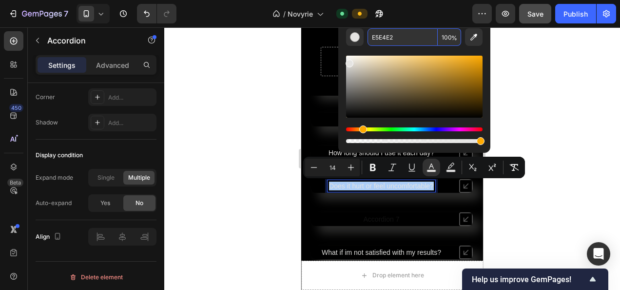
click at [388, 38] on input "E5E4E2" at bounding box center [402, 37] width 70 height 18
copy span "Does it hurt or feel uncomfortable?"
click at [377, 223] on div "Accordion 7" at bounding box center [381, 219] width 39 height 12
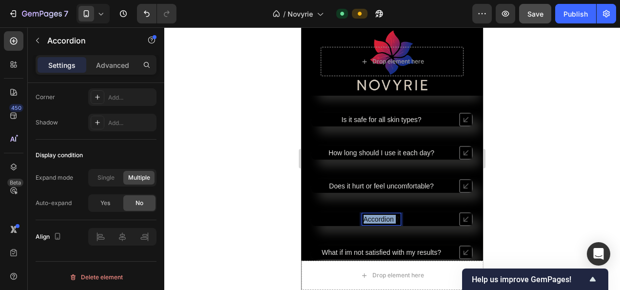
click at [377, 223] on p "Accordion 7" at bounding box center [382, 218] width 36 height 9
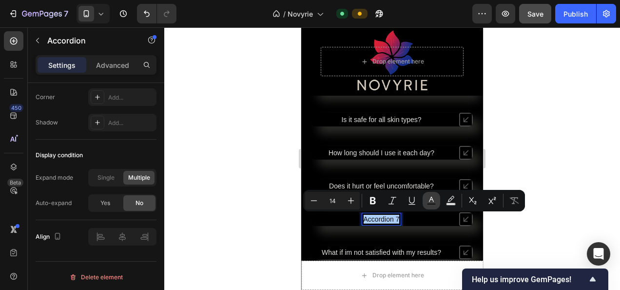
click at [426, 203] on button "Text Color" at bounding box center [432, 201] width 18 height 18
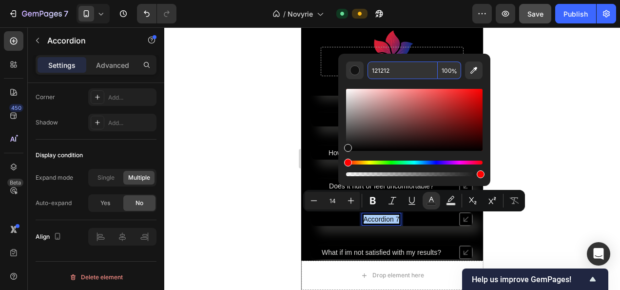
click at [382, 73] on input "121212" at bounding box center [402, 70] width 70 height 18
paste input "E5E4E2"
type input "E5E4E2"
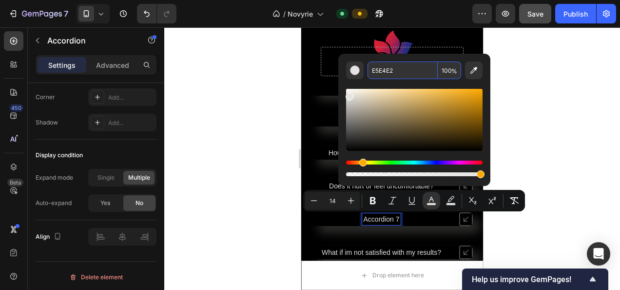
click at [379, 216] on span "Accordion 7" at bounding box center [382, 219] width 36 height 8
click at [379, 223] on p "Accordion 7" at bounding box center [382, 218] width 36 height 9
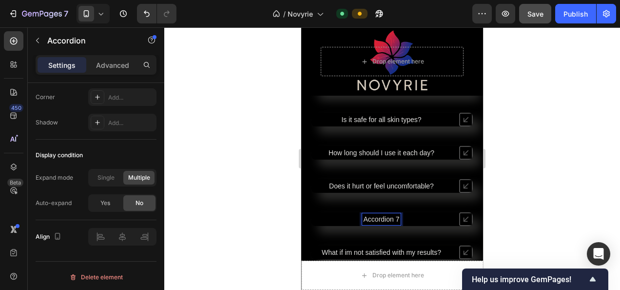
click at [380, 219] on span "Accordion 7" at bounding box center [382, 219] width 36 height 8
click at [380, 218] on span "Accordion 7" at bounding box center [382, 219] width 36 height 8
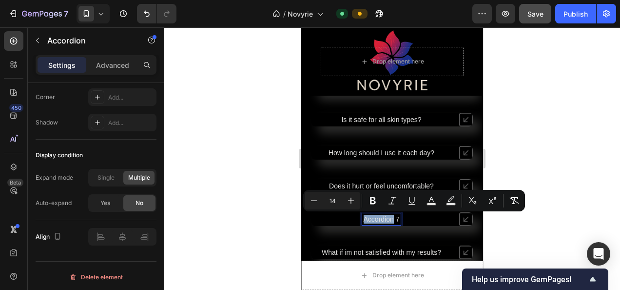
click at [381, 223] on p "Accordion 7" at bounding box center [382, 218] width 36 height 9
click at [389, 223] on div "Accordion 7" at bounding box center [381, 219] width 39 height 12
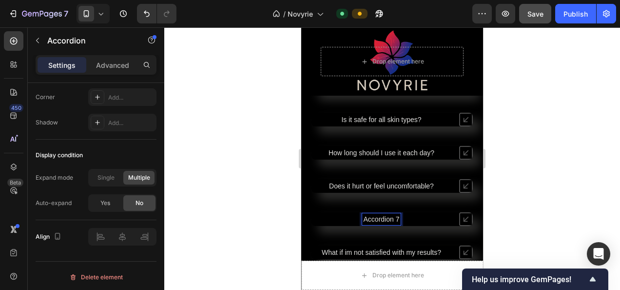
click at [395, 214] on p "Accordion 7" at bounding box center [382, 218] width 36 height 9
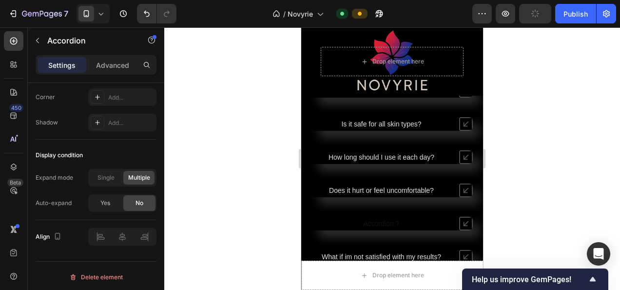
scroll to position [3536, 0]
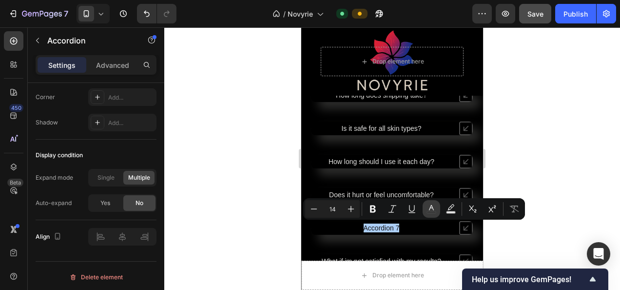
click at [435, 211] on icon "Editor contextual toolbar" at bounding box center [431, 209] width 10 height 10
type input "121212"
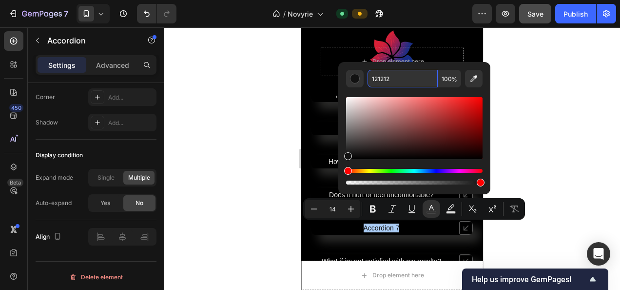
click at [406, 83] on input "121212" at bounding box center [402, 79] width 70 height 18
type input "v"
paste input "E5E4E2"
type input "E5E4E2"
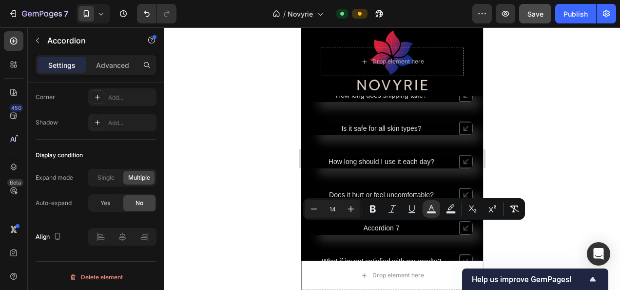
click at [402, 222] on div "Accordion 7" at bounding box center [381, 228] width 140 height 12
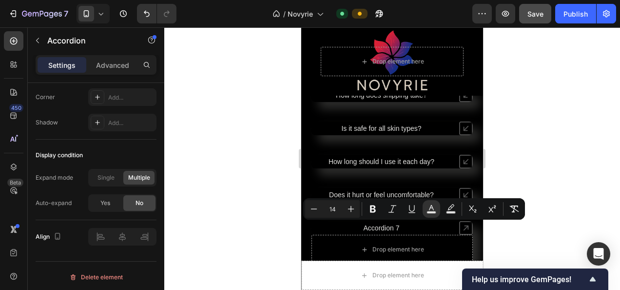
click at [398, 227] on div "Accordion 7" at bounding box center [381, 228] width 140 height 12
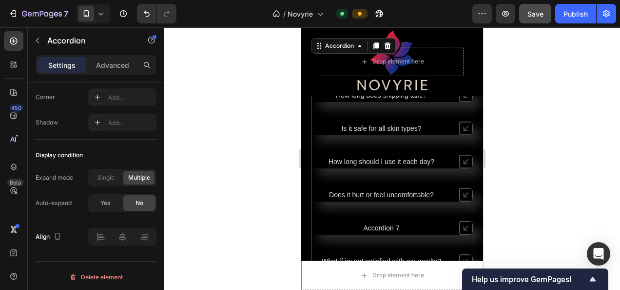
click at [390, 226] on span "Accordion 7" at bounding box center [382, 228] width 36 height 8
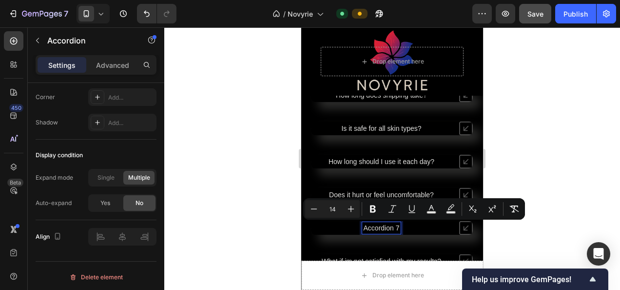
click at [390, 226] on span "Accordion 7" at bounding box center [382, 228] width 36 height 8
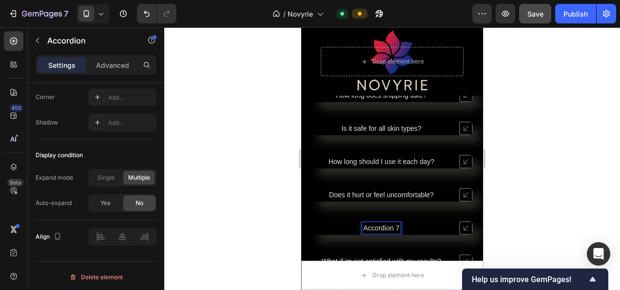
click at [395, 226] on div "Accordion 7" at bounding box center [381, 228] width 39 height 12
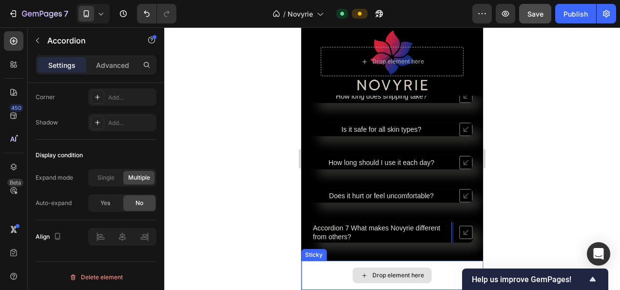
click at [352, 227] on span "Accordion 7 What makes Novyrie different from others?" at bounding box center [376, 232] width 127 height 17
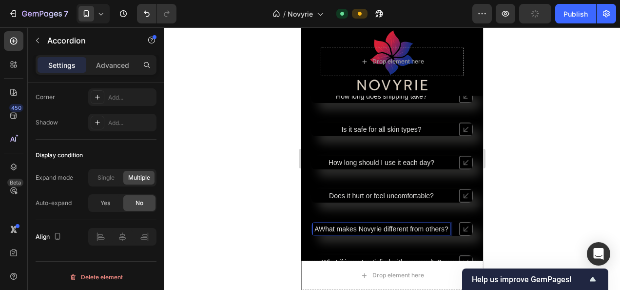
scroll to position [3536, 0]
click at [459, 223] on icon at bounding box center [466, 228] width 14 height 14
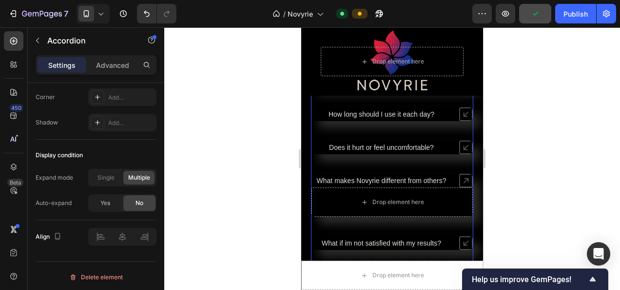
scroll to position [3584, 0]
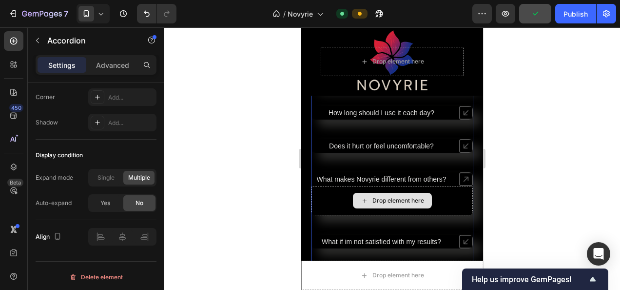
click at [388, 199] on div "Drop element here" at bounding box center [398, 200] width 52 height 8
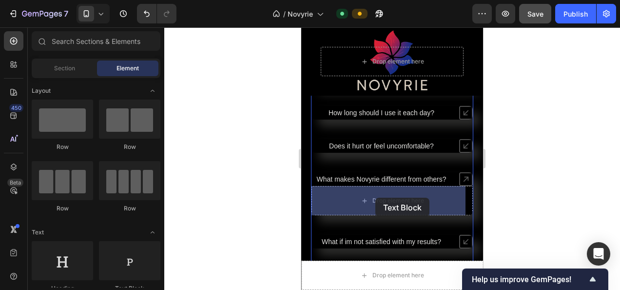
drag, startPoint x: 436, startPoint y: 281, endPoint x: 375, endPoint y: 197, distance: 103.2
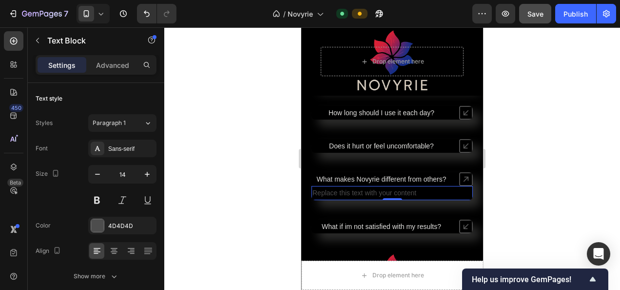
click at [385, 194] on div "Replace this text with your content" at bounding box center [391, 193] width 161 height 14
click at [385, 194] on p "Replace this text with your content" at bounding box center [391, 193] width 159 height 12
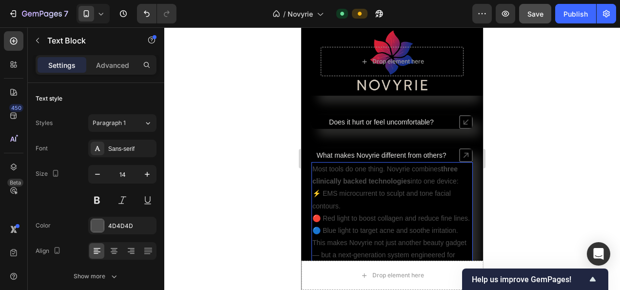
scroll to position [3611, 0]
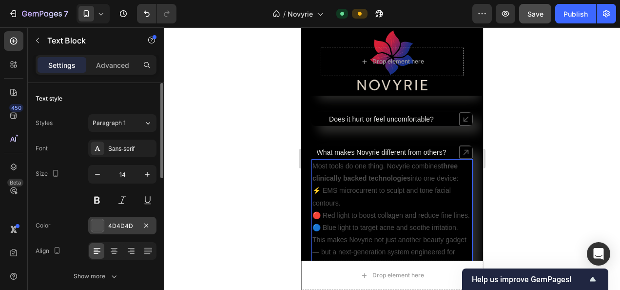
click at [112, 225] on div "4D4D4D" at bounding box center [122, 225] width 28 height 9
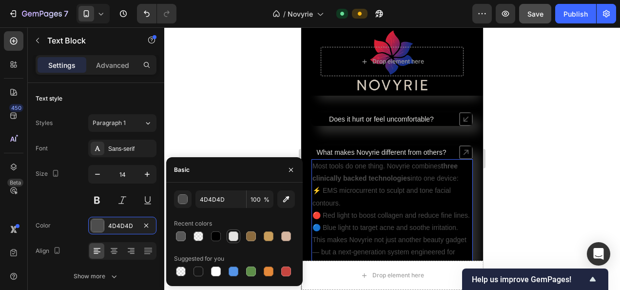
click at [233, 234] on div at bounding box center [234, 236] width 10 height 10
type input "E5E4E2"
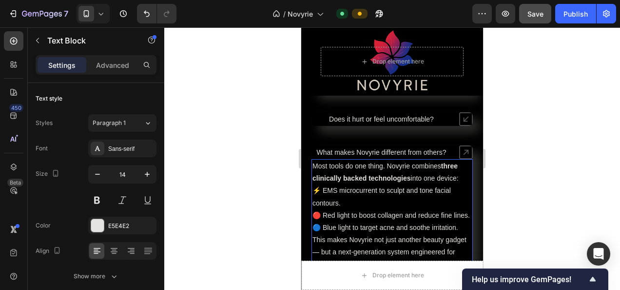
click at [533, 154] on div at bounding box center [392, 158] width 456 height 262
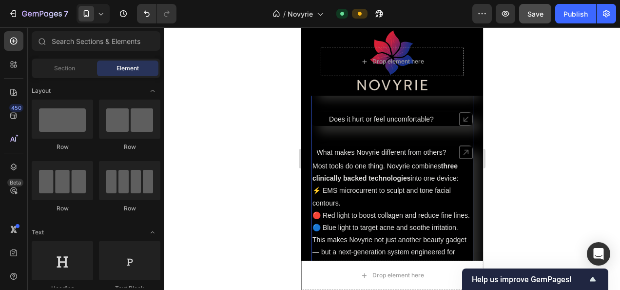
click at [459, 147] on icon at bounding box center [466, 152] width 14 height 14
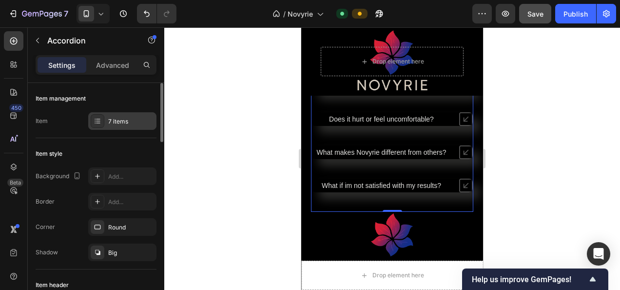
click at [116, 126] on div "7 items" at bounding box center [122, 121] width 68 height 18
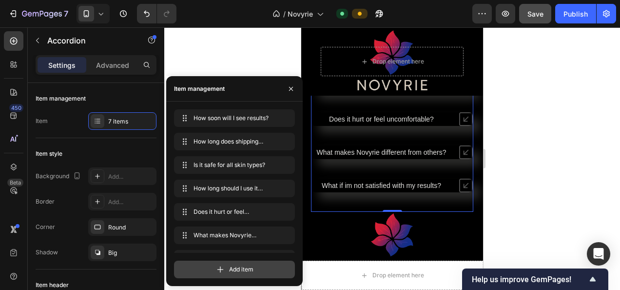
drag, startPoint x: 228, startPoint y: 264, endPoint x: 27, endPoint y: 204, distance: 209.4
click at [228, 264] on div "Add item" at bounding box center [234, 269] width 121 height 18
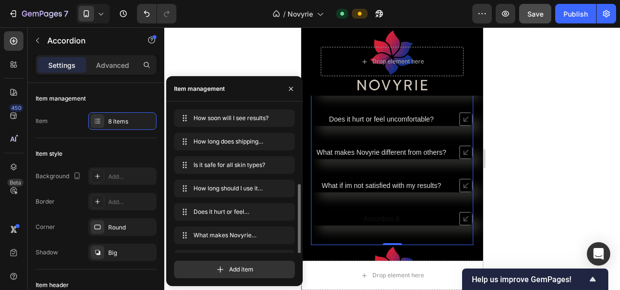
scroll to position [42, 0]
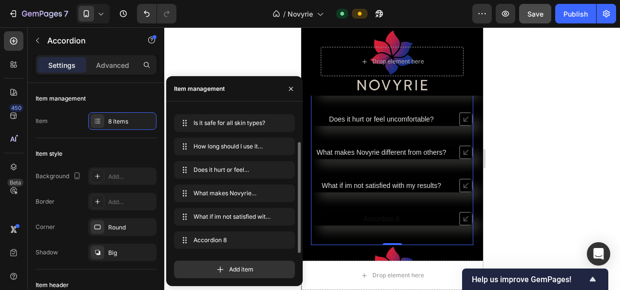
click at [367, 214] on div "Accordion 8" at bounding box center [381, 219] width 39 height 12
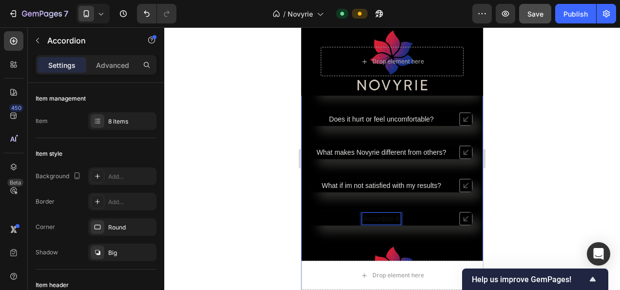
click at [461, 217] on icon at bounding box center [466, 219] width 14 height 14
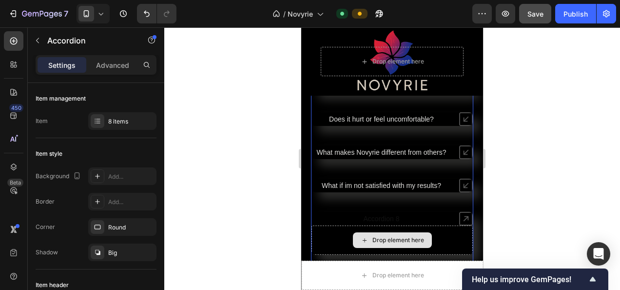
click at [405, 242] on div "Drop element here" at bounding box center [398, 240] width 52 height 8
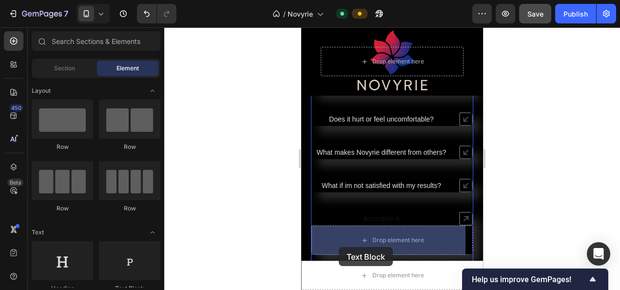
drag, startPoint x: 415, startPoint y: 286, endPoint x: 345, endPoint y: 236, distance: 85.7
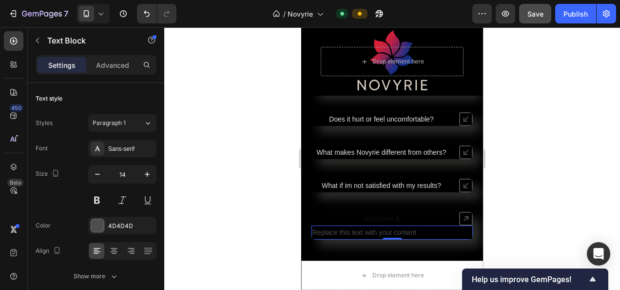
click at [376, 231] on div "Replace this text with your content" at bounding box center [391, 232] width 161 height 14
click at [374, 231] on p "Replace this text with your content" at bounding box center [391, 232] width 159 height 12
click at [373, 232] on p "Replace this text with your content" at bounding box center [391, 232] width 159 height 12
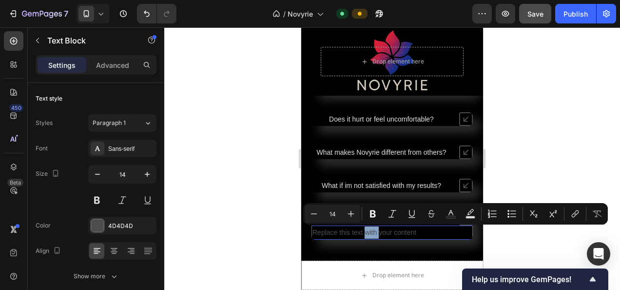
click at [373, 235] on p "Replace this text with your content" at bounding box center [391, 232] width 159 height 12
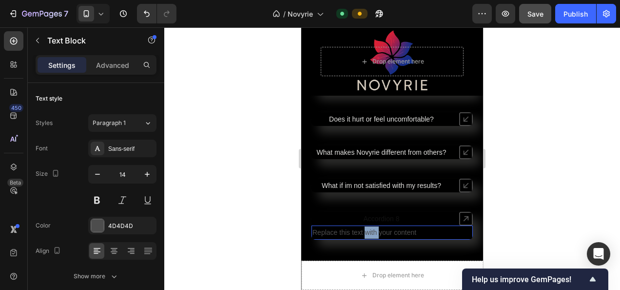
click at [373, 235] on p "Replace this text with your content" at bounding box center [391, 232] width 159 height 12
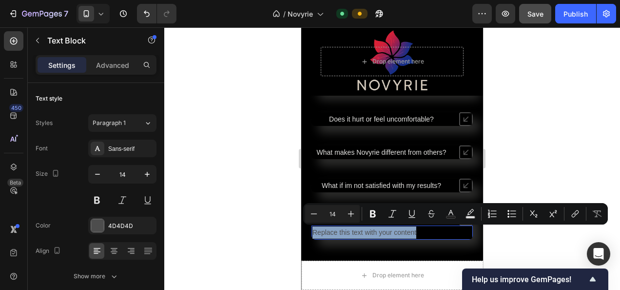
click at [374, 235] on p "Replace this text with your content" at bounding box center [391, 232] width 159 height 12
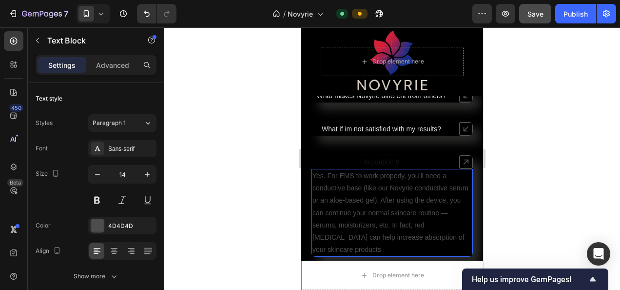
scroll to position [3690, 0]
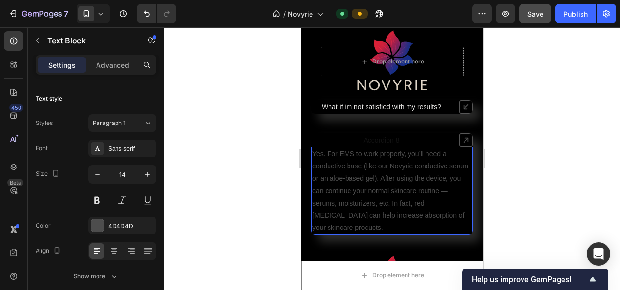
click at [321, 159] on p "Yes. For EMS to work properly, you’ll need a conductive base (like our Novyrie …" at bounding box center [391, 191] width 159 height 86
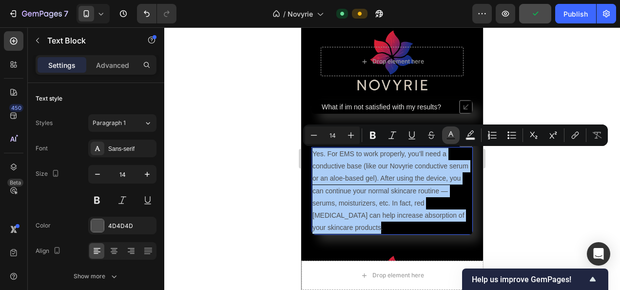
click at [447, 134] on icon "Editor contextual toolbar" at bounding box center [451, 135] width 10 height 10
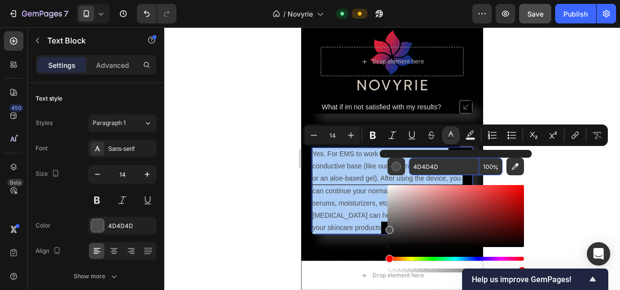
click at [443, 163] on input "4D4D4D" at bounding box center [444, 166] width 70 height 18
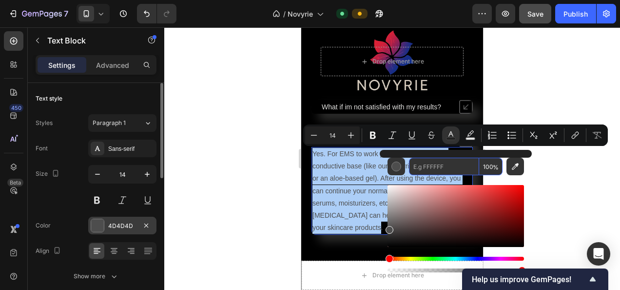
type input "4D4D4D"
click at [101, 221] on div at bounding box center [97, 225] width 13 height 13
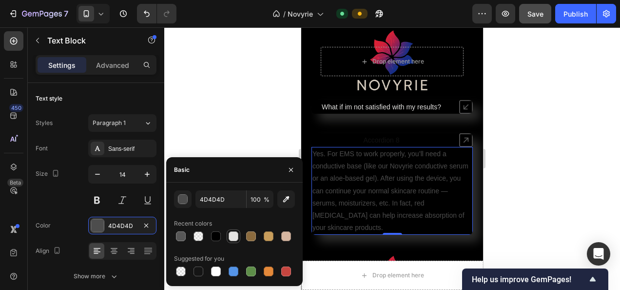
click at [239, 236] on div at bounding box center [234, 236] width 14 height 14
type input "E5E4E2"
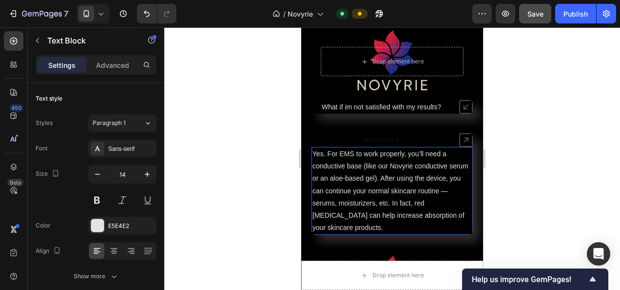
click at [334, 179] on p "Yes. For EMS to work properly, you’ll need a conductive base (like our Novyrie …" at bounding box center [391, 191] width 159 height 86
click at [398, 178] on p "Yes. For EMS to work properly, you’ll need a conductive base (like our Novyrie …" at bounding box center [391, 191] width 159 height 86
click at [402, 181] on p "Yes. For EMS to work properly, you’ll need a conductive base (like our Novyrie …" at bounding box center [391, 191] width 159 height 86
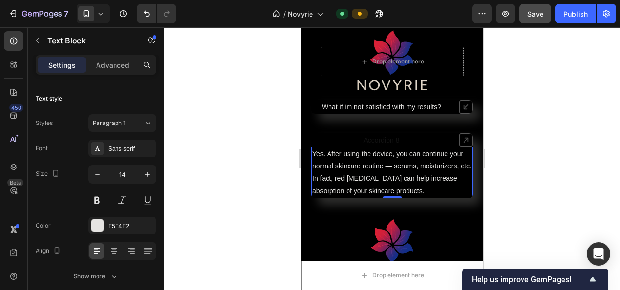
click at [524, 142] on div at bounding box center [392, 158] width 456 height 262
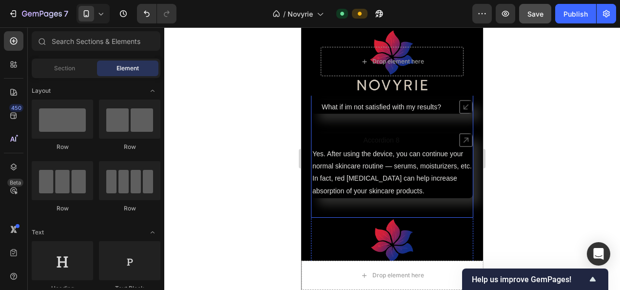
click at [389, 140] on p "Accordion 8" at bounding box center [382, 139] width 36 height 9
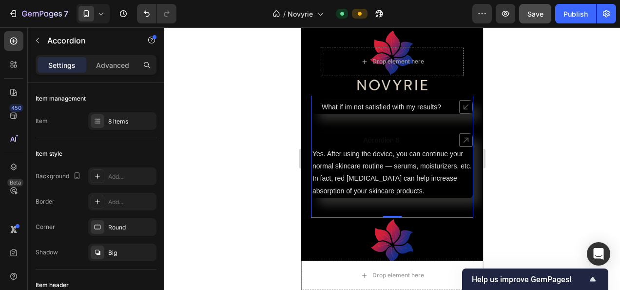
click at [363, 134] on div "Accordion 8" at bounding box center [391, 140] width 161 height 14
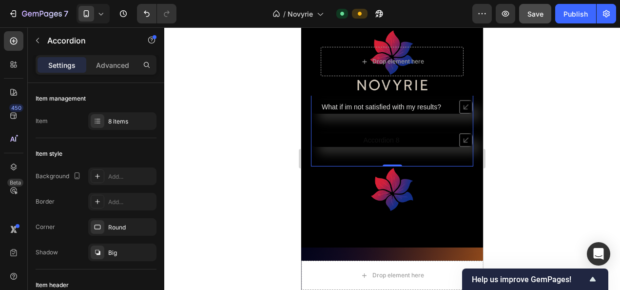
click at [363, 134] on div "Accordion 8" at bounding box center [391, 140] width 161 height 14
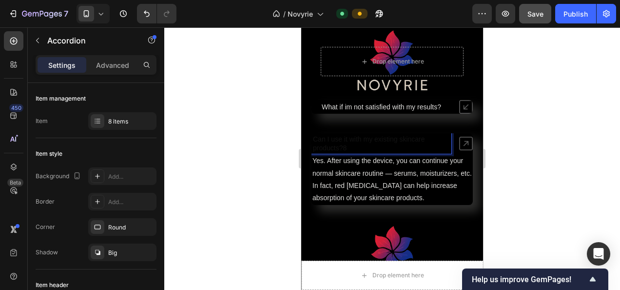
scroll to position [3688, 0]
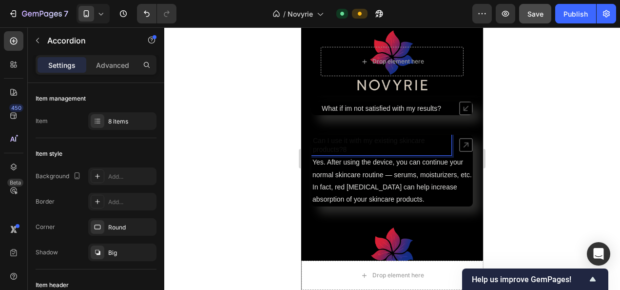
click at [383, 154] on div "Can I use it with my existing skincare products?8 Yes. After using the device, …" at bounding box center [391, 171] width 161 height 72
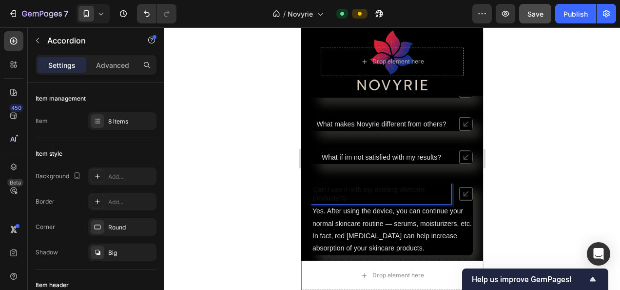
click at [383, 154] on span "What if im not satisfied with my results?" at bounding box center [381, 157] width 119 height 8
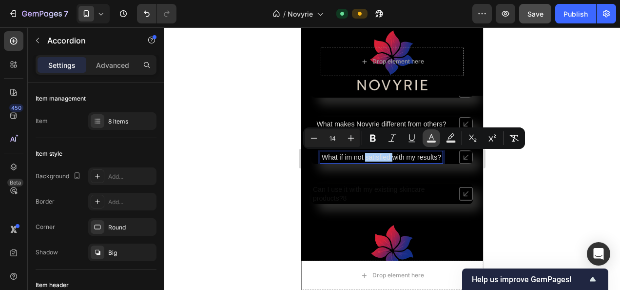
click at [432, 133] on button "color" at bounding box center [432, 138] width 18 height 18
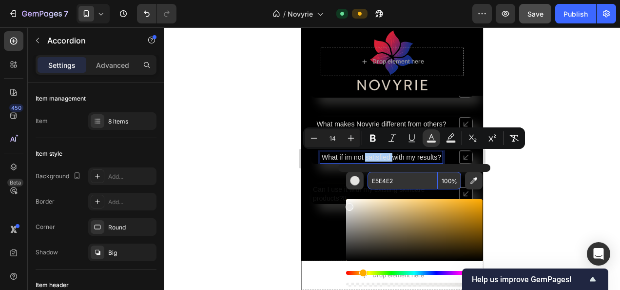
click at [394, 176] on input "E5E4E2" at bounding box center [402, 181] width 70 height 18
click at [334, 196] on p "Can I use it with my existing skincare products?8" at bounding box center [381, 194] width 137 height 18
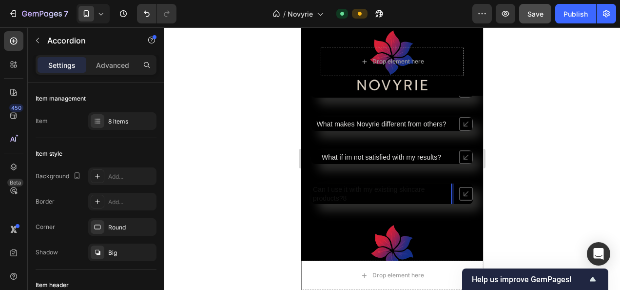
click at [338, 193] on p "Can I use it with my existing skincare products?8" at bounding box center [381, 194] width 137 height 18
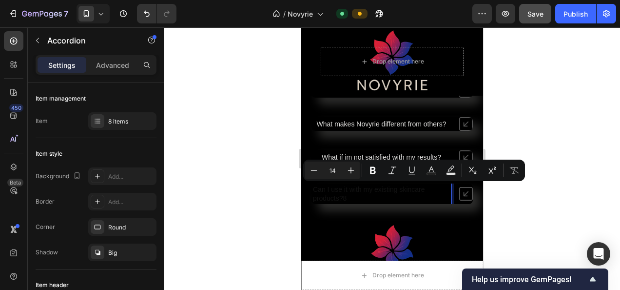
click at [348, 193] on p "Can I use it with my existing skincare products?8" at bounding box center [381, 194] width 137 height 18
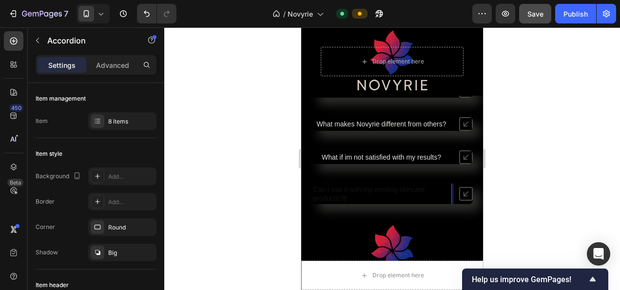
click at [348, 193] on p "Can I use it with my existing skincare products?8" at bounding box center [381, 194] width 137 height 18
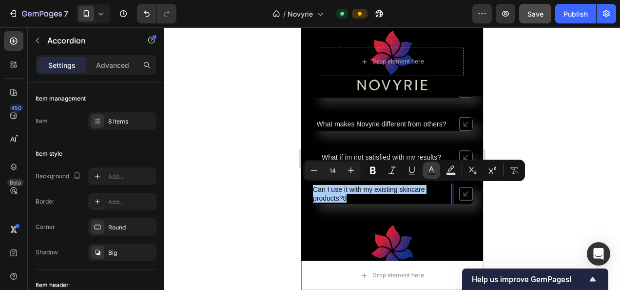
click at [425, 168] on button "Text Color" at bounding box center [432, 170] width 18 height 18
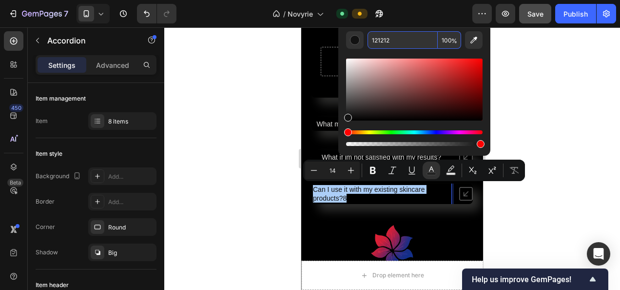
click at [398, 41] on input "121212" at bounding box center [402, 40] width 70 height 18
paste input "E5E4E2"
type input "E5E4E2"
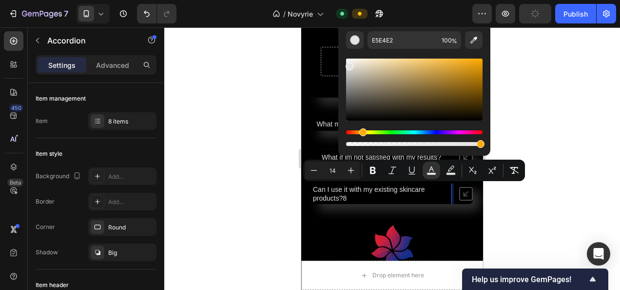
click at [552, 101] on div at bounding box center [392, 158] width 456 height 262
click at [525, 221] on div at bounding box center [392, 158] width 456 height 262
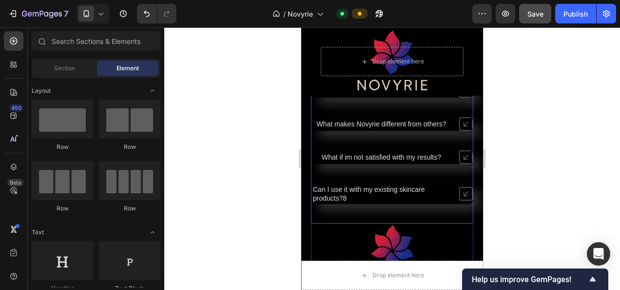
click at [346, 194] on span "Can I use it with my existing skincare products?8" at bounding box center [369, 193] width 112 height 17
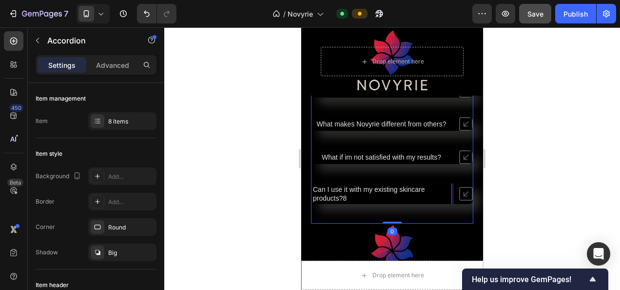
click at [348, 199] on p "Can I use it with my existing skincare products?8" at bounding box center [381, 194] width 137 height 18
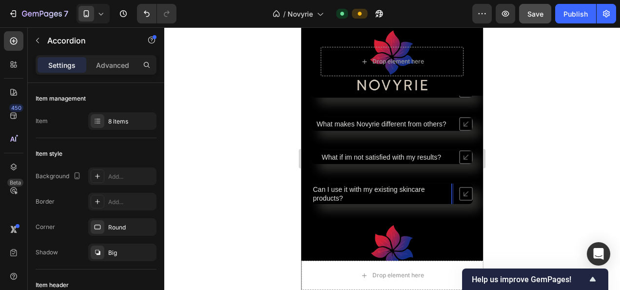
click at [555, 166] on div at bounding box center [392, 158] width 456 height 262
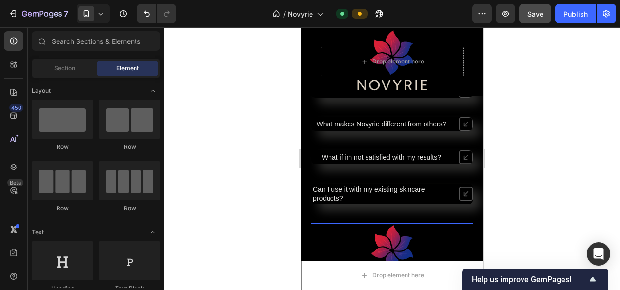
click at [340, 195] on span "Can I use it with my existing skincare products?" at bounding box center [369, 193] width 112 height 17
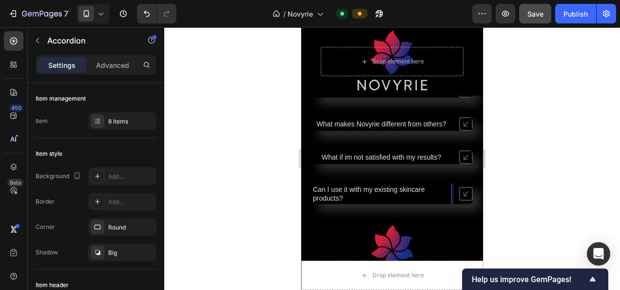
click at [337, 193] on span "Can I use it with my existing skincare products?" at bounding box center [369, 193] width 112 height 17
click at [312, 197] on div "Can I use it with my existing skincare products?" at bounding box center [381, 193] width 140 height 20
click at [362, 194] on p "Can I use it with my existing skincare products?" at bounding box center [381, 194] width 137 height 18
click at [349, 193] on p "Can I use it with my existing skincare products?" at bounding box center [381, 194] width 137 height 18
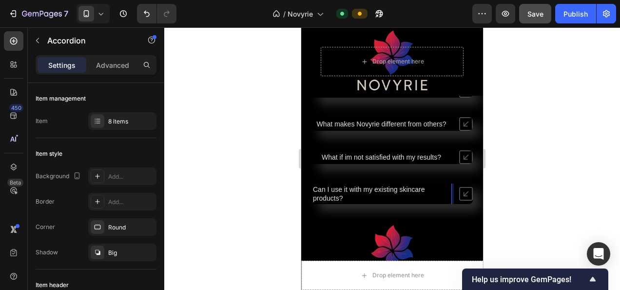
click at [371, 190] on span "Can I use it with my existing skincare products?" at bounding box center [369, 193] width 112 height 17
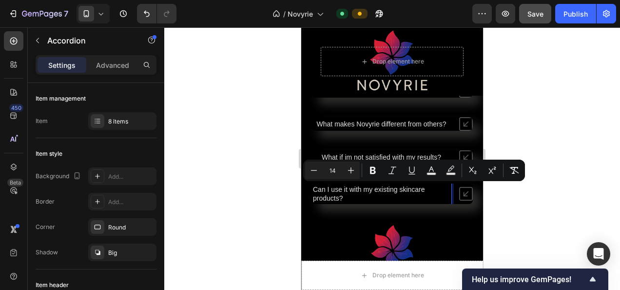
click at [377, 155] on span "What if im not satisfied with my results?" at bounding box center [381, 157] width 119 height 8
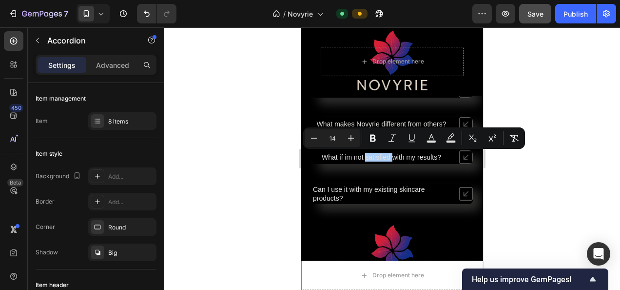
click at [531, 167] on div at bounding box center [392, 158] width 456 height 262
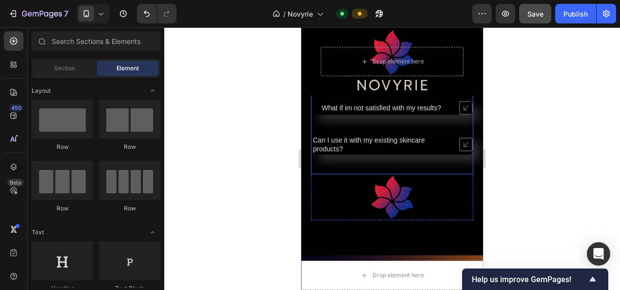
scroll to position [3688, 0]
click at [381, 139] on span "Can I use it with my existing skincare products?" at bounding box center [369, 144] width 112 height 17
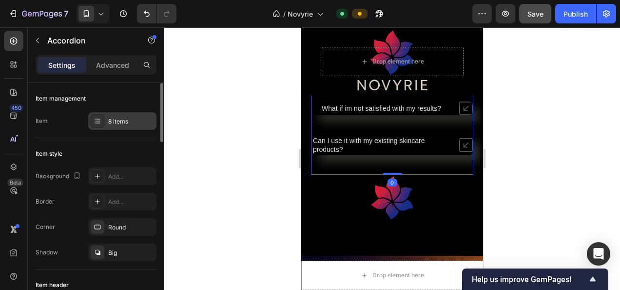
drag, startPoint x: 118, startPoint y: 124, endPoint x: 123, endPoint y: 127, distance: 5.4
click at [120, 127] on div "8 items" at bounding box center [122, 121] width 68 height 18
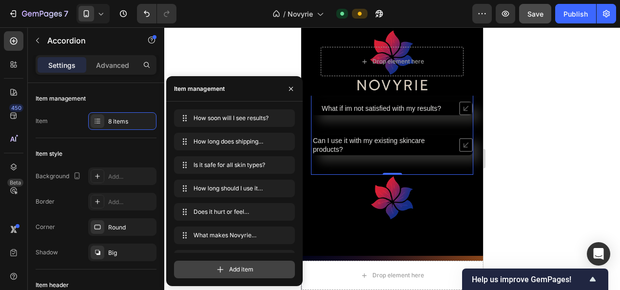
click at [254, 266] on div "Add item" at bounding box center [234, 269] width 121 height 18
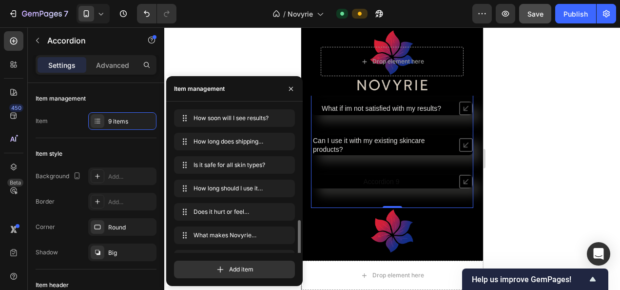
scroll to position [65, 0]
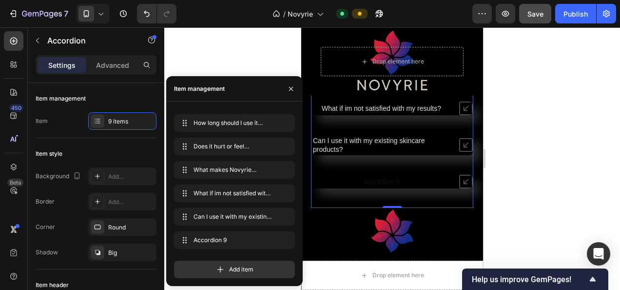
click at [385, 179] on div "Accordion 9" at bounding box center [381, 181] width 39 height 12
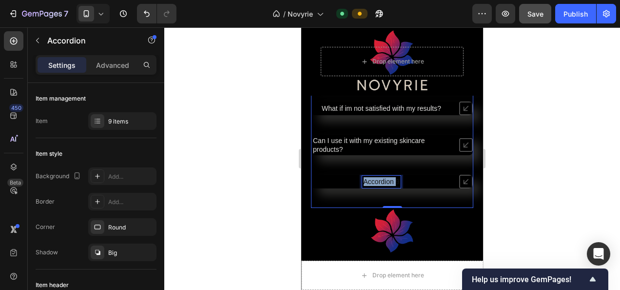
click at [385, 179] on p "Accordion 9" at bounding box center [382, 181] width 36 height 9
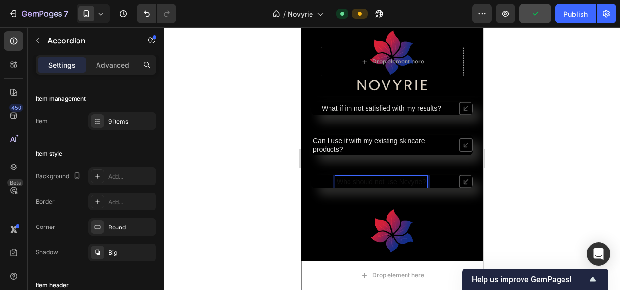
click at [352, 141] on span "Can I use it with my existing skincare products?" at bounding box center [369, 144] width 112 height 17
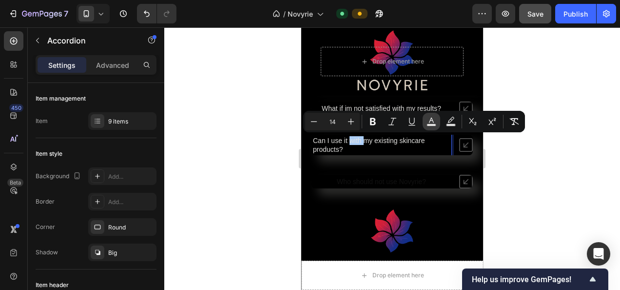
click at [432, 118] on icon "Editor contextual toolbar" at bounding box center [431, 119] width 5 height 5
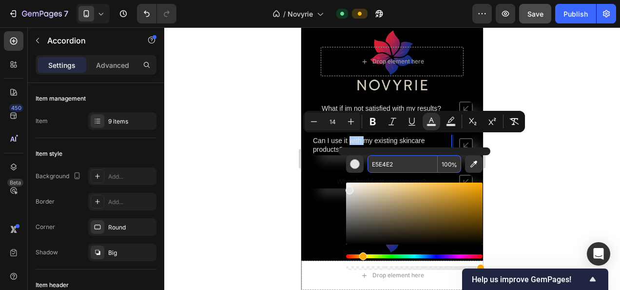
click at [397, 165] on input "E5E4E2" at bounding box center [402, 164] width 70 height 18
click at [548, 128] on div at bounding box center [392, 158] width 456 height 262
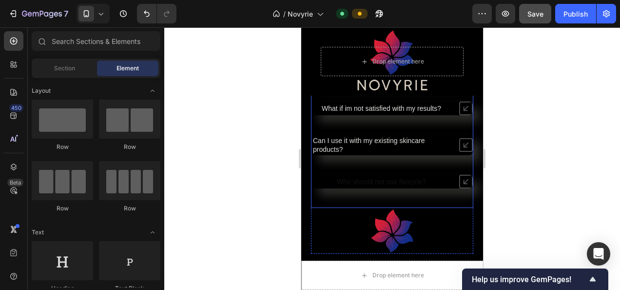
click at [380, 178] on p "Who should not use Novyrie?" at bounding box center [381, 181] width 89 height 9
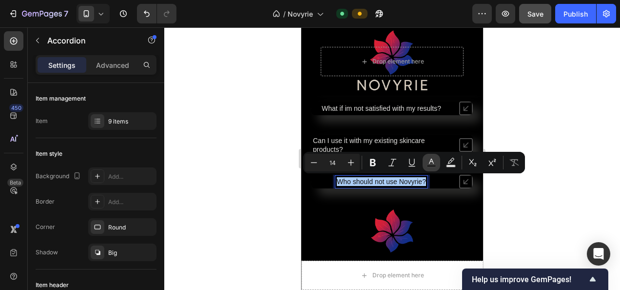
click at [428, 158] on icon "Editor contextual toolbar" at bounding box center [431, 162] width 10 height 10
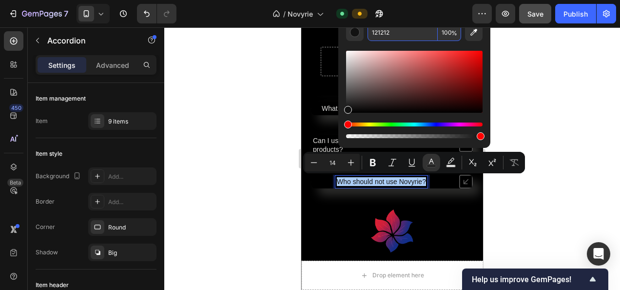
click at [397, 38] on input "121212" at bounding box center [402, 32] width 70 height 18
paste input "E5E4E2"
type input "E5E4E2"
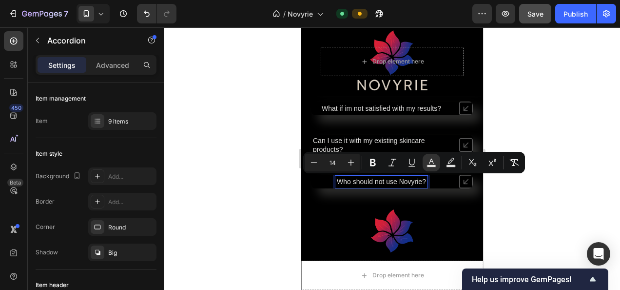
click at [459, 183] on icon at bounding box center [466, 181] width 14 height 14
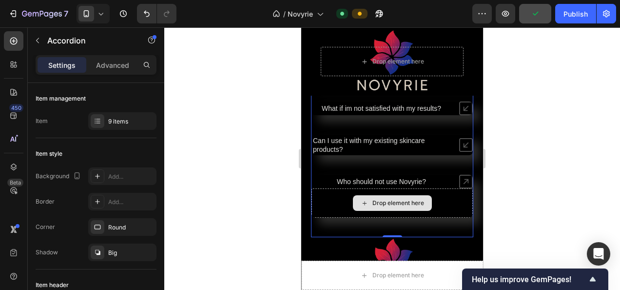
click at [418, 202] on div "Drop element here" at bounding box center [398, 203] width 52 height 8
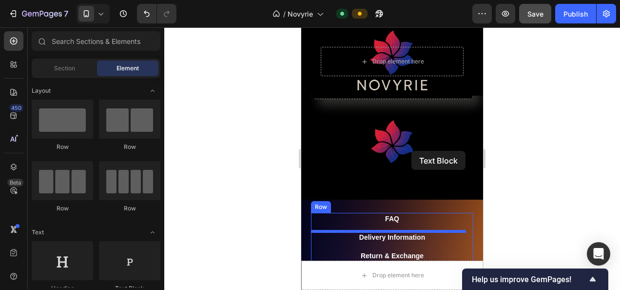
scroll to position [3740, 0]
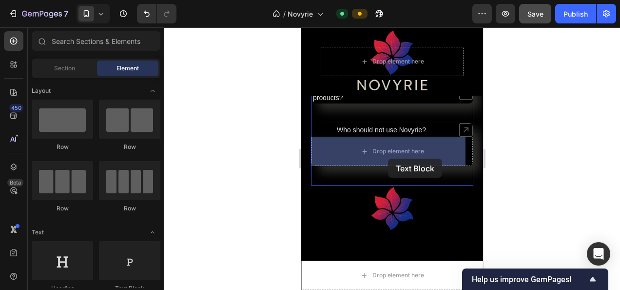
drag, startPoint x: 437, startPoint y: 280, endPoint x: 388, endPoint y: 158, distance: 131.2
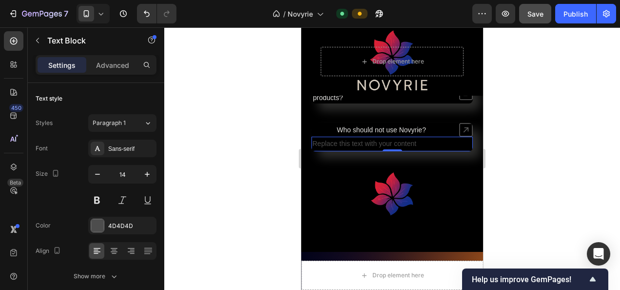
click at [368, 142] on div "Replace this text with your content" at bounding box center [391, 143] width 161 height 14
click at [368, 142] on p "Replace this text with your content" at bounding box center [391, 143] width 159 height 12
click at [365, 141] on div "Rich Text Editor. Editing area: main" at bounding box center [391, 143] width 161 height 14
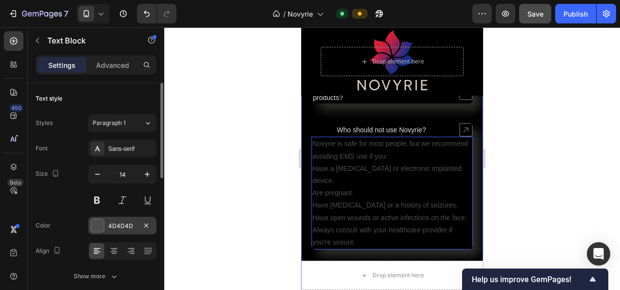
click at [121, 221] on div "4D4D4D" at bounding box center [122, 225] width 28 height 9
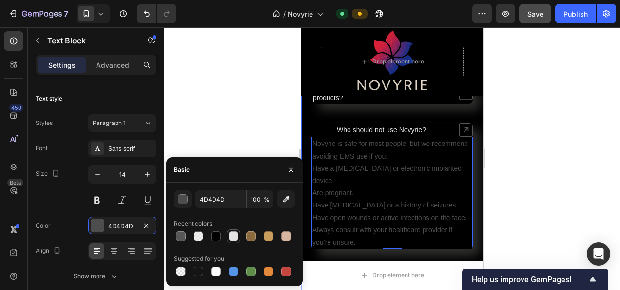
click at [234, 237] on div at bounding box center [234, 236] width 10 height 10
type input "E5E4E2"
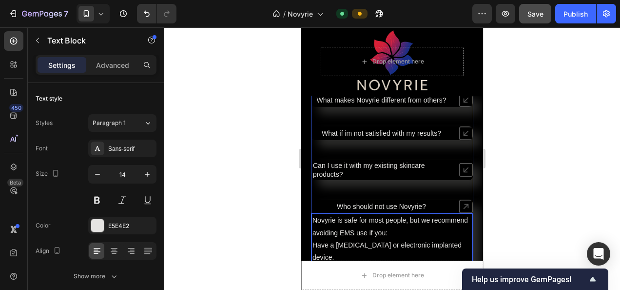
scroll to position [3642, 0]
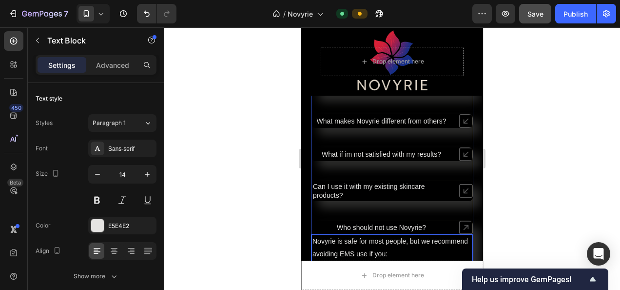
click at [448, 189] on div "Can I use it with my existing skincare products?" at bounding box center [391, 190] width 161 height 20
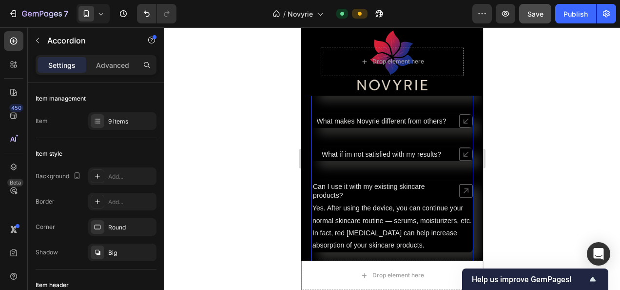
click at [459, 155] on icon at bounding box center [466, 154] width 14 height 14
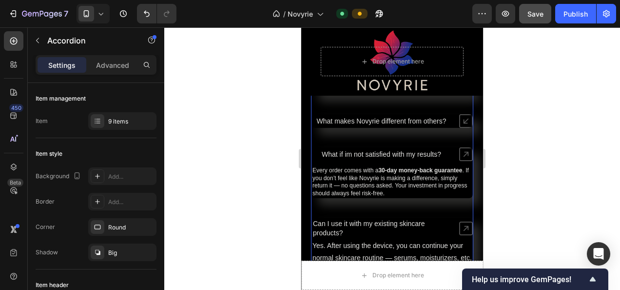
click at [459, 154] on icon at bounding box center [466, 154] width 14 height 14
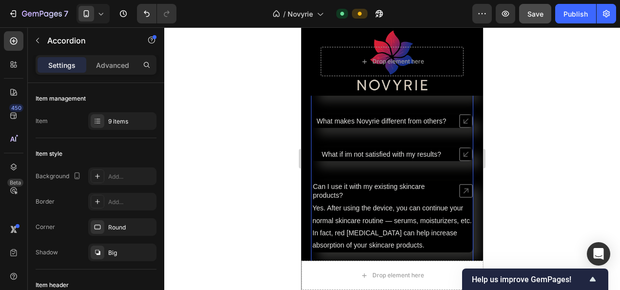
click at [459, 119] on icon at bounding box center [466, 121] width 14 height 14
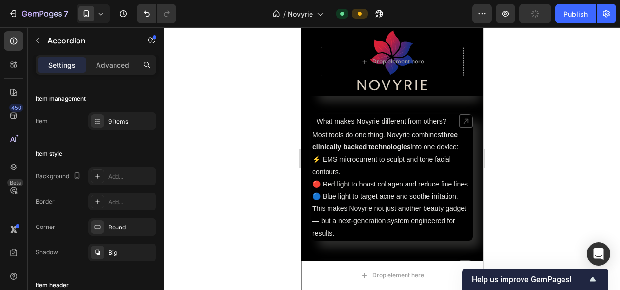
click at [459, 119] on icon at bounding box center [466, 121] width 14 height 14
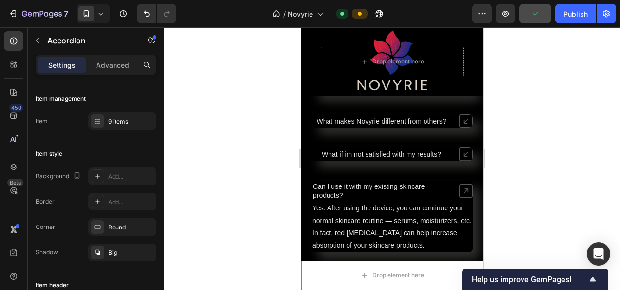
click at [459, 152] on icon at bounding box center [466, 154] width 14 height 14
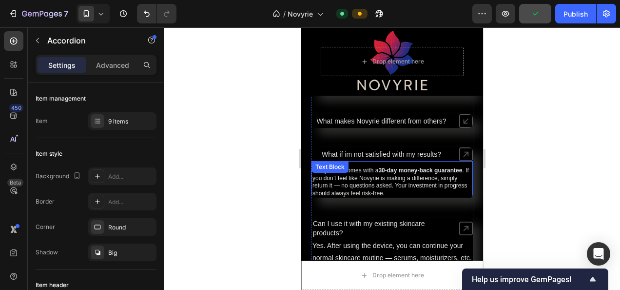
click at [340, 176] on div "Every order comes with a 30-day money-back guarantee . If you don’t feel like N…" at bounding box center [391, 179] width 161 height 37
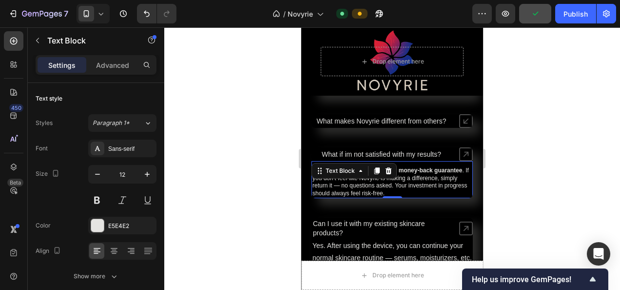
click at [340, 176] on div "Text Block" at bounding box center [340, 171] width 53 height 12
click at [388, 186] on p "Every order comes with a 30-day money-back guarantee . If you don’t feel like N…" at bounding box center [391, 182] width 159 height 30
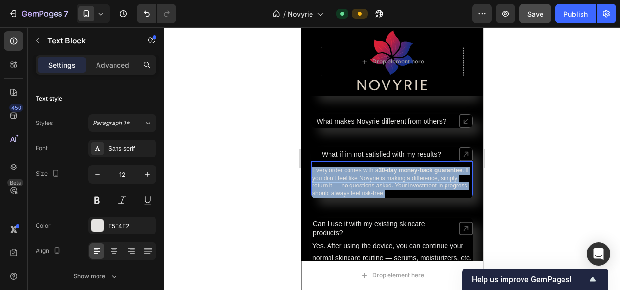
click at [388, 186] on p "Every order comes with a 30-day money-back guarantee . If you don’t feel like N…" at bounding box center [391, 182] width 159 height 30
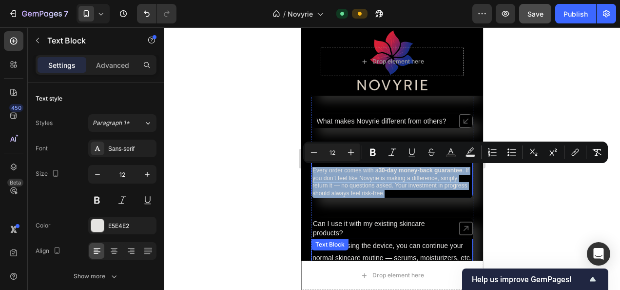
click at [346, 245] on div "Text Block" at bounding box center [329, 244] width 33 height 9
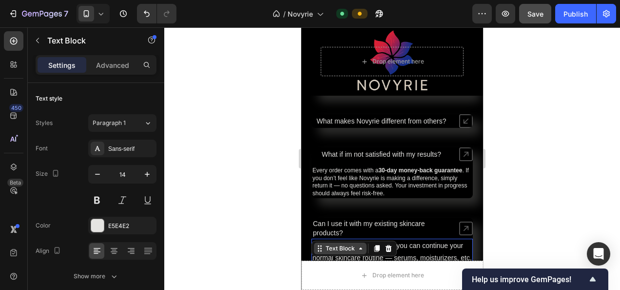
click at [346, 245] on div "Text Block" at bounding box center [340, 248] width 33 height 9
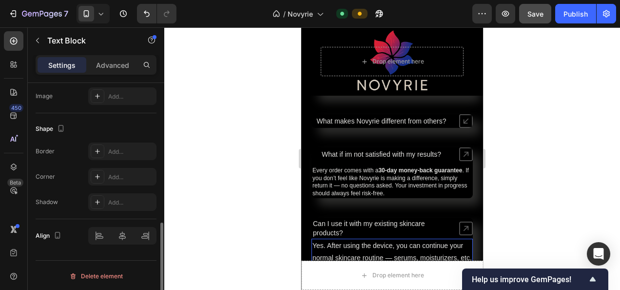
click at [371, 250] on p "Yes. After using the device, you can continue your normal skincare routine — se…" at bounding box center [391, 263] width 159 height 49
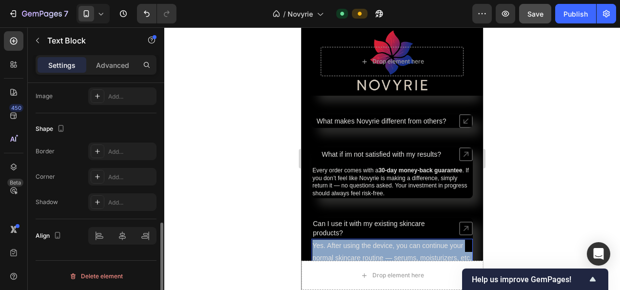
click at [371, 250] on p "Yes. After using the device, you can continue your normal skincare routine — se…" at bounding box center [391, 263] width 159 height 49
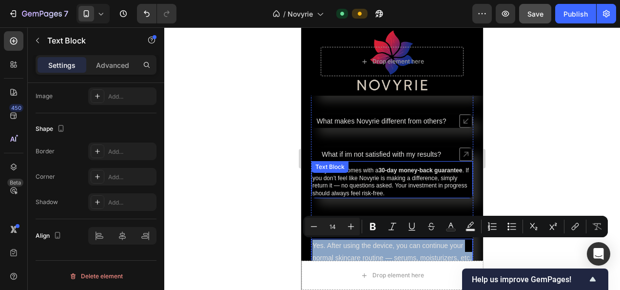
click at [365, 186] on p "Every order comes with a 30-day money-back guarantee . If you don’t feel like N…" at bounding box center [391, 182] width 159 height 30
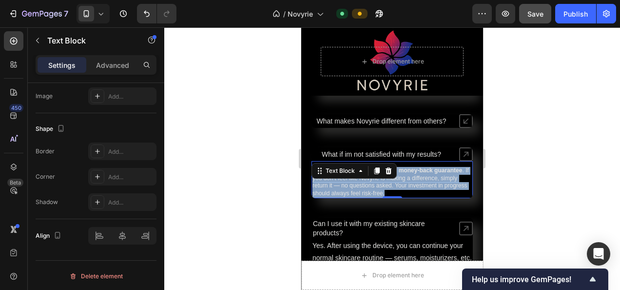
click at [365, 186] on p "Every order comes with a 30-day money-back guarantee . If you don’t feel like N…" at bounding box center [391, 182] width 159 height 30
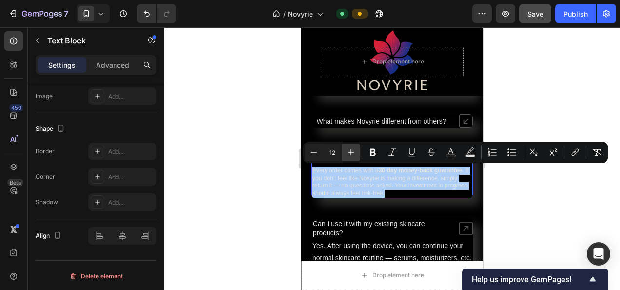
click at [348, 154] on icon "Editor contextual toolbar" at bounding box center [351, 152] width 10 height 10
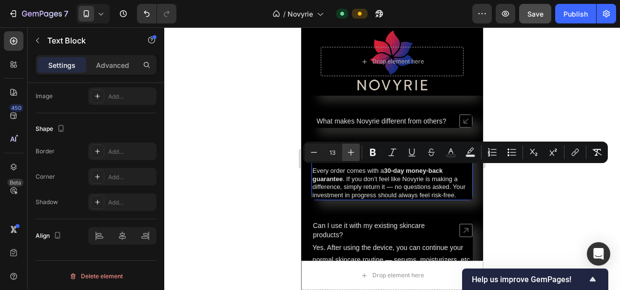
click at [348, 154] on icon "Editor contextual toolbar" at bounding box center [351, 152] width 10 height 10
type input "14"
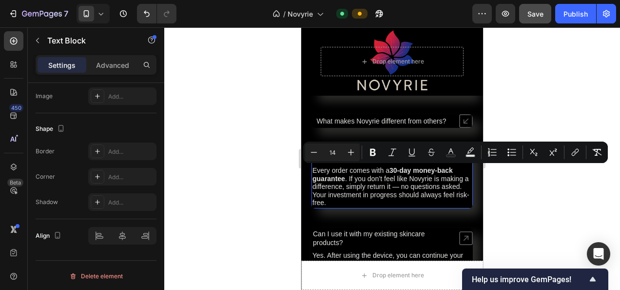
click at [356, 190] on span "Every order comes with a 30-day money-back guarantee . If you don’t feel like N…" at bounding box center [390, 186] width 157 height 40
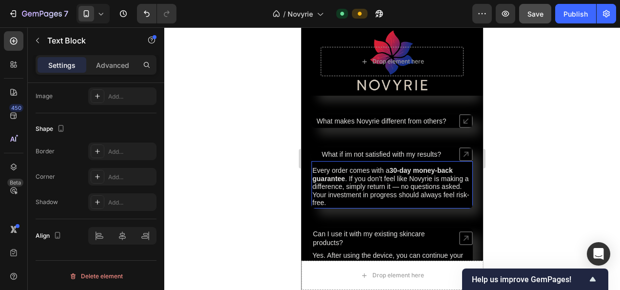
click at [403, 186] on span "Every order comes with a 30-day money-back guarantee . If you don’t feel like N…" at bounding box center [390, 186] width 157 height 40
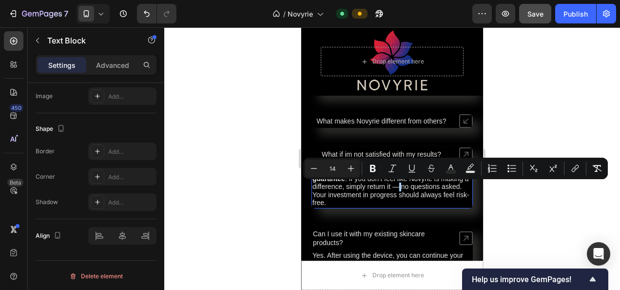
click at [527, 196] on div at bounding box center [392, 158] width 456 height 262
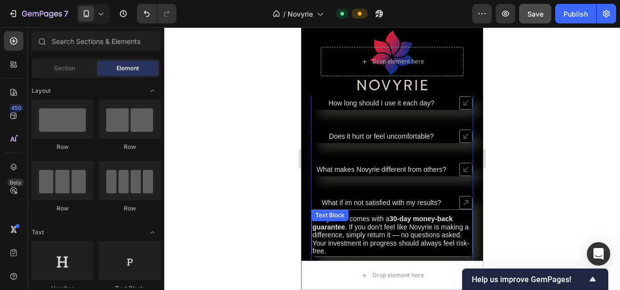
scroll to position [3594, 0]
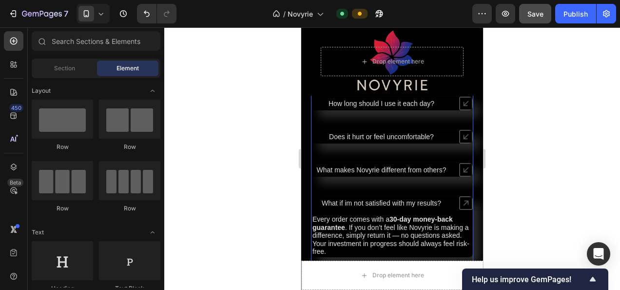
click at [459, 172] on icon at bounding box center [466, 170] width 14 height 14
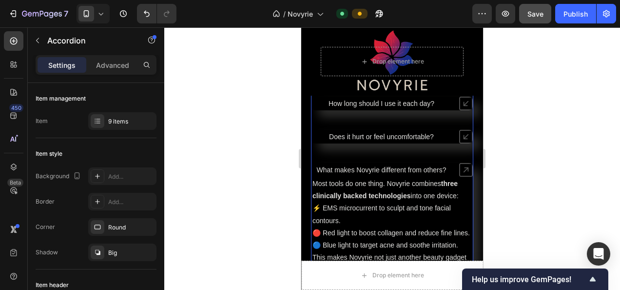
click at [459, 172] on icon at bounding box center [466, 170] width 14 height 14
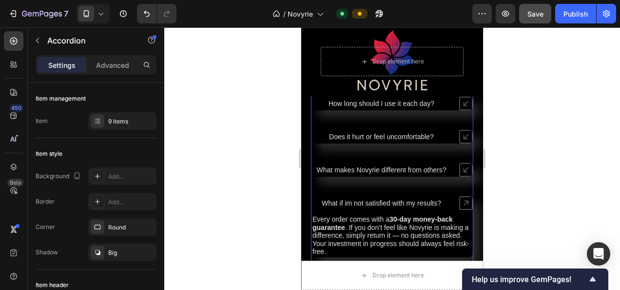
click at [459, 131] on icon at bounding box center [466, 137] width 14 height 14
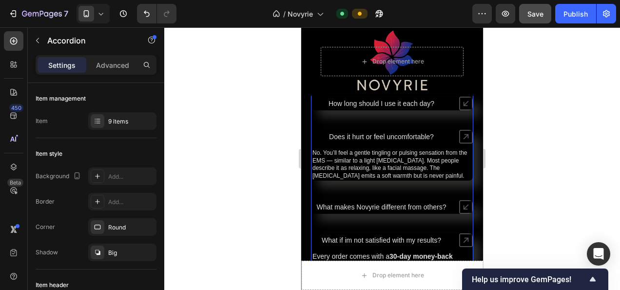
click at [459, 132] on icon at bounding box center [466, 137] width 14 height 14
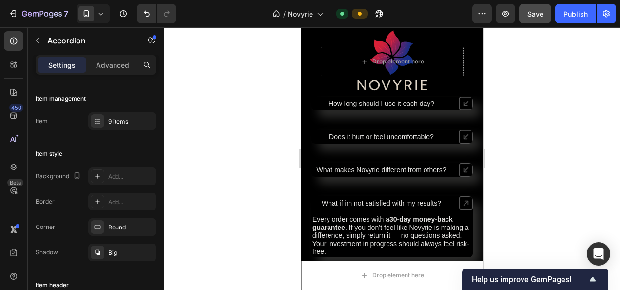
click at [457, 113] on div "How soon will I see results? How long does shipping take? Is it safe for all sk…" at bounding box center [392, 245] width 162 height 497
click at [459, 106] on icon at bounding box center [466, 104] width 14 height 14
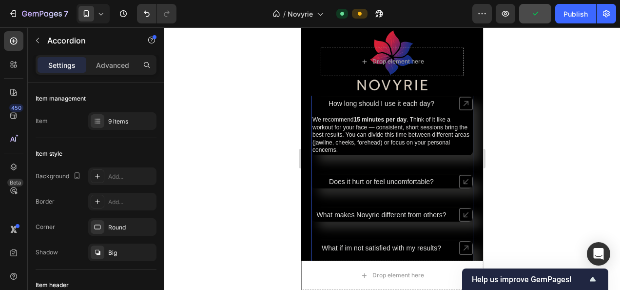
click at [459, 105] on icon at bounding box center [466, 104] width 14 height 14
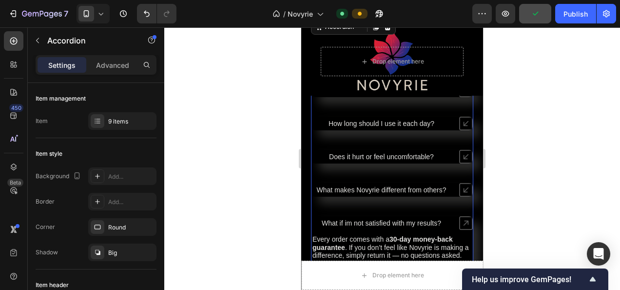
scroll to position [3447, 0]
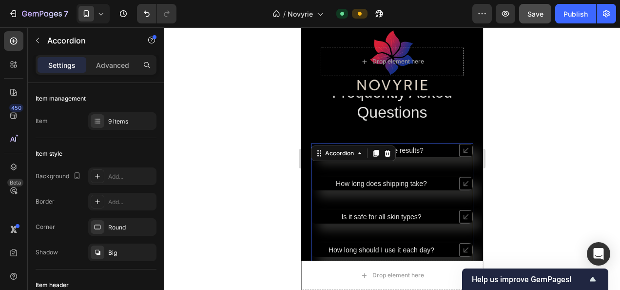
click at [459, 151] on icon at bounding box center [466, 150] width 14 height 14
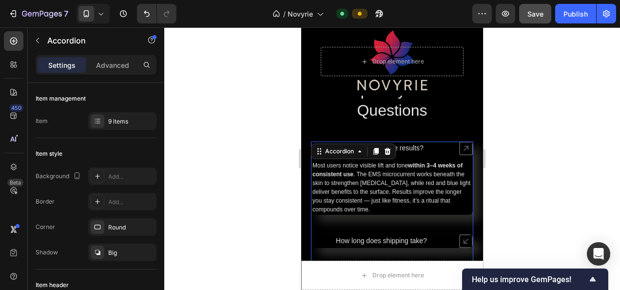
click at [459, 150] on icon at bounding box center [466, 148] width 14 height 14
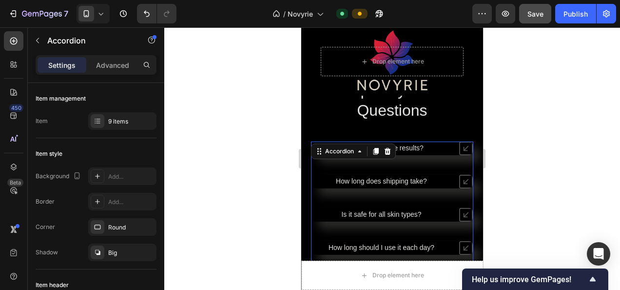
click at [462, 178] on icon at bounding box center [466, 181] width 14 height 14
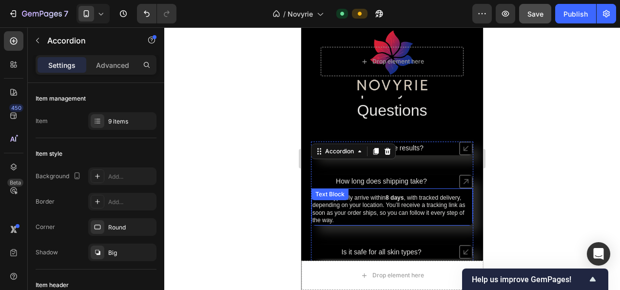
click at [387, 205] on p "Orders typically arrive within 8 days , with tracked delivery, depending on you…" at bounding box center [391, 209] width 159 height 30
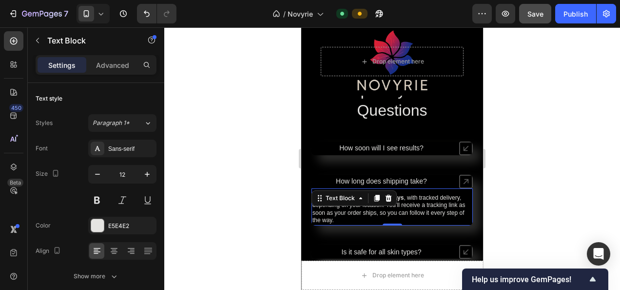
click at [387, 204] on div at bounding box center [389, 198] width 12 height 12
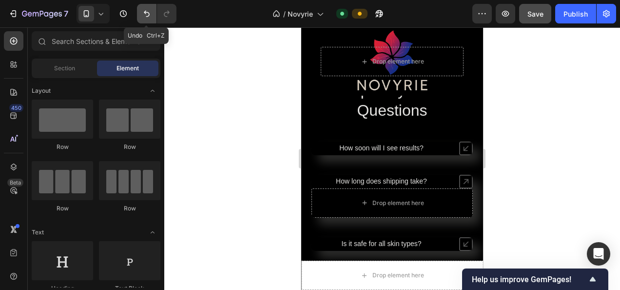
click at [150, 19] on button "Undo/Redo" at bounding box center [146, 13] width 19 height 19
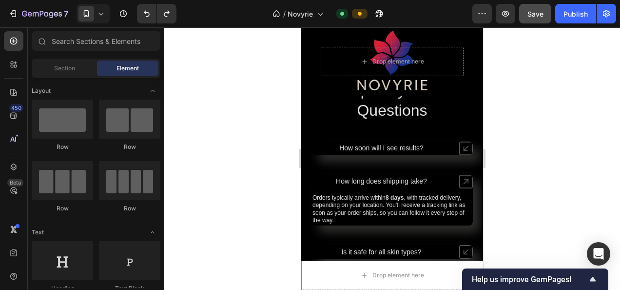
click at [564, 182] on div at bounding box center [392, 158] width 456 height 262
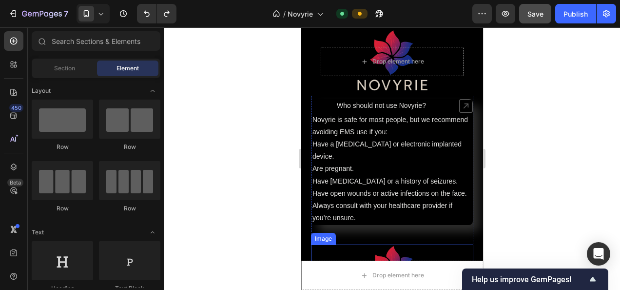
scroll to position [3886, 0]
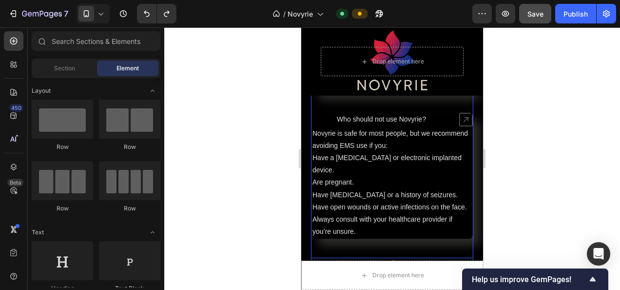
click at [460, 115] on icon at bounding box center [466, 120] width 14 height 14
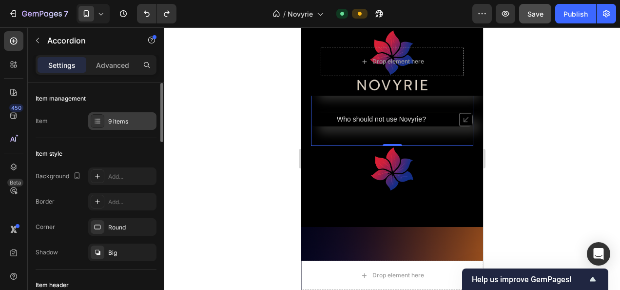
click at [116, 123] on div "9 items" at bounding box center [131, 121] width 46 height 9
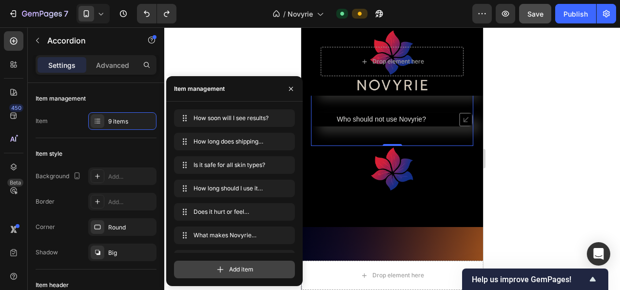
click at [234, 261] on div "Add item" at bounding box center [234, 269] width 121 height 18
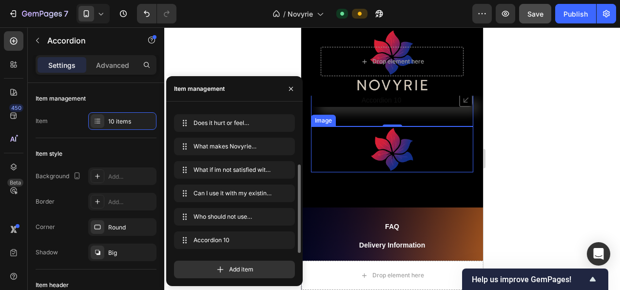
scroll to position [3801, 0]
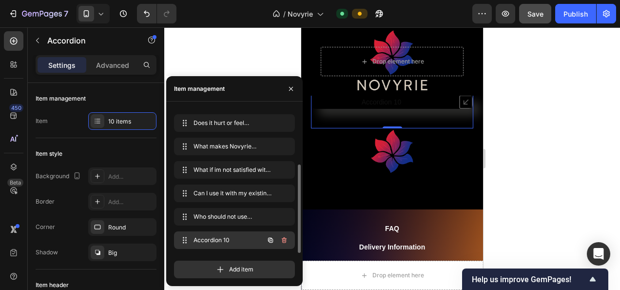
click at [223, 233] on div "Accordion 10 Accordion 10" at bounding box center [221, 240] width 86 height 14
click at [221, 239] on span "Accordion 10" at bounding box center [220, 239] width 55 height 9
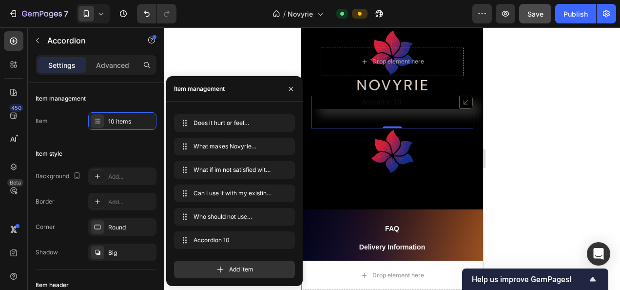
click at [382, 100] on div "Accordion 10" at bounding box center [381, 102] width 43 height 12
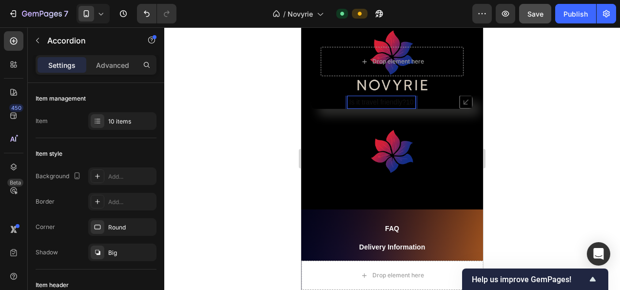
scroll to position [3752, 0]
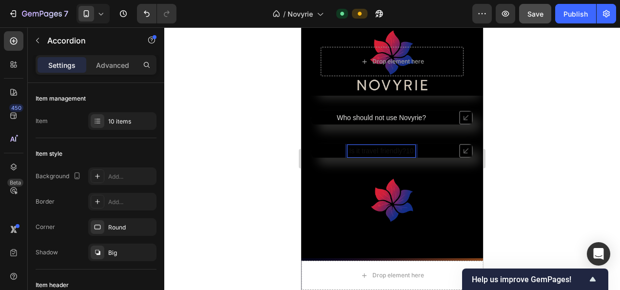
click at [377, 114] on span "Who should not use Novyrie?" at bounding box center [381, 118] width 89 height 8
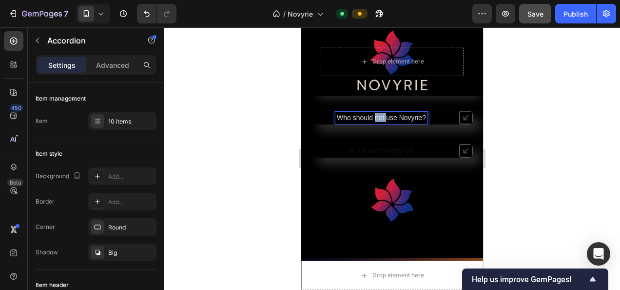
click at [377, 114] on span "Who should not use Novyrie?" at bounding box center [381, 118] width 89 height 8
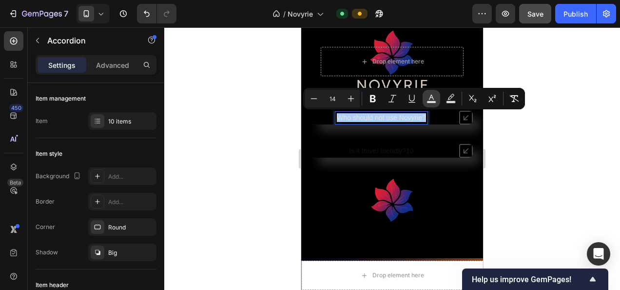
click at [432, 98] on icon "Editor contextual toolbar" at bounding box center [431, 99] width 10 height 10
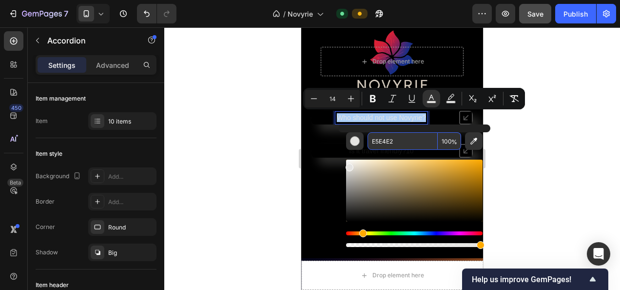
click at [390, 142] on input "E5E4E2" at bounding box center [402, 141] width 70 height 18
copy span "Who should not use Novyrie?"
click at [552, 148] on div at bounding box center [392, 158] width 456 height 262
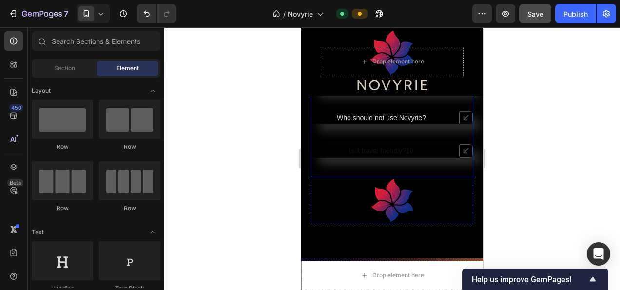
drag, startPoint x: 369, startPoint y: 155, endPoint x: 369, endPoint y: 148, distance: 6.8
click at [369, 153] on div "Is it travel friendly?10" at bounding box center [381, 151] width 67 height 12
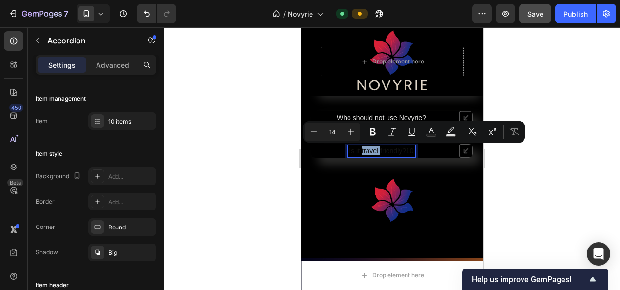
click at [369, 148] on p "Is it travel friendly?10" at bounding box center [381, 150] width 64 height 9
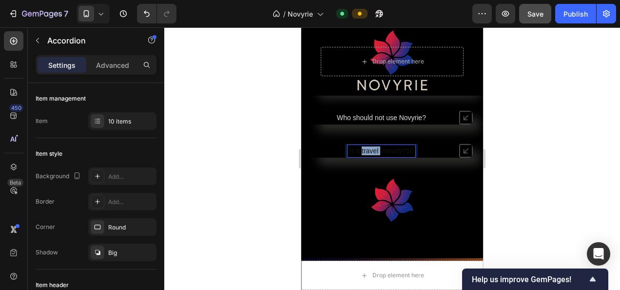
click at [369, 148] on p "Is it travel friendly?10" at bounding box center [381, 150] width 64 height 9
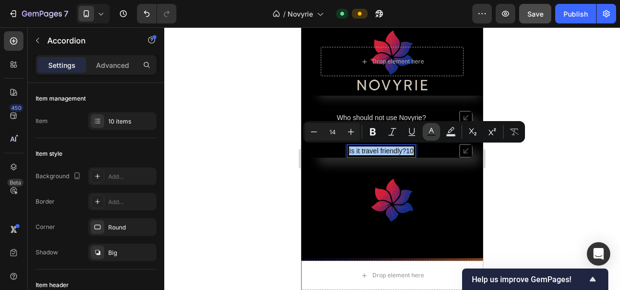
click at [430, 133] on icon "Editor contextual toolbar" at bounding box center [431, 132] width 10 height 10
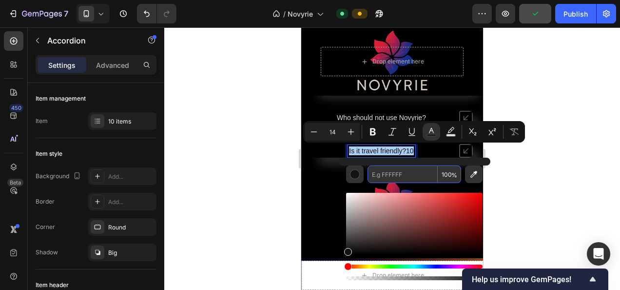
paste input "E5E4E2"
type input "E5E4E2"
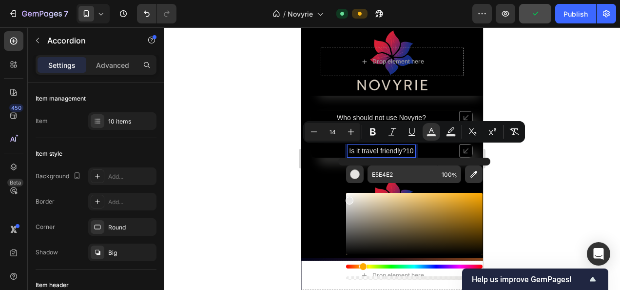
click at [554, 177] on div at bounding box center [392, 158] width 456 height 262
click at [533, 144] on div at bounding box center [392, 158] width 456 height 262
click at [537, 97] on div at bounding box center [392, 158] width 456 height 262
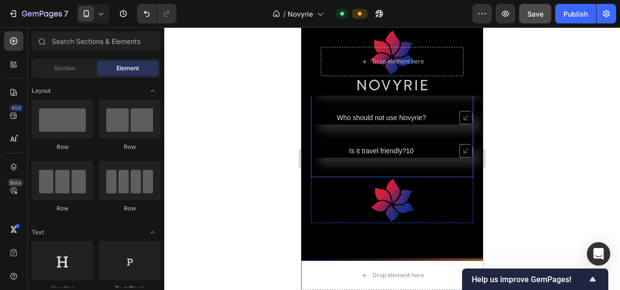
click at [406, 149] on span "Is it travel friendly?10" at bounding box center [381, 151] width 64 height 8
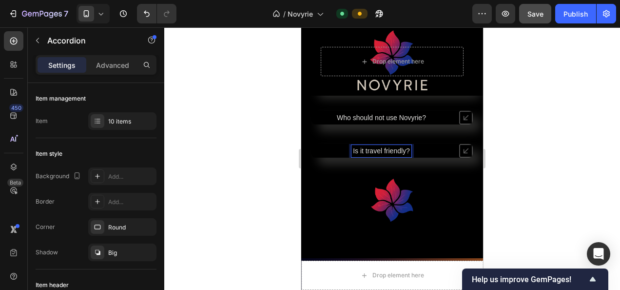
click at [459, 145] on icon at bounding box center [466, 151] width 14 height 14
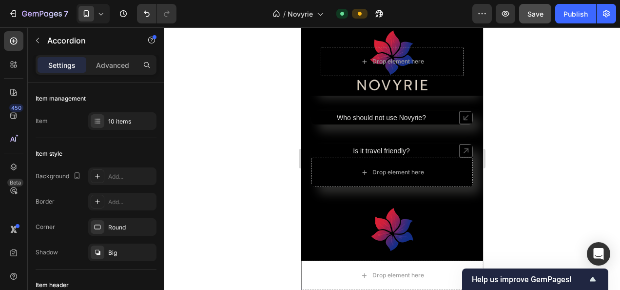
click at [459, 149] on icon at bounding box center [466, 151] width 14 height 14
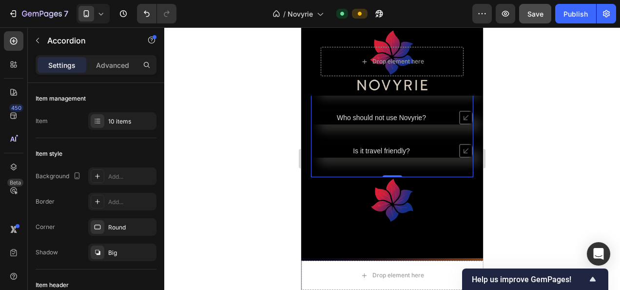
click at [451, 147] on div "Is it travel friendly?" at bounding box center [391, 151] width 161 height 14
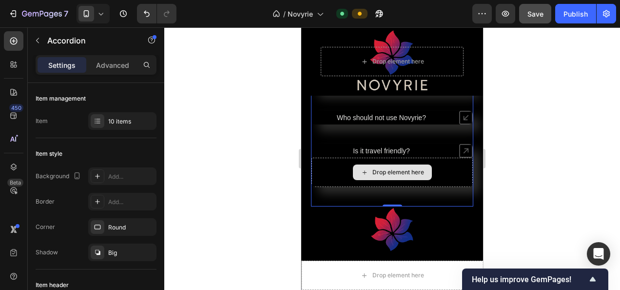
click at [398, 170] on div "Drop element here" at bounding box center [398, 172] width 52 height 8
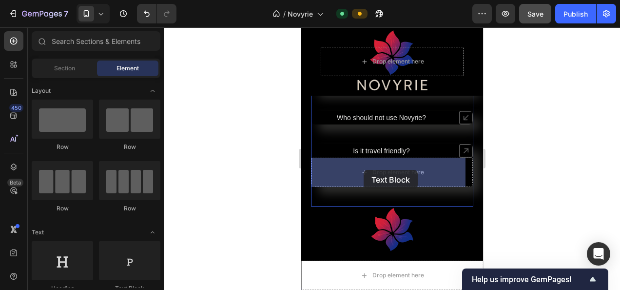
drag, startPoint x: 406, startPoint y: 288, endPoint x: 364, endPoint y: 170, distance: 126.0
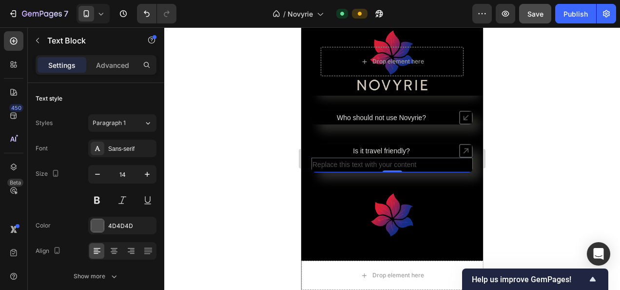
click at [359, 163] on div "Replace this text with your content" at bounding box center [391, 164] width 161 height 14
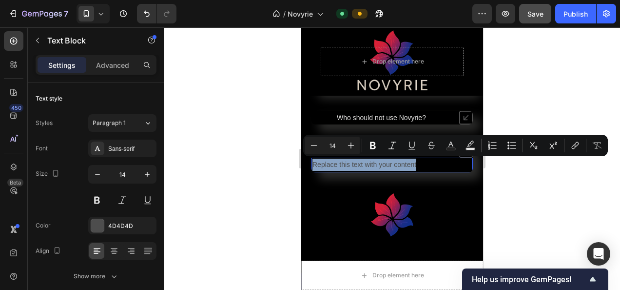
click at [359, 163] on p "Replace this text with your content" at bounding box center [391, 164] width 159 height 12
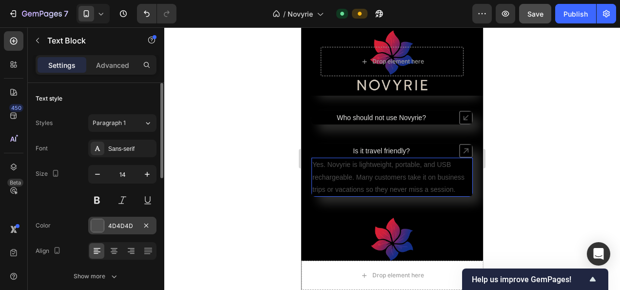
click at [115, 229] on div "4D4D4D" at bounding box center [122, 225] width 68 height 18
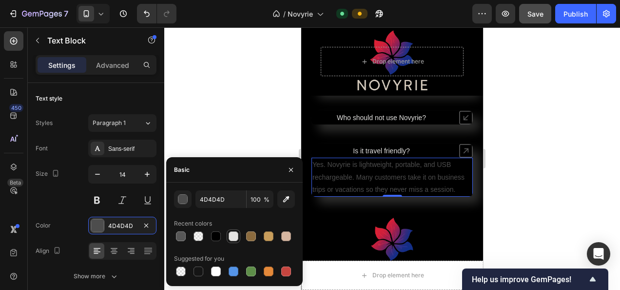
click at [231, 235] on div at bounding box center [234, 236] width 10 height 10
type input "E5E4E2"
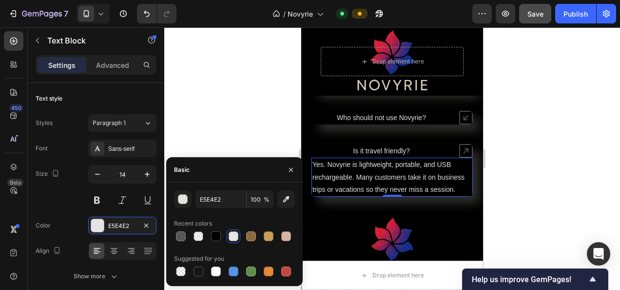
click at [506, 157] on div at bounding box center [392, 158] width 456 height 262
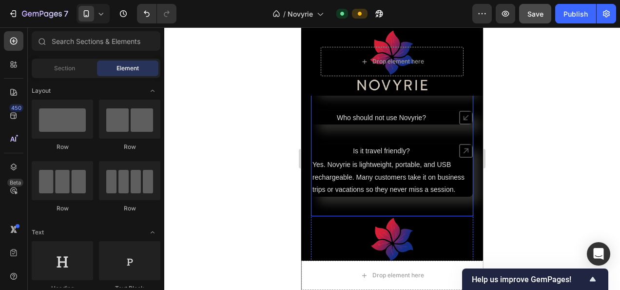
click at [451, 149] on div "Is it travel friendly?" at bounding box center [391, 151] width 161 height 14
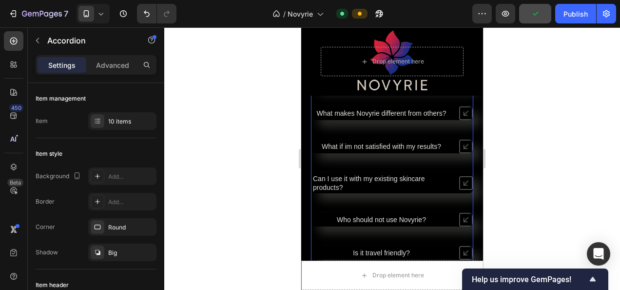
scroll to position [3655, 0]
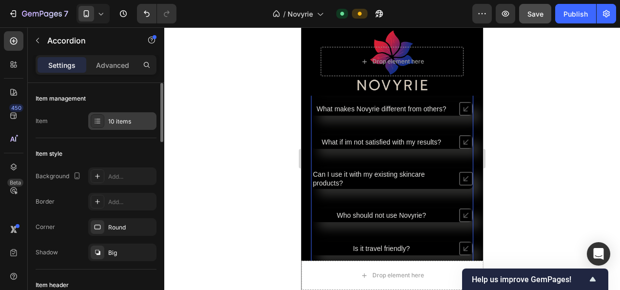
click at [121, 118] on div "10 items" at bounding box center [131, 121] width 46 height 9
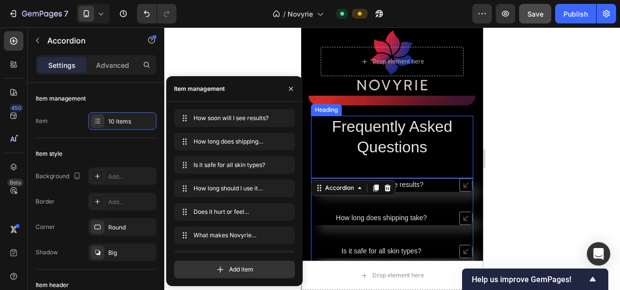
scroll to position [3460, 0]
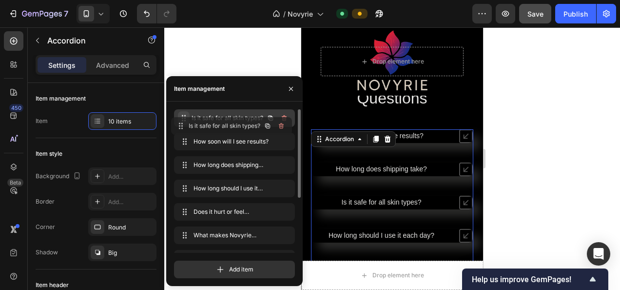
drag, startPoint x: 184, startPoint y: 160, endPoint x: 181, endPoint y: 119, distance: 40.6
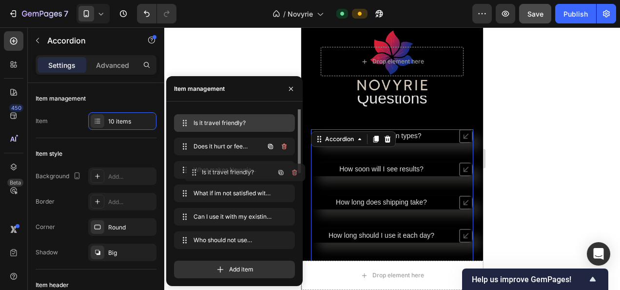
scroll to position [0, 0]
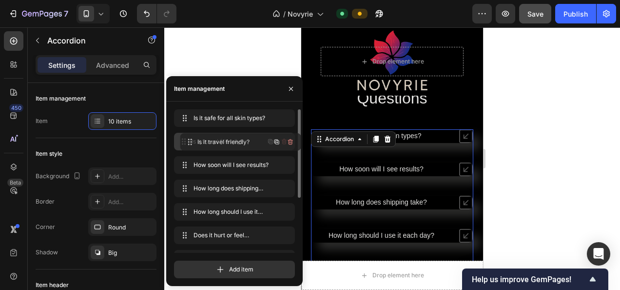
drag, startPoint x: 186, startPoint y: 241, endPoint x: 192, endPoint y: 142, distance: 98.6
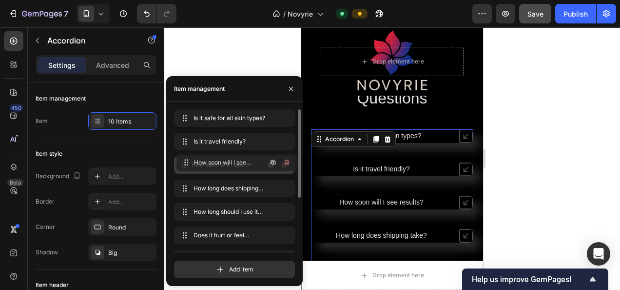
drag, startPoint x: 183, startPoint y: 165, endPoint x: 182, endPoint y: 107, distance: 57.5
drag, startPoint x: 182, startPoint y: 107, endPoint x: 189, endPoint y: 106, distance: 6.9
click at [189, 106] on div "Is it safe for all skin types? Is it safe for all skin types? How soon will I s…" at bounding box center [234, 193] width 136 height 184
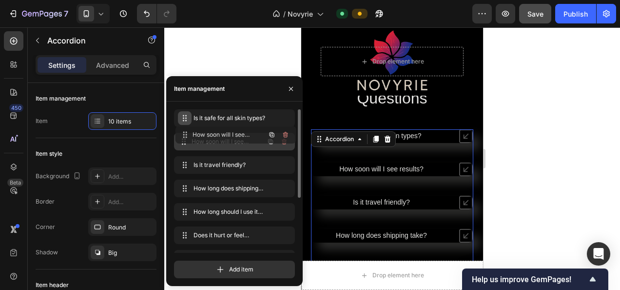
drag, startPoint x: 185, startPoint y: 141, endPoint x: 185, endPoint y: 113, distance: 28.3
click at [186, 130] on div "Is it safe for all skin types? Is it safe for all skin types? How soon will I s…" at bounding box center [234, 225] width 121 height 232
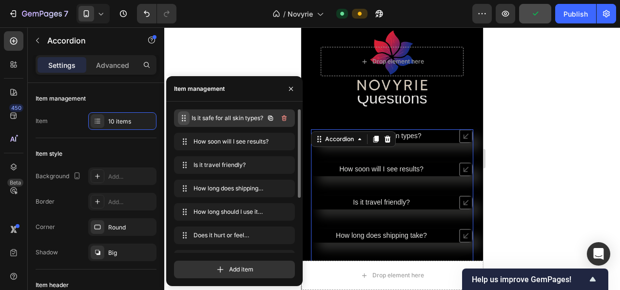
click at [185, 112] on span at bounding box center [184, 118] width 12 height 14
drag, startPoint x: 188, startPoint y: 140, endPoint x: 200, endPoint y: 142, distance: 12.3
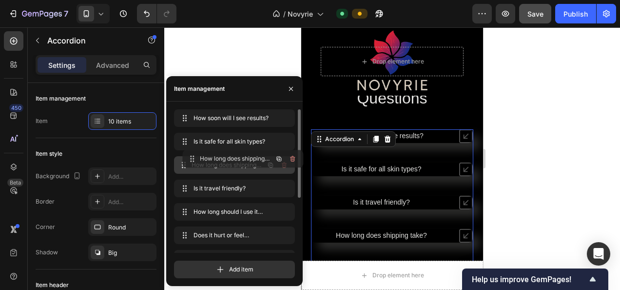
drag, startPoint x: 181, startPoint y: 188, endPoint x: 189, endPoint y: 157, distance: 31.2
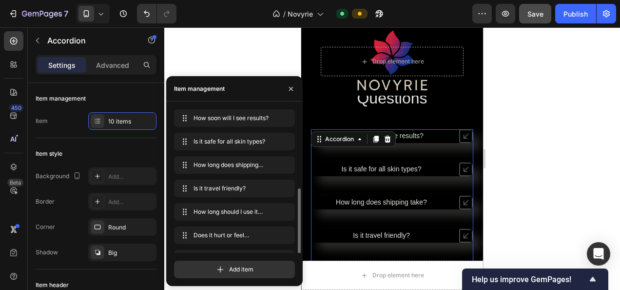
scroll to position [49, 0]
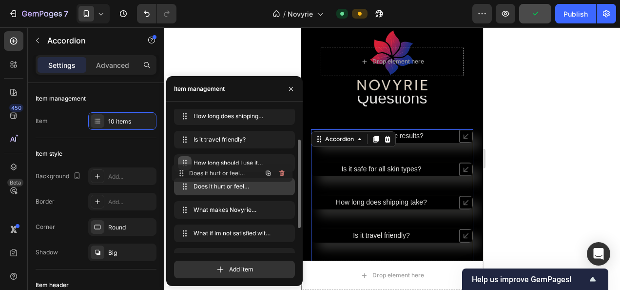
drag, startPoint x: 188, startPoint y: 189, endPoint x: 183, endPoint y: 168, distance: 21.4
click at [185, 174] on div "How soon will I see results? How soon will I see results? Is it safe for all sk…" at bounding box center [234, 176] width 121 height 232
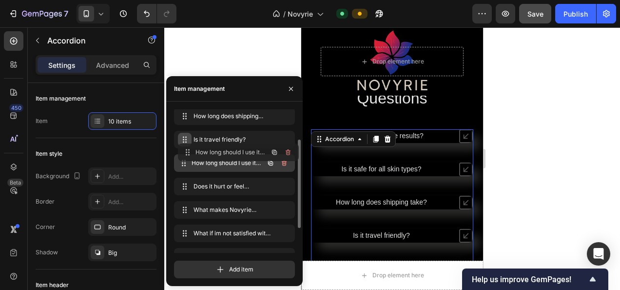
drag, startPoint x: 183, startPoint y: 168, endPoint x: 188, endPoint y: 143, distance: 25.4
click at [187, 154] on div "How long should I use it each day? How long should I use it each day?" at bounding box center [234, 163] width 121 height 18
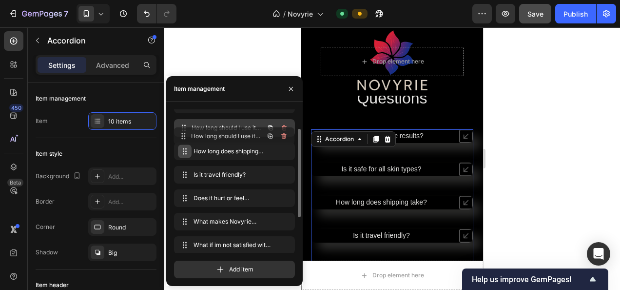
scroll to position [33, 0]
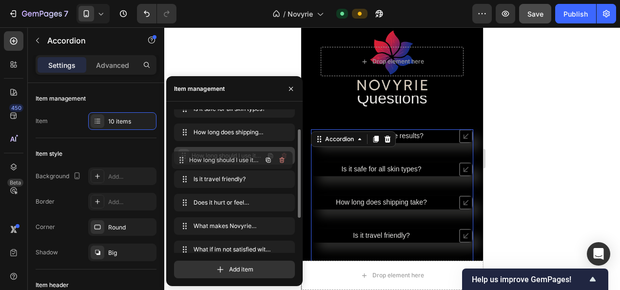
drag, startPoint x: 186, startPoint y: 161, endPoint x: 126, endPoint y: 148, distance: 61.5
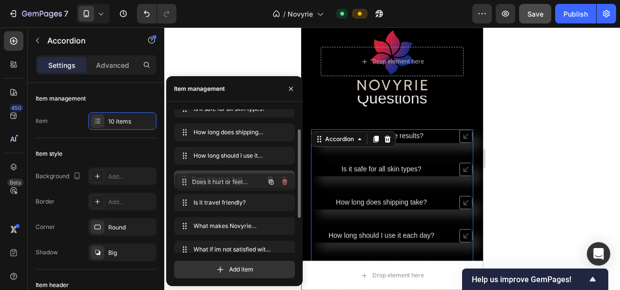
drag, startPoint x: 184, startPoint y: 200, endPoint x: 184, endPoint y: 177, distance: 22.9
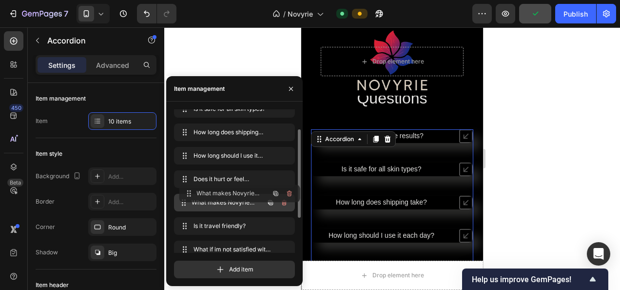
drag, startPoint x: 180, startPoint y: 226, endPoint x: 185, endPoint y: 194, distance: 32.5
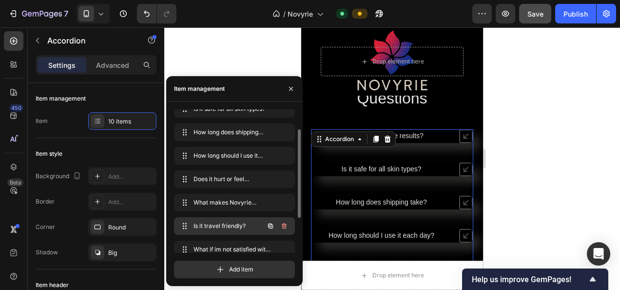
scroll to position [81, 0]
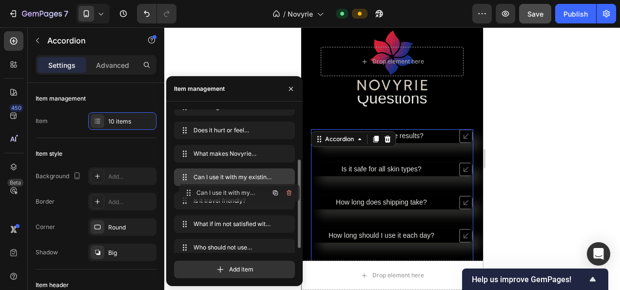
drag, startPoint x: 181, startPoint y: 217, endPoint x: 186, endPoint y: 185, distance: 32.5
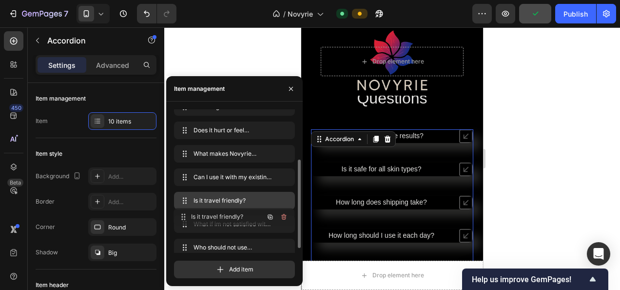
scroll to position [89, 0]
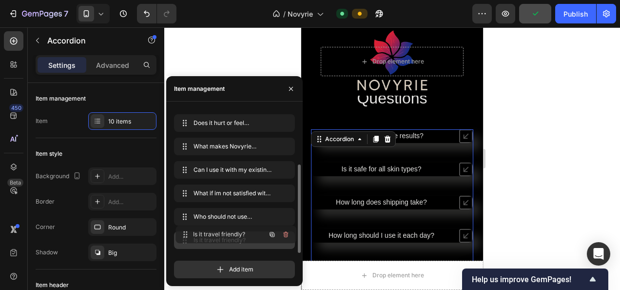
drag, startPoint x: 182, startPoint y: 196, endPoint x: 185, endPoint y: 228, distance: 31.3
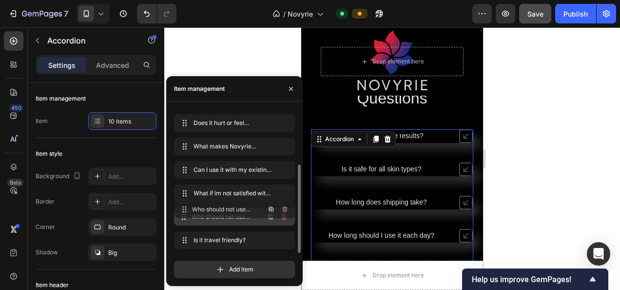
click at [187, 208] on div "Who should not use Novyrie? Who should not use Novyrie?" at bounding box center [234, 217] width 121 height 18
click at [187, 205] on div "How soon will I see results? How soon will I see results? Is it safe for all sk…" at bounding box center [234, 136] width 121 height 232
drag, startPoint x: 184, startPoint y: 236, endPoint x: 186, endPoint y: 210, distance: 26.4
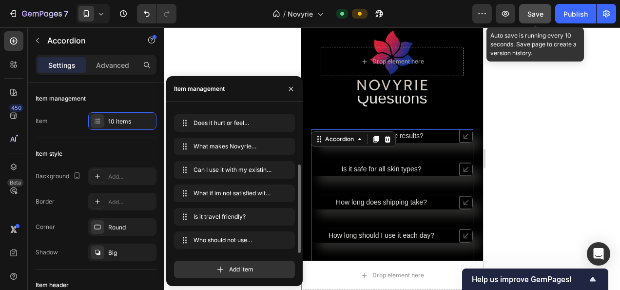
click at [533, 11] on span "Save" at bounding box center [535, 14] width 16 height 8
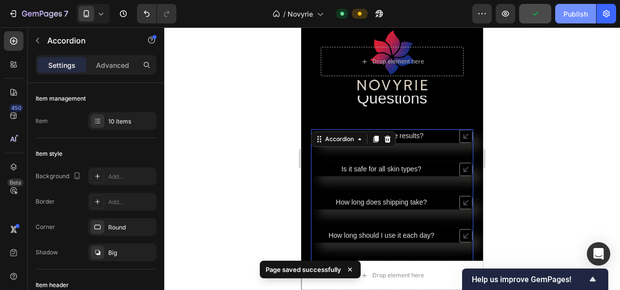
click at [570, 14] on div "Publish" at bounding box center [575, 14] width 24 height 10
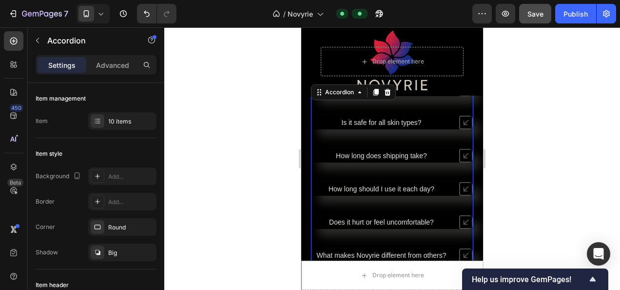
scroll to position [3460, 0]
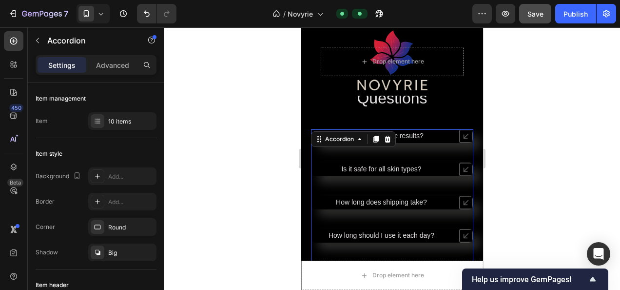
click at [547, 116] on div at bounding box center [392, 158] width 456 height 262
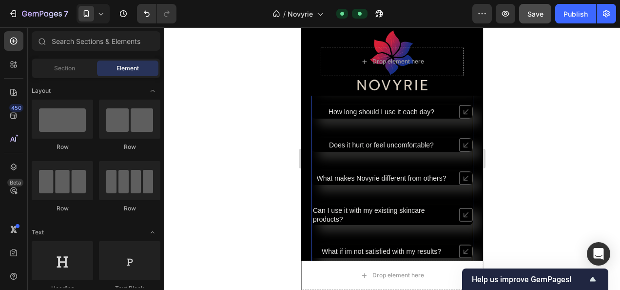
scroll to position [3557, 0]
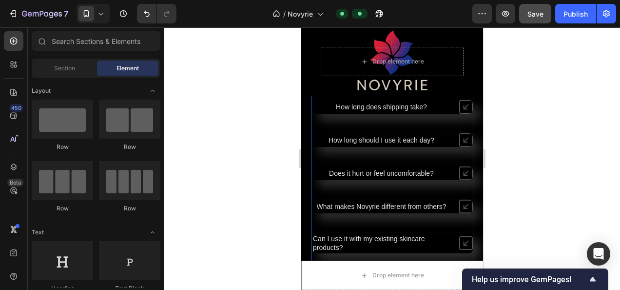
click at [371, 206] on span "What makes Novyrie different from others?" at bounding box center [382, 206] width 130 height 8
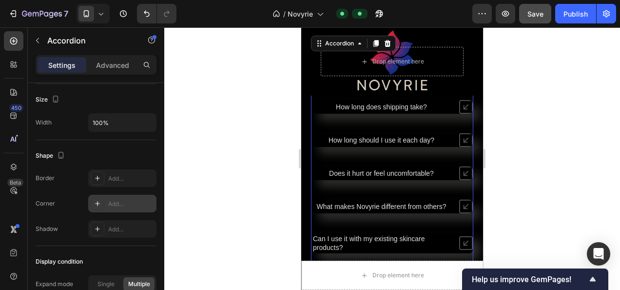
scroll to position [682, 0]
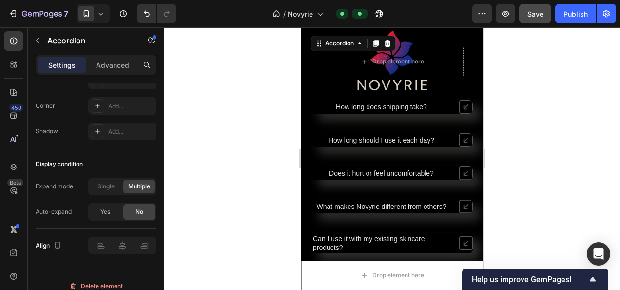
click at [240, 169] on div at bounding box center [392, 158] width 456 height 262
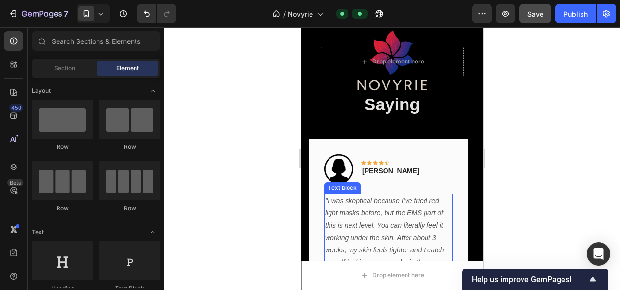
scroll to position [2604, 0]
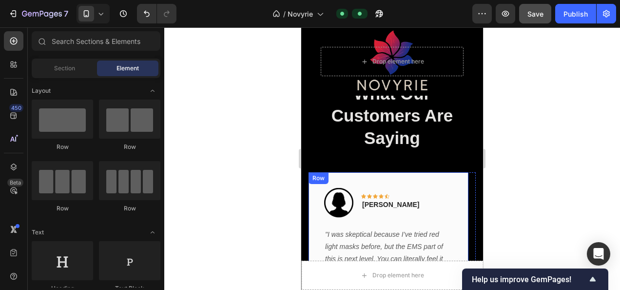
click at [412, 182] on div "Image Icon Icon Icon Icon Icon Row Rita Carroll Text block Row "I was skeptical…" at bounding box center [389, 279] width 160 height 215
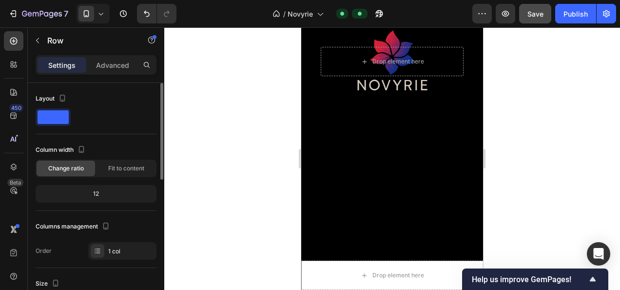
click at [102, 191] on div "12" at bounding box center [96, 194] width 117 height 14
click at [114, 236] on div "Columns management Order 1 col" at bounding box center [96, 238] width 121 height 41
click at [115, 243] on div "1 col" at bounding box center [122, 251] width 68 height 18
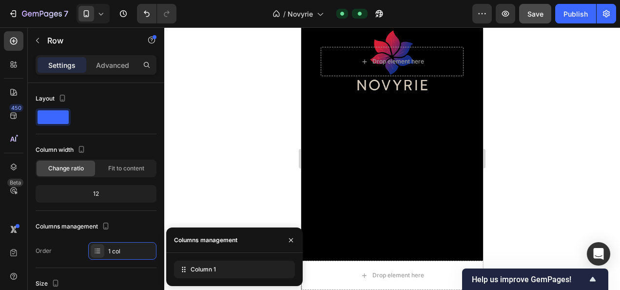
click at [258, 158] on div at bounding box center [392, 158] width 456 height 262
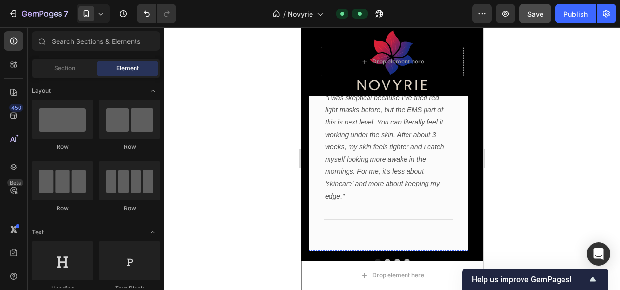
scroll to position [2799, 0]
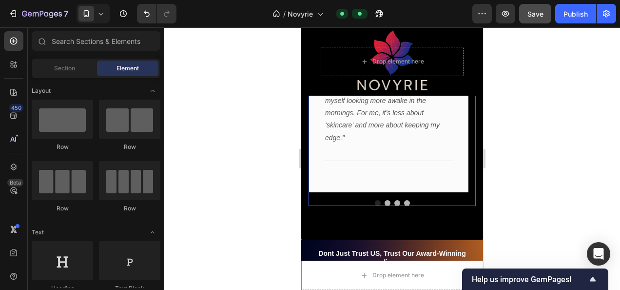
click at [400, 201] on div at bounding box center [392, 203] width 167 height 6
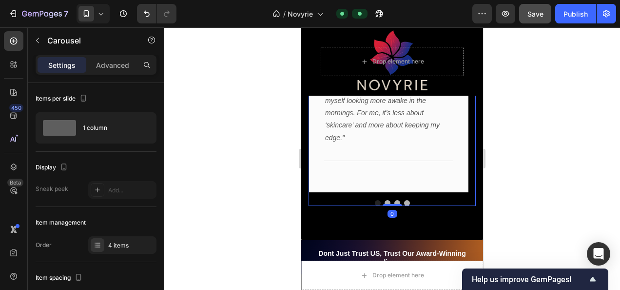
click at [404, 201] on button "Dot" at bounding box center [407, 203] width 6 height 6
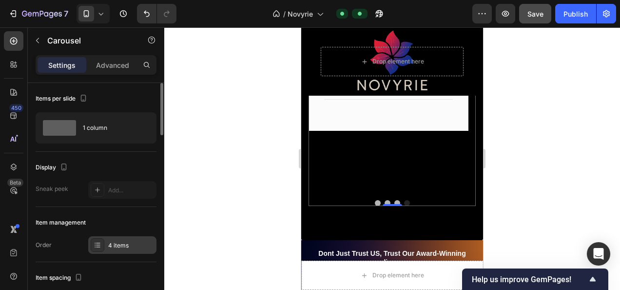
click at [115, 241] on div "4 items" at bounding box center [131, 245] width 46 height 9
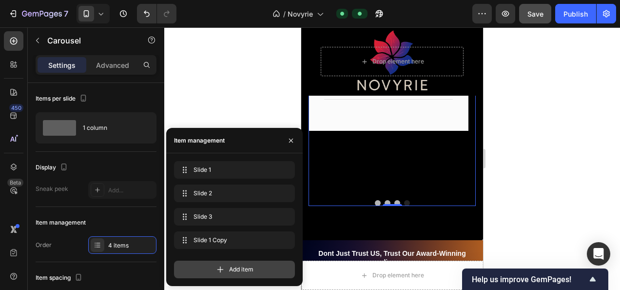
click at [230, 265] on span "Add item" at bounding box center [241, 269] width 24 height 9
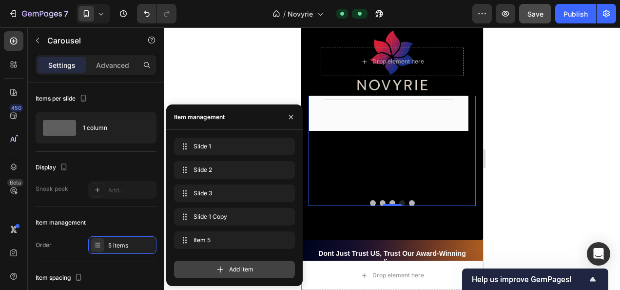
click at [227, 268] on div "Add item" at bounding box center [234, 269] width 121 height 18
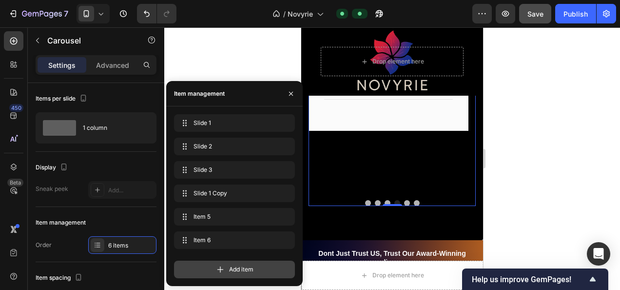
click at [227, 268] on div "Add item" at bounding box center [234, 269] width 121 height 18
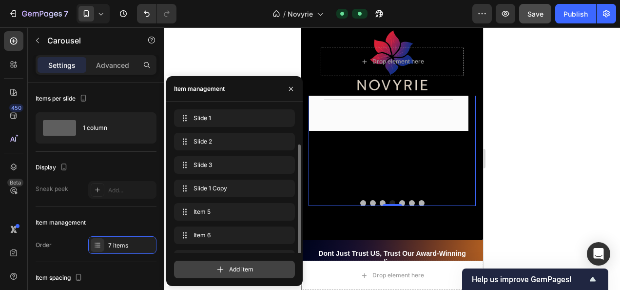
scroll to position [19, 0]
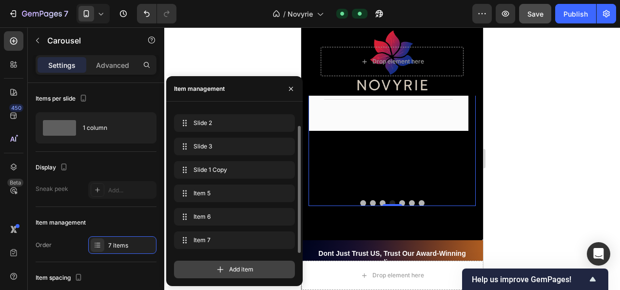
click at [227, 268] on div "Add item" at bounding box center [234, 269] width 121 height 18
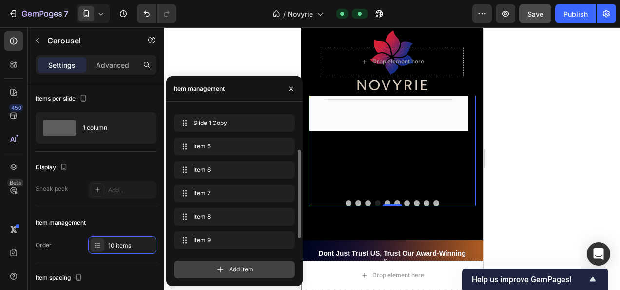
scroll to position [89, 0]
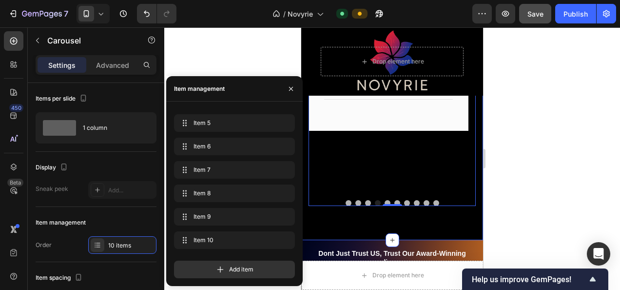
click at [531, 149] on div at bounding box center [392, 158] width 456 height 262
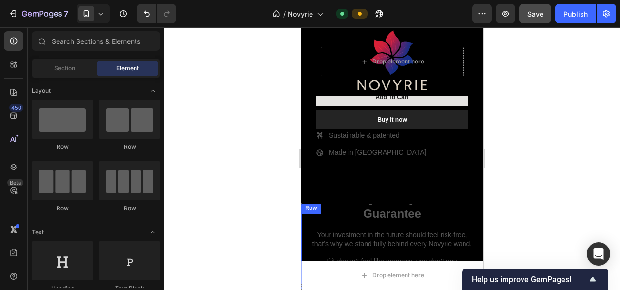
scroll to position [3578, 0]
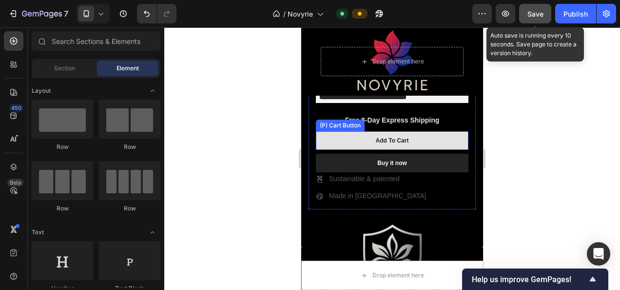
click at [533, 17] on span "Save" at bounding box center [535, 14] width 16 height 8
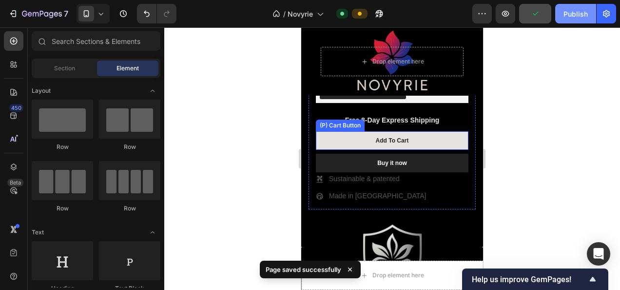
click at [590, 11] on button "Publish" at bounding box center [575, 13] width 41 height 19
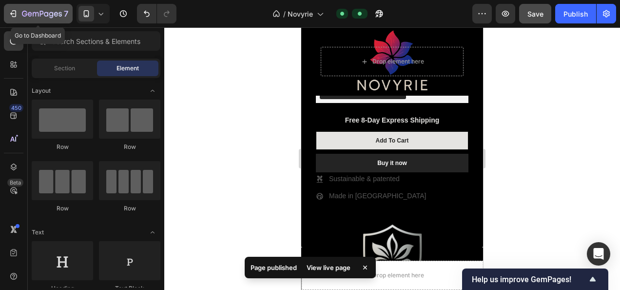
click at [13, 6] on button "7" at bounding box center [38, 13] width 69 height 19
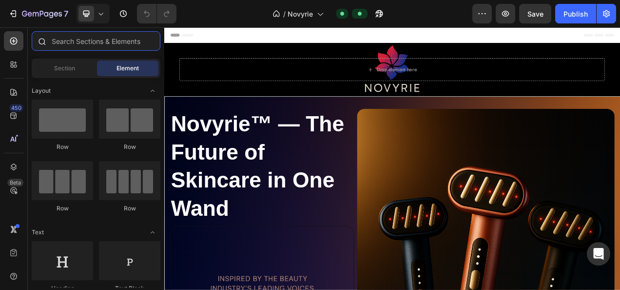
click at [95, 43] on input "text" at bounding box center [96, 40] width 129 height 19
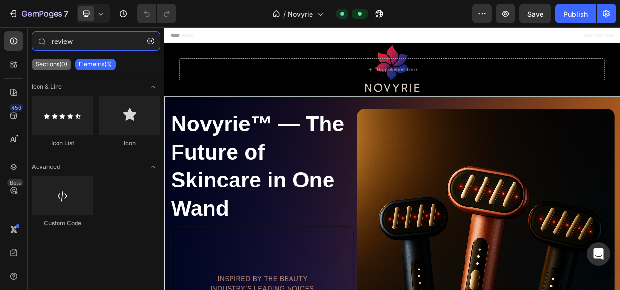
type input "review"
click at [68, 65] on div "Sections(0)" at bounding box center [51, 64] width 39 height 12
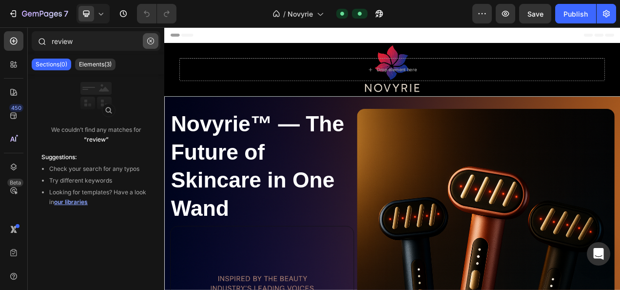
click at [151, 38] on icon "button" at bounding box center [150, 41] width 7 height 7
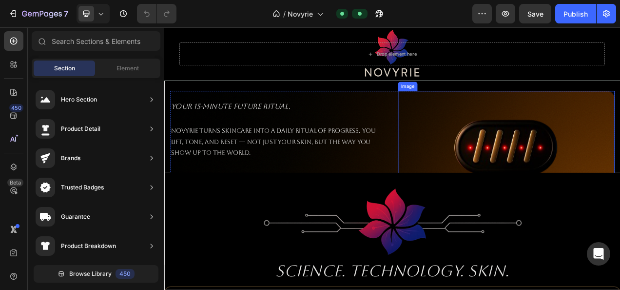
scroll to position [1072, 0]
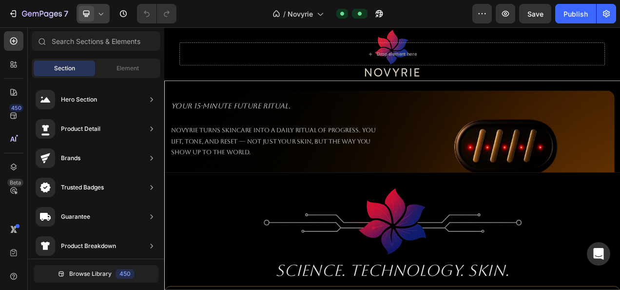
click at [101, 15] on icon at bounding box center [101, 14] width 10 height 10
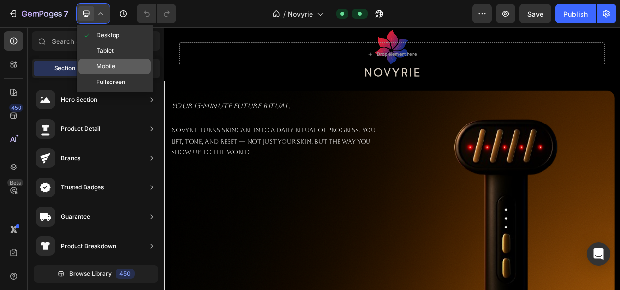
click at [118, 67] on div "Mobile" at bounding box center [114, 66] width 72 height 16
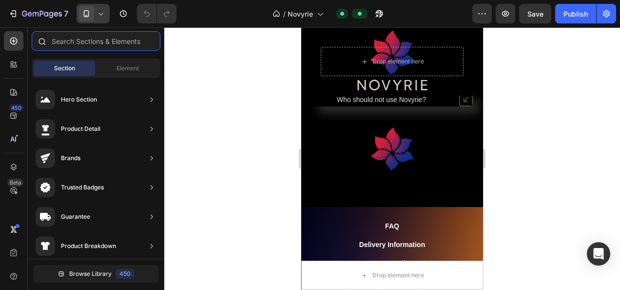
click at [131, 48] on input "text" at bounding box center [96, 40] width 129 height 19
click at [133, 68] on span "Element" at bounding box center [127, 68] width 22 height 9
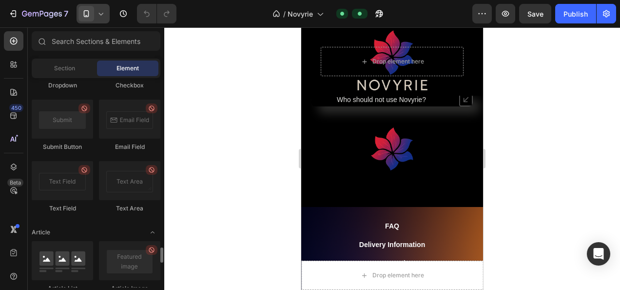
scroll to position [1998, 0]
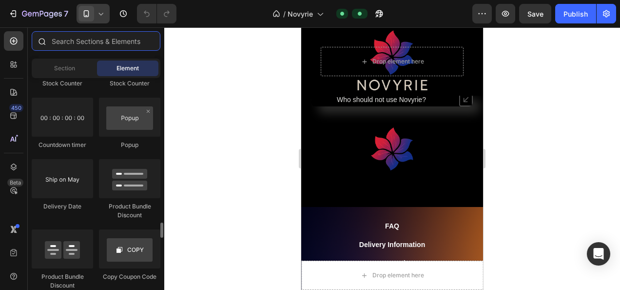
click at [103, 43] on input "text" at bounding box center [96, 40] width 129 height 19
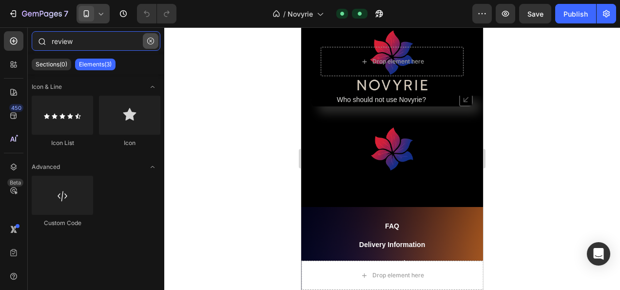
type input "review"
click at [150, 43] on icon "button" at bounding box center [150, 41] width 7 height 7
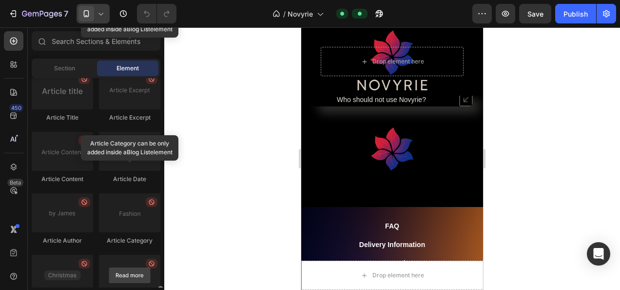
scroll to position [2592, 0]
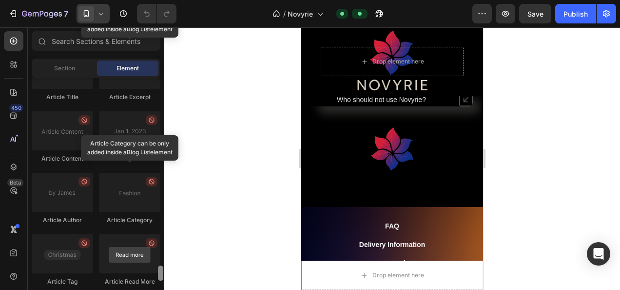
drag, startPoint x: 161, startPoint y: 91, endPoint x: 155, endPoint y: 278, distance: 187.8
click at [155, 278] on div "Layout Row Row Row Row Text Heading Text Block Button Button Button Media Image…" at bounding box center [96, 182] width 136 height 209
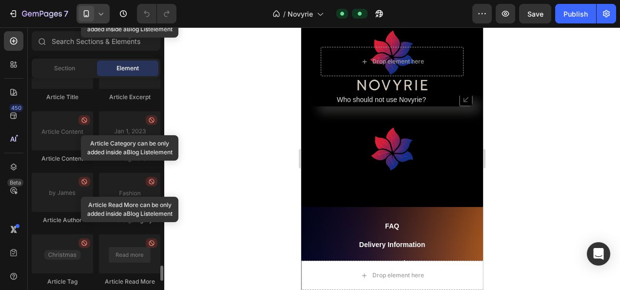
click at [194, 198] on div at bounding box center [392, 158] width 456 height 262
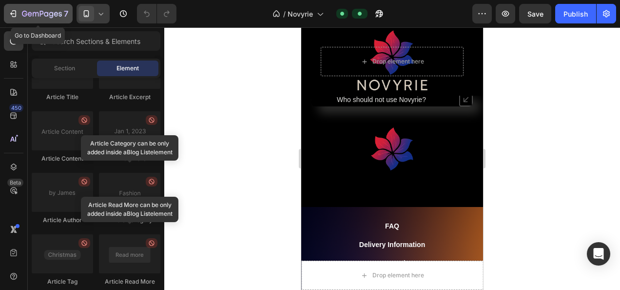
click at [9, 10] on icon "button" at bounding box center [13, 14] width 10 height 10
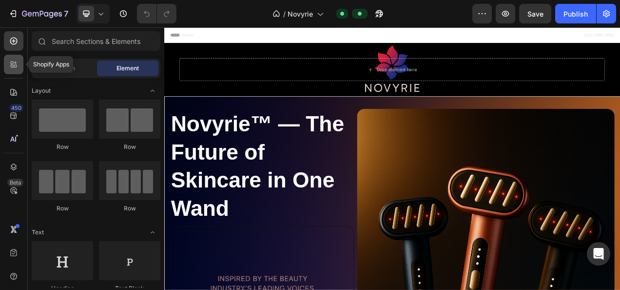
click at [11, 64] on icon at bounding box center [14, 64] width 10 height 10
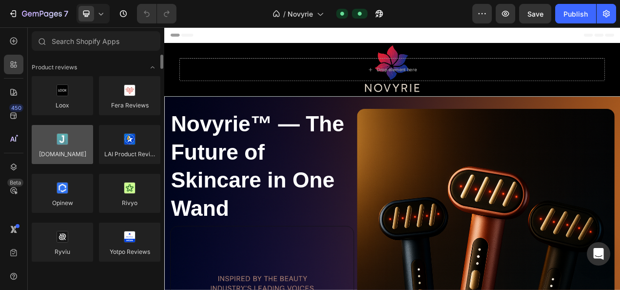
click at [58, 137] on div at bounding box center [62, 144] width 61 height 39
click at [62, 151] on div at bounding box center [62, 144] width 61 height 39
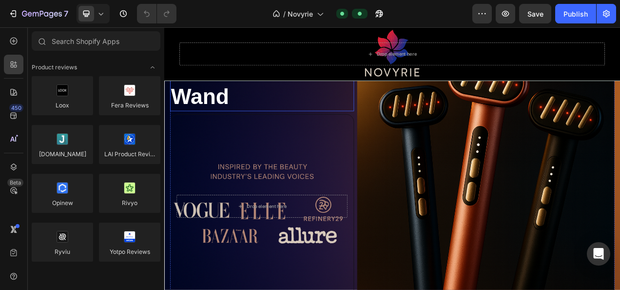
scroll to position [146, 0]
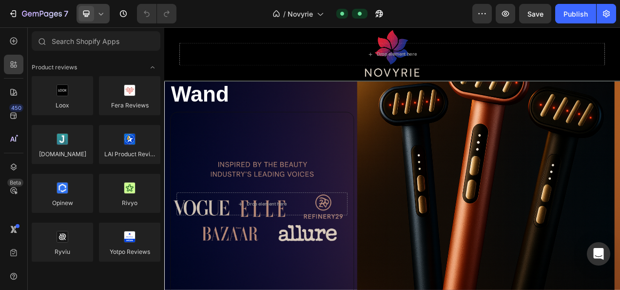
click at [104, 13] on icon at bounding box center [101, 14] width 10 height 10
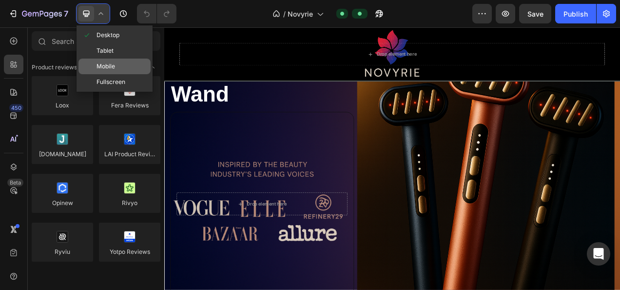
click at [109, 59] on div "Mobile" at bounding box center [114, 66] width 72 height 16
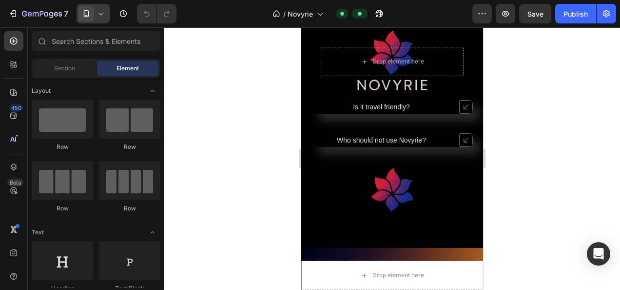
scroll to position [3550, 0]
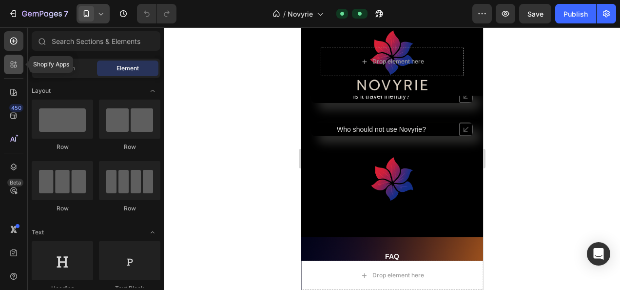
click at [19, 66] on div at bounding box center [13, 64] width 19 height 19
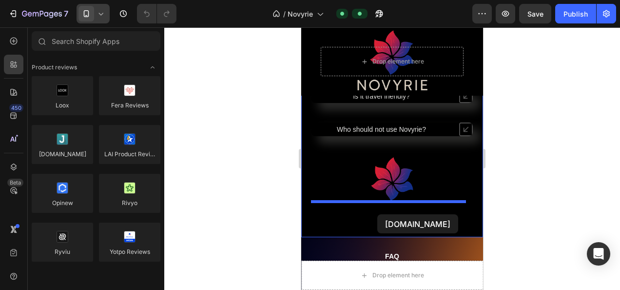
drag, startPoint x: 360, startPoint y: 161, endPoint x: 377, endPoint y: 213, distance: 55.0
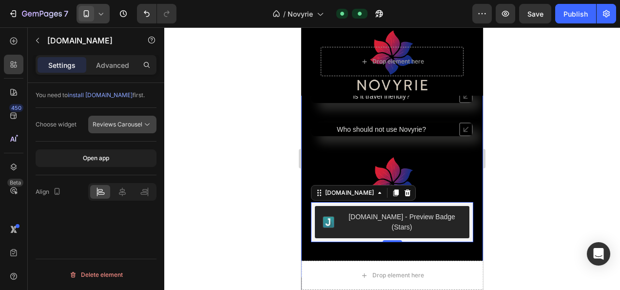
click at [122, 125] on span "Reviews Carousel" at bounding box center [118, 123] width 50 height 7
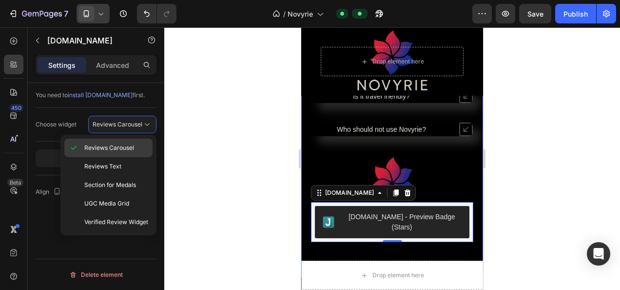
click at [119, 148] on span "Reviews Carousel" at bounding box center [109, 147] width 50 height 9
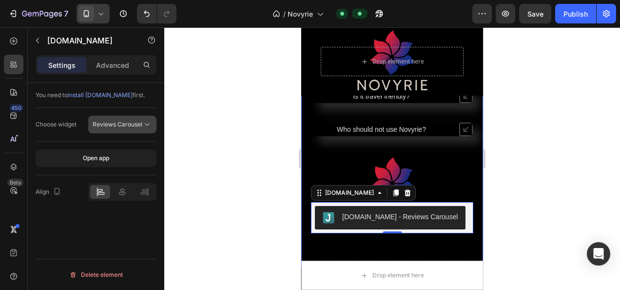
click at [126, 122] on span "Reviews Carousel" at bounding box center [118, 123] width 50 height 7
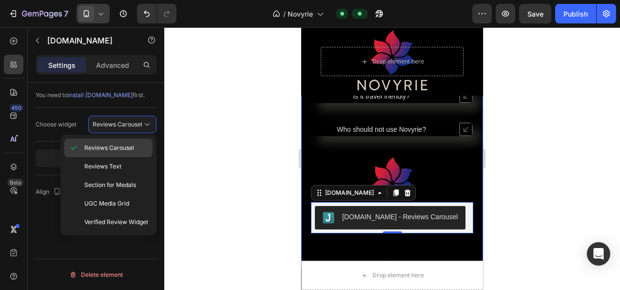
click at [121, 144] on span "Reviews Carousel" at bounding box center [109, 147] width 50 height 9
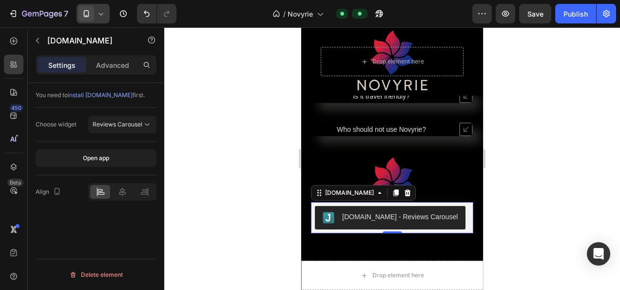
click at [561, 128] on div at bounding box center [392, 158] width 456 height 262
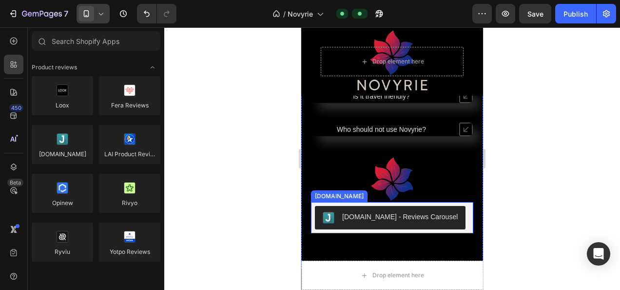
click at [441, 213] on button "[DOMAIN_NAME] - Reviews Carousel" at bounding box center [390, 217] width 151 height 23
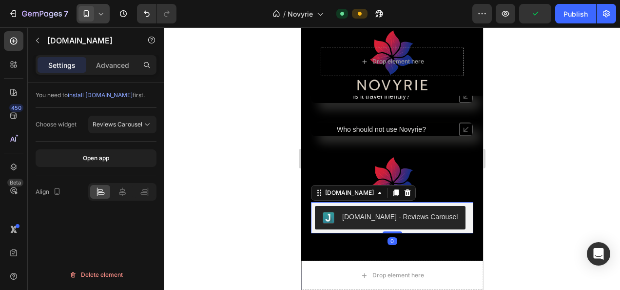
click at [460, 212] on div "Judge.me - Reviews Carousel" at bounding box center [392, 217] width 155 height 23
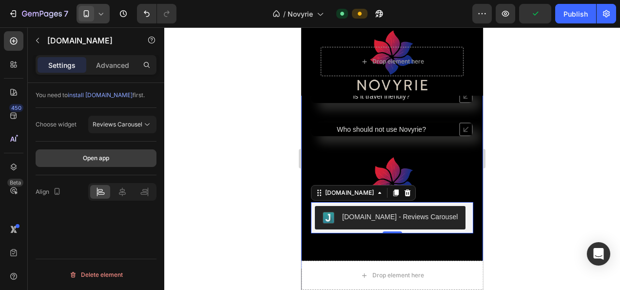
click at [109, 159] on div "Open app" at bounding box center [96, 158] width 26 height 9
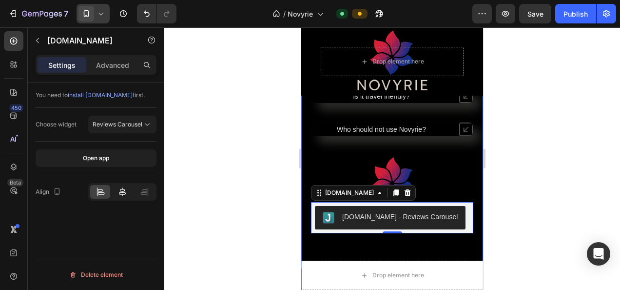
click at [114, 190] on div at bounding box center [122, 192] width 20 height 14
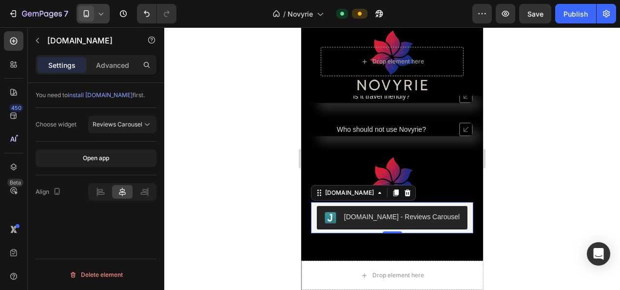
click at [619, 0] on html "7 Version history / Novyrie Default Preview Save Publish 450 Beta Sections(18) …" at bounding box center [310, 0] width 620 height 0
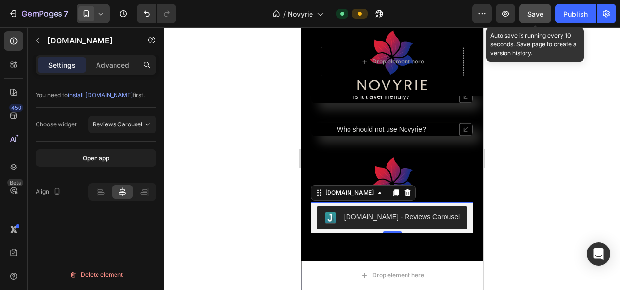
click at [527, 21] on button "Save" at bounding box center [535, 13] width 32 height 19
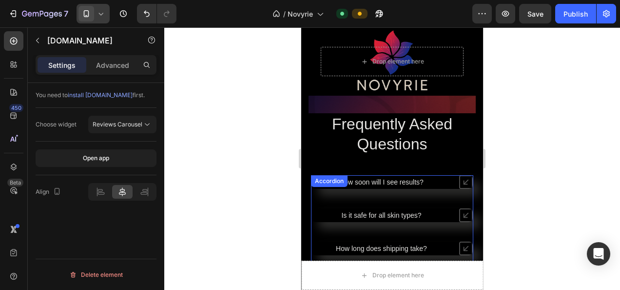
scroll to position [3076, 0]
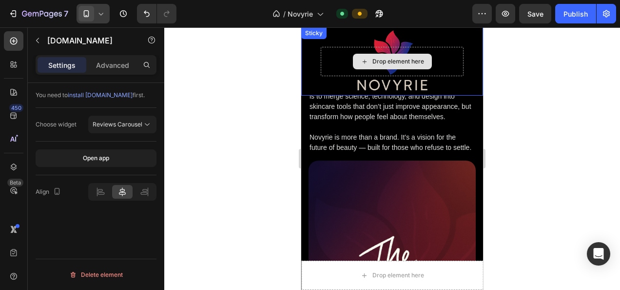
click at [323, 46] on div "Drop element here Sticky" at bounding box center [392, 61] width 182 height 68
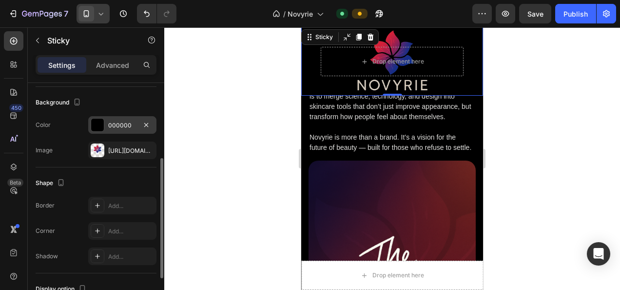
scroll to position [222, 0]
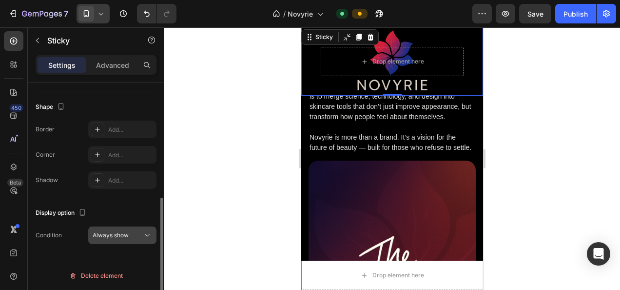
click at [119, 233] on span "Always show" at bounding box center [111, 234] width 36 height 7
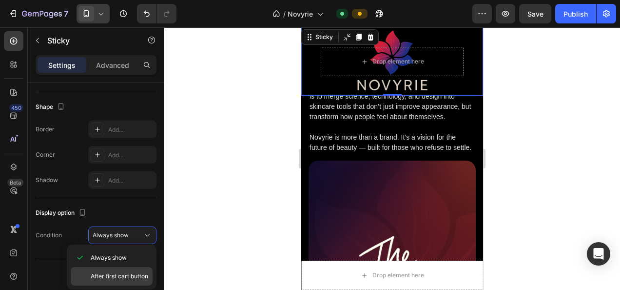
click at [124, 269] on div "After first cart button" at bounding box center [112, 276] width 82 height 19
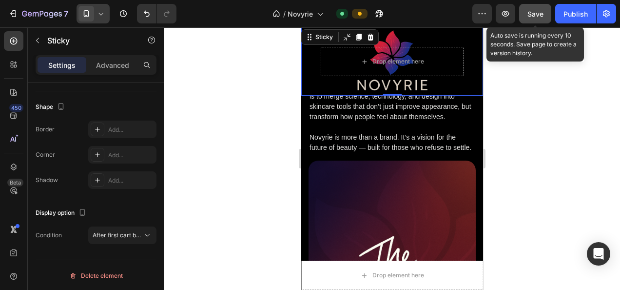
click at [536, 15] on span "Save" at bounding box center [535, 14] width 16 height 8
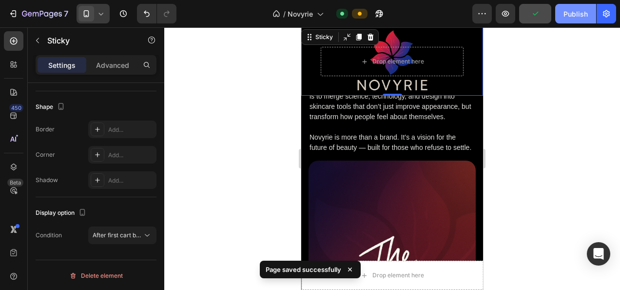
click at [571, 13] on div "Publish" at bounding box center [575, 14] width 24 height 10
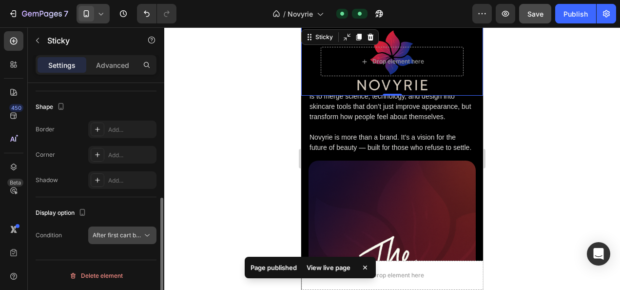
click at [126, 240] on button "After first cart button" at bounding box center [122, 235] width 68 height 18
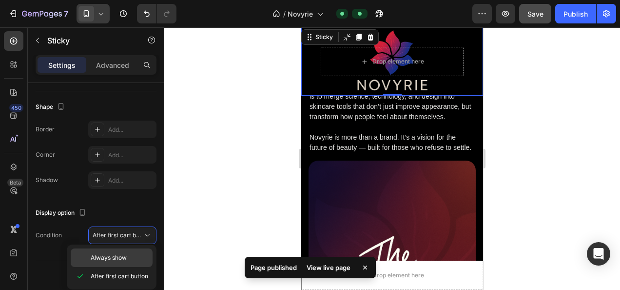
click at [128, 253] on p "Always show" at bounding box center [120, 257] width 58 height 9
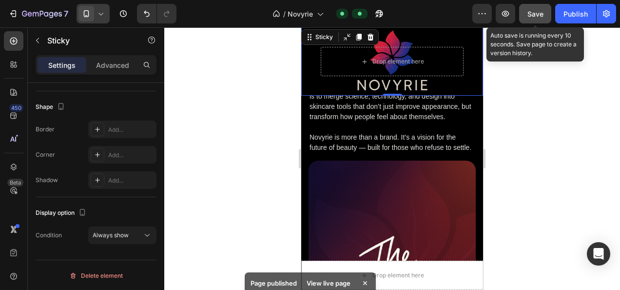
click at [523, 15] on button "Save" at bounding box center [535, 13] width 32 height 19
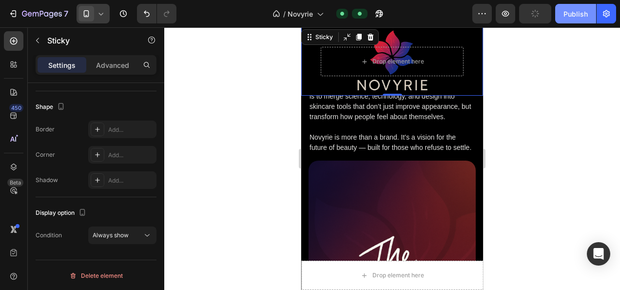
click at [585, 12] on div "Publish" at bounding box center [575, 14] width 24 height 10
click at [443, 39] on div "Drop element here Sticky 0" at bounding box center [392, 61] width 182 height 68
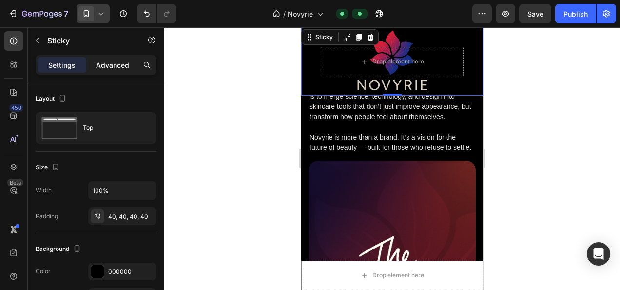
click at [122, 60] on p "Advanced" at bounding box center [112, 65] width 33 height 10
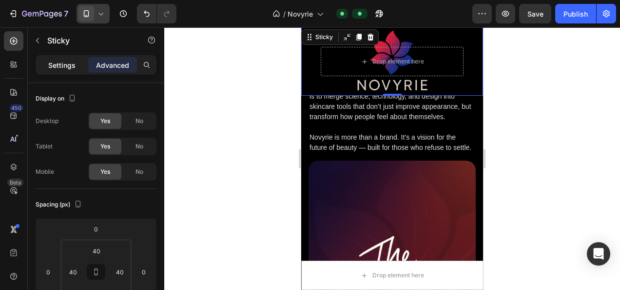
click at [65, 72] on div "Settings" at bounding box center [62, 65] width 49 height 16
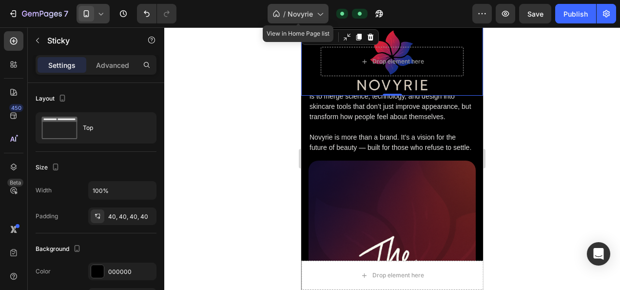
click at [298, 12] on span "Novyrie" at bounding box center [300, 14] width 25 height 10
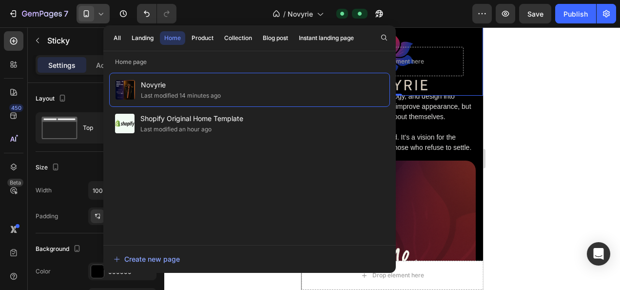
click at [552, 84] on div at bounding box center [392, 158] width 456 height 262
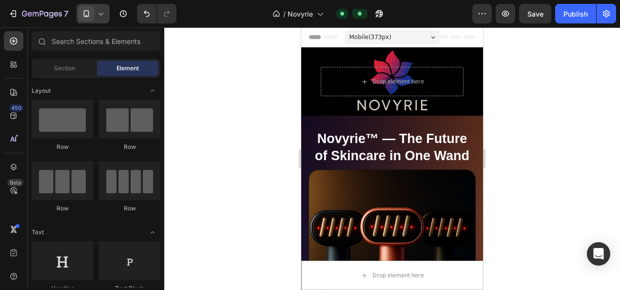
click at [327, 37] on span "Header" at bounding box center [330, 37] width 21 height 10
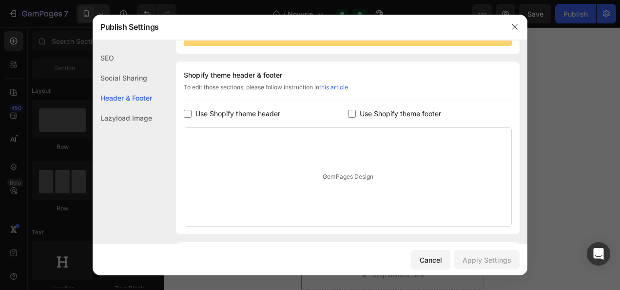
scroll to position [132, 0]
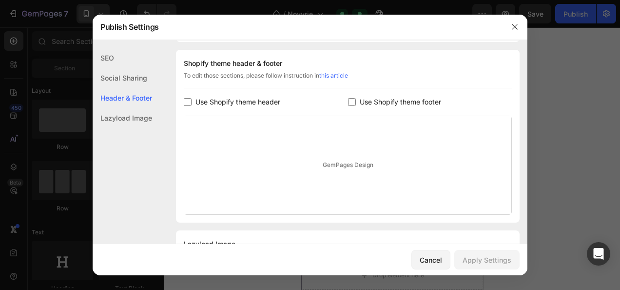
click at [234, 102] on span "Use Shopify theme header" at bounding box center [237, 102] width 85 height 12
checkbox input "true"
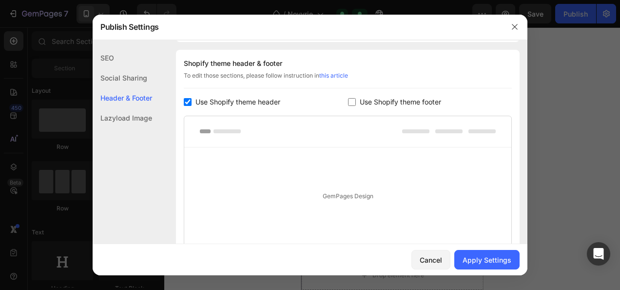
click at [361, 102] on span "Use Shopify theme footer" at bounding box center [400, 102] width 81 height 12
click at [360, 101] on span "Use Shopify theme footer" at bounding box center [400, 102] width 81 height 12
checkbox input "false"
click at [131, 114] on div "Lazyload Image" at bounding box center [122, 118] width 59 height 20
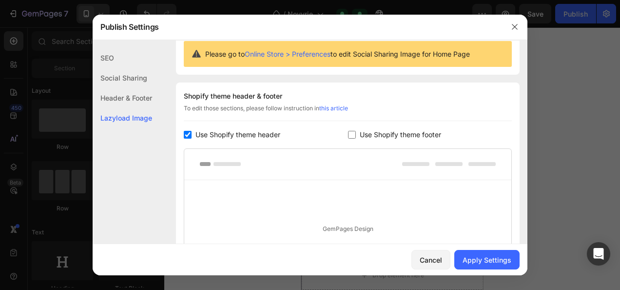
scroll to position [66, 0]
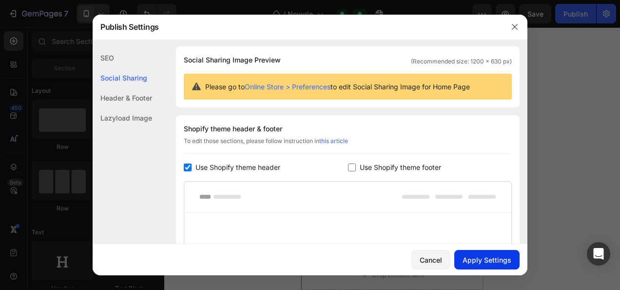
click at [495, 258] on div "Apply Settings" at bounding box center [487, 259] width 49 height 10
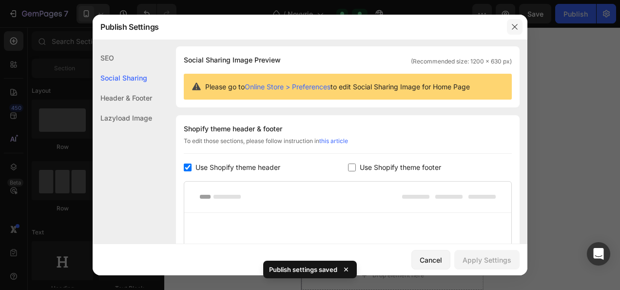
click at [513, 28] on icon "button" at bounding box center [515, 27] width 8 height 8
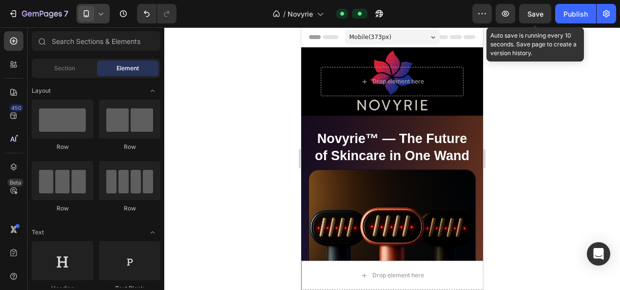
click at [539, 14] on span "Save" at bounding box center [535, 14] width 16 height 8
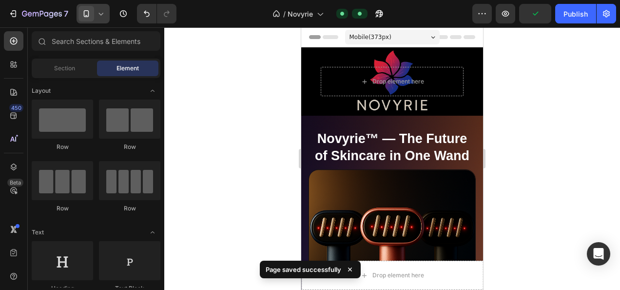
click at [575, 3] on div "7 Version history / Novyrie Default Preview Publish" at bounding box center [310, 14] width 620 height 28
click at [574, 7] on button "Publish" at bounding box center [575, 13] width 41 height 19
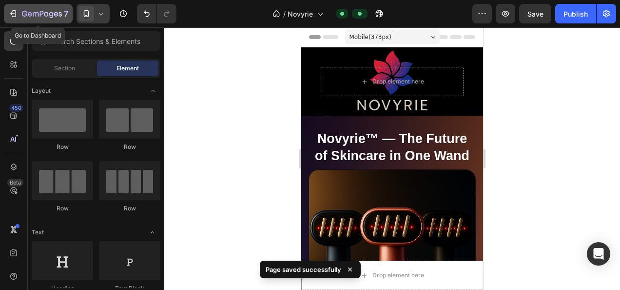
click at [25, 13] on icon "button" at bounding box center [42, 14] width 40 height 8
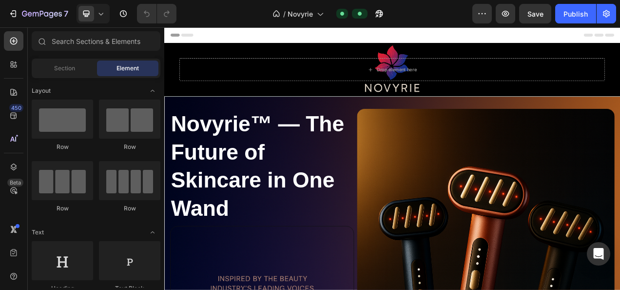
click at [195, 32] on span "Header" at bounding box center [193, 37] width 21 height 10
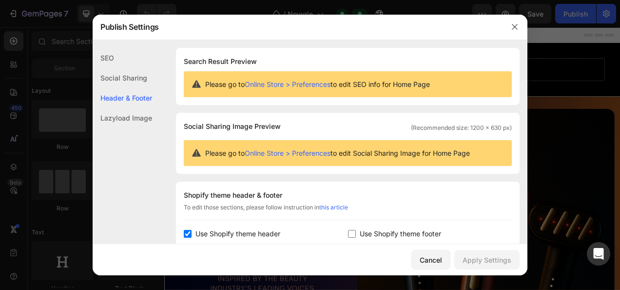
scroll to position [132, 0]
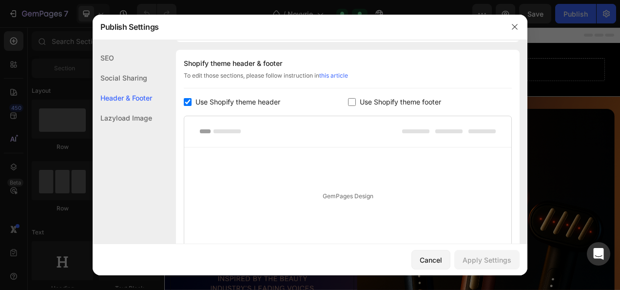
click at [222, 101] on span "Use Shopify theme header" at bounding box center [237, 102] width 85 height 12
checkbox input "false"
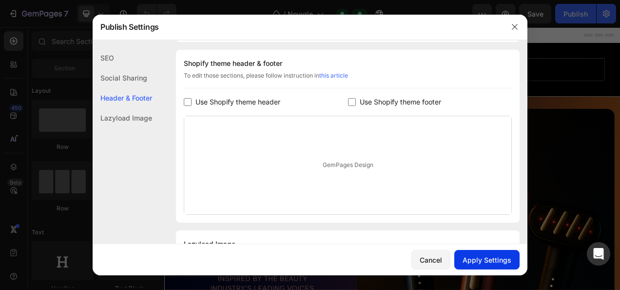
click at [478, 265] on button "Apply Settings" at bounding box center [486, 259] width 65 height 19
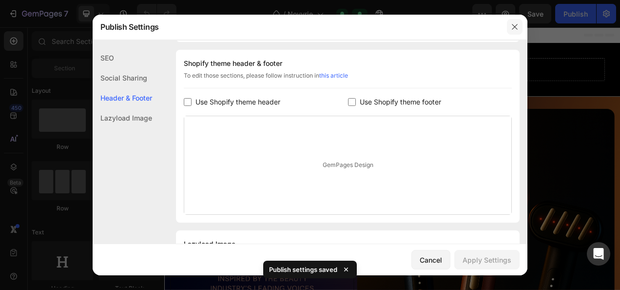
click at [510, 30] on button "button" at bounding box center [515, 27] width 16 height 16
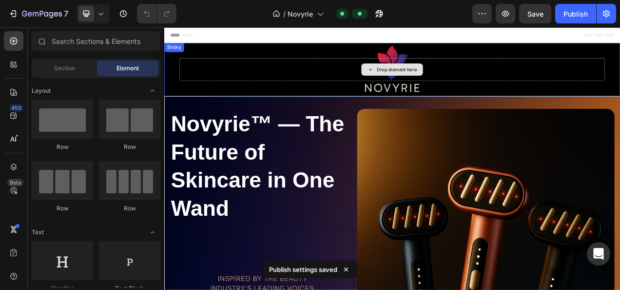
click at [465, 86] on div "Drop element here" at bounding box center [456, 82] width 79 height 16
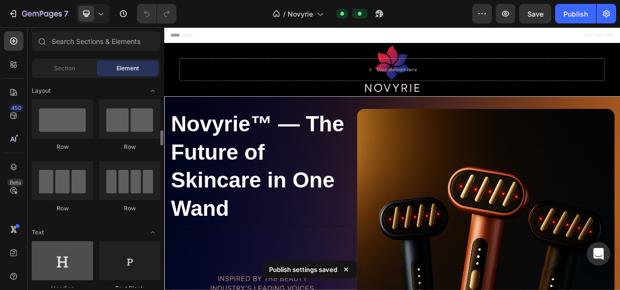
scroll to position [49, 0]
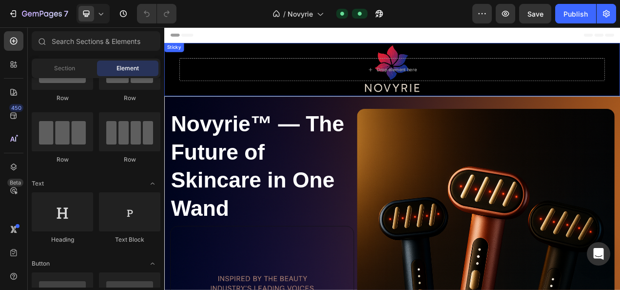
click at [238, 55] on div "Drop element here Sticky" at bounding box center [456, 81] width 585 height 69
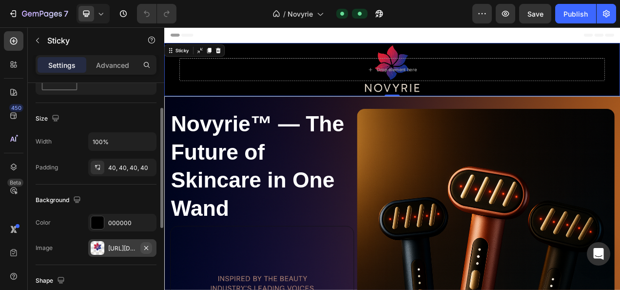
click at [146, 246] on icon "button" at bounding box center [146, 247] width 4 height 4
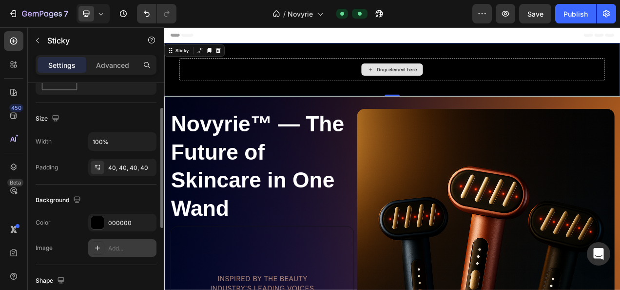
click at [463, 83] on div "Drop element here" at bounding box center [463, 81] width 52 height 8
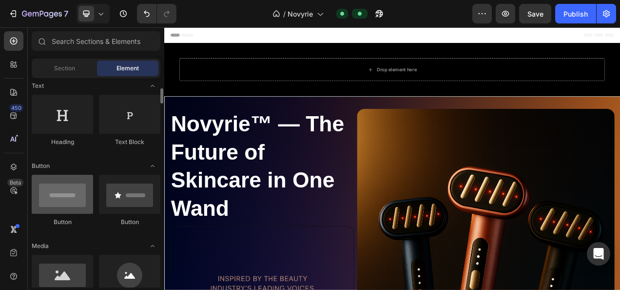
scroll to position [195, 0]
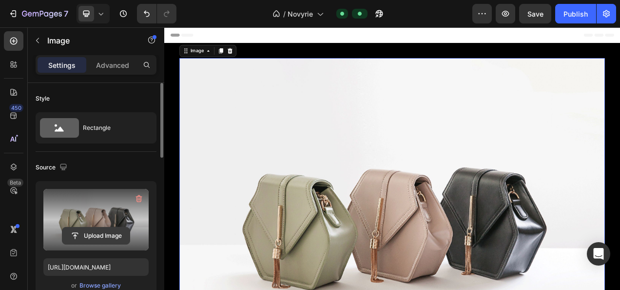
click at [112, 234] on input "file" at bounding box center [95, 235] width 67 height 17
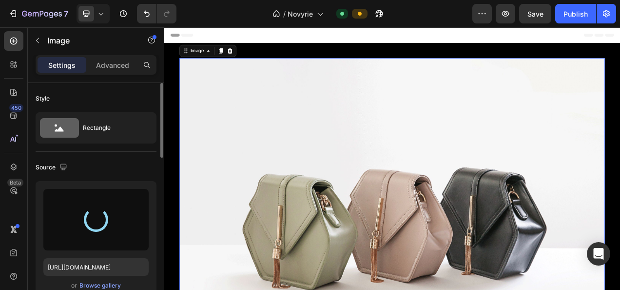
type input "[URL][DOMAIN_NAME]"
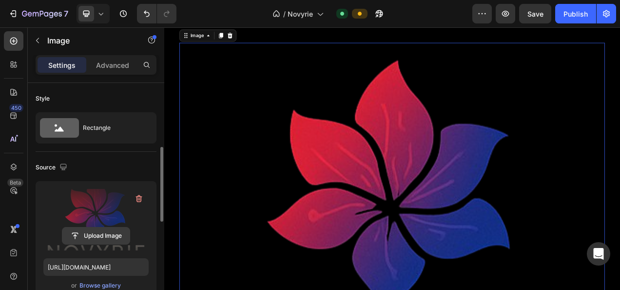
scroll to position [97, 0]
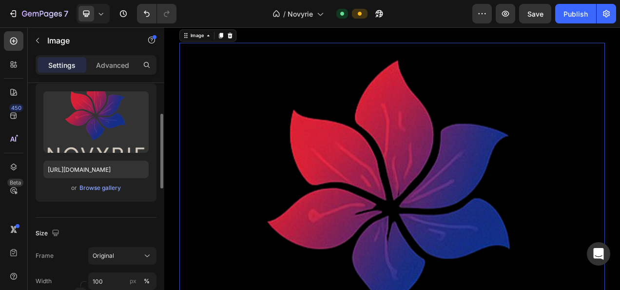
click at [127, 191] on div "or Browse gallery" at bounding box center [95, 188] width 105 height 12
click at [80, 217] on div "Size Frame Original Width 100 px % Height px %" at bounding box center [96, 270] width 121 height 106
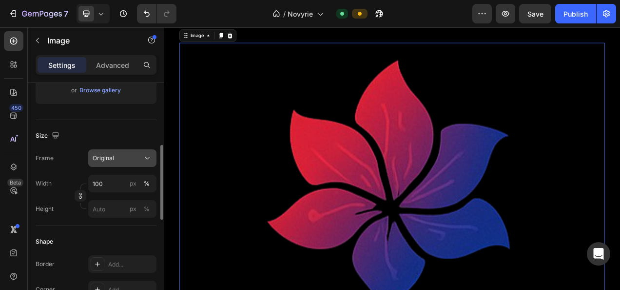
click at [127, 158] on div "Original" at bounding box center [117, 158] width 48 height 9
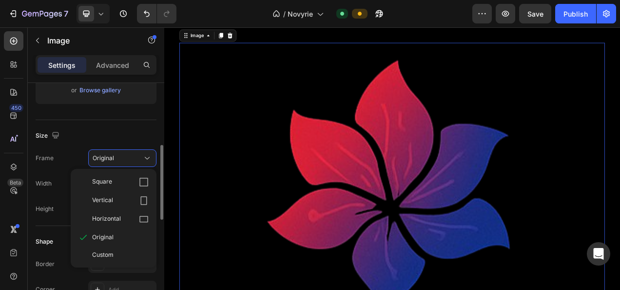
click at [122, 199] on div "Vertical" at bounding box center [120, 200] width 57 height 10
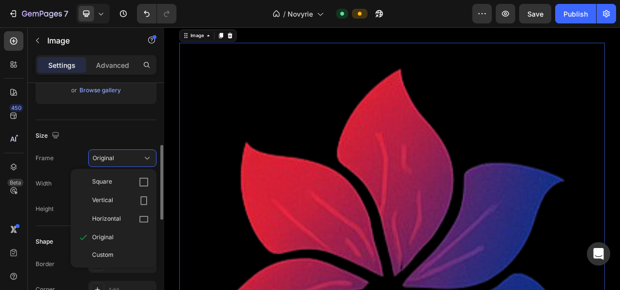
scroll to position [526, 0]
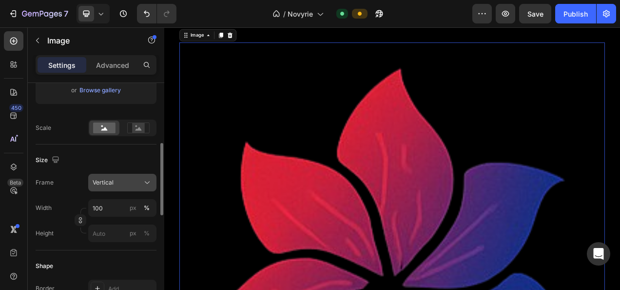
click at [124, 174] on button "Vertical" at bounding box center [122, 183] width 68 height 18
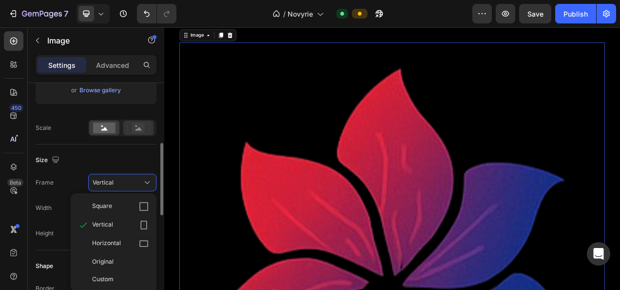
click at [139, 127] on icon at bounding box center [138, 128] width 6 height 3
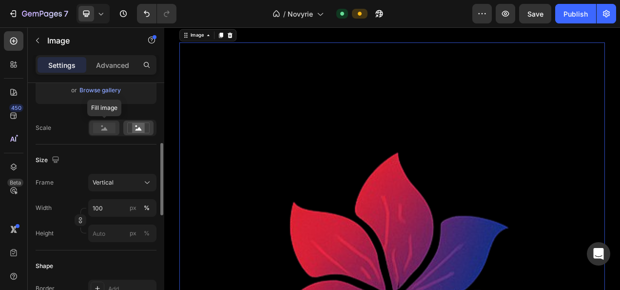
click at [113, 129] on rect at bounding box center [104, 127] width 22 height 11
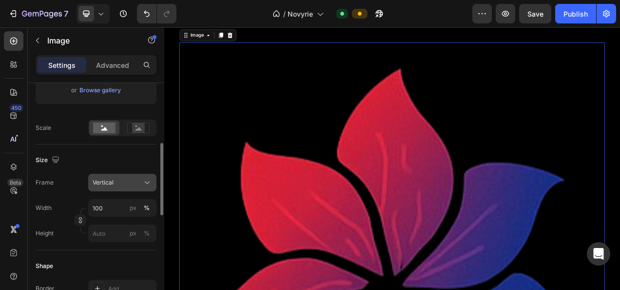
click at [138, 183] on div "Vertical" at bounding box center [117, 182] width 48 height 9
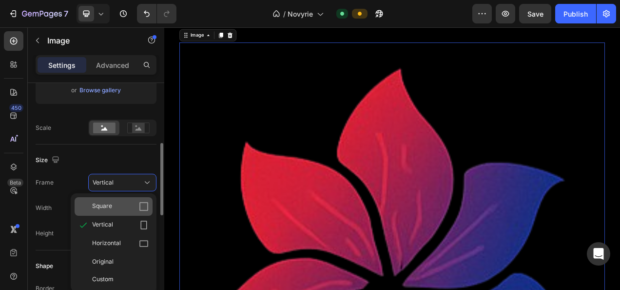
click at [129, 204] on div "Square" at bounding box center [120, 206] width 57 height 10
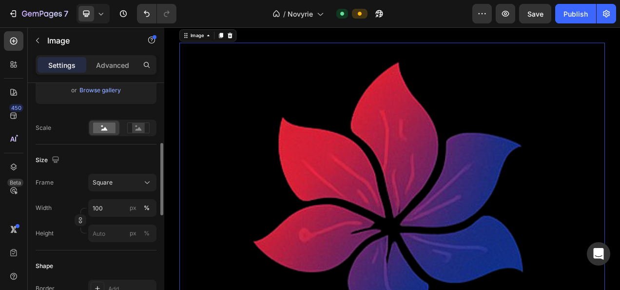
scroll to position [1321, 0]
click at [116, 205] on input "100" at bounding box center [122, 208] width 68 height 18
type input "8"
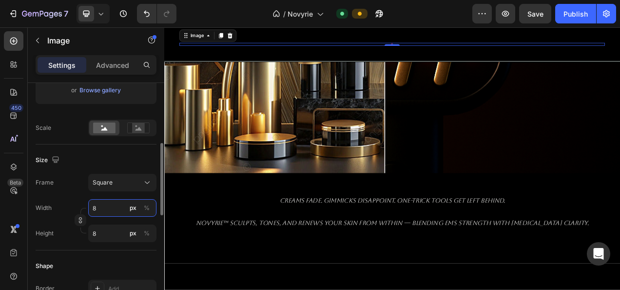
type input "80"
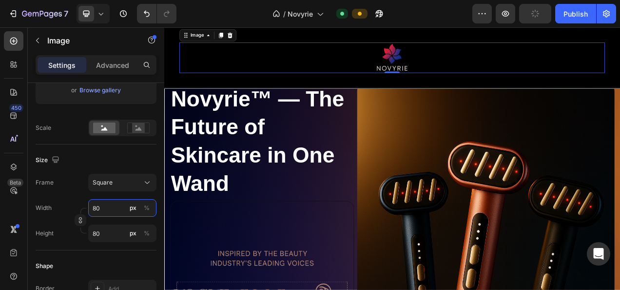
scroll to position [0, 0]
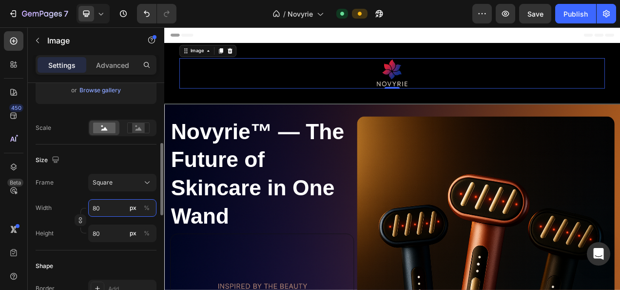
click at [107, 210] on input "80" at bounding box center [122, 208] width 68 height 18
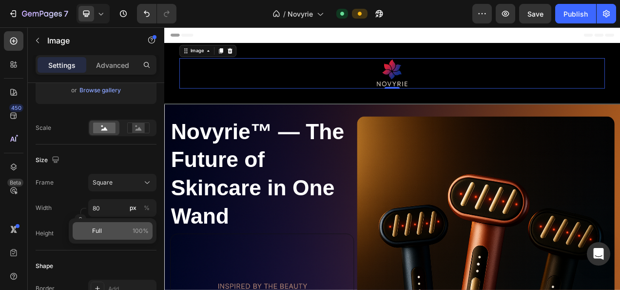
click at [116, 227] on p "Full 100%" at bounding box center [120, 230] width 57 height 9
type input "100"
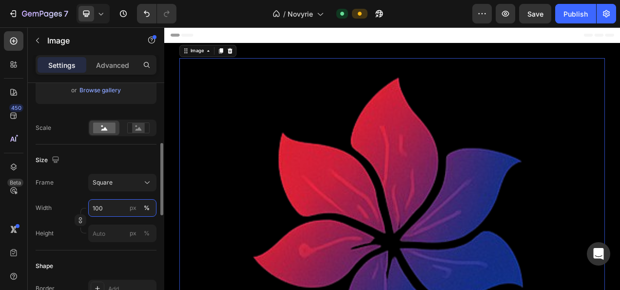
click at [120, 207] on input "100" at bounding box center [122, 208] width 68 height 18
type input "9"
type input "90"
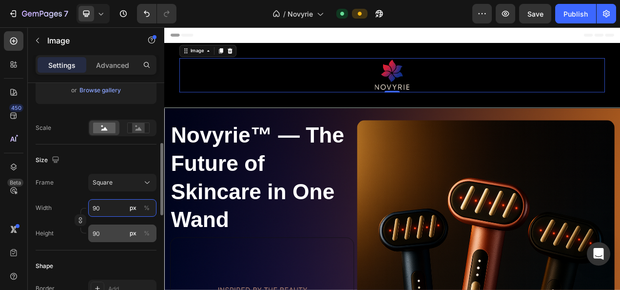
type input "90"
click at [99, 231] on input "90" at bounding box center [122, 233] width 68 height 18
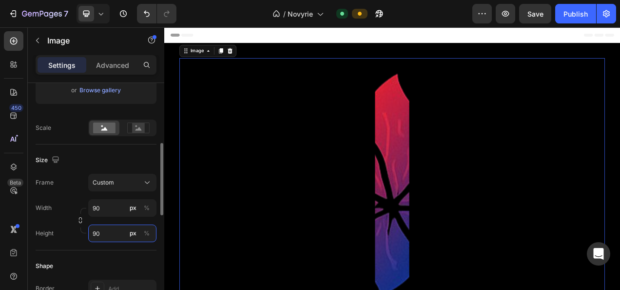
type input "9"
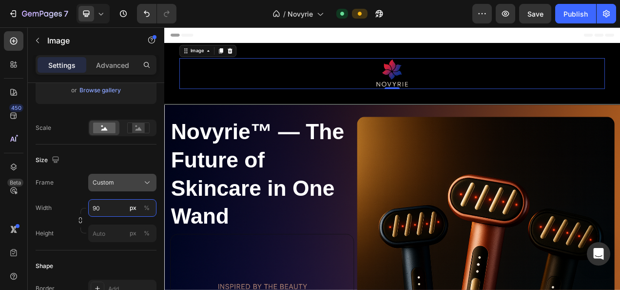
click at [113, 179] on div "Frame Custom Width 90 px % Height px %" at bounding box center [96, 208] width 121 height 68
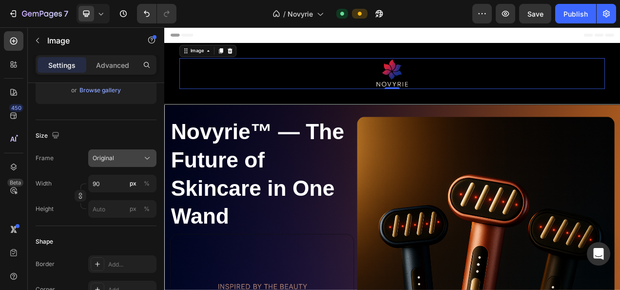
click at [112, 155] on span "Original" at bounding box center [103, 158] width 21 height 9
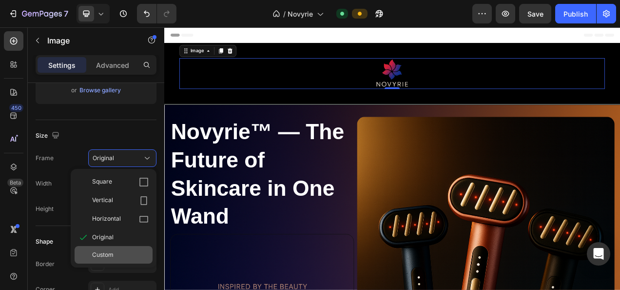
click at [110, 251] on span "Custom" at bounding box center [102, 254] width 21 height 9
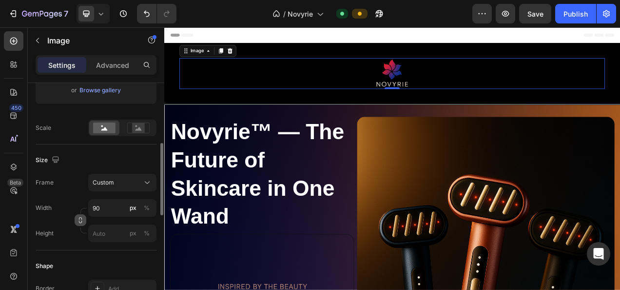
click at [78, 217] on icon "button" at bounding box center [80, 219] width 7 height 7
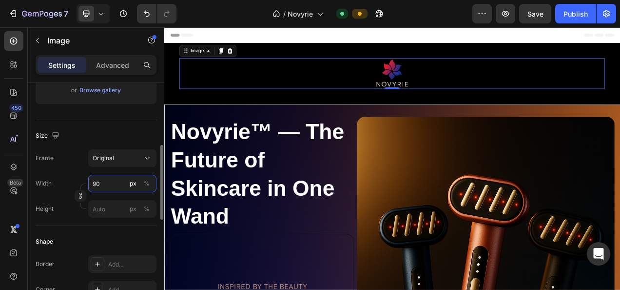
click at [113, 186] on input "90" at bounding box center [122, 183] width 68 height 18
type input "9"
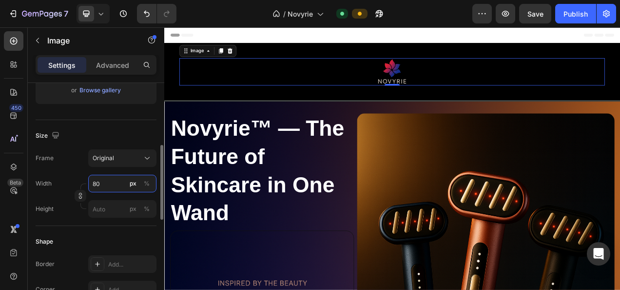
type input "8"
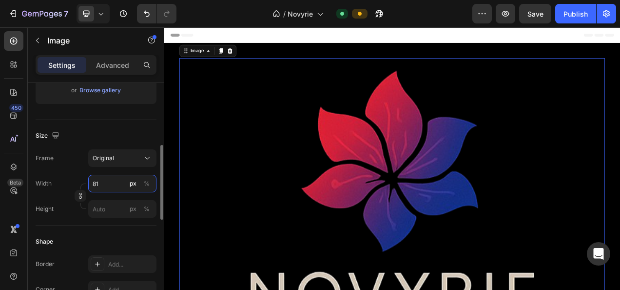
type input "8"
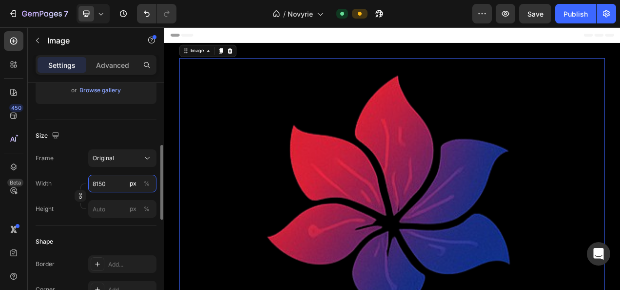
click at [96, 183] on input "8150" at bounding box center [122, 183] width 68 height 18
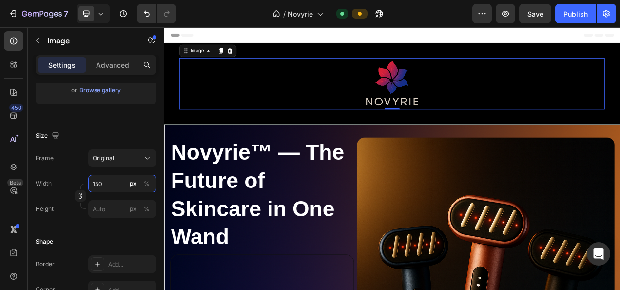
type input "150"
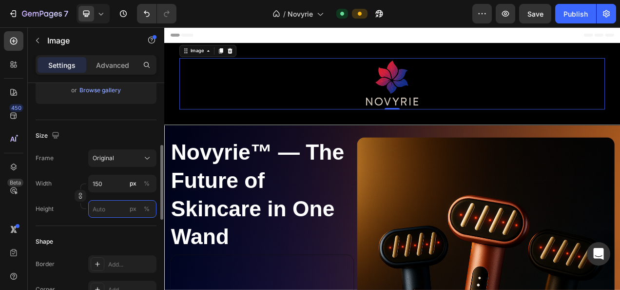
click at [105, 208] on input "px %" at bounding box center [122, 209] width 68 height 18
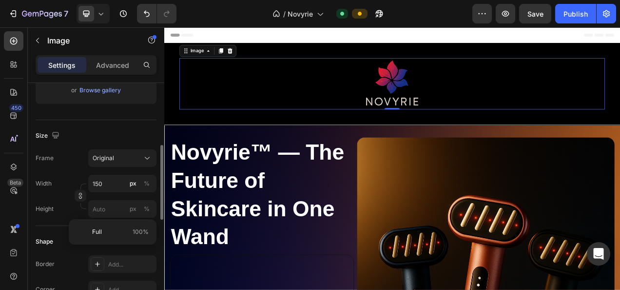
click at [58, 222] on div "Size Frame Original Width 150 px % Height px %" at bounding box center [96, 173] width 121 height 106
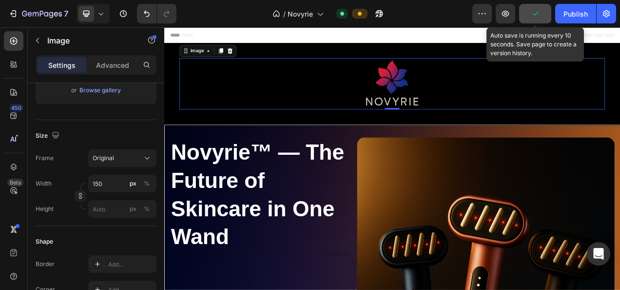
click at [525, 13] on button "button" at bounding box center [535, 13] width 32 height 19
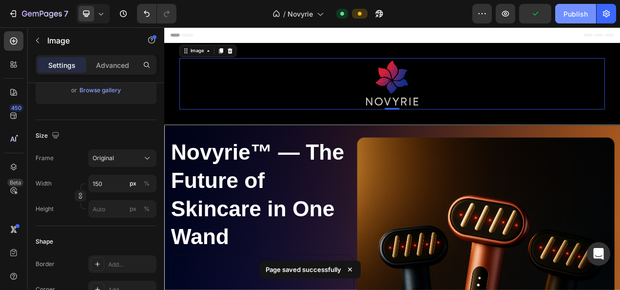
click at [568, 12] on div "Publish" at bounding box center [575, 14] width 24 height 10
click at [190, 32] on span "Header" at bounding box center [193, 37] width 21 height 10
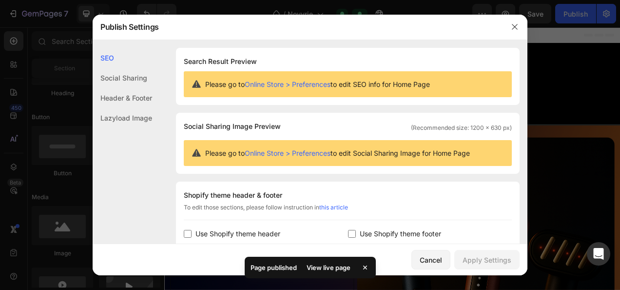
click at [136, 70] on div "Social Sharing" at bounding box center [122, 78] width 59 height 20
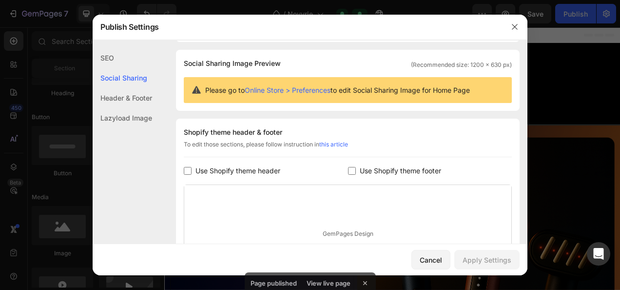
click at [146, 99] on div "Header & Footer" at bounding box center [122, 98] width 59 height 20
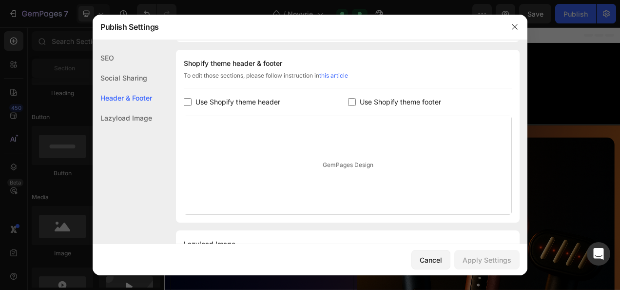
click at [145, 120] on div "Lazyload Image" at bounding box center [122, 118] width 59 height 20
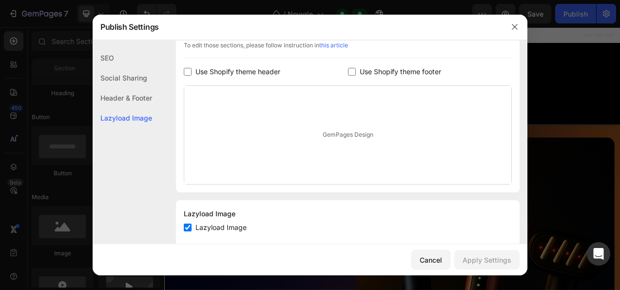
scroll to position [181, 0]
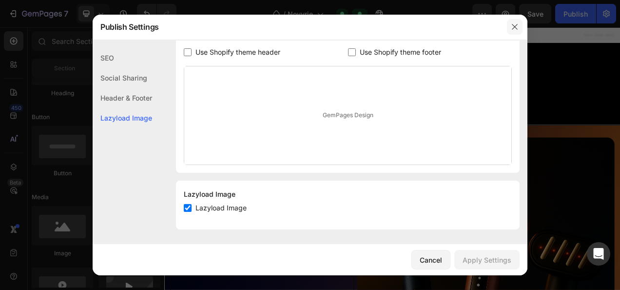
click at [511, 27] on icon "button" at bounding box center [515, 27] width 8 height 8
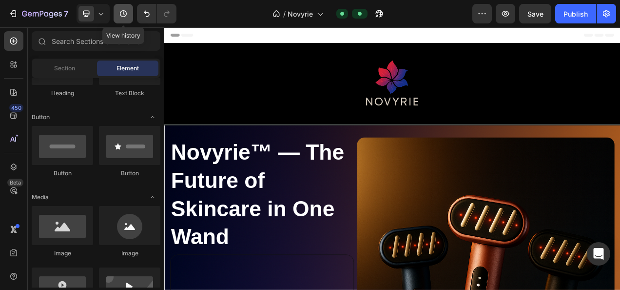
click at [132, 17] on button "button" at bounding box center [123, 13] width 19 height 19
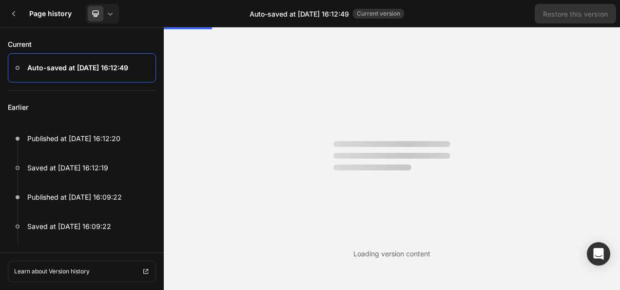
scroll to position [0, 0]
click at [18, 13] on div at bounding box center [13, 13] width 19 height 19
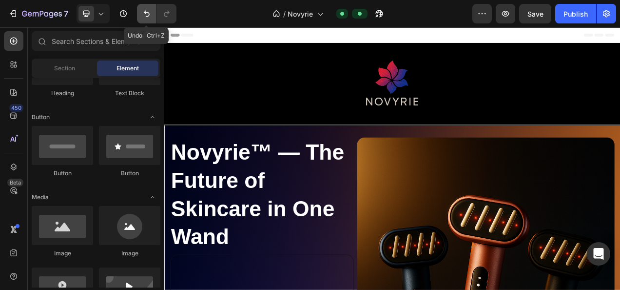
click at [148, 9] on icon "Undo/Redo" at bounding box center [147, 14] width 10 height 10
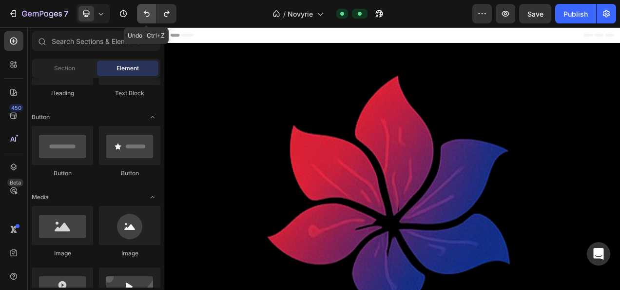
click at [148, 9] on icon "Undo/Redo" at bounding box center [147, 14] width 10 height 10
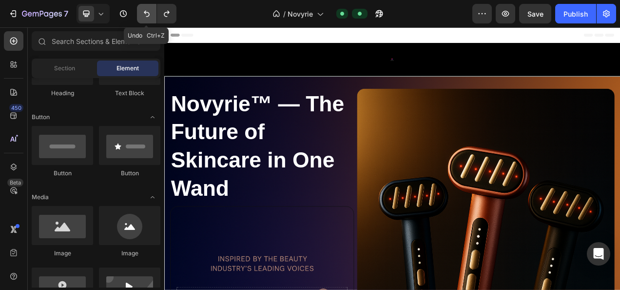
click at [148, 11] on icon "Undo/Redo" at bounding box center [147, 14] width 10 height 10
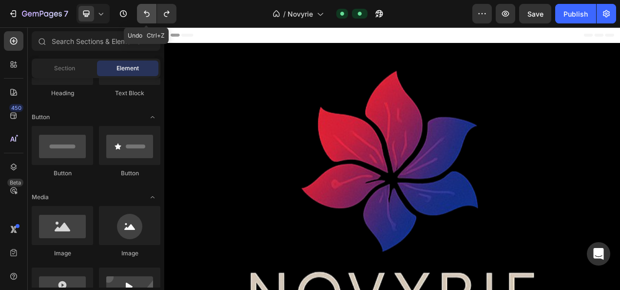
click at [148, 11] on icon "Undo/Redo" at bounding box center [147, 14] width 10 height 10
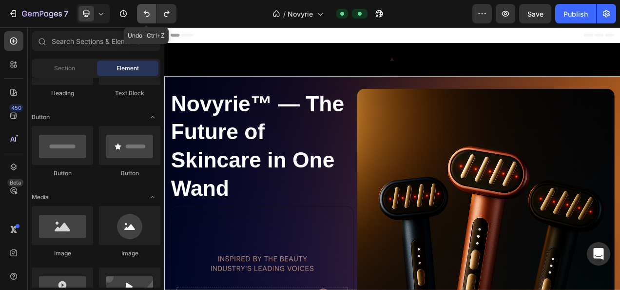
click at [148, 12] on icon "Undo/Redo" at bounding box center [147, 14] width 10 height 10
click at [148, 13] on icon "Undo/Redo" at bounding box center [147, 14] width 6 height 6
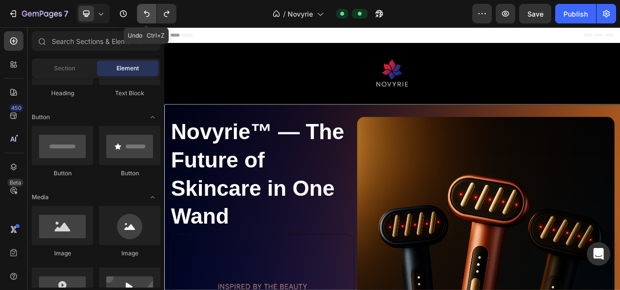
click at [148, 13] on icon "Undo/Redo" at bounding box center [147, 14] width 6 height 6
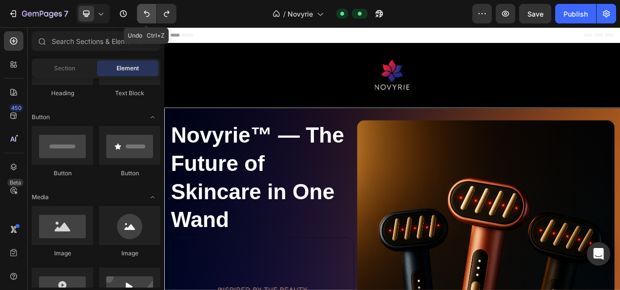
click at [148, 13] on icon "Undo/Redo" at bounding box center [147, 14] width 6 height 6
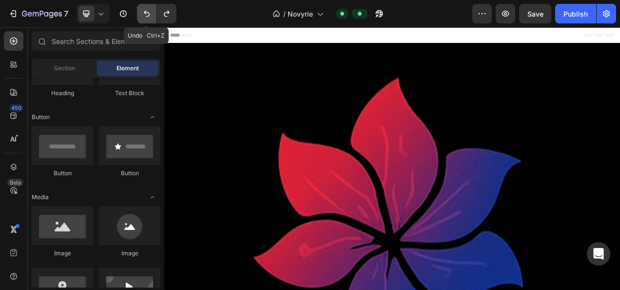
click at [148, 13] on icon "Undo/Redo" at bounding box center [147, 14] width 6 height 6
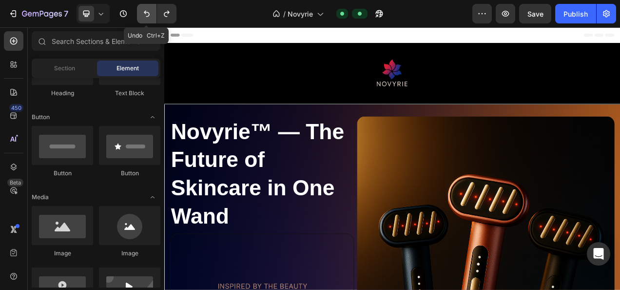
click at [148, 13] on icon "Undo/Redo" at bounding box center [147, 14] width 6 height 6
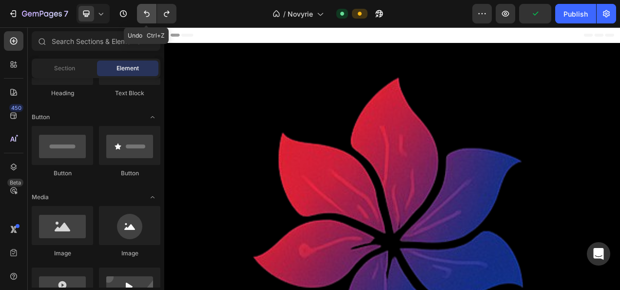
click at [148, 13] on icon "Undo/Redo" at bounding box center [147, 14] width 6 height 6
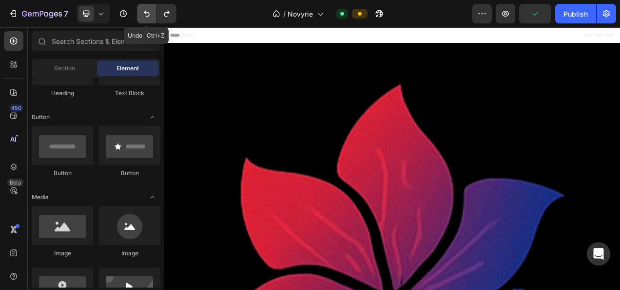
click at [148, 13] on icon "Undo/Redo" at bounding box center [147, 14] width 6 height 6
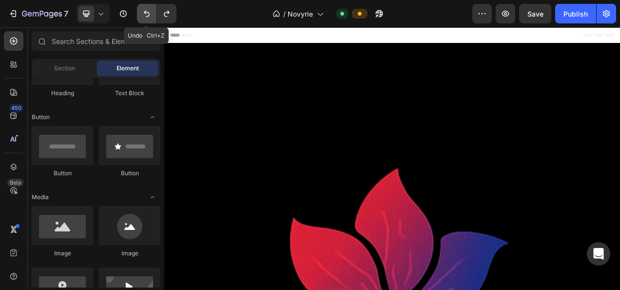
click at [148, 13] on icon "Undo/Redo" at bounding box center [147, 14] width 6 height 6
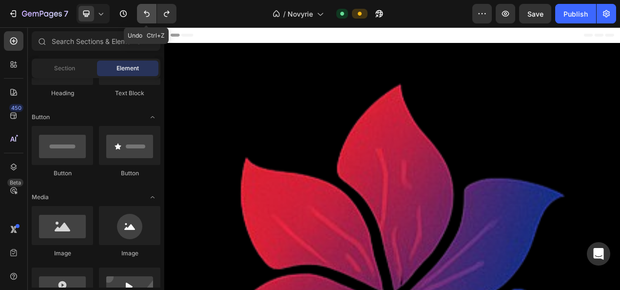
click at [148, 13] on icon "Undo/Redo" at bounding box center [147, 14] width 6 height 6
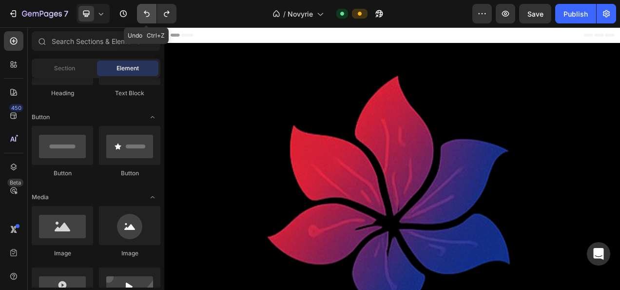
click at [148, 13] on icon "Undo/Redo" at bounding box center [147, 14] width 6 height 6
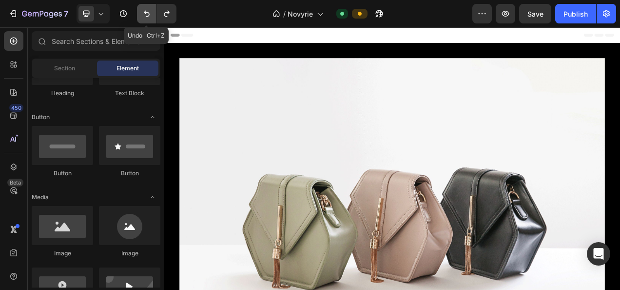
click at [148, 13] on icon "Undo/Redo" at bounding box center [147, 14] width 6 height 6
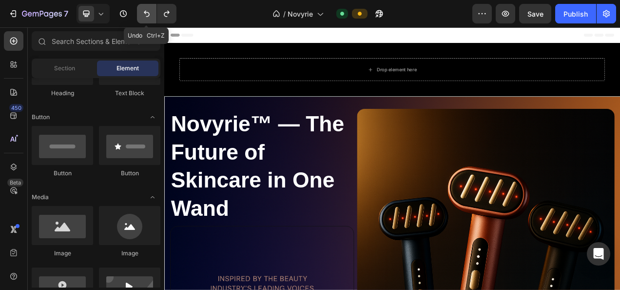
click at [148, 13] on icon "Undo/Redo" at bounding box center [147, 14] width 6 height 6
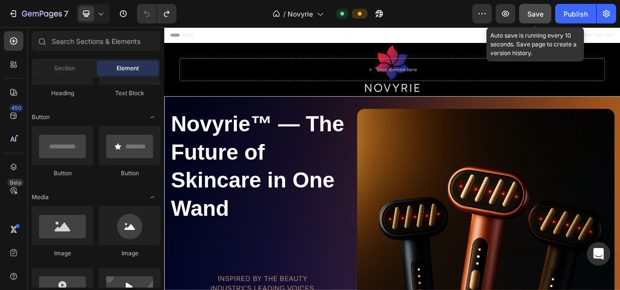
click at [541, 11] on span "Save" at bounding box center [535, 14] width 16 height 8
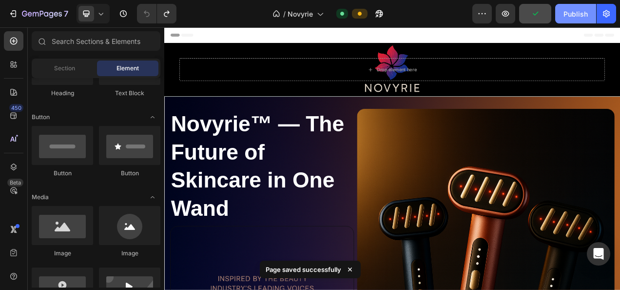
click at [571, 16] on div "Publish" at bounding box center [575, 14] width 24 height 10
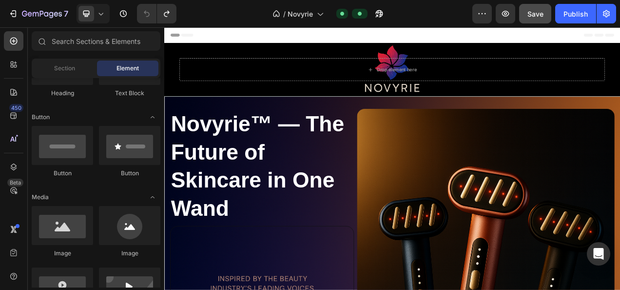
click at [242, 38] on div "Header" at bounding box center [456, 36] width 569 height 19
click at [171, 36] on div "Header" at bounding box center [188, 37] width 36 height 12
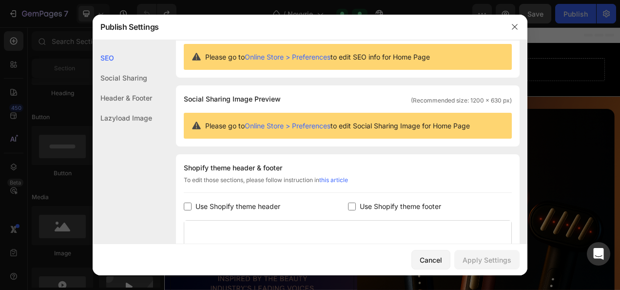
scroll to position [49, 0]
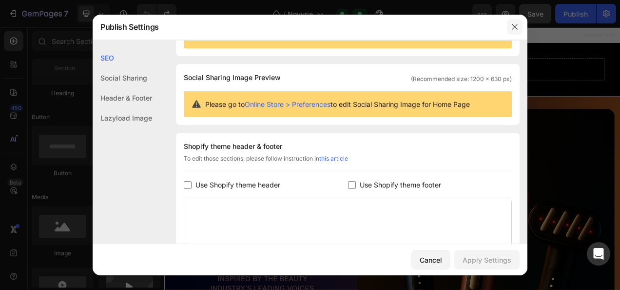
click at [513, 28] on icon "button" at bounding box center [515, 27] width 8 height 8
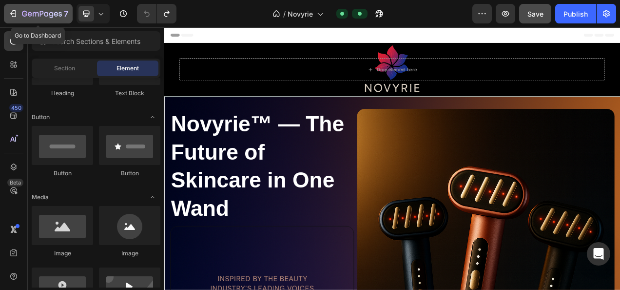
click at [34, 12] on icon "button" at bounding box center [42, 14] width 40 height 8
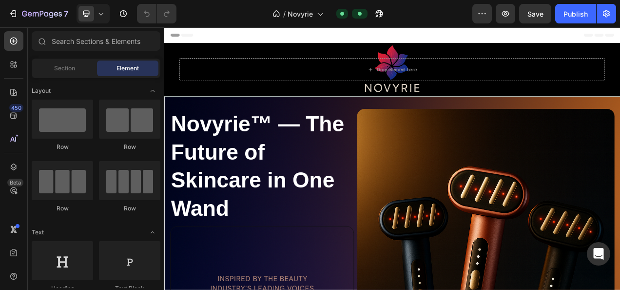
click at [189, 38] on span "Header" at bounding box center [193, 37] width 21 height 10
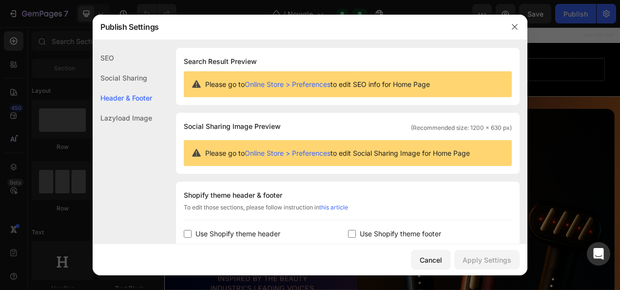
scroll to position [132, 0]
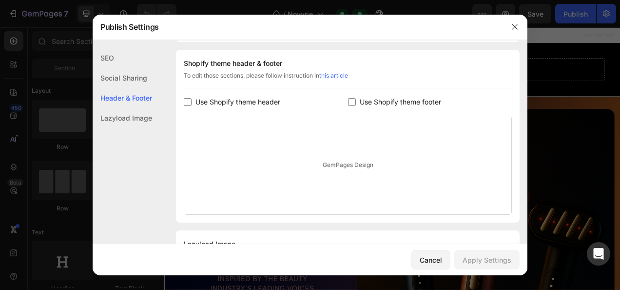
click at [245, 100] on span "Use Shopify theme header" at bounding box center [237, 102] width 85 height 12
checkbox input "true"
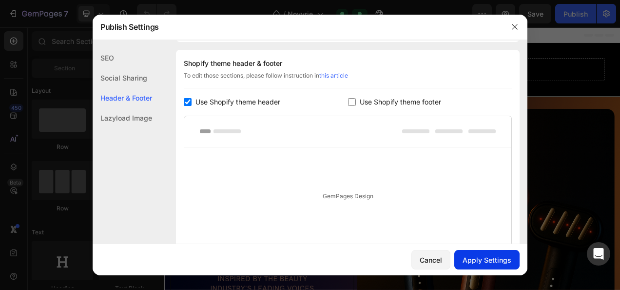
click at [469, 256] on div "Apply Settings" at bounding box center [487, 259] width 49 height 10
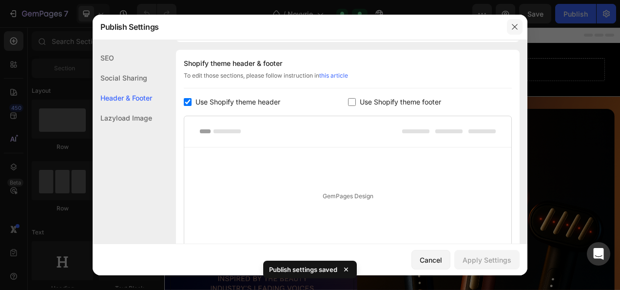
click at [512, 26] on icon "button" at bounding box center [515, 27] width 8 height 8
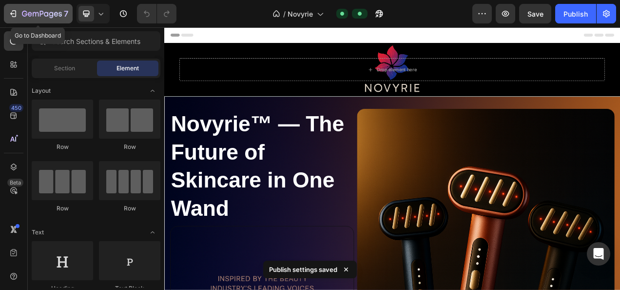
click at [30, 17] on icon "button" at bounding box center [42, 14] width 40 height 8
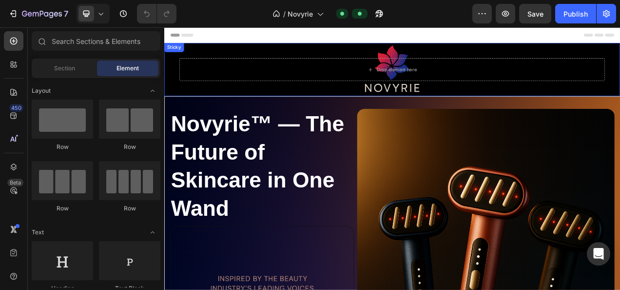
click at [285, 58] on div "Drop element here Sticky" at bounding box center [456, 81] width 585 height 69
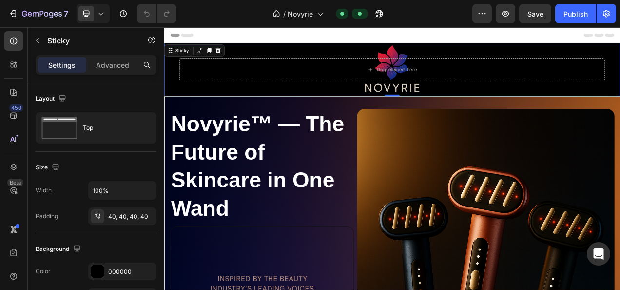
click at [232, 56] on icon at bounding box center [234, 57] width 8 height 8
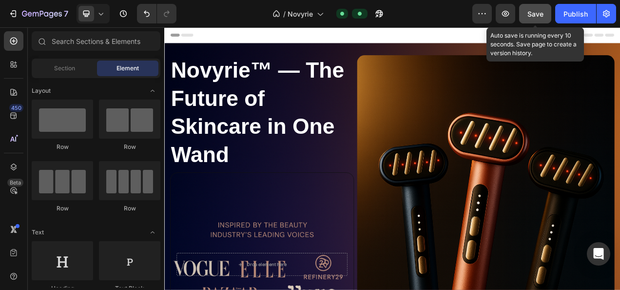
click at [540, 13] on span "Save" at bounding box center [535, 14] width 16 height 8
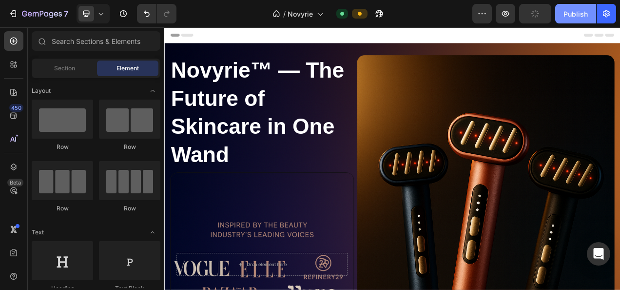
click at [561, 12] on button "Publish" at bounding box center [575, 13] width 41 height 19
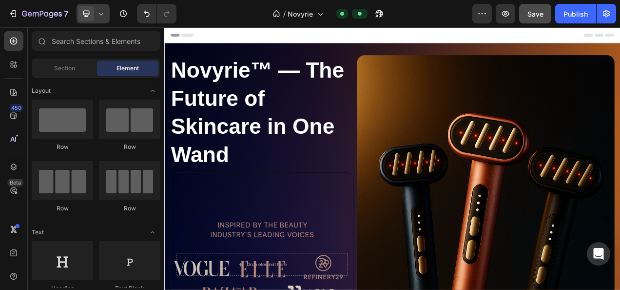
click at [97, 17] on icon at bounding box center [101, 14] width 10 height 10
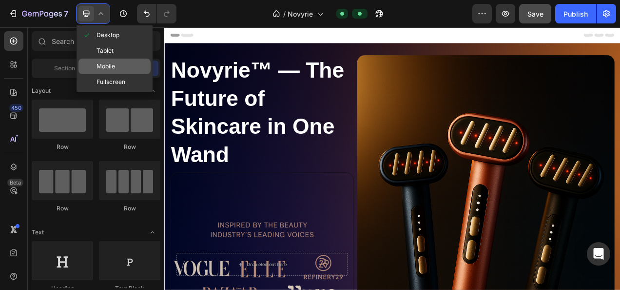
click at [95, 67] on span at bounding box center [89, 66] width 14 height 8
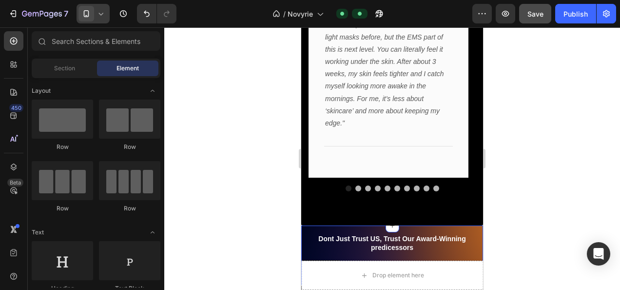
scroll to position [2583, 0]
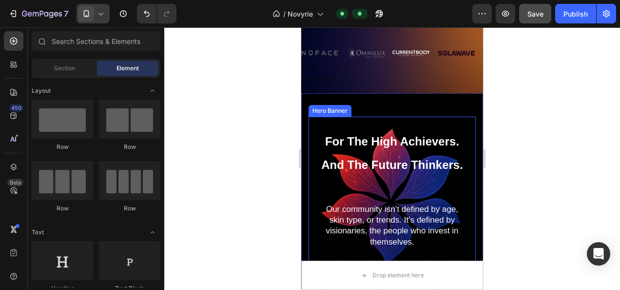
click at [346, 117] on div "For The High Achievers. And The Future Thinkers. Heading Our community isn’t de…" at bounding box center [392, 197] width 167 height 163
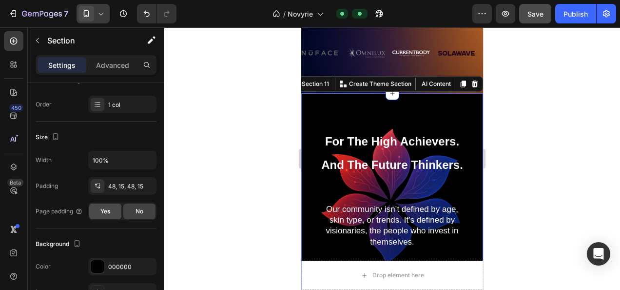
scroll to position [195, 0]
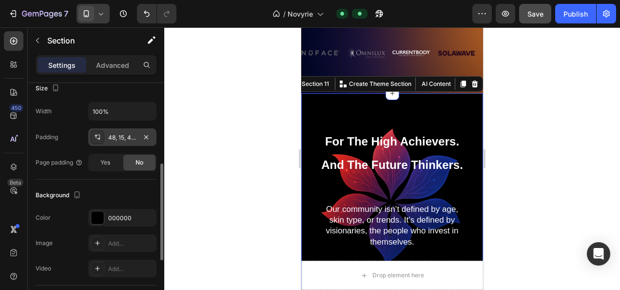
click at [130, 136] on div "48, 15, 48, 15" at bounding box center [122, 137] width 28 height 9
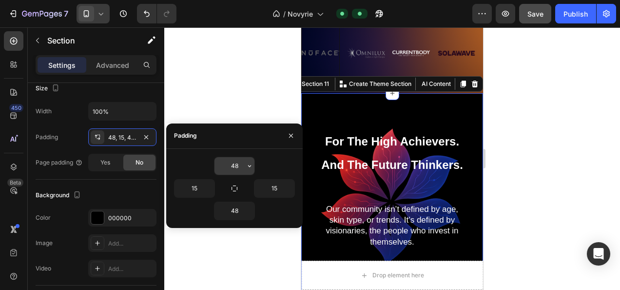
click at [238, 163] on input "48" at bounding box center [234, 166] width 40 height 18
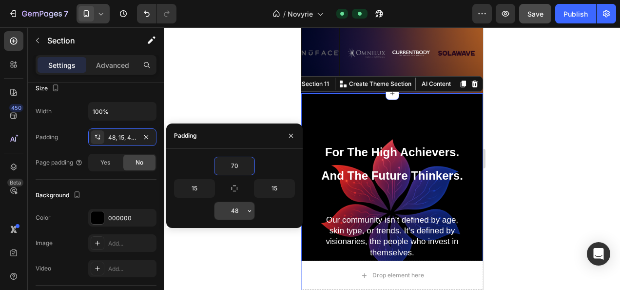
type input "70"
click at [235, 210] on input "48" at bounding box center [234, 211] width 40 height 18
type input "70"
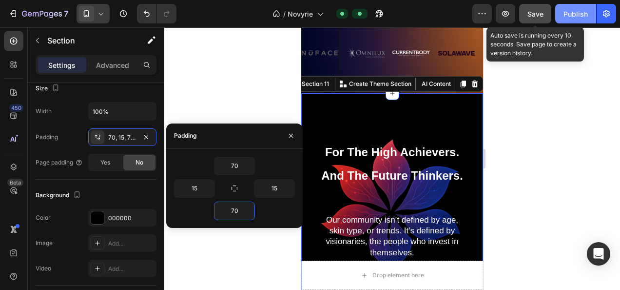
click at [536, 14] on span "Save" at bounding box center [535, 14] width 16 height 8
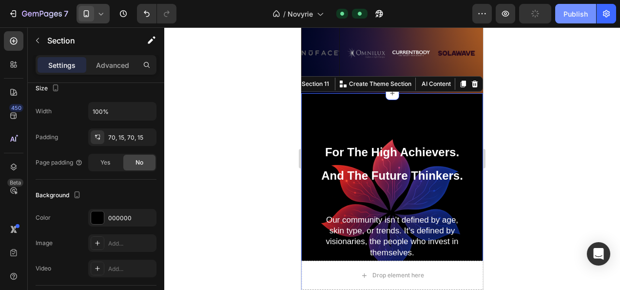
click at [577, 11] on div "Publish" at bounding box center [575, 14] width 24 height 10
click at [550, 101] on div at bounding box center [392, 158] width 456 height 262
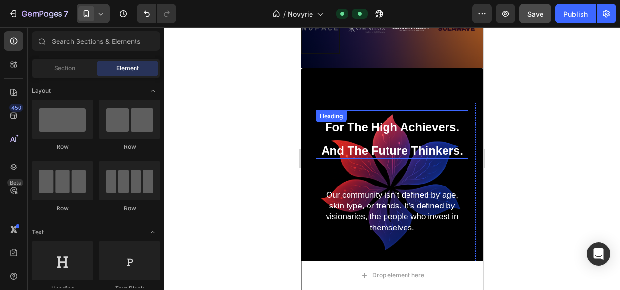
scroll to position [2583, 0]
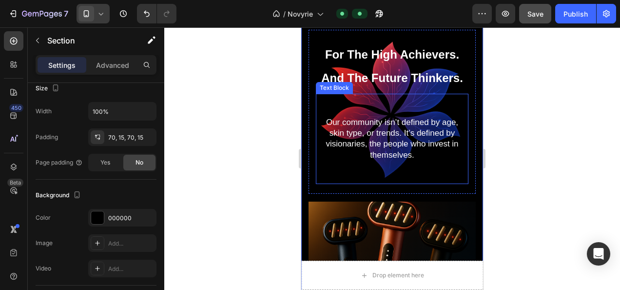
scroll to position [2729, 0]
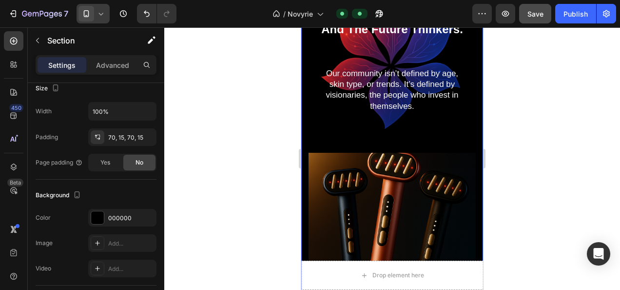
click at [313, 128] on div "For The High Achievers. And The Future Thinkers. Heading Our community isn’t de…" at bounding box center [392, 62] width 167 height 163
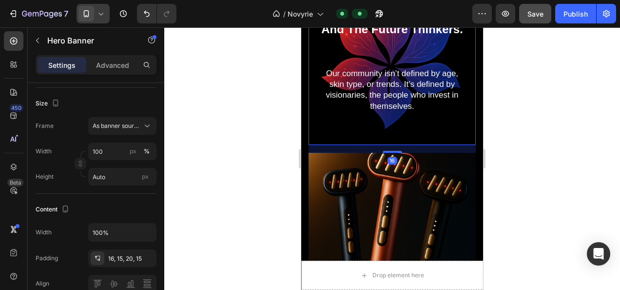
scroll to position [0, 0]
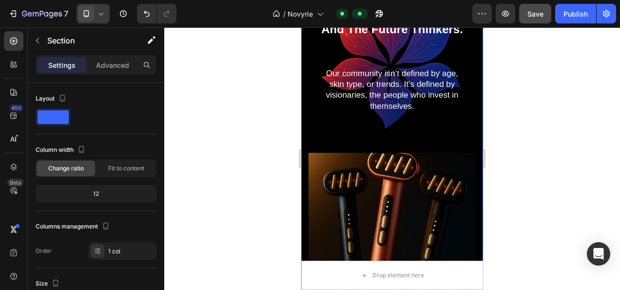
click at [309, 123] on div "For The High Achievers. And The Future Thinkers. Heading Our community isn’t de…" at bounding box center [392, 62] width 167 height 163
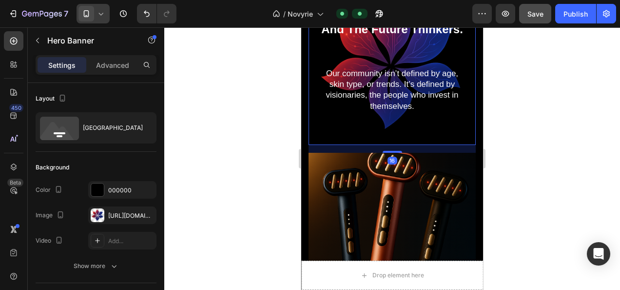
click at [314, 135] on div "For The High Achievers. And The Future Thinkers. Heading Our community isn’t de…" at bounding box center [392, 62] width 167 height 163
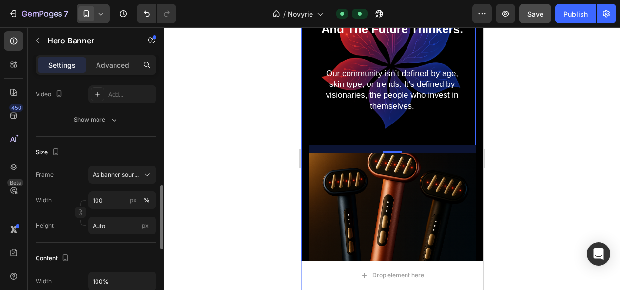
scroll to position [244, 0]
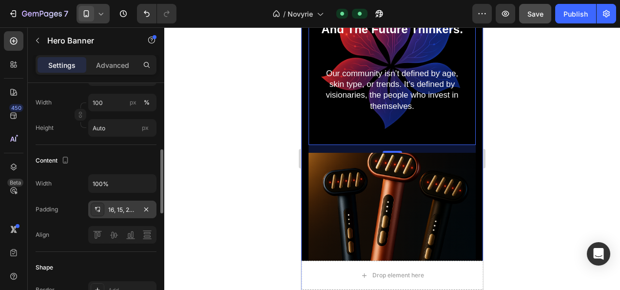
click at [126, 208] on div "16, 15, 20, 15" at bounding box center [122, 209] width 28 height 9
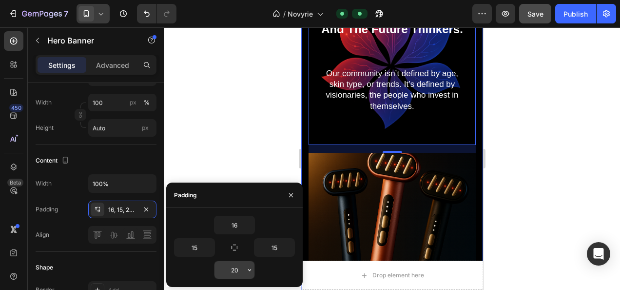
click at [240, 267] on input "20" at bounding box center [234, 270] width 40 height 18
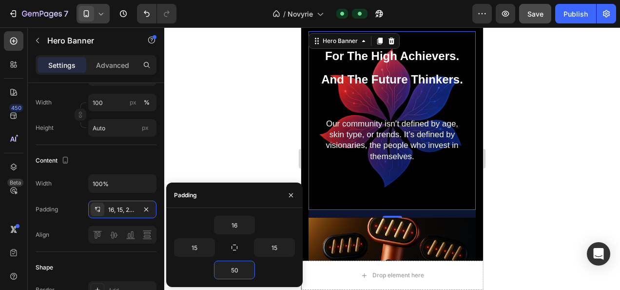
scroll to position [2632, 0]
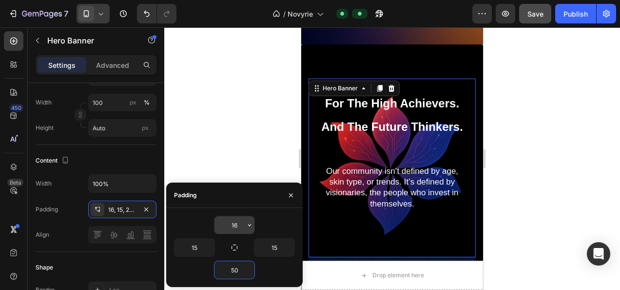
type input "50"
click at [235, 226] on input "16" at bounding box center [234, 225] width 40 height 18
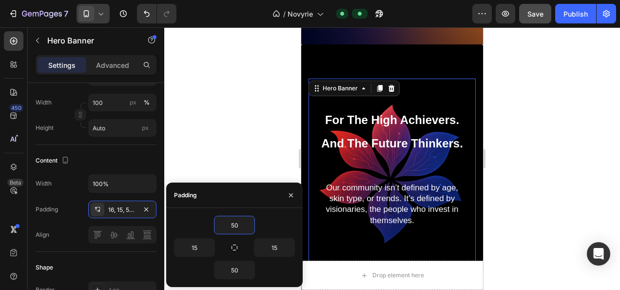
type input "50"
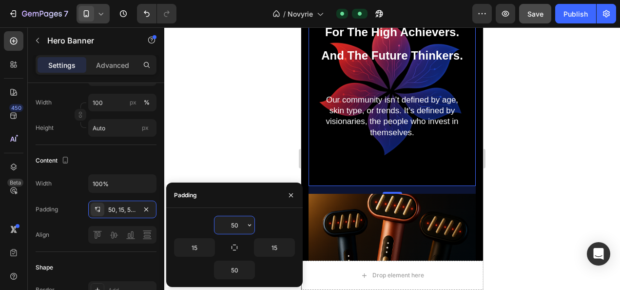
scroll to position [2729, 0]
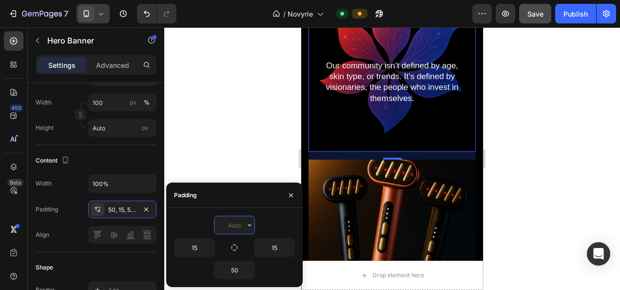
type input "1"
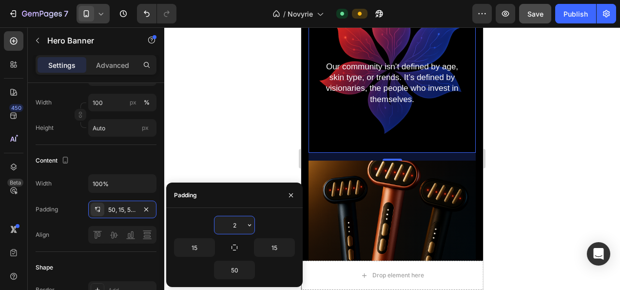
type input "25"
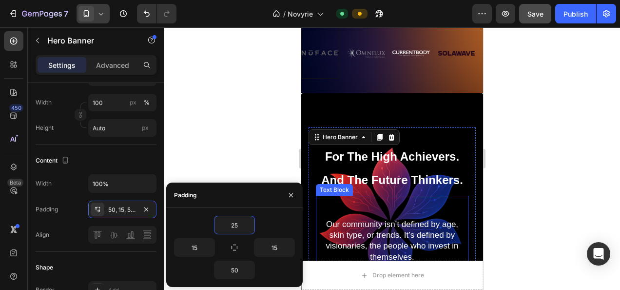
scroll to position [2632, 0]
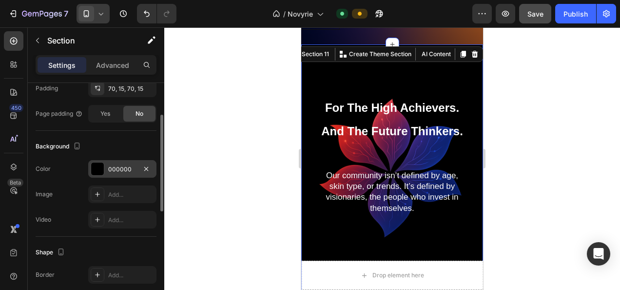
scroll to position [195, 0]
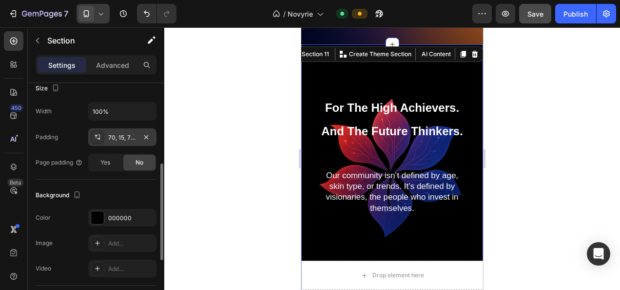
click at [126, 134] on div "70, 15, 70, 15" at bounding box center [122, 137] width 28 height 9
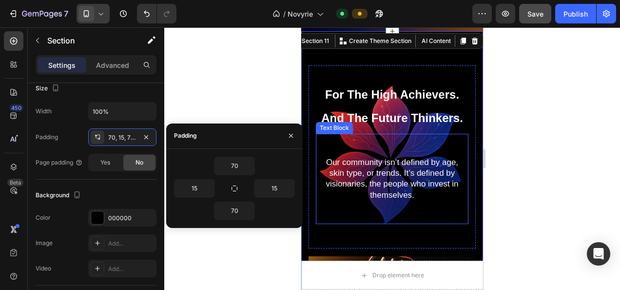
scroll to position [2681, 0]
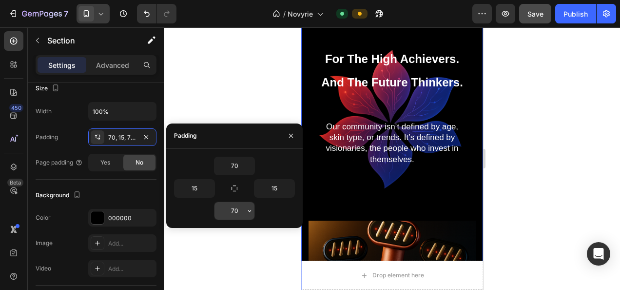
click at [239, 213] on input "70" at bounding box center [234, 211] width 40 height 18
type input "90"
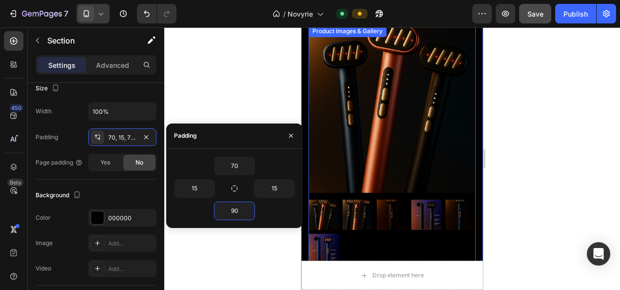
scroll to position [2729, 0]
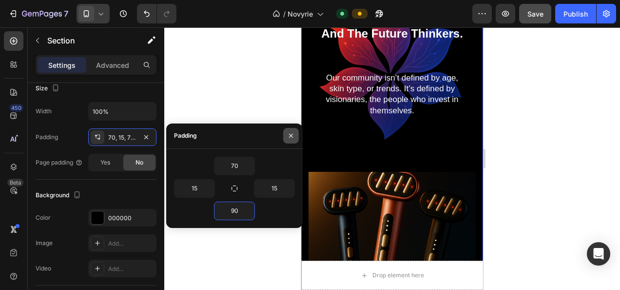
click at [292, 139] on icon "button" at bounding box center [291, 136] width 8 height 8
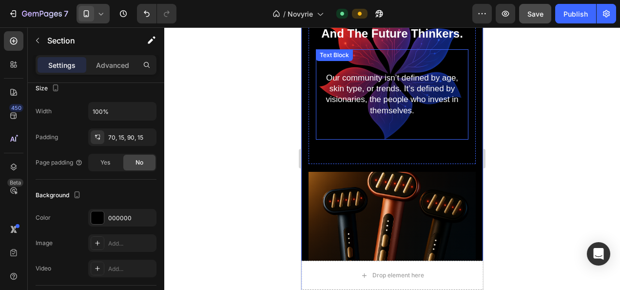
click at [331, 137] on div "Our community isn’t defined by age, skin type, or trends. It’s defined by visio…" at bounding box center [392, 94] width 153 height 90
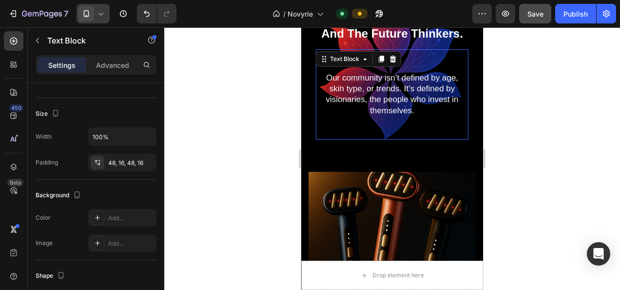
scroll to position [0, 0]
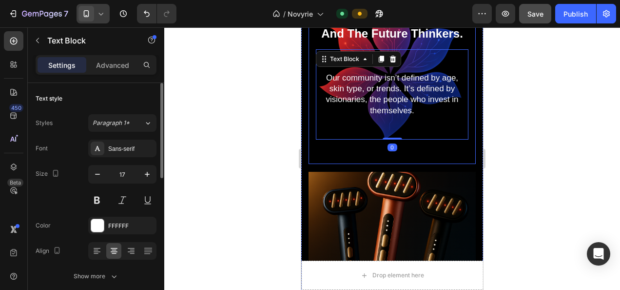
click at [331, 145] on div "For The High Achievers. And The Future Thinkers. Heading Our community isn’t de…" at bounding box center [392, 72] width 167 height 182
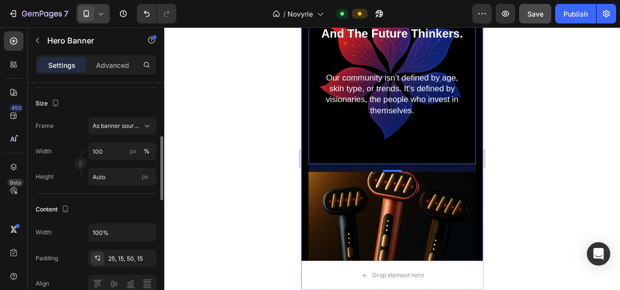
scroll to position [292, 0]
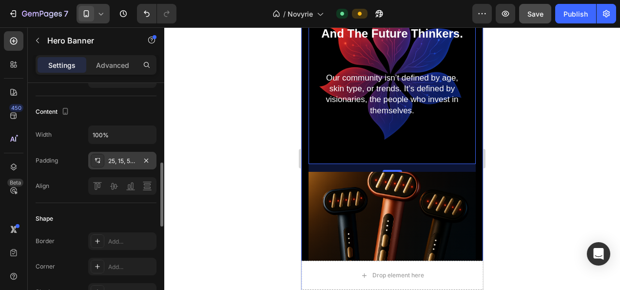
click at [132, 157] on div "25, 15, 50, 15" at bounding box center [122, 160] width 28 height 9
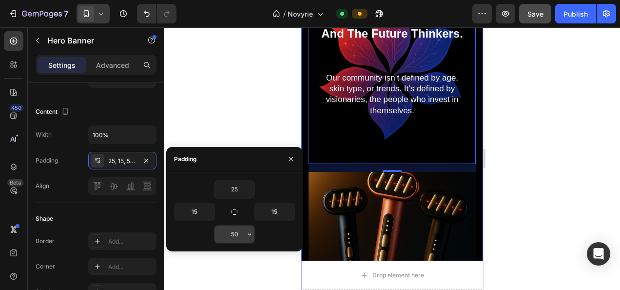
click at [236, 227] on input "50" at bounding box center [234, 234] width 40 height 18
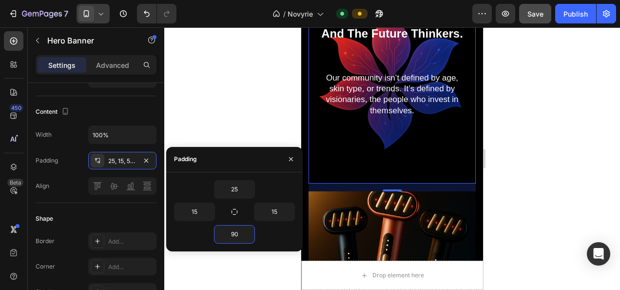
type input "90"
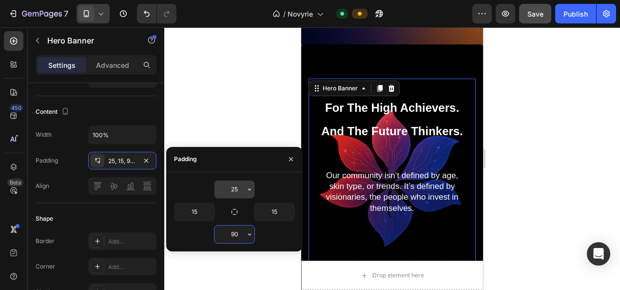
click at [241, 187] on input "25" at bounding box center [234, 189] width 40 height 18
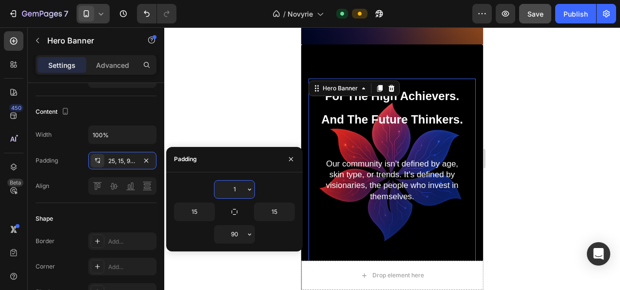
type input "15"
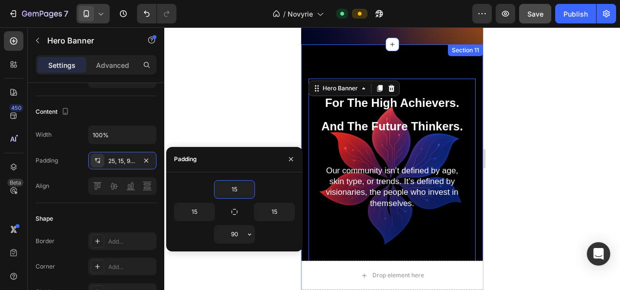
click at [545, 120] on div at bounding box center [392, 158] width 456 height 262
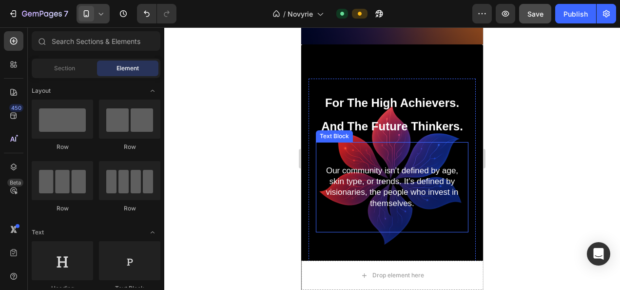
scroll to position [2681, 0]
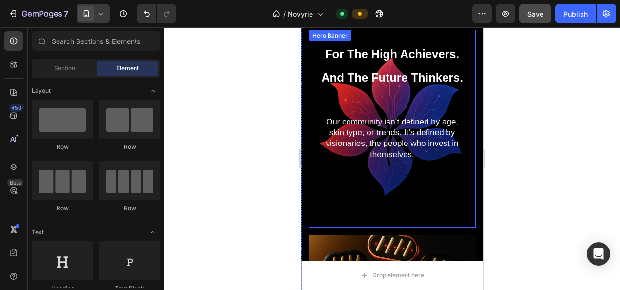
drag, startPoint x: 342, startPoint y: 207, endPoint x: 361, endPoint y: 209, distance: 19.1
click at [356, 207] on div "For The High Achievers. And The Future Thinkers. Heading Our community isn’t de…" at bounding box center [392, 128] width 167 height 197
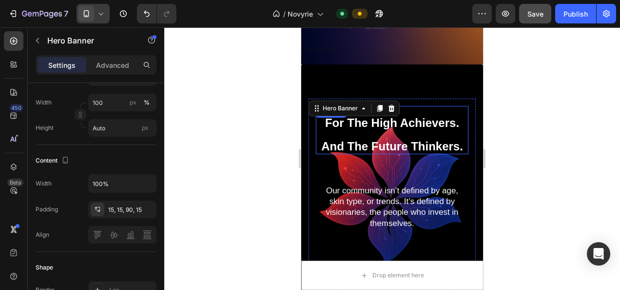
scroll to position [2583, 0]
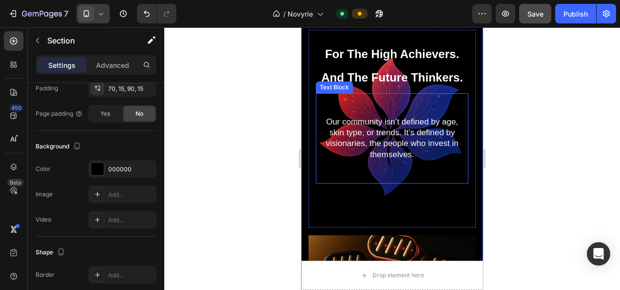
scroll to position [2632, 0]
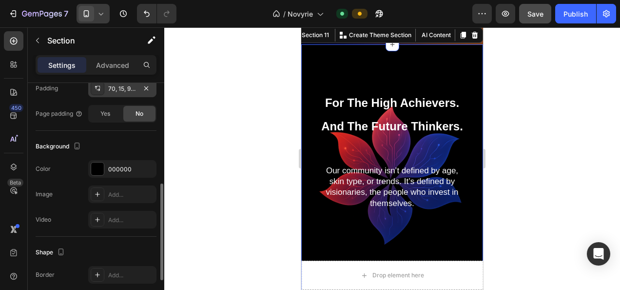
click at [133, 89] on div "70, 15, 90, 15" at bounding box center [122, 88] width 28 height 9
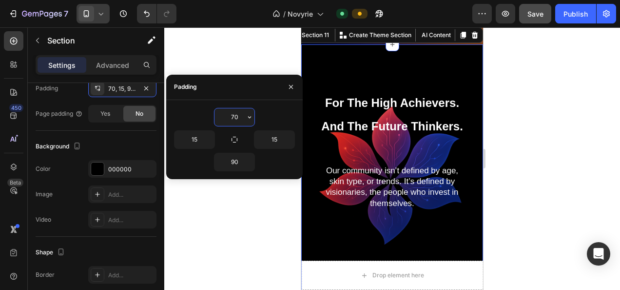
click at [236, 112] on input "70" at bounding box center [234, 117] width 40 height 18
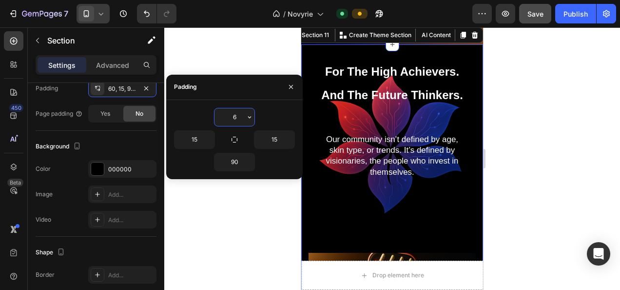
type input "60"
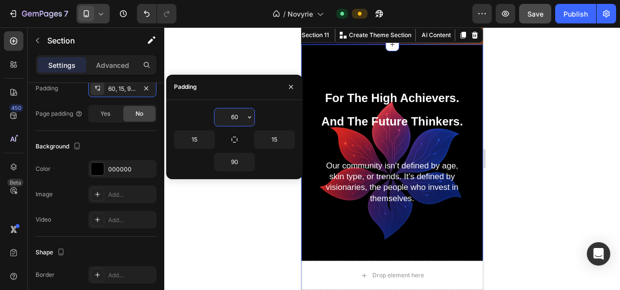
click at [515, 123] on div at bounding box center [392, 158] width 456 height 262
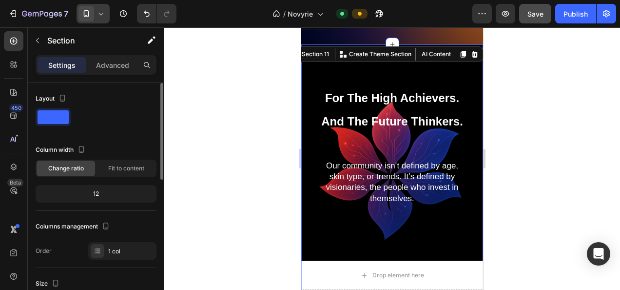
scroll to position [146, 0]
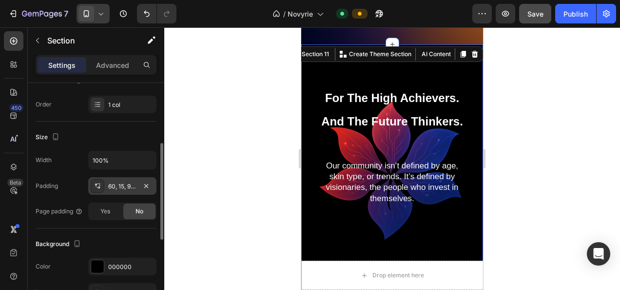
click at [114, 186] on div "60, 15, 90, 15" at bounding box center [122, 186] width 28 height 9
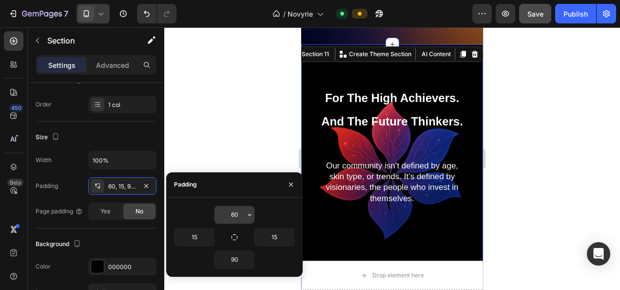
click at [234, 211] on input "60" at bounding box center [234, 215] width 40 height 18
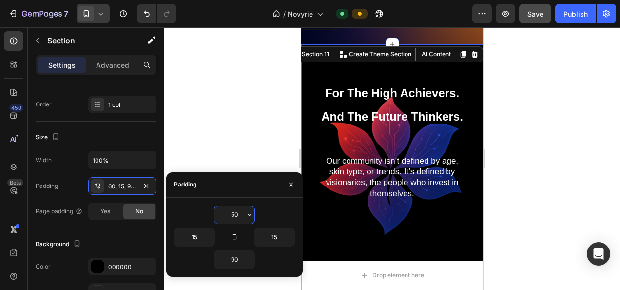
type input "50"
click at [619, 0] on html "7 Version history / Novyrie Default Preview Save Publish 450 Beta Sections(18) …" at bounding box center [310, 0] width 620 height 0
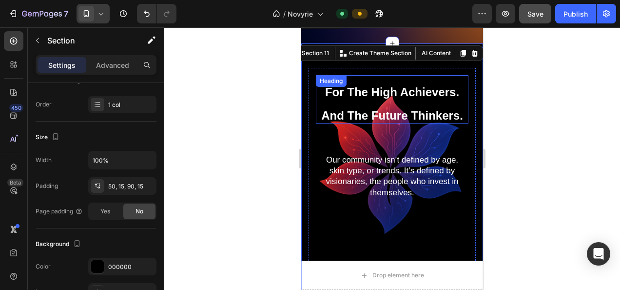
scroll to position [2632, 0]
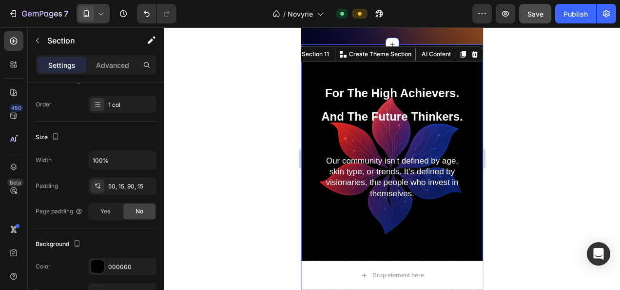
drag, startPoint x: 538, startPoint y: 14, endPoint x: 529, endPoint y: 20, distance: 10.8
click at [539, 14] on span "Save" at bounding box center [535, 14] width 16 height 8
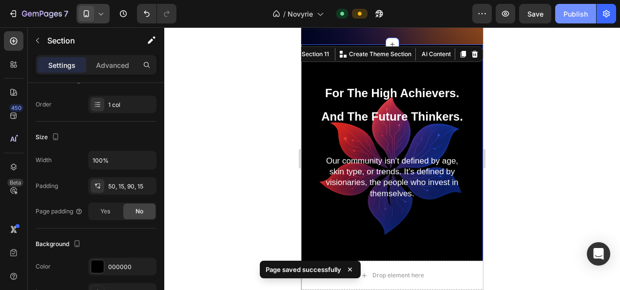
click at [571, 11] on div "Publish" at bounding box center [575, 14] width 24 height 10
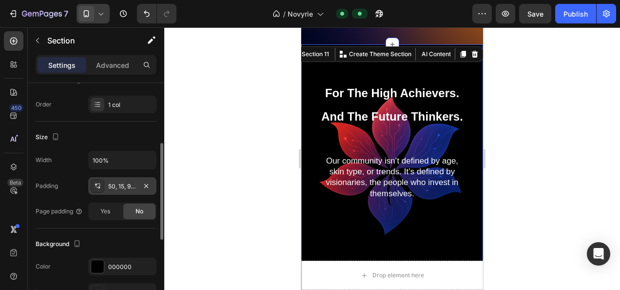
click at [113, 190] on div "50, 15, 90, 15" at bounding box center [122, 186] width 68 height 18
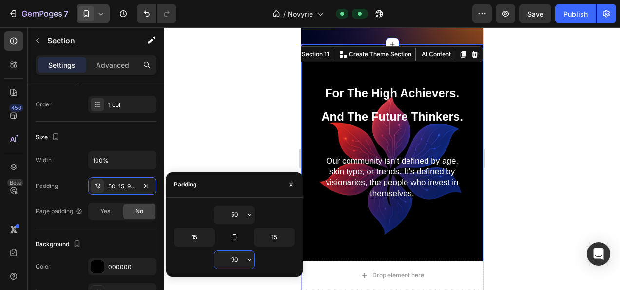
click at [234, 255] on input "90" at bounding box center [234, 260] width 40 height 18
type input "50"
click at [561, 125] on div at bounding box center [392, 158] width 456 height 262
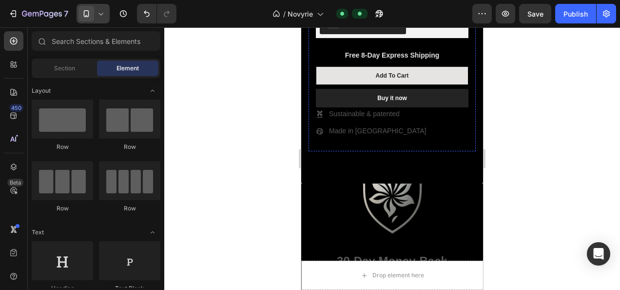
scroll to position [3217, 0]
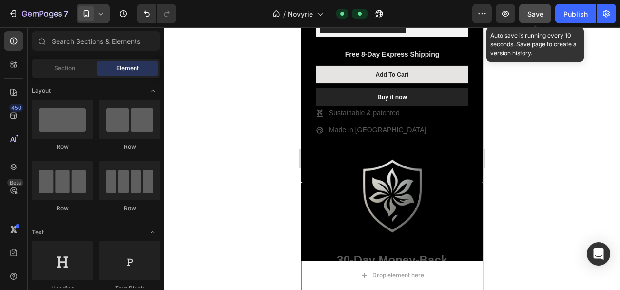
click at [534, 19] on button "Save" at bounding box center [535, 13] width 32 height 19
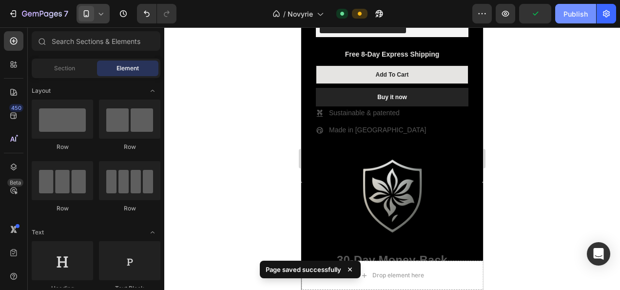
click at [575, 18] on div "Publish" at bounding box center [575, 14] width 24 height 10
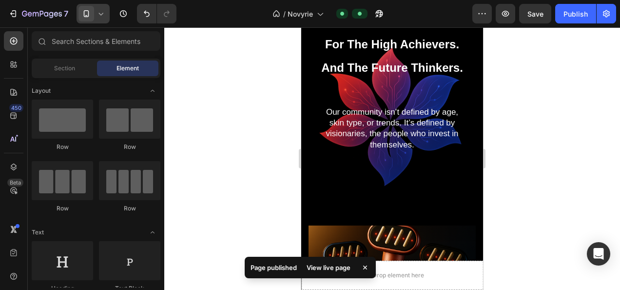
scroll to position [2632, 0]
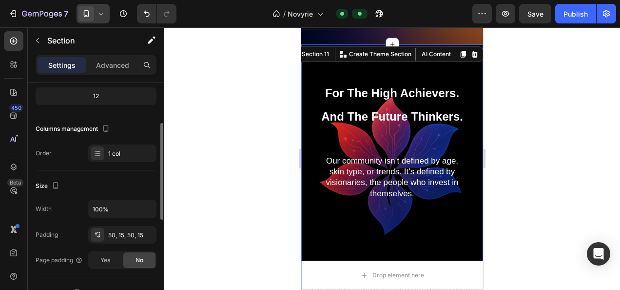
scroll to position [146, 0]
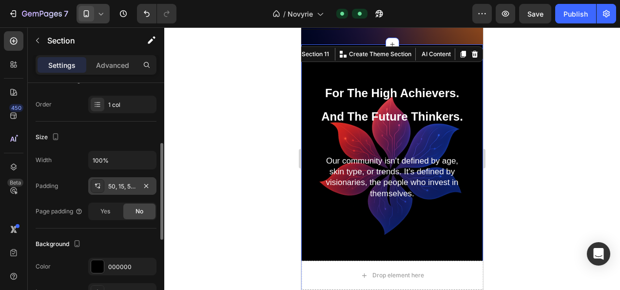
click at [120, 185] on div "50, 15, 50, 15" at bounding box center [122, 186] width 28 height 9
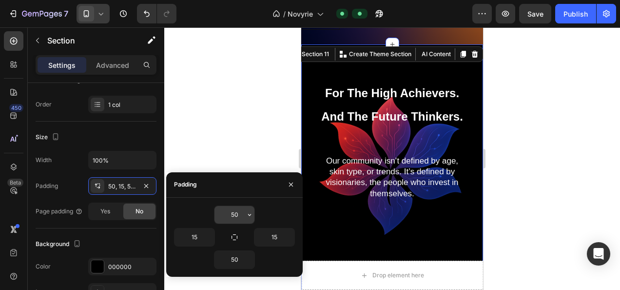
click at [237, 210] on input "50" at bounding box center [234, 215] width 40 height 18
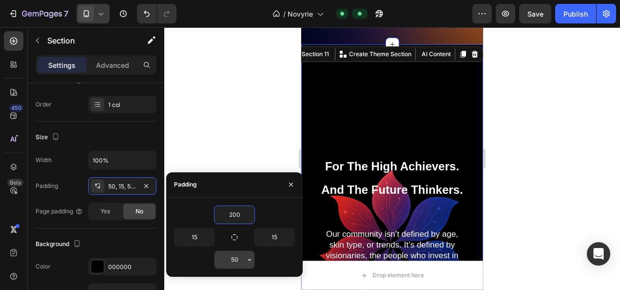
type input "200"
click at [241, 259] on input "50" at bounding box center [234, 260] width 40 height 18
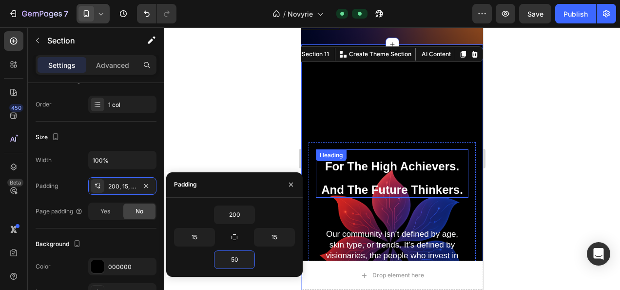
scroll to position [2778, 0]
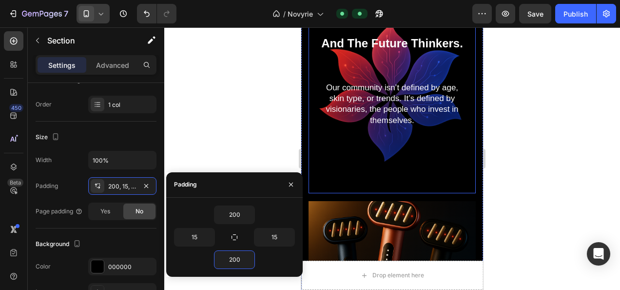
type input "200"
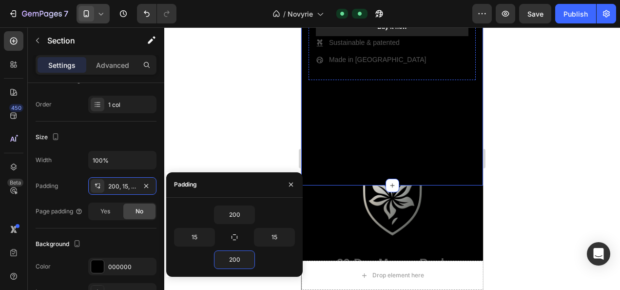
scroll to position [3363, 0]
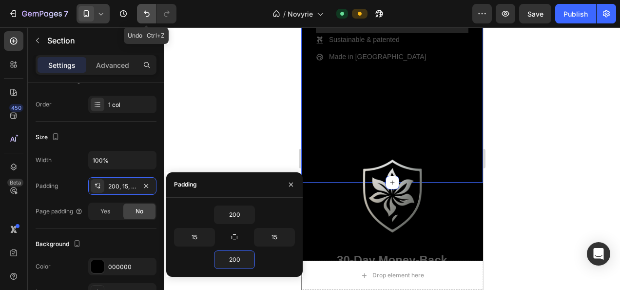
click at [144, 16] on icon "Undo/Redo" at bounding box center [147, 14] width 10 height 10
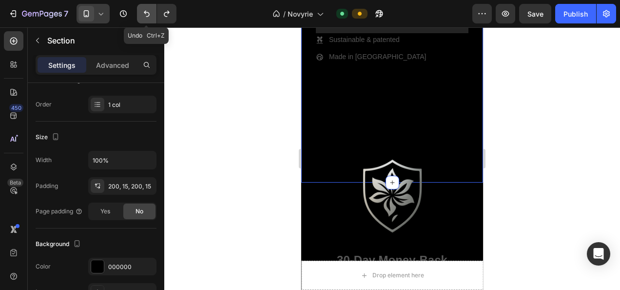
click at [144, 16] on icon "Undo/Redo" at bounding box center [147, 14] width 10 height 10
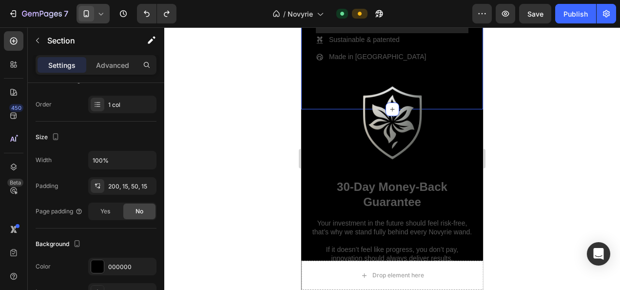
click at [544, 148] on div at bounding box center [392, 158] width 456 height 262
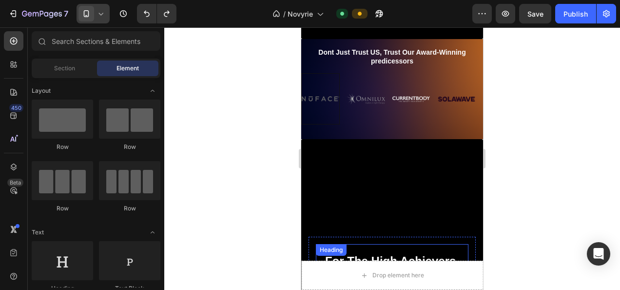
scroll to position [2534, 0]
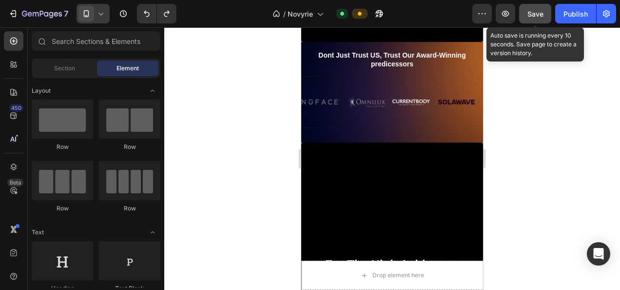
click at [530, 15] on span "Save" at bounding box center [535, 14] width 16 height 8
click at [569, 14] on div "Publish" at bounding box center [575, 14] width 24 height 10
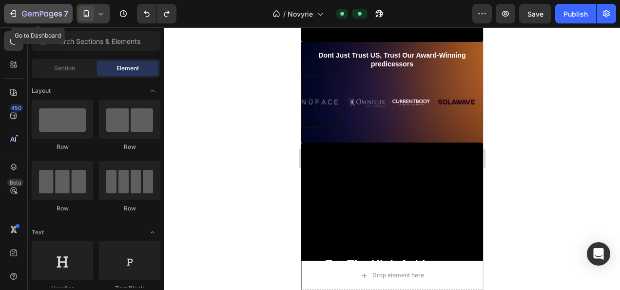
click at [27, 16] on icon "button" at bounding box center [42, 14] width 40 height 8
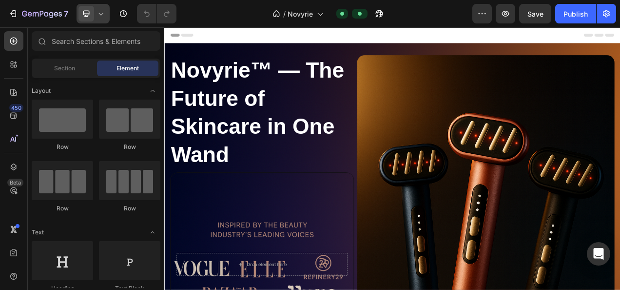
click at [102, 18] on icon at bounding box center [101, 14] width 10 height 10
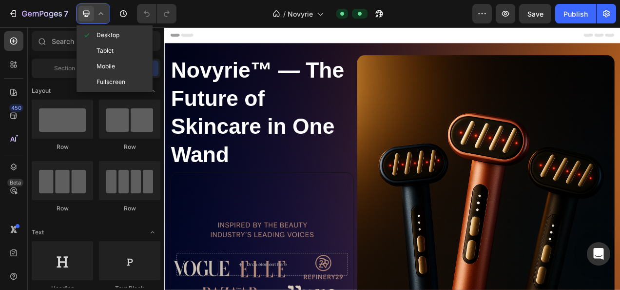
click at [100, 61] on div "Mobile" at bounding box center [114, 66] width 72 height 16
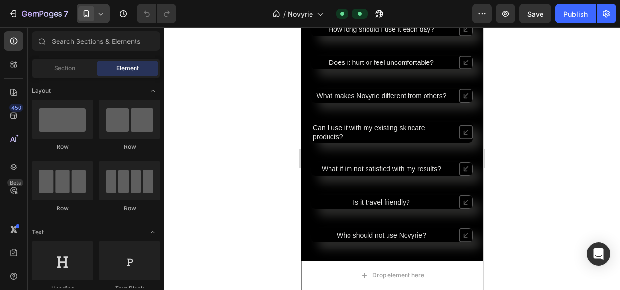
scroll to position [3314, 0]
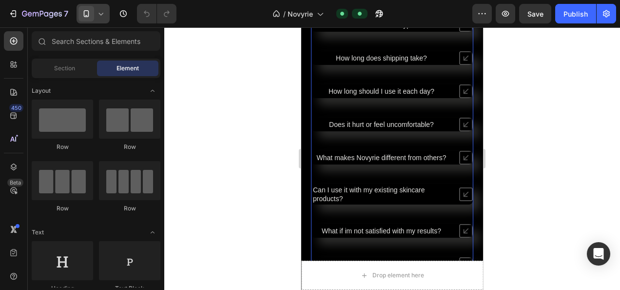
click at [324, 97] on div "How long should I use it each day?" at bounding box center [391, 91] width 161 height 14
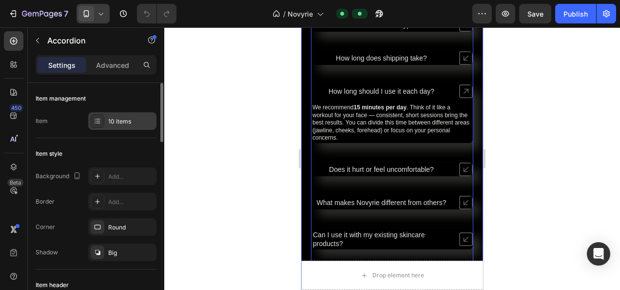
click at [101, 119] on div at bounding box center [98, 121] width 14 height 14
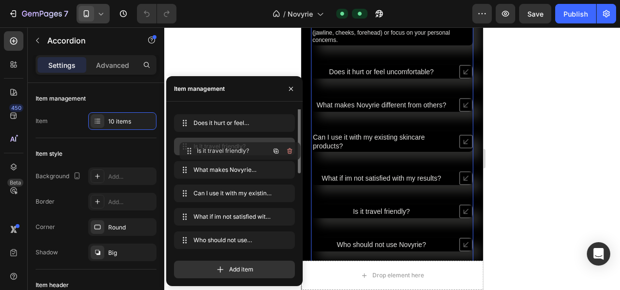
scroll to position [0, 0]
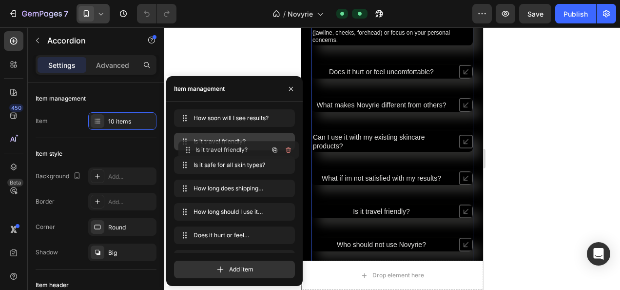
drag, startPoint x: 183, startPoint y: 217, endPoint x: 188, endPoint y: 151, distance: 66.9
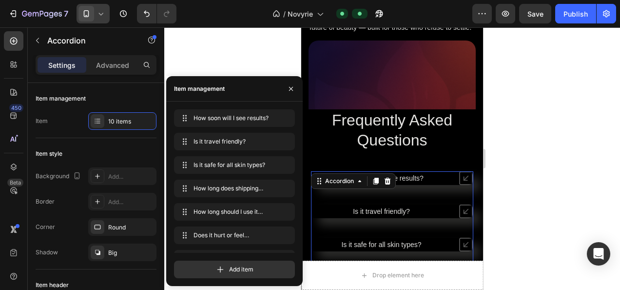
scroll to position [3490, 0]
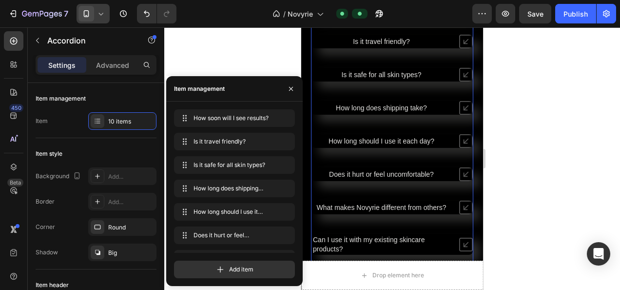
click at [524, 155] on div at bounding box center [392, 158] width 456 height 262
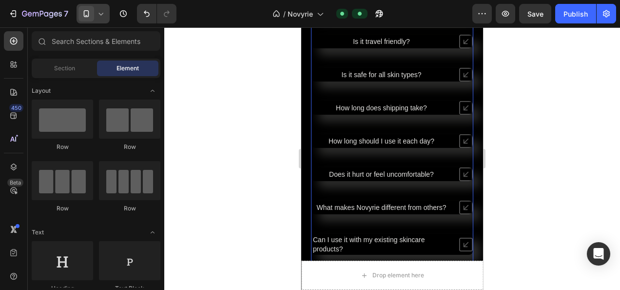
click at [444, 15] on div "How soon will I see results?" at bounding box center [391, 8] width 161 height 14
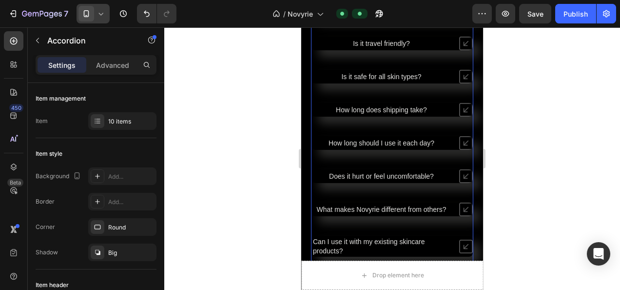
scroll to position [3549, 0]
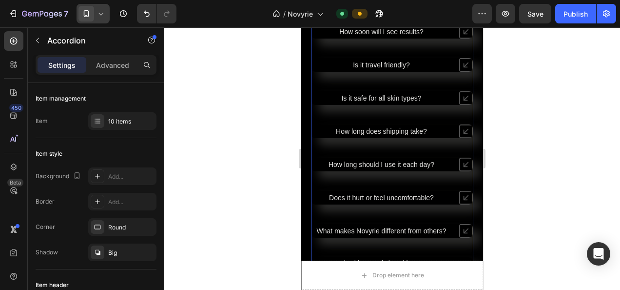
scroll to position [3685, 0]
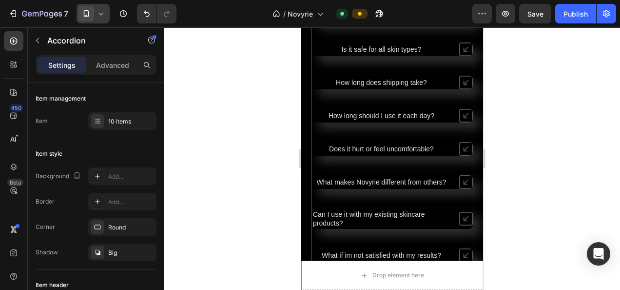
click at [318, 135] on div "How soon will I see results? Is it travel friendly? Is it safe for all skin typ…" at bounding box center [392, 135] width 162 height 319
click at [316, 135] on div "How soon will I see results? Is it travel friendly? Is it safe for all skin typ…" at bounding box center [392, 135] width 162 height 319
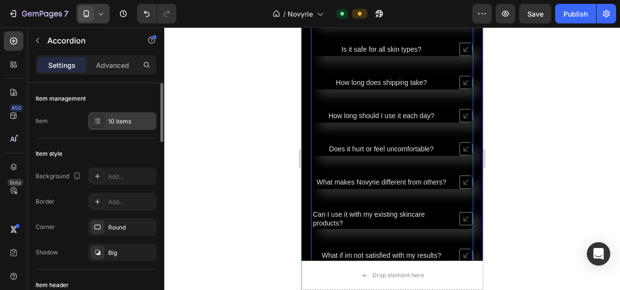
click at [121, 118] on div "10 items" at bounding box center [131, 121] width 46 height 9
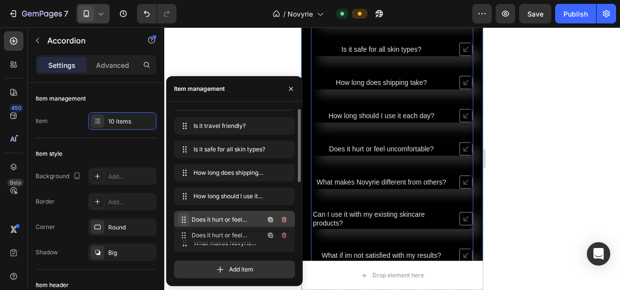
scroll to position [18, 0]
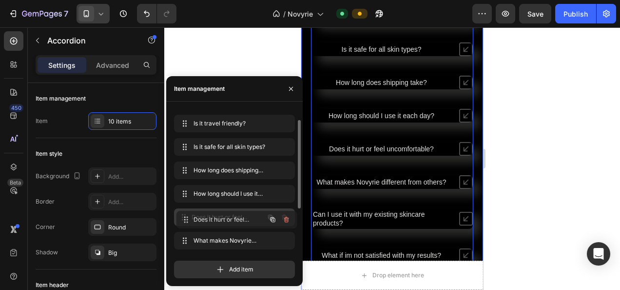
drag, startPoint x: 186, startPoint y: 232, endPoint x: 190, endPoint y: 202, distance: 30.0
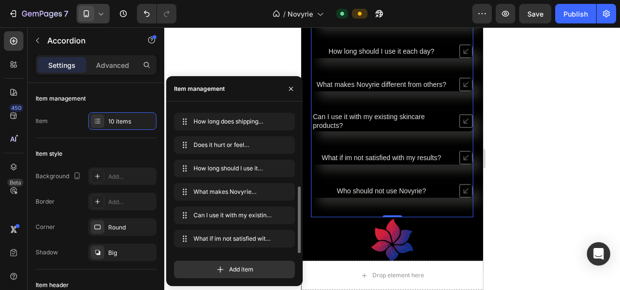
scroll to position [89, 0]
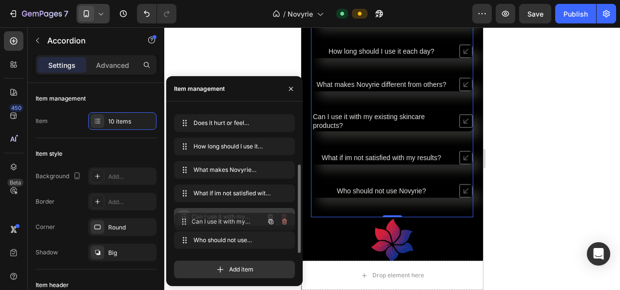
drag, startPoint x: 186, startPoint y: 192, endPoint x: 186, endPoint y: 221, distance: 29.2
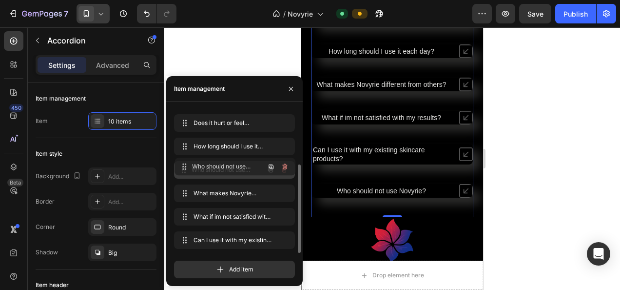
drag, startPoint x: 186, startPoint y: 221, endPoint x: 187, endPoint y: 169, distance: 52.6
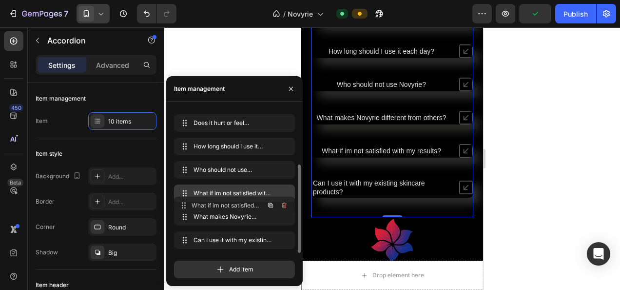
drag, startPoint x: 185, startPoint y: 214, endPoint x: 186, endPoint y: 203, distance: 11.7
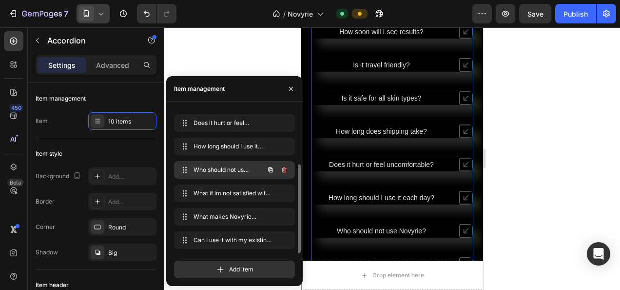
scroll to position [40, 0]
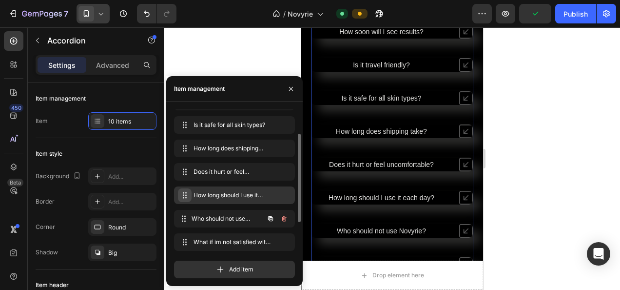
drag, startPoint x: 184, startPoint y: 216, endPoint x: 184, endPoint y: 200, distance: 16.6
click at [184, 212] on span at bounding box center [184, 219] width 12 height 14
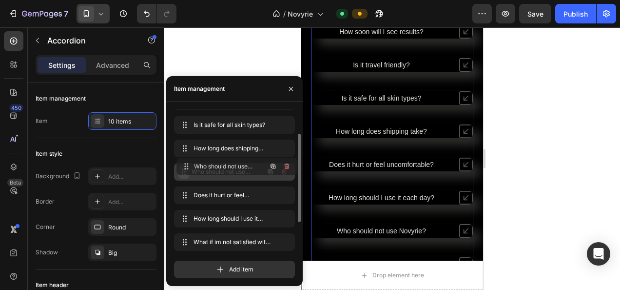
drag, startPoint x: 180, startPoint y: 222, endPoint x: 182, endPoint y: 170, distance: 52.7
drag, startPoint x: 185, startPoint y: 171, endPoint x: 188, endPoint y: 167, distance: 5.2
click at [185, 169] on icon at bounding box center [184, 172] width 8 height 8
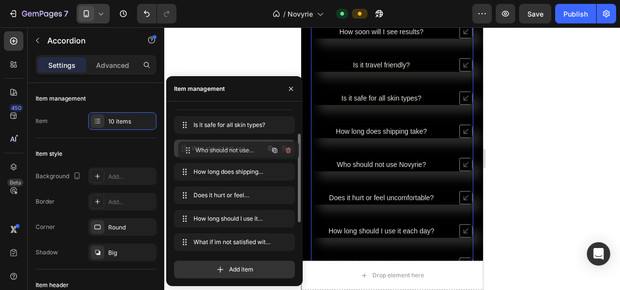
drag, startPoint x: 188, startPoint y: 167, endPoint x: 190, endPoint y: 147, distance: 20.1
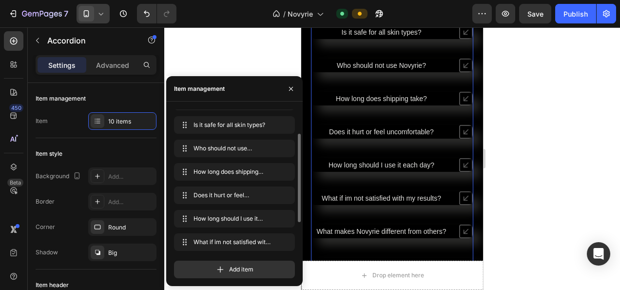
scroll to position [3636, 0]
click at [514, 109] on div at bounding box center [392, 158] width 456 height 262
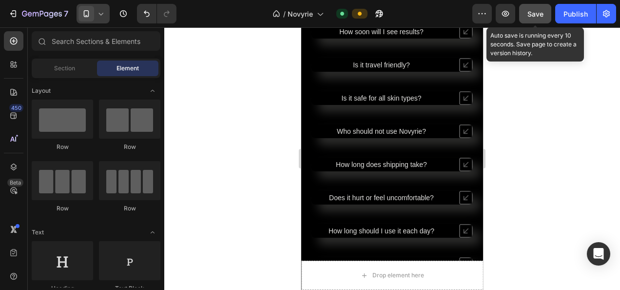
click at [529, 12] on span "Save" at bounding box center [535, 14] width 16 height 8
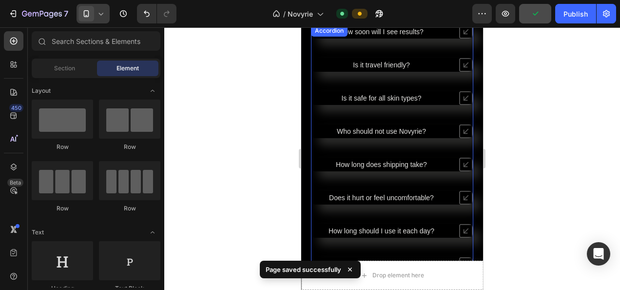
click at [413, 58] on div "Is it travel friendly?" at bounding box center [391, 65] width 161 height 14
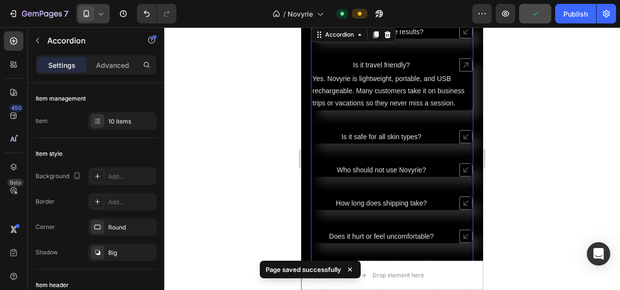
click at [402, 66] on span "Is it travel friendly?" at bounding box center [381, 65] width 57 height 8
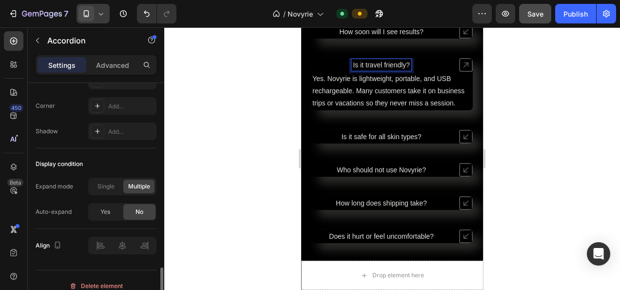
scroll to position [691, 0]
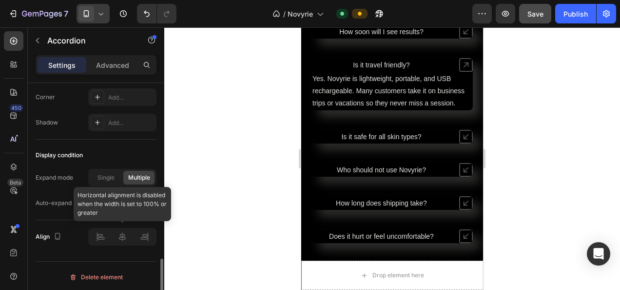
click at [124, 229] on div at bounding box center [122, 237] width 68 height 18
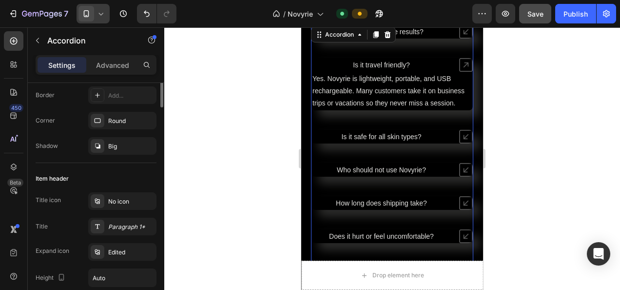
scroll to position [58, 0]
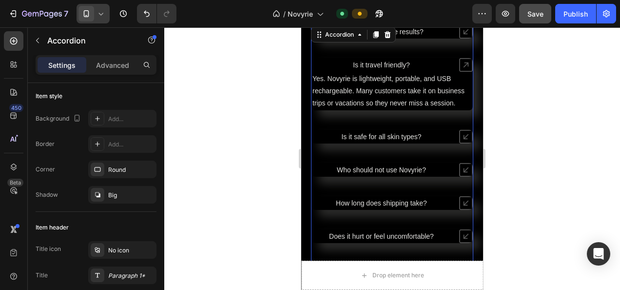
click at [459, 64] on icon at bounding box center [466, 65] width 14 height 14
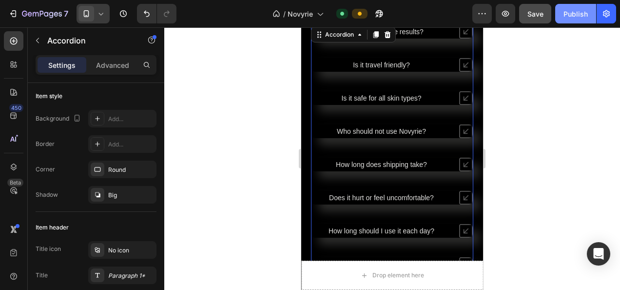
drag, startPoint x: 573, startPoint y: 16, endPoint x: 563, endPoint y: 15, distance: 9.3
click at [573, 15] on div "Publish" at bounding box center [575, 14] width 24 height 10
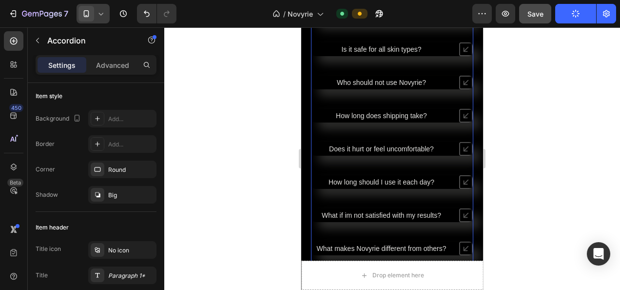
scroll to position [3782, 0]
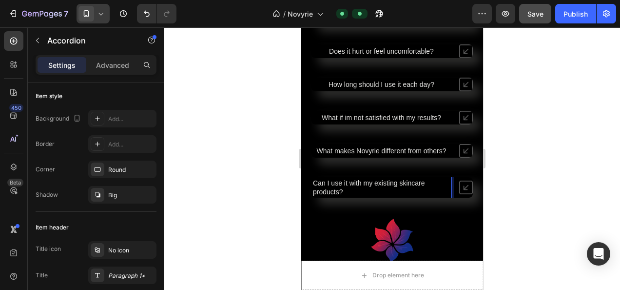
click at [355, 180] on span "Can I use it with my existing skincare products?" at bounding box center [369, 187] width 112 height 17
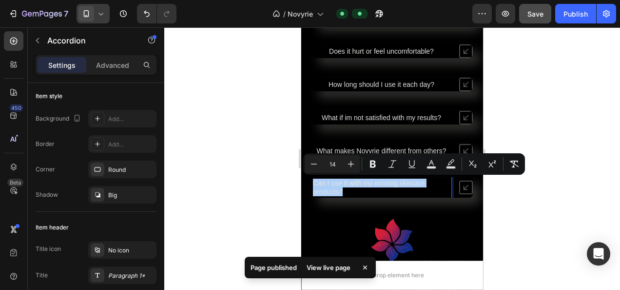
click at [588, 175] on div at bounding box center [392, 158] width 456 height 262
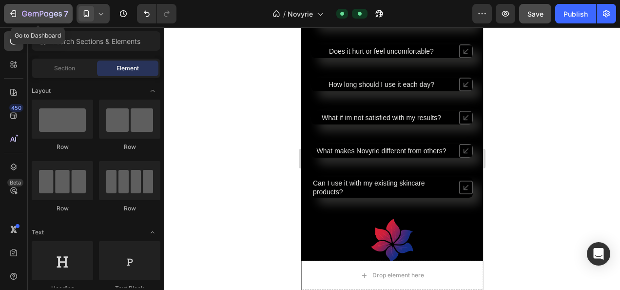
click at [33, 12] on icon "button" at bounding box center [42, 14] width 40 height 8
